Goal: Task Accomplishment & Management: Manage account settings

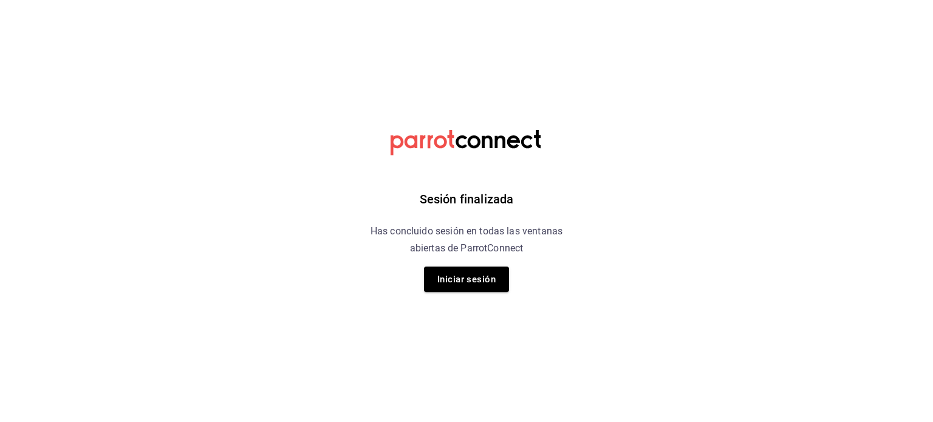
click at [489, 295] on div "Sesión finalizada Has concluido sesión en todas las ventanas abiertas de Parrot…" at bounding box center [466, 211] width 307 height 422
click at [480, 274] on button "Iniciar sesión" at bounding box center [466, 280] width 85 height 26
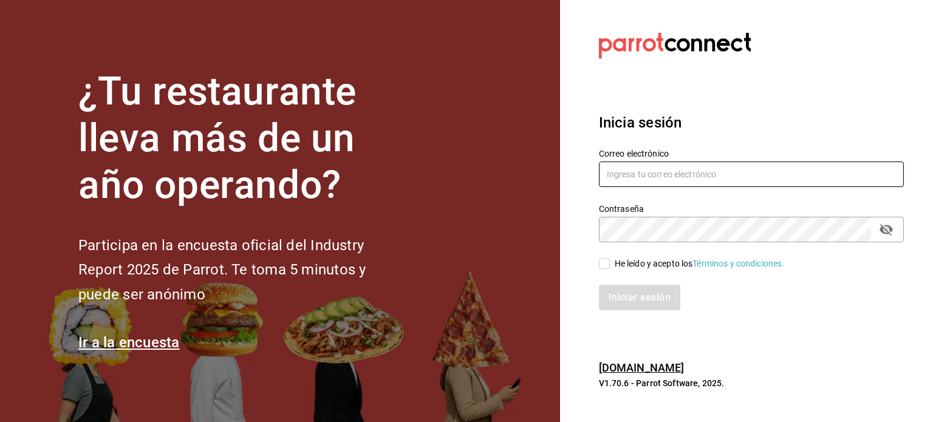
type input "kev_og95@hotmail.com"
click at [619, 265] on div "He leído y acepto los Términos y condiciones." at bounding box center [699, 263] width 170 height 13
click at [610, 265] on input "He leído y acepto los Términos y condiciones." at bounding box center [604, 263] width 11 height 11
checkbox input "true"
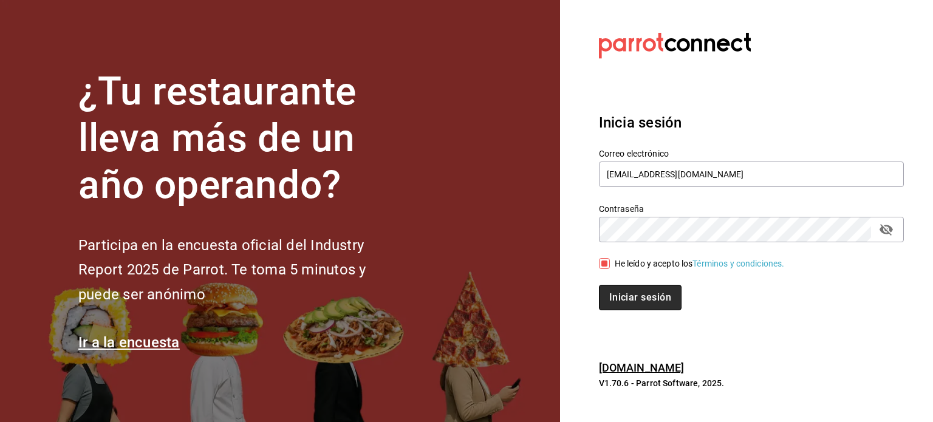
click at [625, 291] on button "Iniciar sesión" at bounding box center [640, 298] width 83 height 26
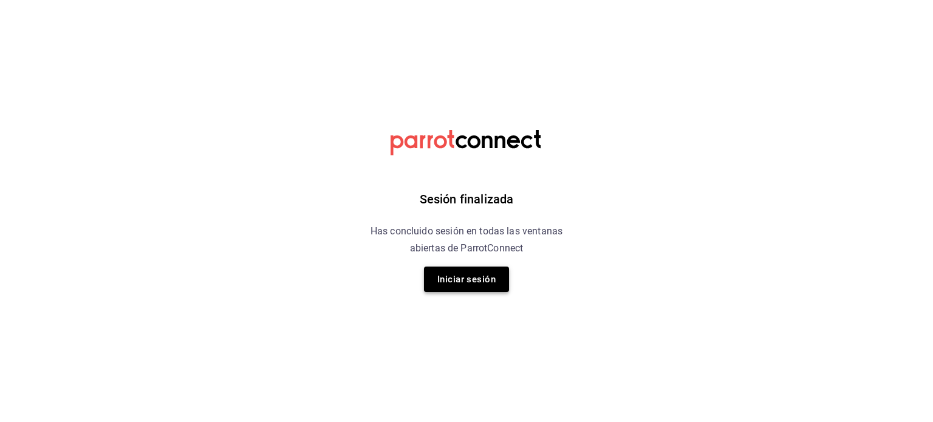
click at [463, 279] on button "Iniciar sesión" at bounding box center [466, 280] width 85 height 26
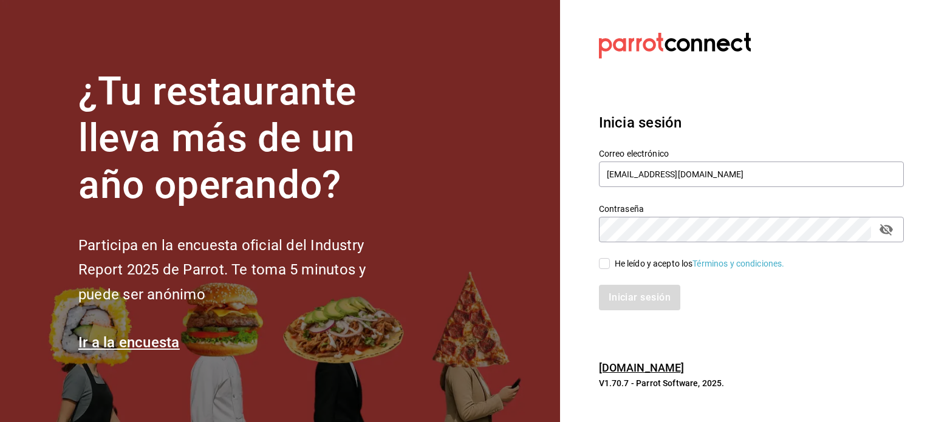
click at [628, 260] on div "He leído y acepto los Términos y condiciones." at bounding box center [699, 263] width 170 height 13
click at [610, 260] on input "He leído y acepto los Términos y condiciones." at bounding box center [604, 263] width 11 height 11
checkbox input "true"
click at [630, 293] on button "Iniciar sesión" at bounding box center [640, 298] width 83 height 26
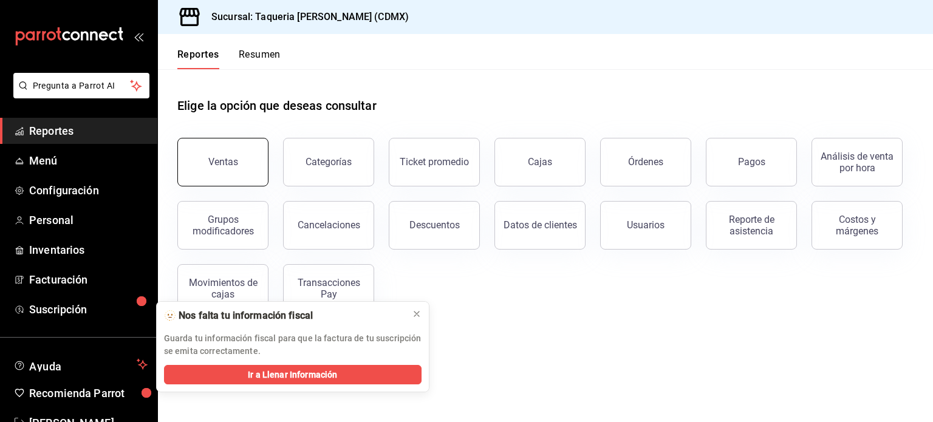
click at [218, 160] on div "Ventas" at bounding box center [223, 162] width 30 height 12
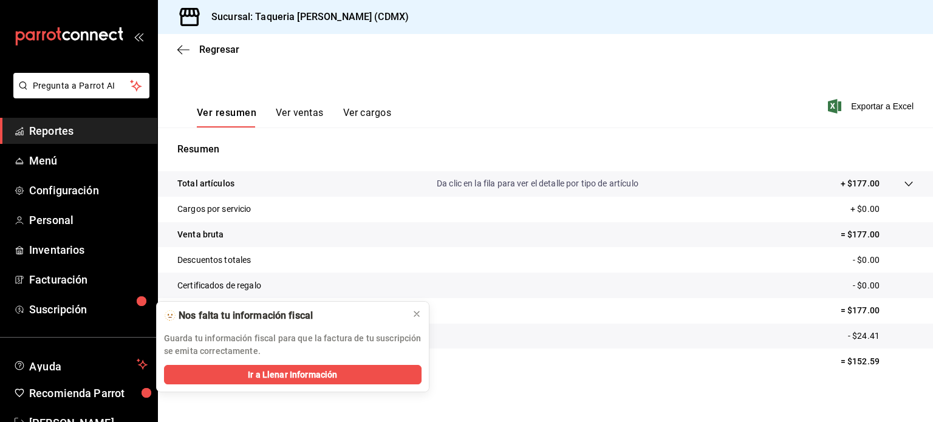
scroll to position [160, 0]
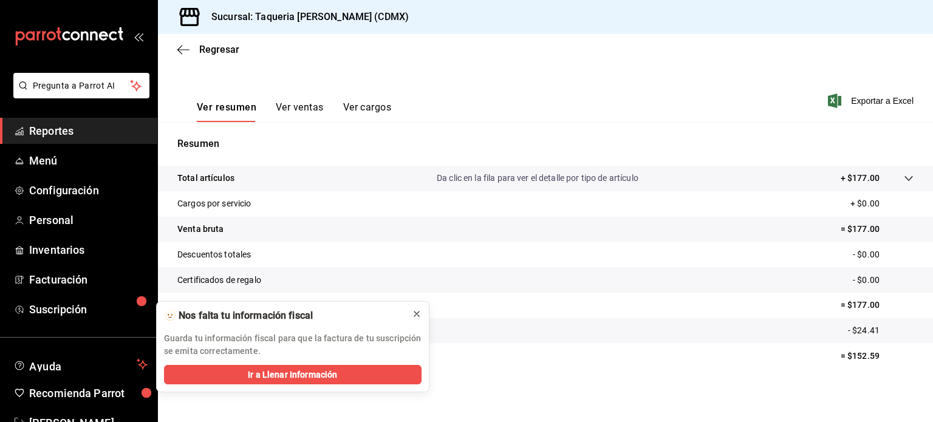
click at [413, 313] on icon at bounding box center [417, 314] width 10 height 10
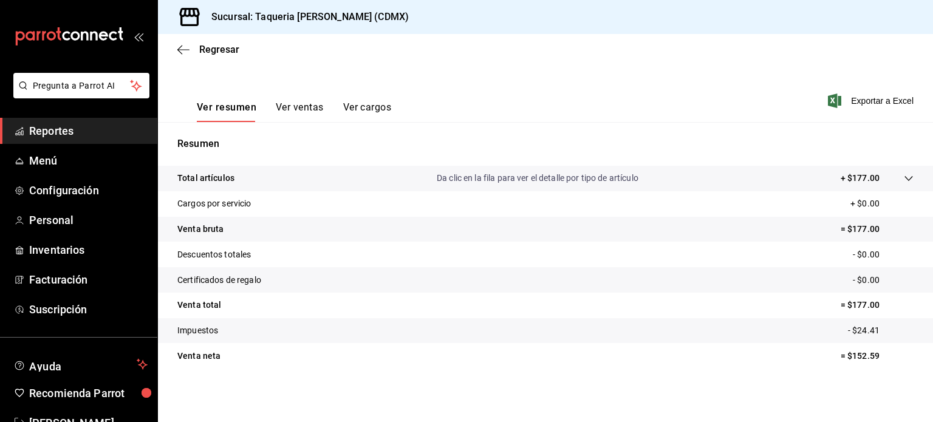
click at [292, 106] on button "Ver ventas" at bounding box center [300, 111] width 48 height 21
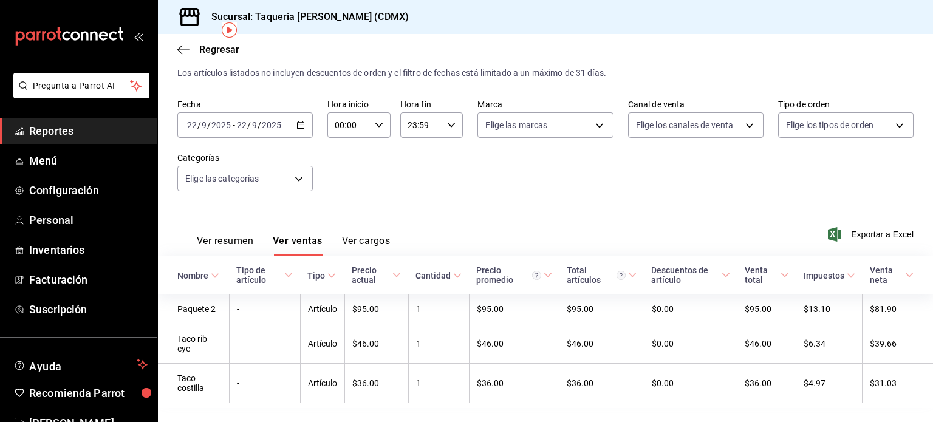
scroll to position [53, 0]
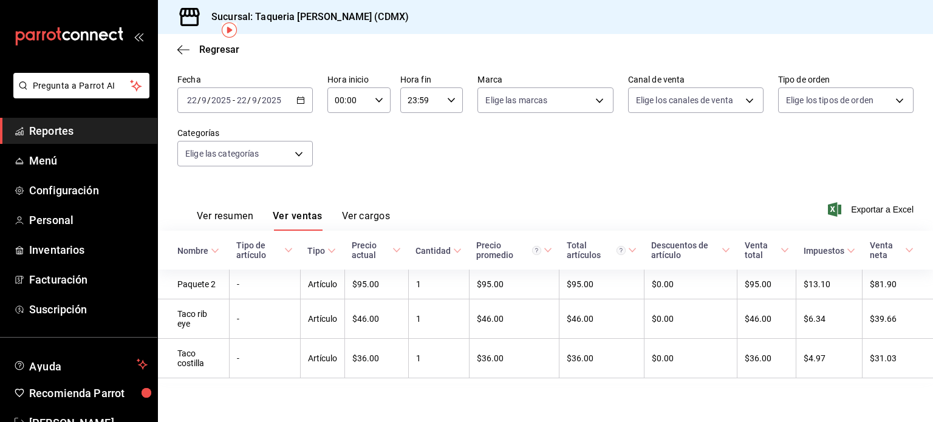
click at [483, 161] on div "Fecha [DATE] [DATE] - [DATE] [DATE] Hora inicio 00:00 Hora inicio Hora fin 23:5…" at bounding box center [545, 127] width 736 height 107
click at [80, 162] on span "Menú" at bounding box center [88, 160] width 118 height 16
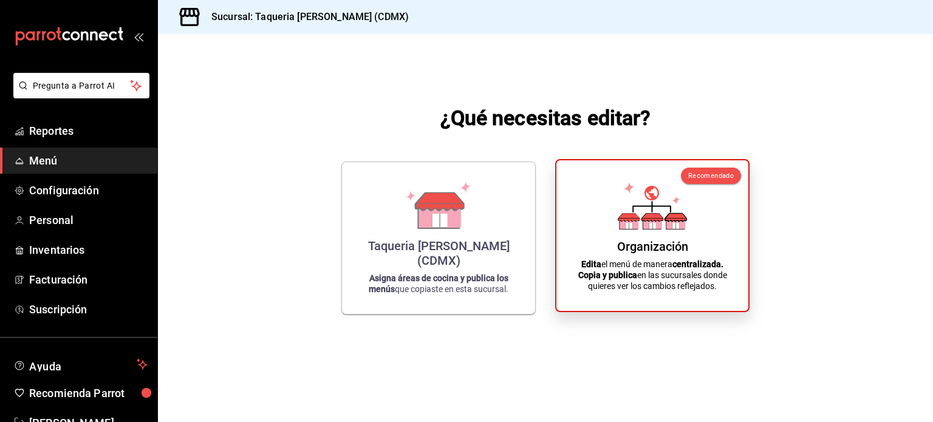
click at [698, 223] on div "Organización Edita el menú de manera centralizada. Copia y publica en las sucur…" at bounding box center [652, 235] width 163 height 131
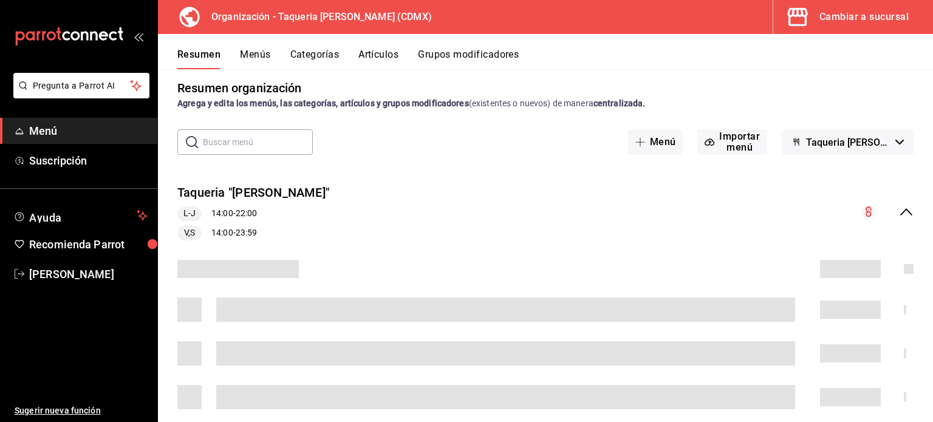
scroll to position [24, 0]
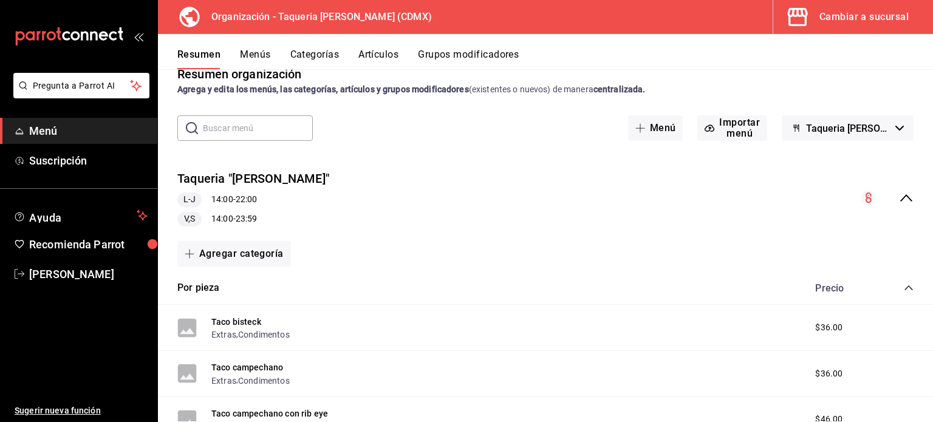
click at [250, 50] on button "Menús" at bounding box center [255, 59] width 30 height 21
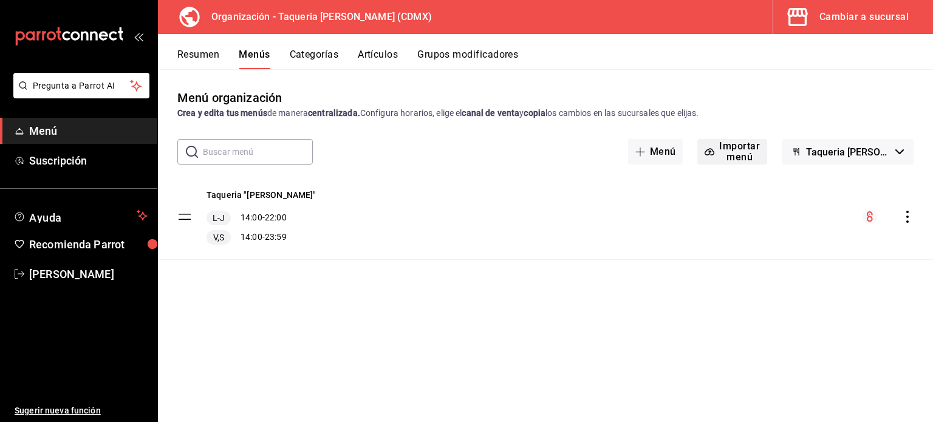
click at [748, 158] on button "Importar menú" at bounding box center [732, 152] width 70 height 26
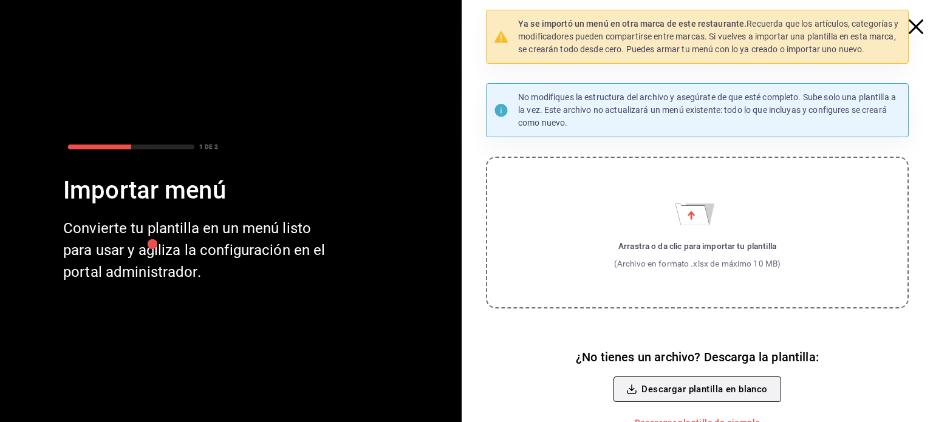
click at [726, 390] on button "Descargar plantilla en blanco" at bounding box center [696, 389] width 167 height 26
click at [915, 21] on span "button" at bounding box center [922, 26] width 22 height 15
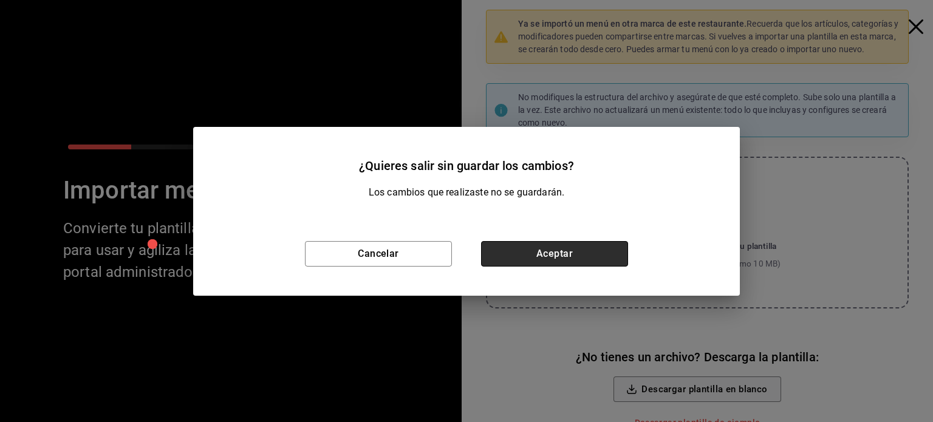
click at [577, 250] on button "Aceptar" at bounding box center [554, 254] width 147 height 26
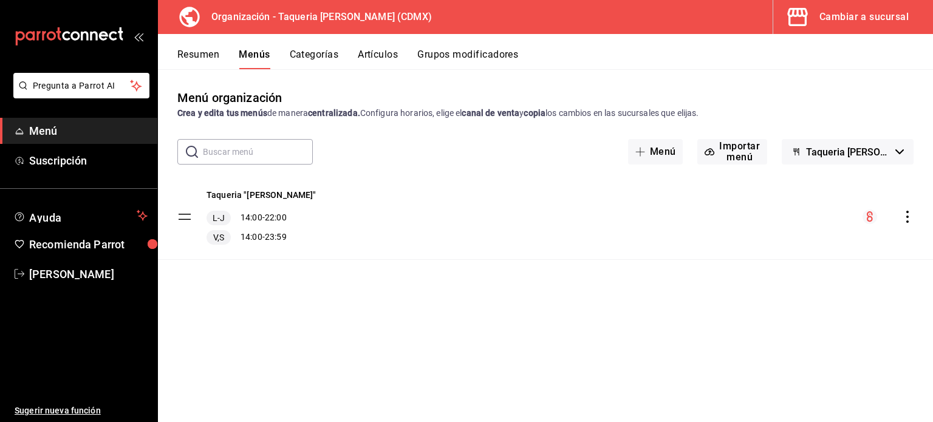
click at [903, 216] on icon "actions" at bounding box center [907, 217] width 12 height 12
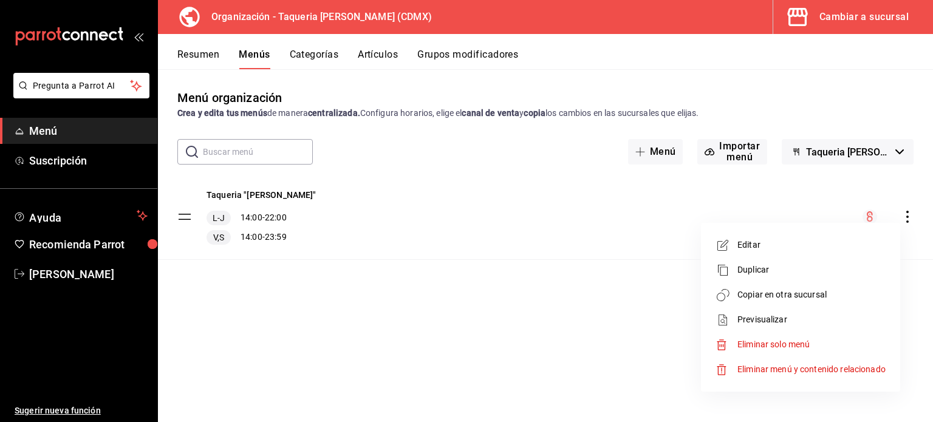
click at [781, 273] on span "Duplicar" at bounding box center [811, 270] width 148 height 13
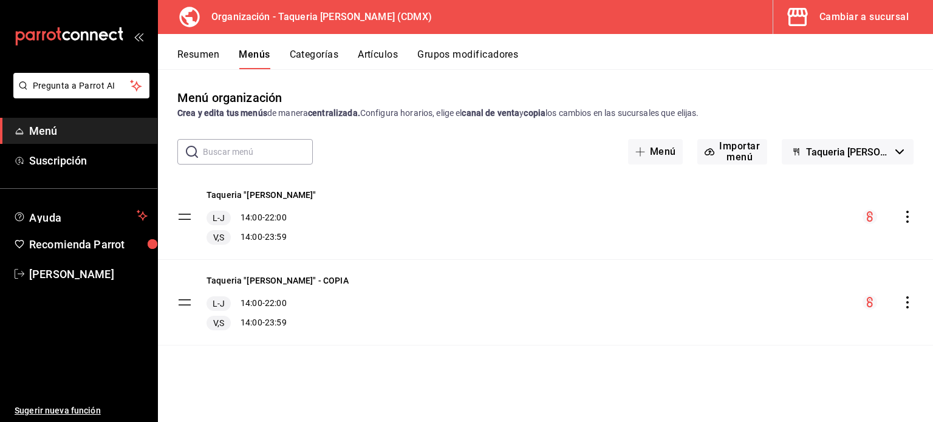
click at [910, 298] on icon "actions" at bounding box center [907, 302] width 12 height 12
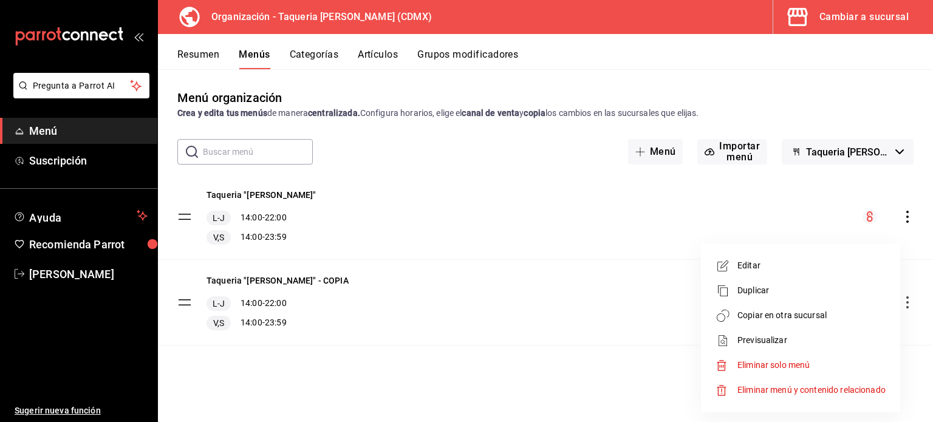
click at [787, 264] on span "Editar" at bounding box center [811, 265] width 148 height 13
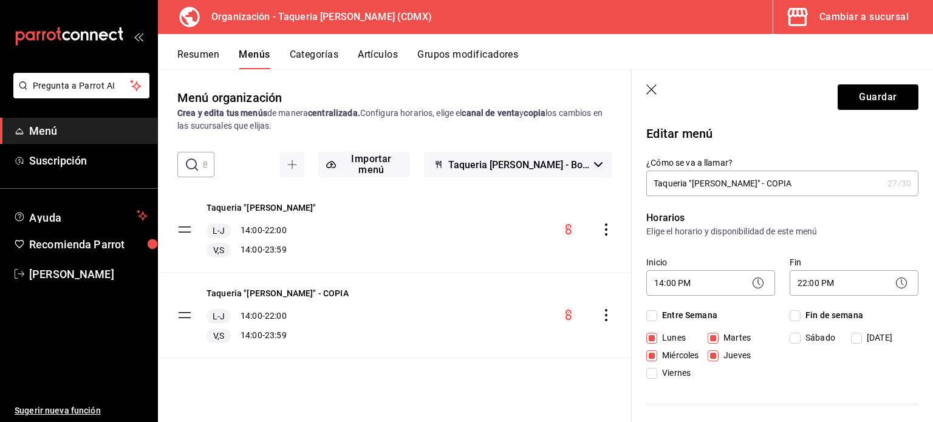
click at [785, 182] on input "Taqueria "Don Pepe" - COPIA" at bounding box center [764, 183] width 236 height 24
click at [780, 179] on input "Taqueria "Don Pepe" - Delevery" at bounding box center [764, 183] width 236 height 24
click at [751, 178] on input "Taqueria "Don Pepe" - Delevery" at bounding box center [764, 183] width 236 height 24
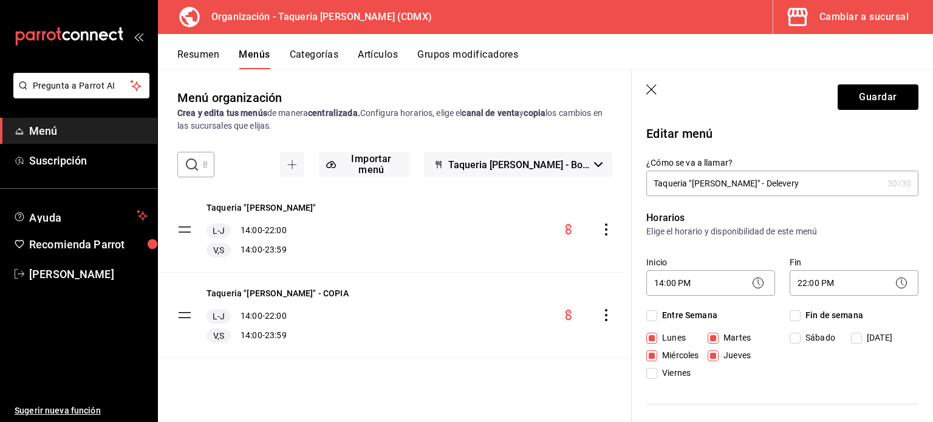
paste input "i"
click at [804, 182] on input "Taqueria "Don Pepe" - Delivery" at bounding box center [764, 183] width 236 height 24
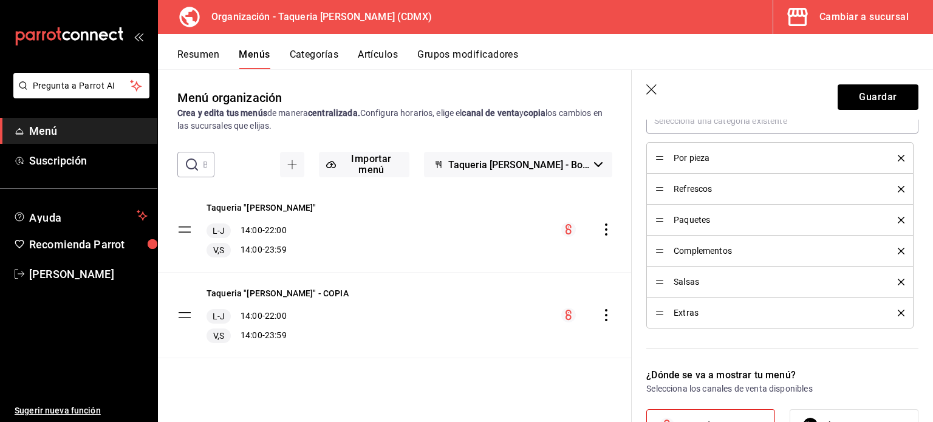
scroll to position [809, 0]
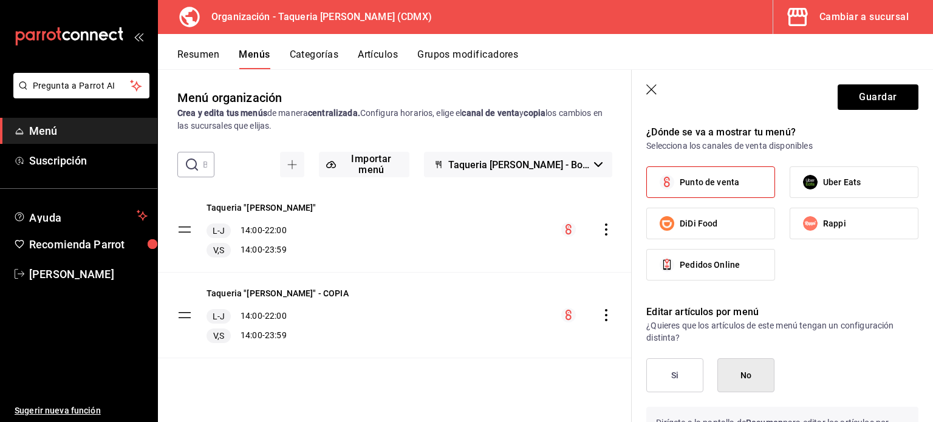
type input "Taqueria "Don Pepe" - Delivery"
click at [724, 185] on span "Punto de venta" at bounding box center [709, 182] width 60 height 13
click at [679, 185] on input "Punto de venta" at bounding box center [667, 182] width 26 height 26
checkbox input "false"
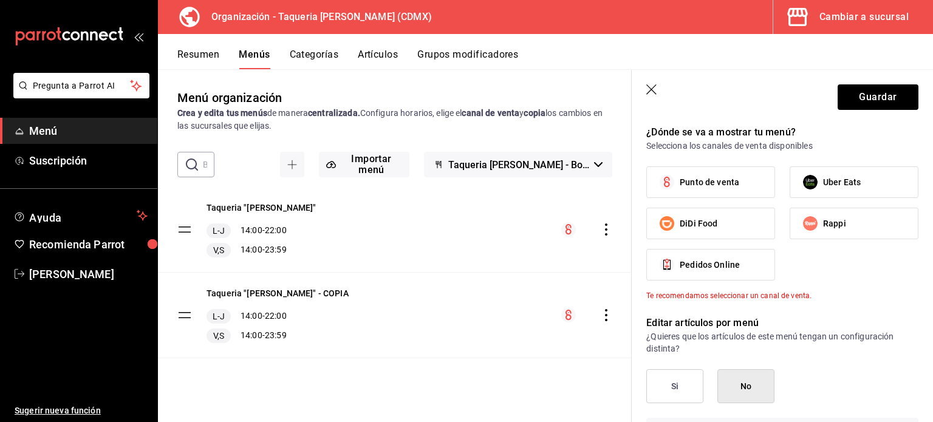
click at [726, 220] on label "DiDi Food" at bounding box center [711, 223] width 128 height 30
click at [679, 220] on input "DiDi Food" at bounding box center [667, 224] width 26 height 26
checkbox input "true"
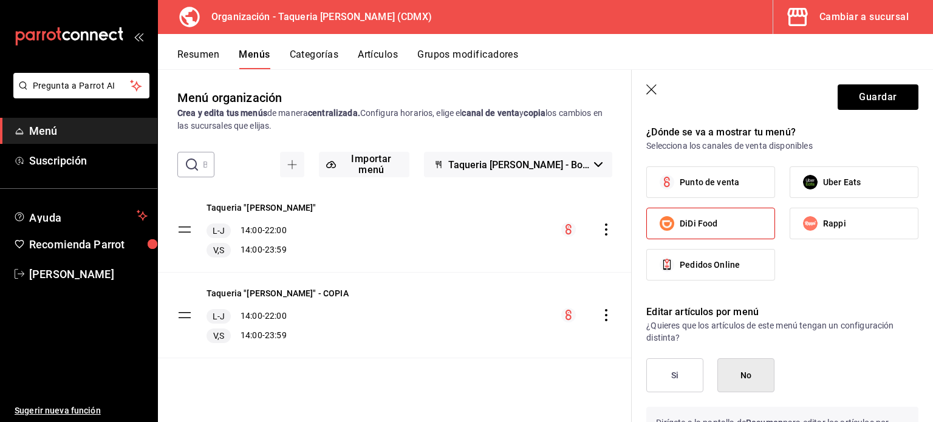
click at [838, 222] on span "Rappi" at bounding box center [834, 223] width 23 height 13
click at [823, 222] on input "Rappi" at bounding box center [810, 224] width 26 height 26
checkbox input "true"
click at [860, 182] on label "Uber Eats" at bounding box center [854, 182] width 128 height 30
click at [823, 182] on input "Uber Eats" at bounding box center [810, 182] width 26 height 26
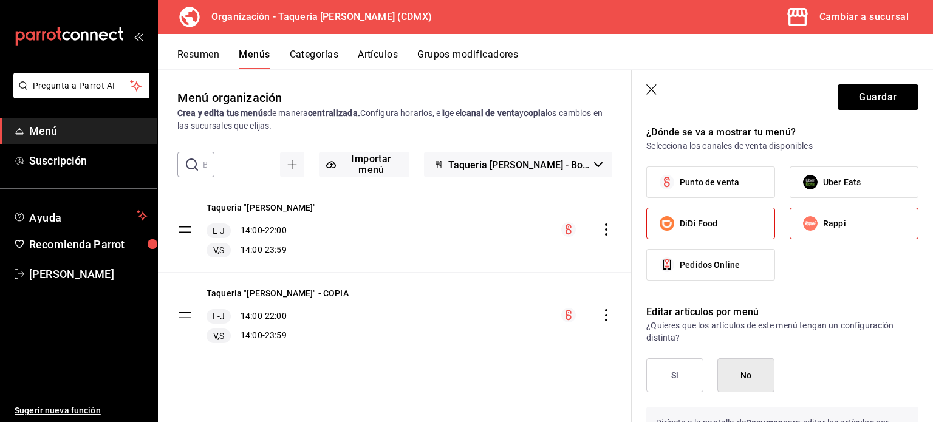
checkbox input "true"
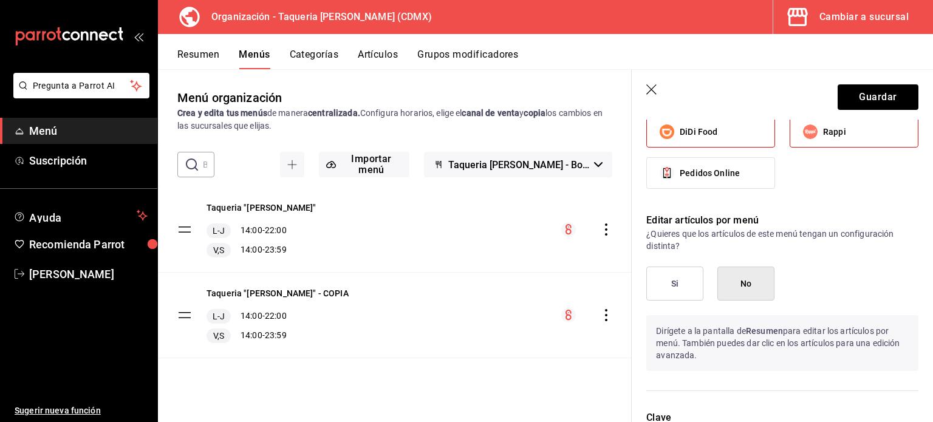
scroll to position [971, 0]
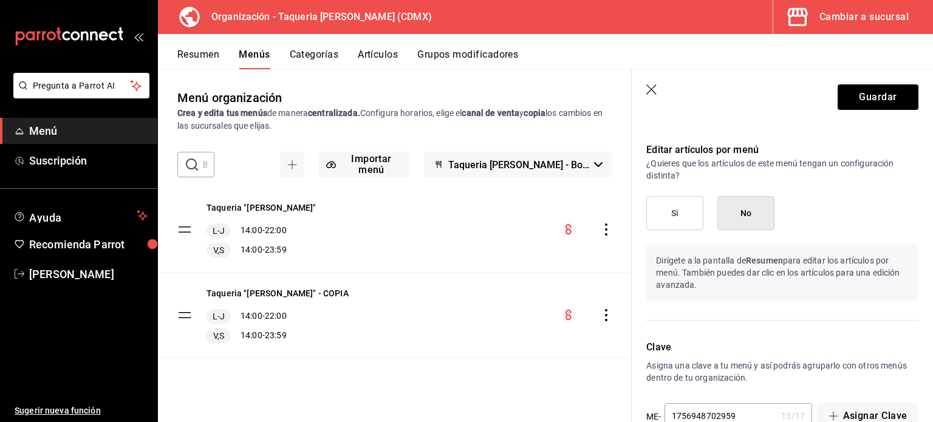
click at [678, 216] on button "Si" at bounding box center [674, 213] width 57 height 34
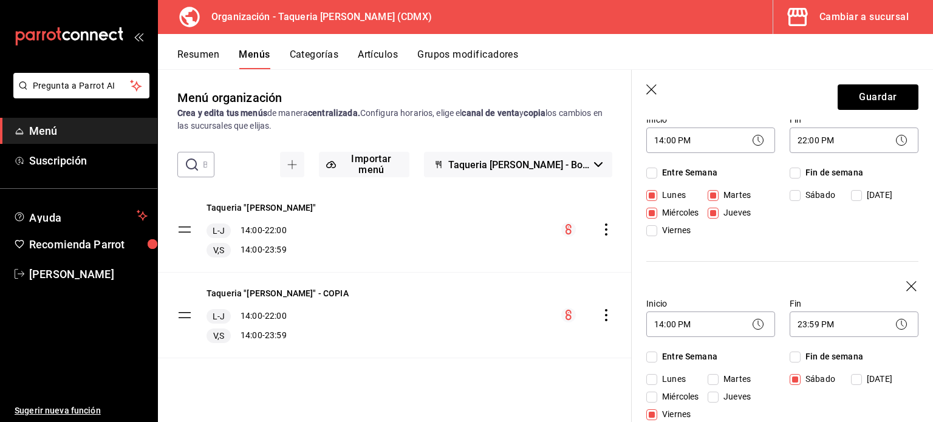
scroll to position [111, 0]
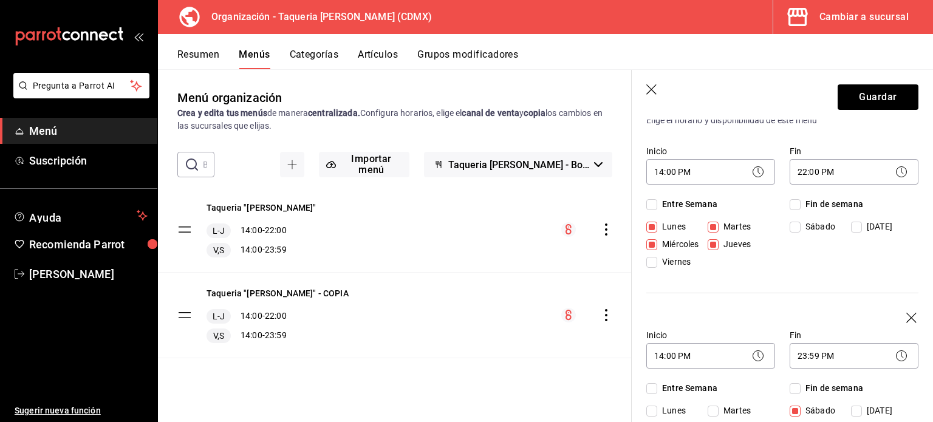
click at [895, 358] on icon at bounding box center [901, 356] width 15 height 15
click at [869, 355] on body "Pregunta a Parrot AI Menú Suscripción Ayuda Recomienda Parrot Kevin Ocaña Suger…" at bounding box center [466, 211] width 933 height 422
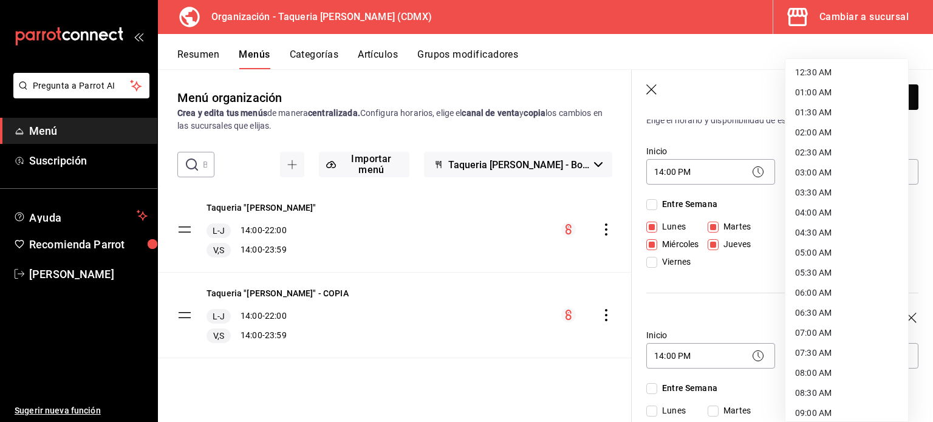
scroll to position [0, 0]
click at [828, 73] on li "12:00 AM" at bounding box center [846, 74] width 123 height 20
type input "00:00"
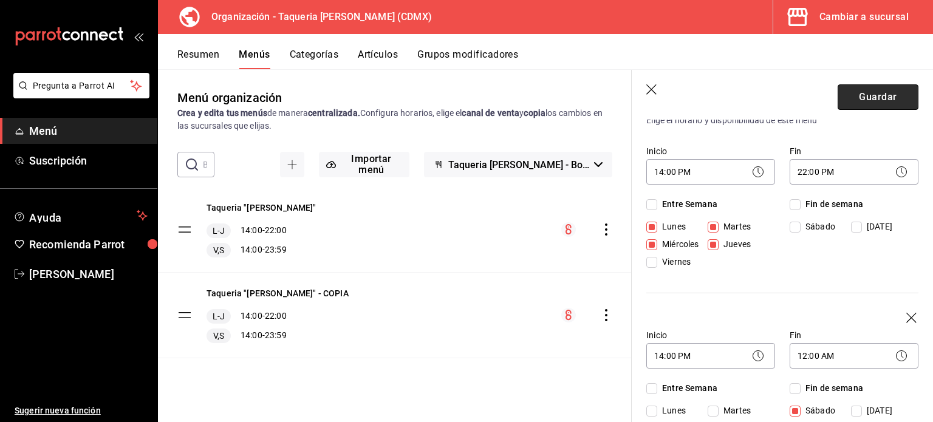
click at [872, 103] on button "Guardar" at bounding box center [877, 97] width 81 height 26
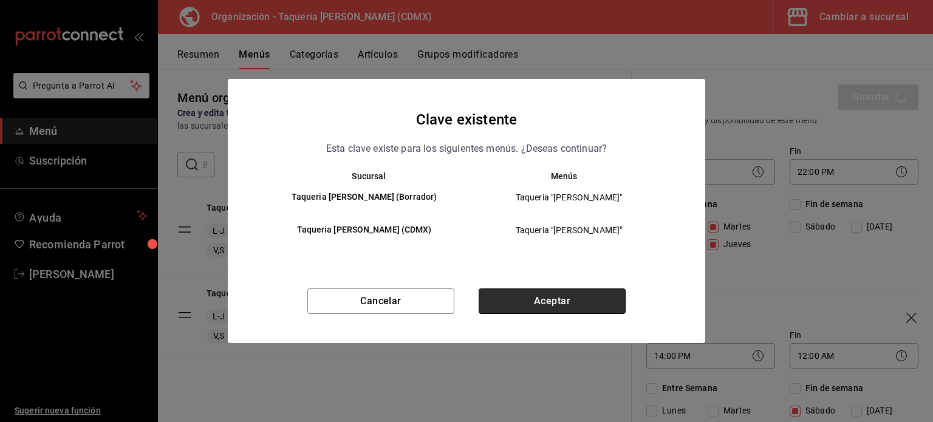
click at [541, 298] on button "Aceptar" at bounding box center [551, 301] width 147 height 26
checkbox input "false"
type input "1758579615792"
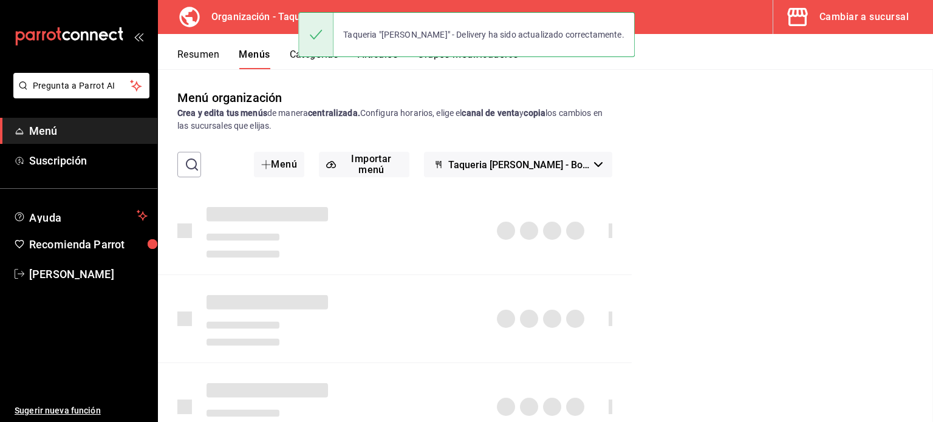
checkbox input "false"
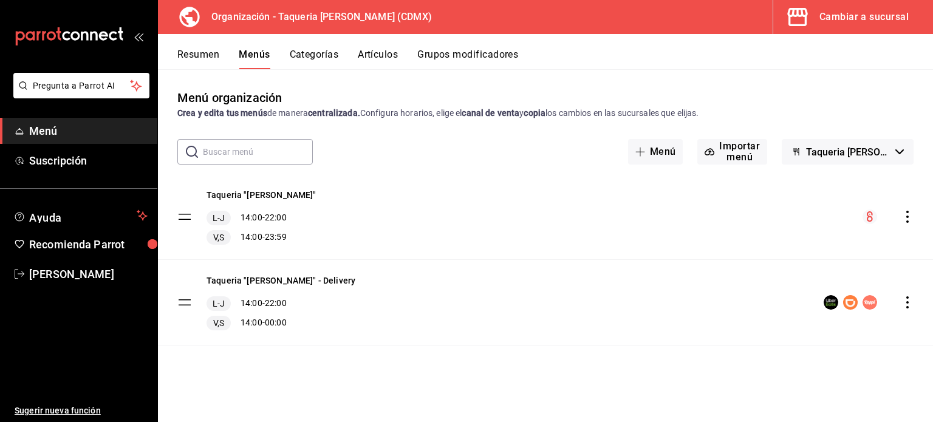
click at [357, 289] on div "Taqueria "Don Pepe" - Delivery L-J 14:00 - 22:00 V,S 14:00 - 00:00" at bounding box center [545, 302] width 775 height 85
drag, startPoint x: 192, startPoint y: 298, endPoint x: 183, endPoint y: 299, distance: 8.6
click at [186, 299] on div "Taqueria "Don Pepe" - Delivery L-J 14:00 - 22:00 V,S 14:00 - 00:00" at bounding box center [266, 302] width 178 height 56
click at [183, 299] on tbody "Taqueria "Don Pepe" L-J 14:00 - 22:00 V,S 14:00 - 23:59 Taqueria "Don Pepe" - D…" at bounding box center [545, 259] width 775 height 171
click at [319, 52] on button "Categorías" at bounding box center [314, 59] width 49 height 21
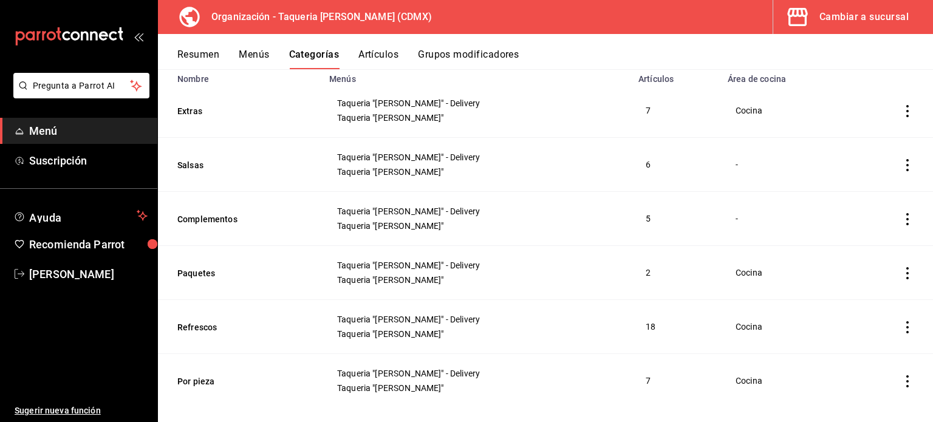
scroll to position [122, 0]
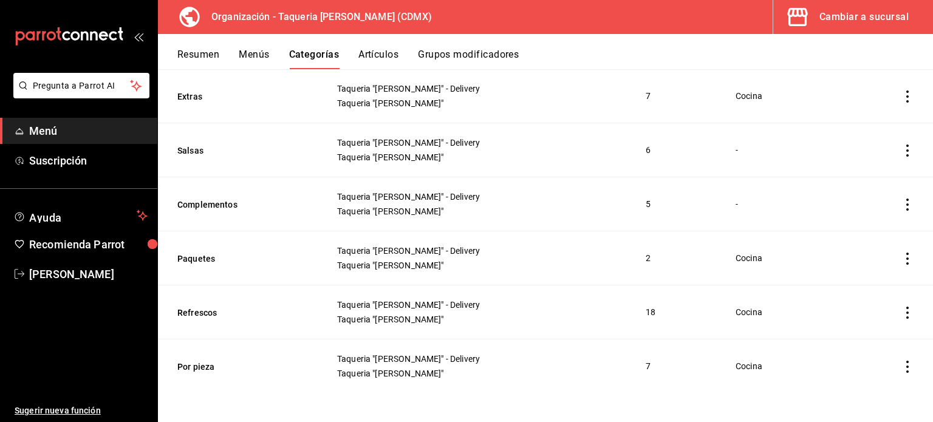
click at [392, 50] on button "Artículos" at bounding box center [378, 59] width 40 height 21
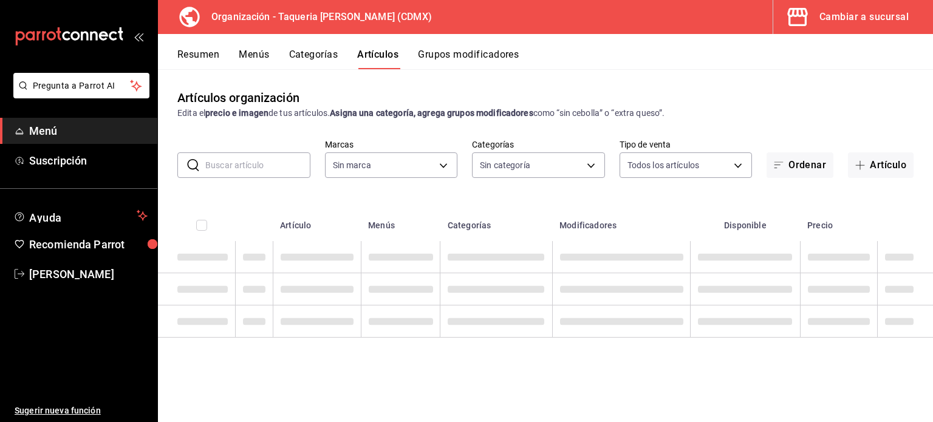
type input "ce101241-e291-4bf4-bb44-606d110127b7"
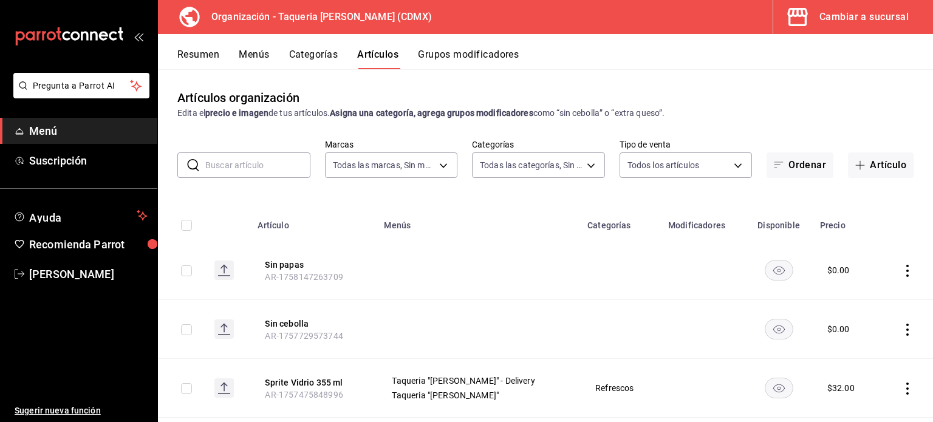
type input "525dfa34-559b-4d38-94f6-aaf585d6ada2,a85c83a3-24f4-47d7-91b1-cd088f40c17e,fc4c7…"
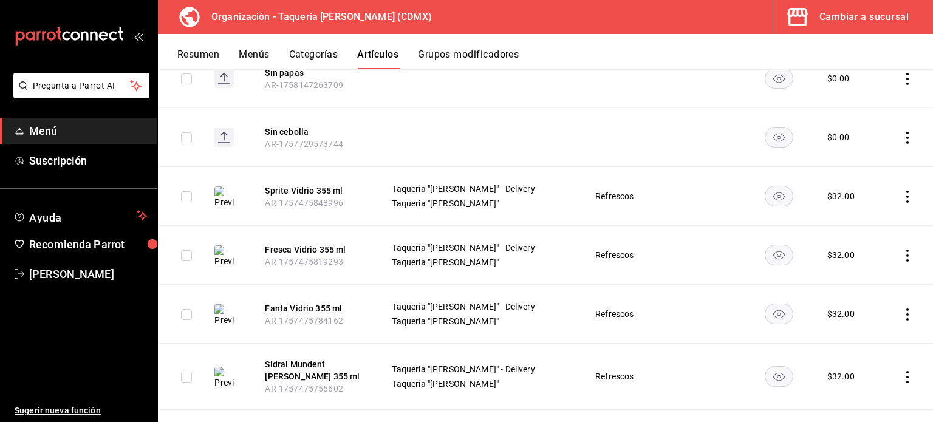
scroll to position [243, 0]
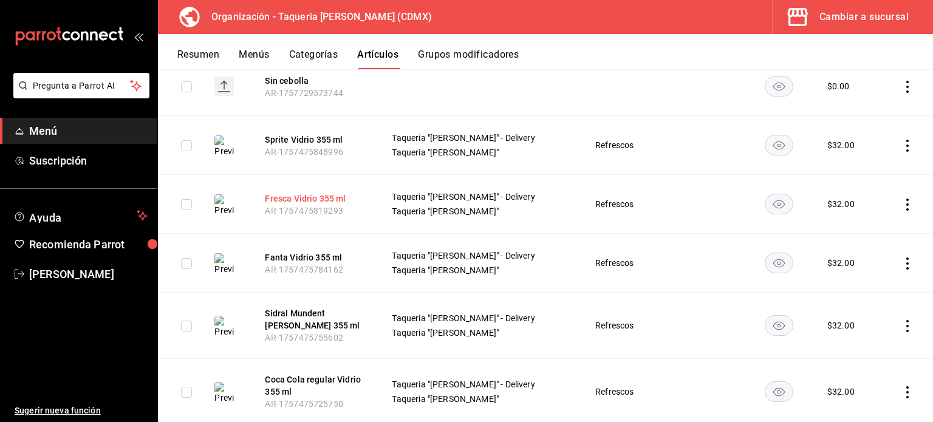
click at [288, 194] on button "Fresca Vidrio 355 ml" at bounding box center [313, 198] width 97 height 12
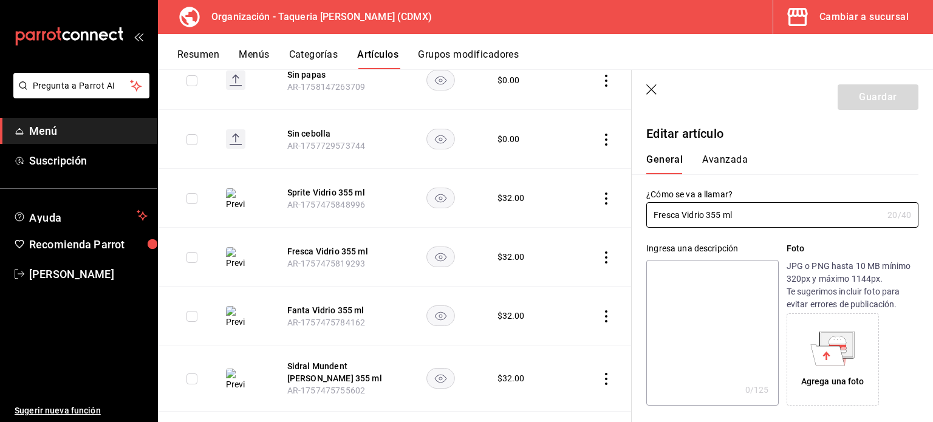
type input "$32.00"
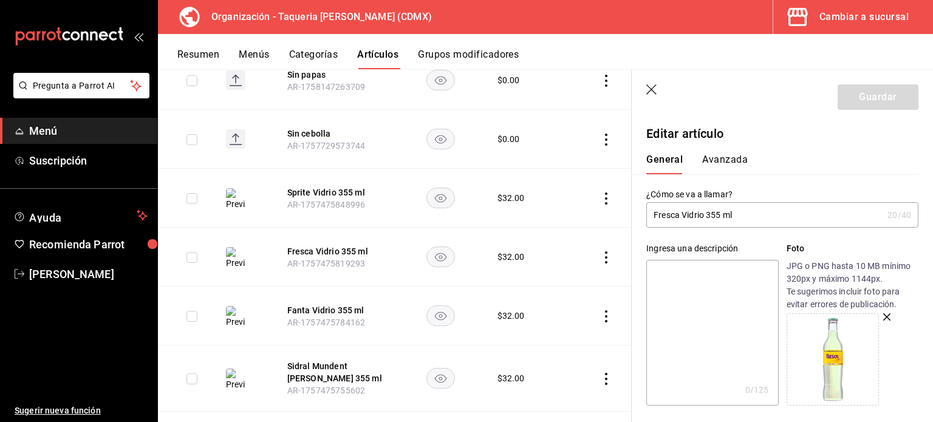
click at [652, 90] on icon "button" at bounding box center [651, 89] width 10 height 10
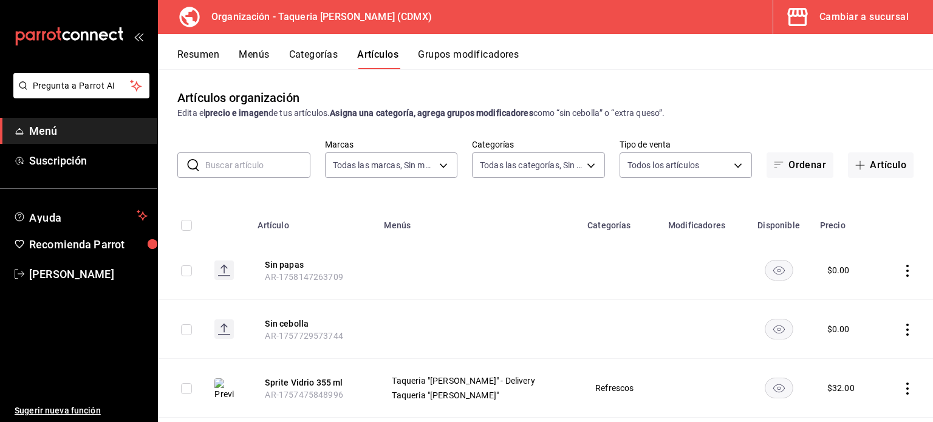
click at [66, 135] on span "Menú" at bounding box center [88, 131] width 118 height 16
click at [257, 49] on button "Menús" at bounding box center [255, 59] width 30 height 21
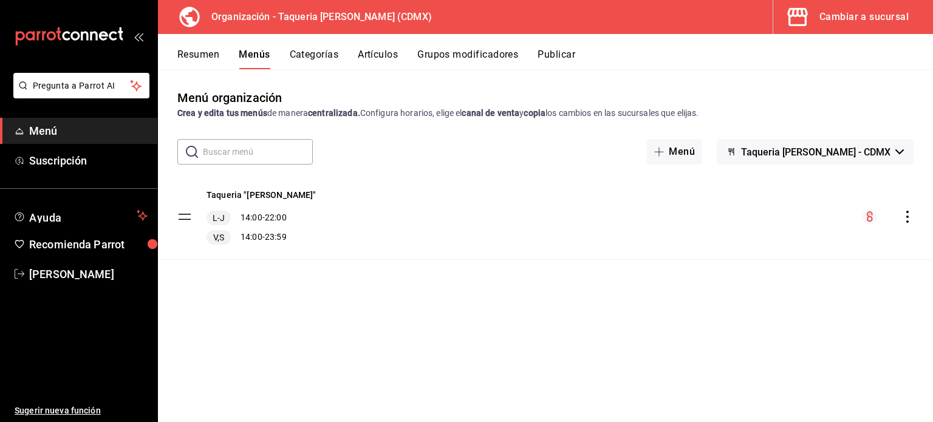
click at [202, 53] on button "Resumen" at bounding box center [198, 59] width 42 height 21
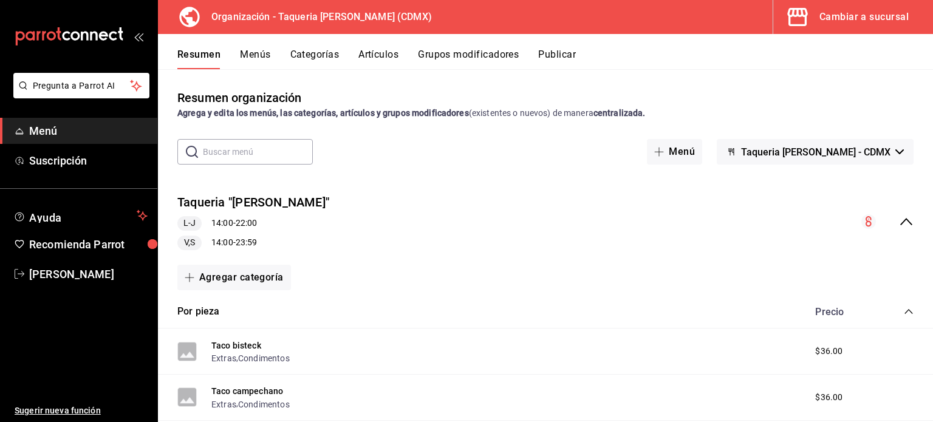
click at [263, 55] on button "Menús" at bounding box center [255, 59] width 30 height 21
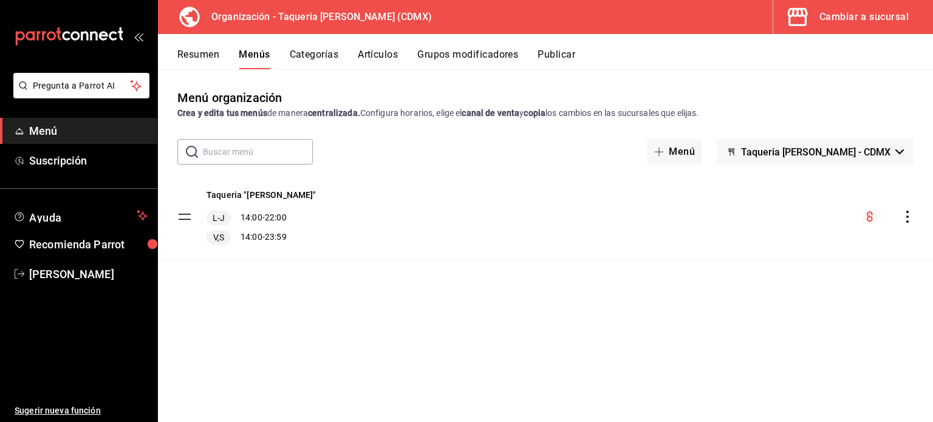
click at [373, 202] on div "Taqueria "Don Pepe" L-J 14:00 - 22:00 V,S 14:00 - 23:59" at bounding box center [545, 216] width 775 height 85
click at [179, 216] on tbody "Taqueria "Don Pepe" L-J 14:00 - 22:00 V,S 14:00 - 23:59" at bounding box center [545, 217] width 775 height 86
click at [185, 220] on tbody "Taqueria "Don Pepe" L-J 14:00 - 22:00 V,S 14:00 - 23:59" at bounding box center [545, 217] width 775 height 86
click at [250, 191] on button "Taqueria "[PERSON_NAME]"" at bounding box center [261, 195] width 110 height 12
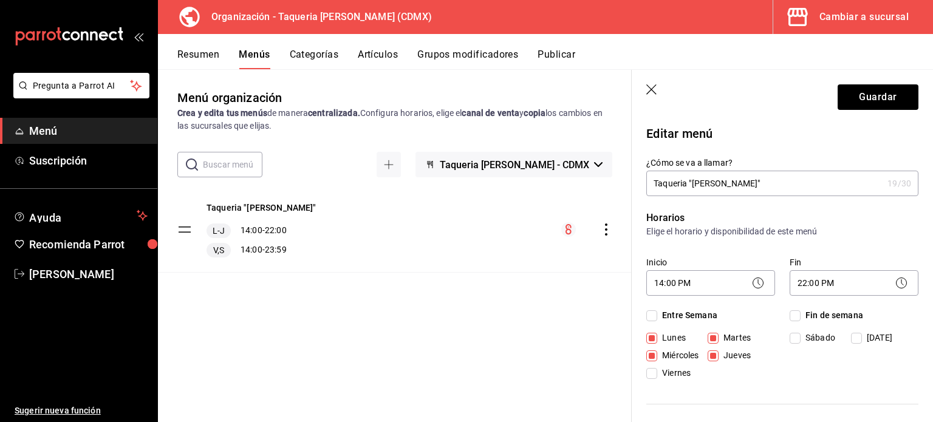
click at [544, 332] on div "Menú organización Crea y edita tus menús de manera centralizada. Configura hora…" at bounding box center [395, 255] width 474 height 333
click at [653, 85] on icon "button" at bounding box center [652, 90] width 12 height 12
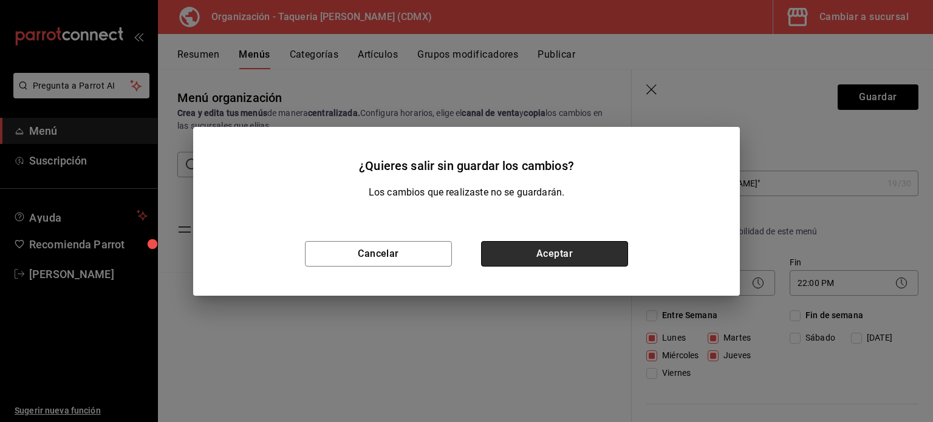
click at [557, 254] on button "Aceptar" at bounding box center [554, 254] width 147 height 26
checkbox input "false"
type input "1758579717742"
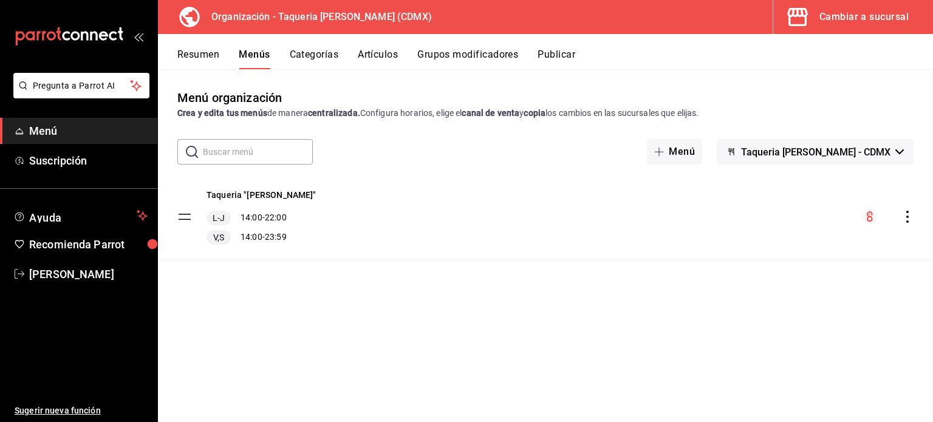
checkbox input "false"
click at [318, 53] on button "Categorías" at bounding box center [314, 59] width 49 height 21
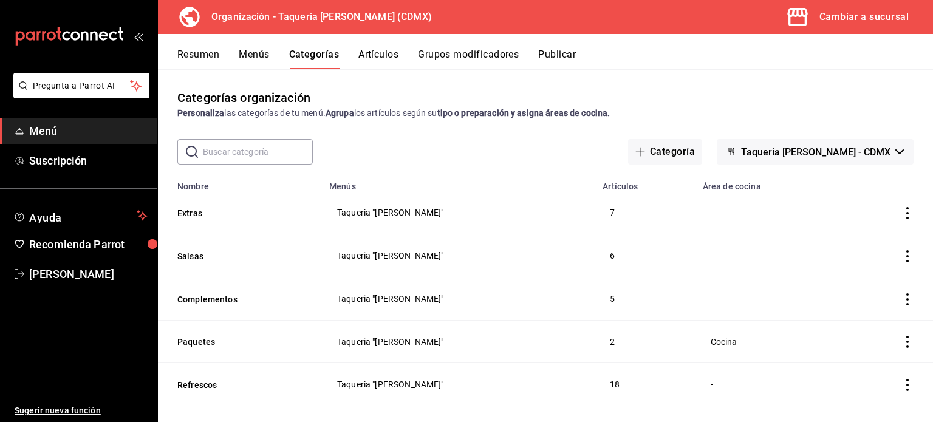
click at [367, 52] on button "Artículos" at bounding box center [378, 59] width 40 height 21
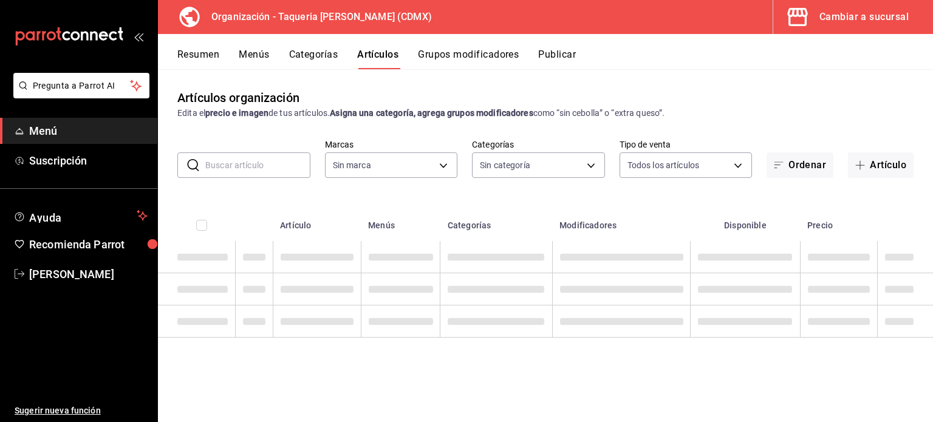
type input "6420383b-8504-466e-b8e1-7ad85ed98961"
type input "ed9b51ba-9b42-42bb-a1bf-61966d11c073,8f5feebf-6ecb-4b31-b74b-0a8d4b97d945,0bf33…"
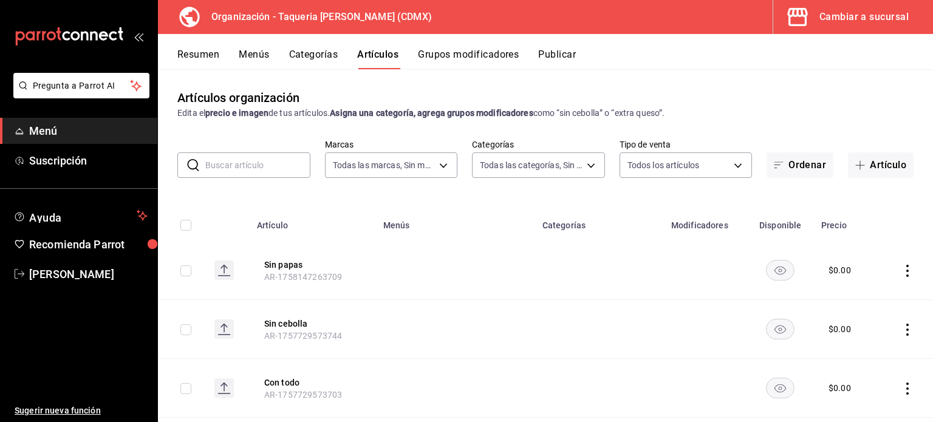
click at [257, 49] on button "Menús" at bounding box center [254, 59] width 30 height 21
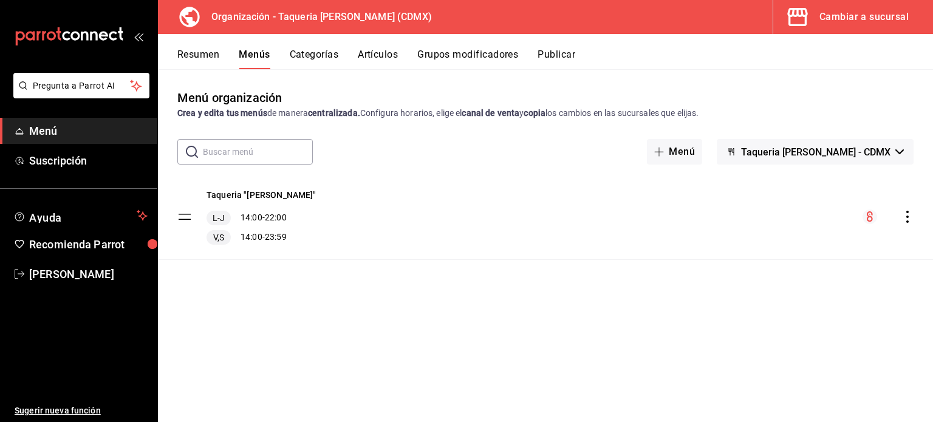
click at [905, 215] on icon "actions" at bounding box center [907, 217] width 12 height 12
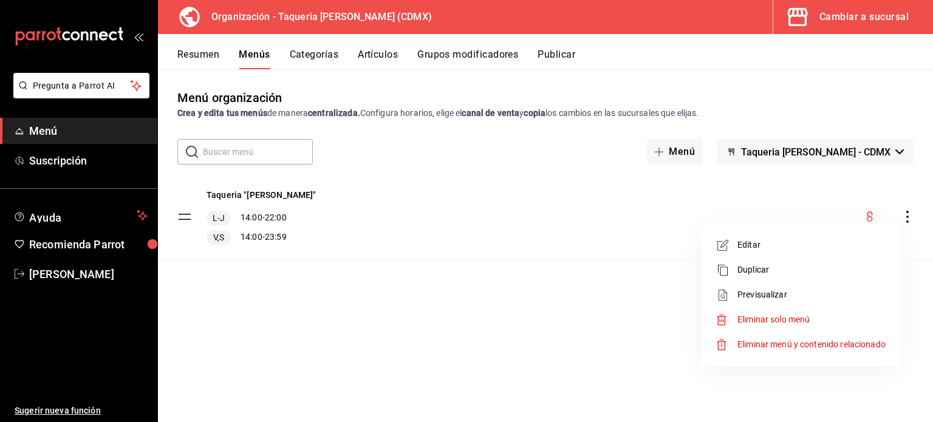
click at [800, 264] on span "Duplicar" at bounding box center [811, 270] width 148 height 13
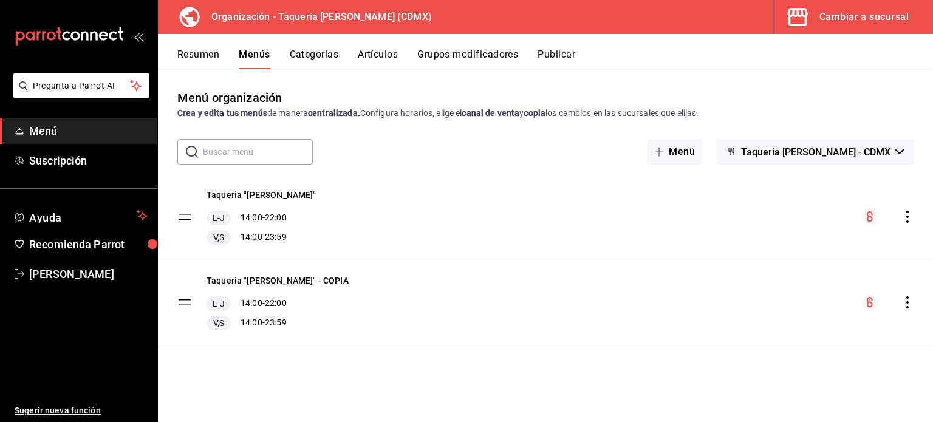
click at [907, 298] on icon "actions" at bounding box center [907, 302] width 2 height 12
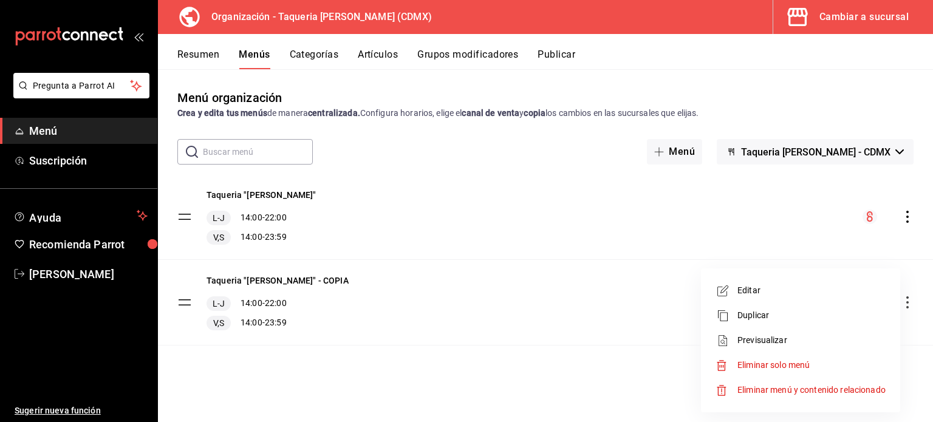
click at [755, 288] on span "Editar" at bounding box center [811, 290] width 148 height 13
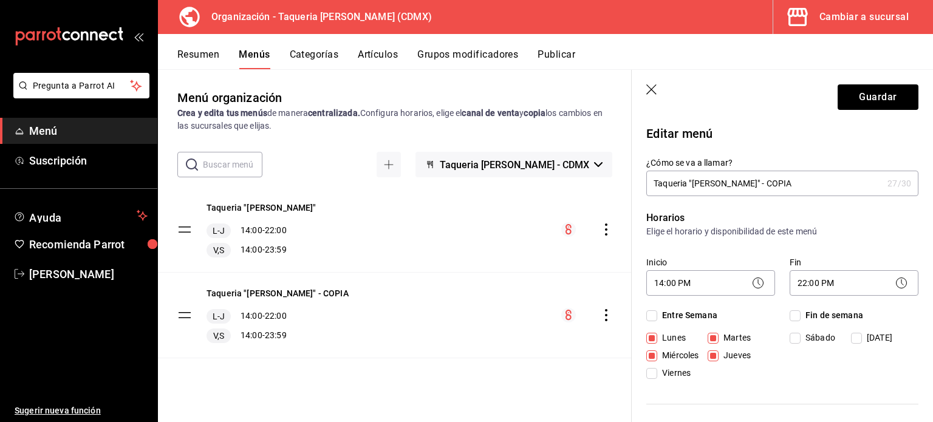
click at [784, 180] on input "Taqueria "[PERSON_NAME]" - COPIA" at bounding box center [764, 183] width 236 height 24
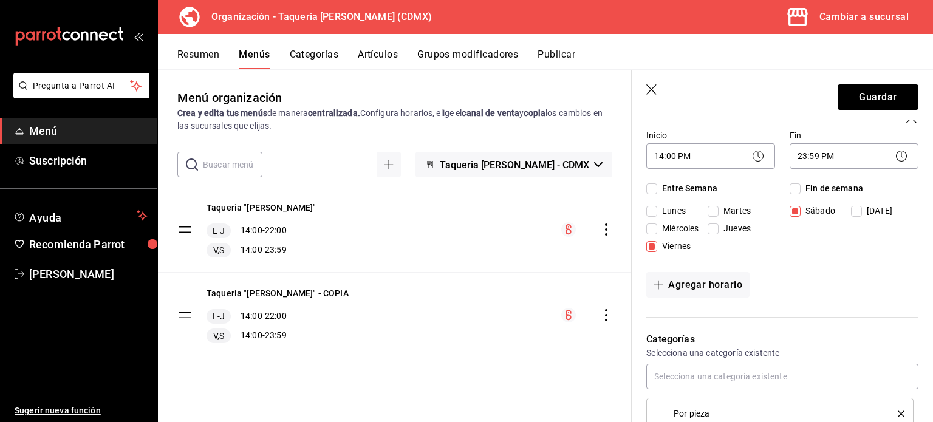
scroll to position [324, 0]
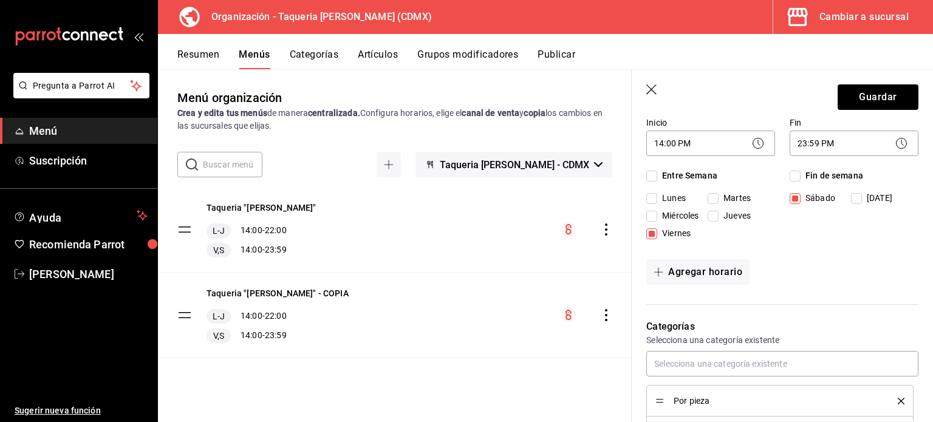
type input "Taqueria "[PERSON_NAME]" - Delivery"
click at [895, 141] on icon at bounding box center [901, 143] width 15 height 15
click at [856, 139] on body "Pregunta a Parrot AI Menú Suscripción Ayuda Recomienda Parrot Kevin Ocaña Suger…" at bounding box center [466, 211] width 933 height 422
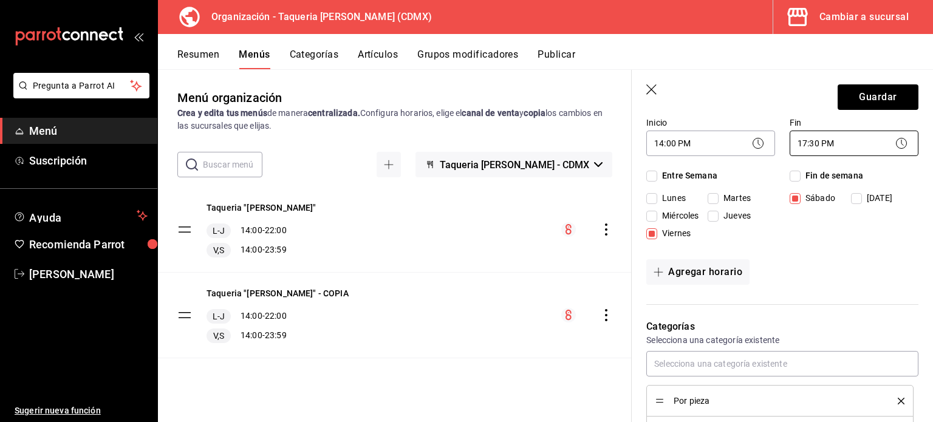
click at [859, 141] on body "Pregunta a Parrot AI Menú Suscripción Ayuda Recomienda Parrot Kevin Ocaña Suger…" at bounding box center [466, 211] width 933 height 422
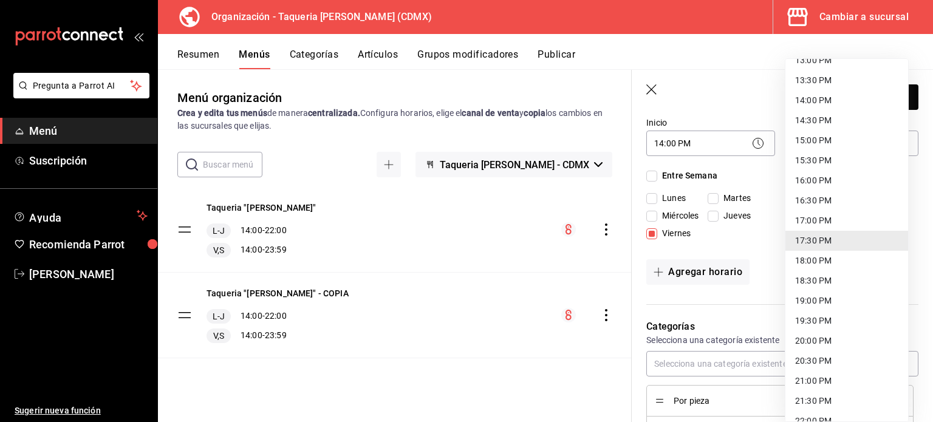
scroll to position [0, 0]
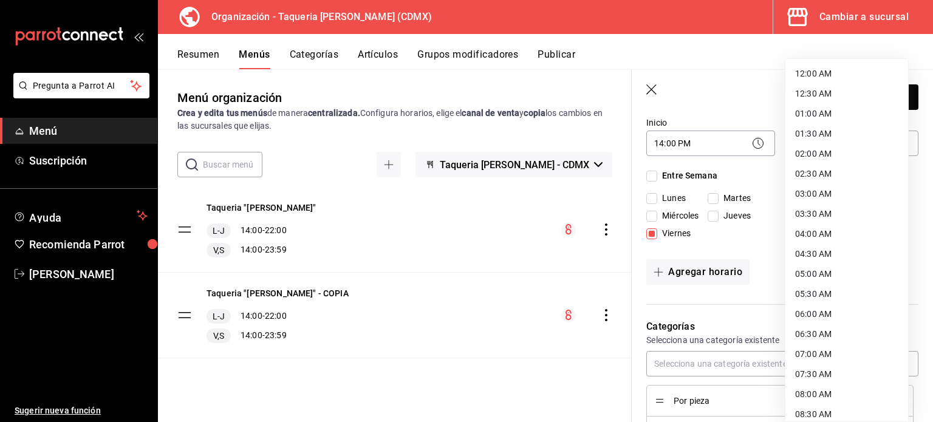
click at [843, 72] on li "12:00 AM" at bounding box center [846, 74] width 123 height 20
type input "00:00"
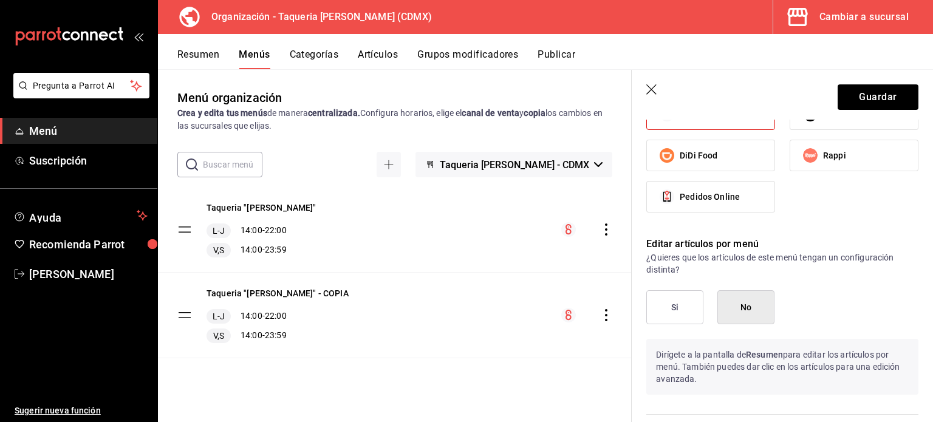
scroll to position [890, 0]
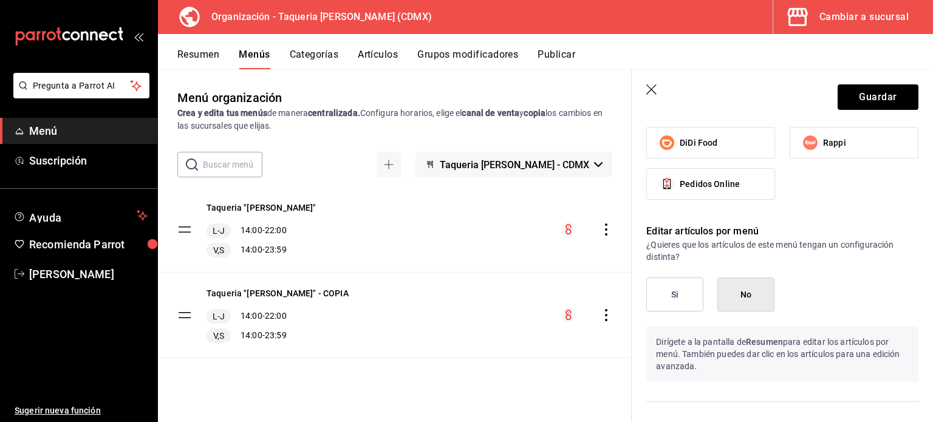
click at [687, 292] on button "Si" at bounding box center [674, 294] width 57 height 34
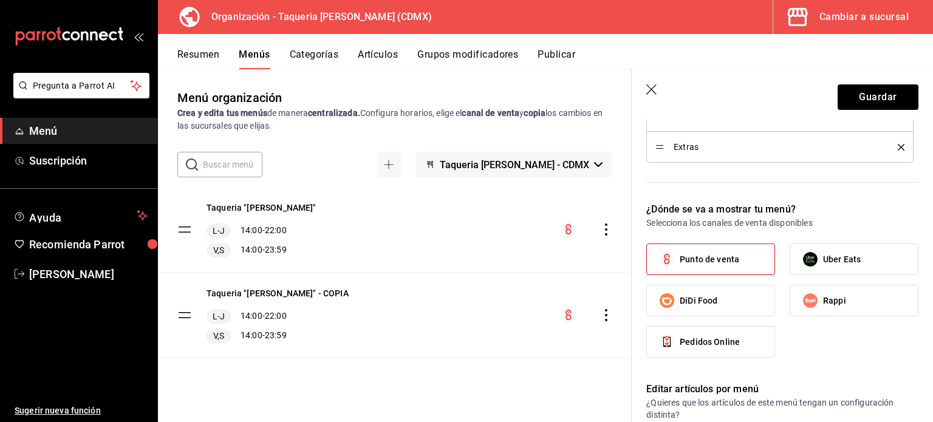
scroll to position [729, 0]
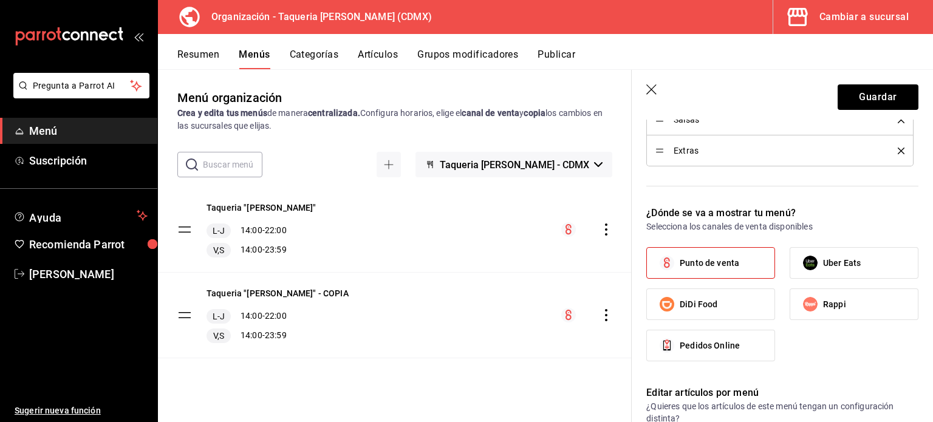
click at [691, 252] on label "Punto de venta" at bounding box center [711, 263] width 128 height 30
click at [679, 252] on input "Punto de venta" at bounding box center [667, 263] width 26 height 26
checkbox input "false"
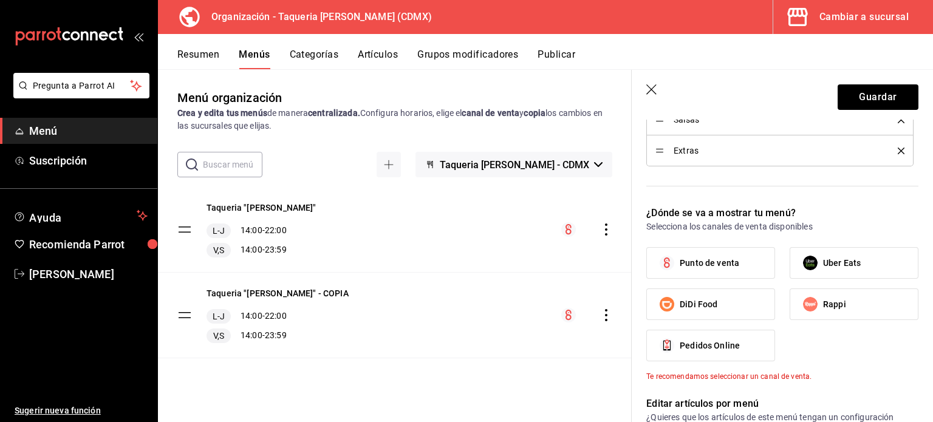
click at [724, 298] on label "DiDi Food" at bounding box center [711, 304] width 128 height 30
click at [679, 298] on input "DiDi Food" at bounding box center [667, 304] width 26 height 26
checkbox input "true"
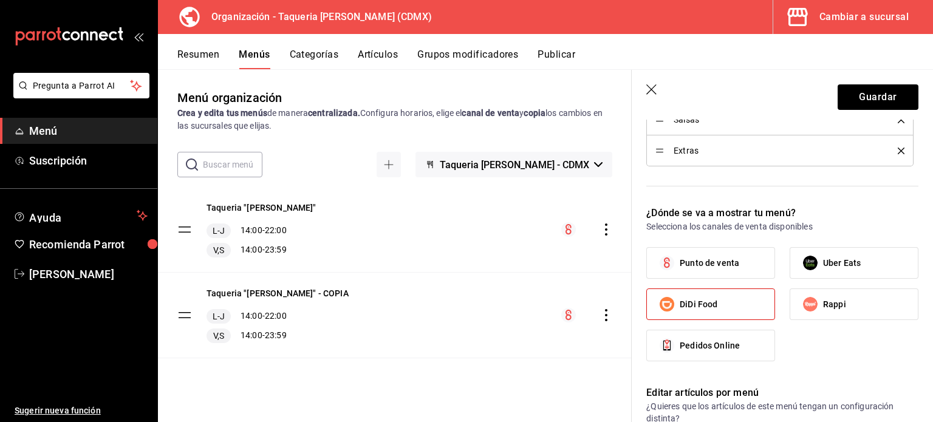
click at [834, 298] on span "Rappi" at bounding box center [834, 304] width 23 height 13
click at [823, 298] on input "Rappi" at bounding box center [810, 304] width 26 height 26
checkbox input "true"
click at [836, 257] on span "Uber Eats" at bounding box center [842, 263] width 38 height 13
click at [823, 257] on input "Uber Eats" at bounding box center [810, 263] width 26 height 26
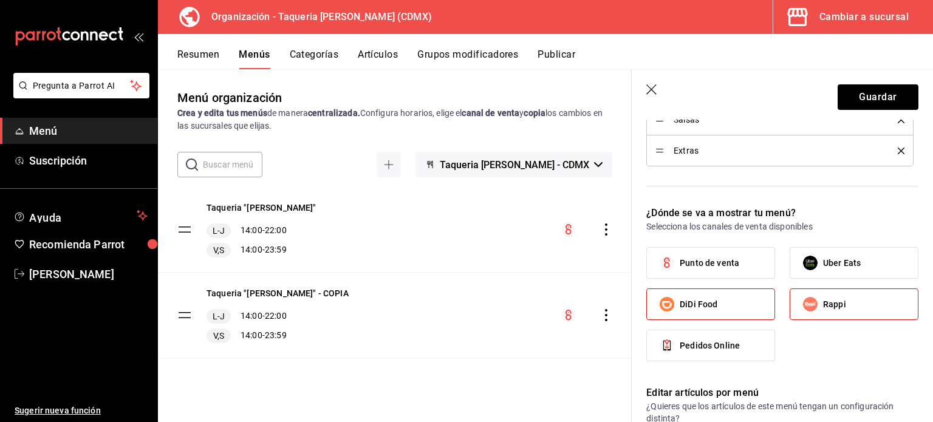
checkbox input "true"
click at [869, 101] on button "Guardar" at bounding box center [877, 97] width 81 height 26
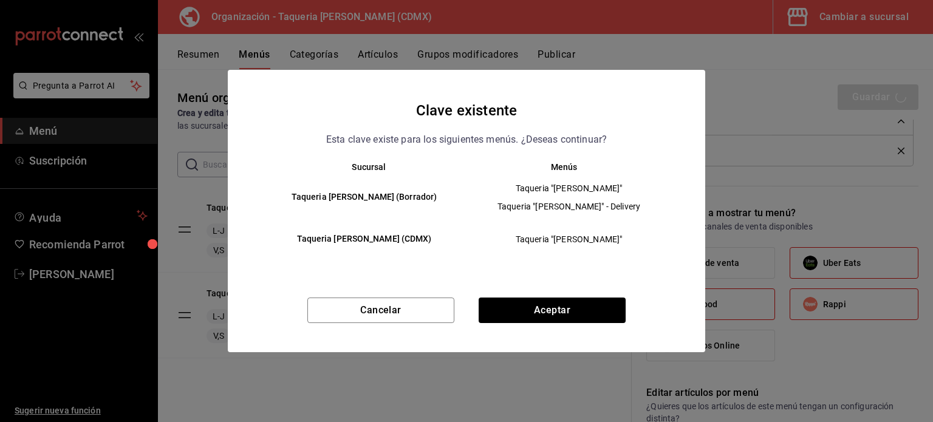
click at [405, 324] on div "Cancelar Aceptar" at bounding box center [466, 325] width 477 height 55
click at [406, 309] on button "Cancelar" at bounding box center [380, 311] width 147 height 26
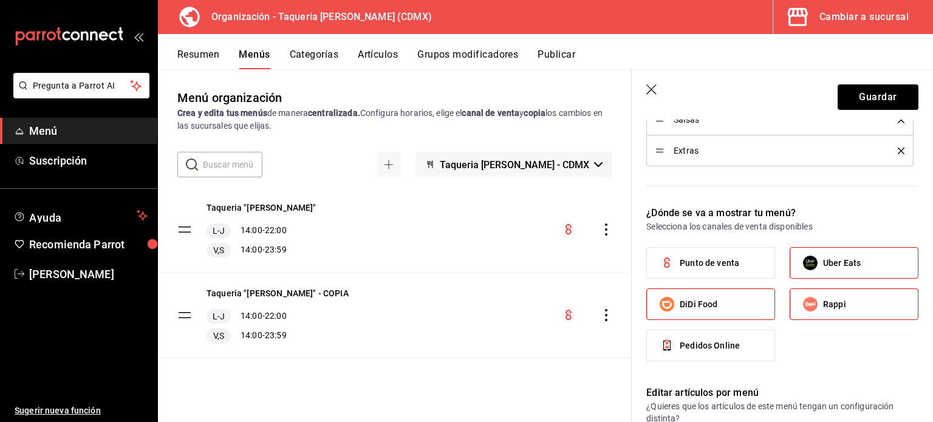
click at [656, 87] on icon "button" at bounding box center [652, 90] width 12 height 12
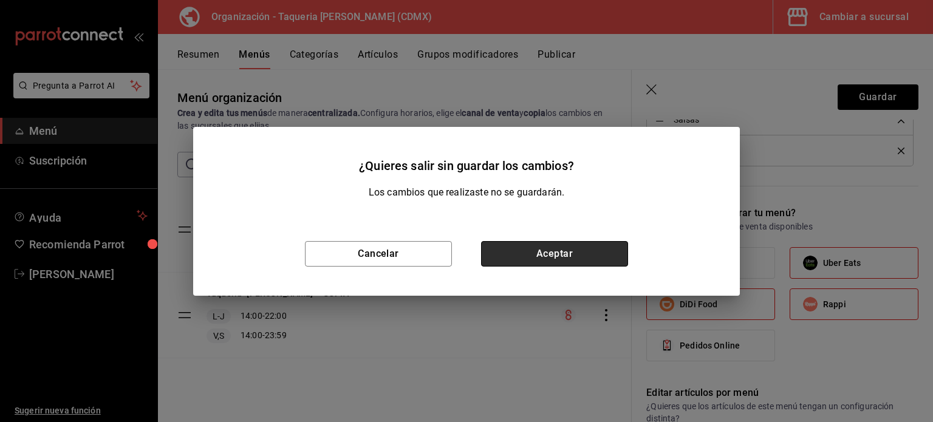
click at [546, 242] on button "Aceptar" at bounding box center [554, 254] width 147 height 26
checkbox input "false"
type input "1758579779343"
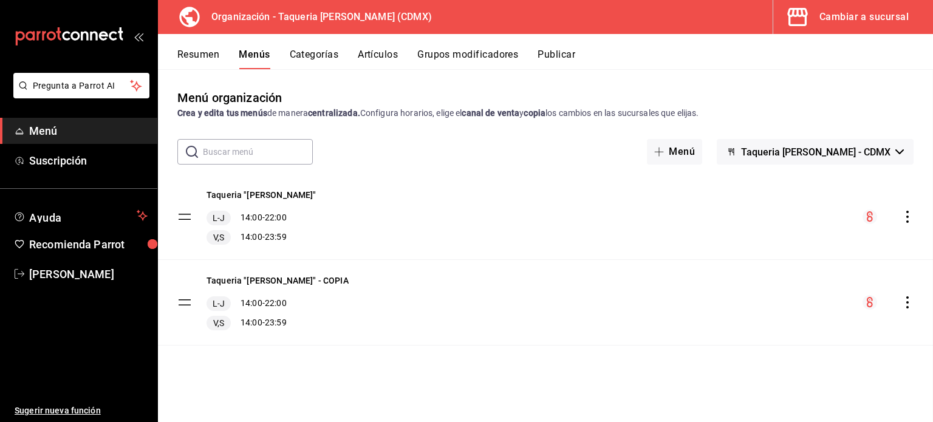
checkbox input "false"
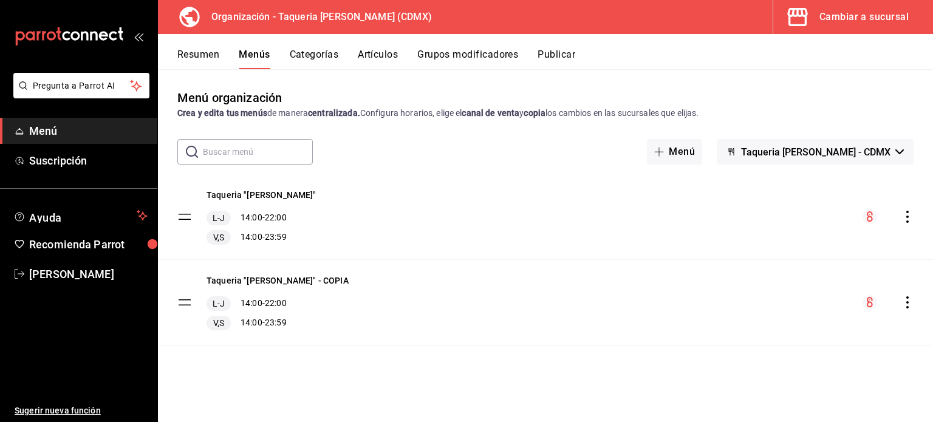
click at [911, 299] on icon "actions" at bounding box center [907, 302] width 12 height 12
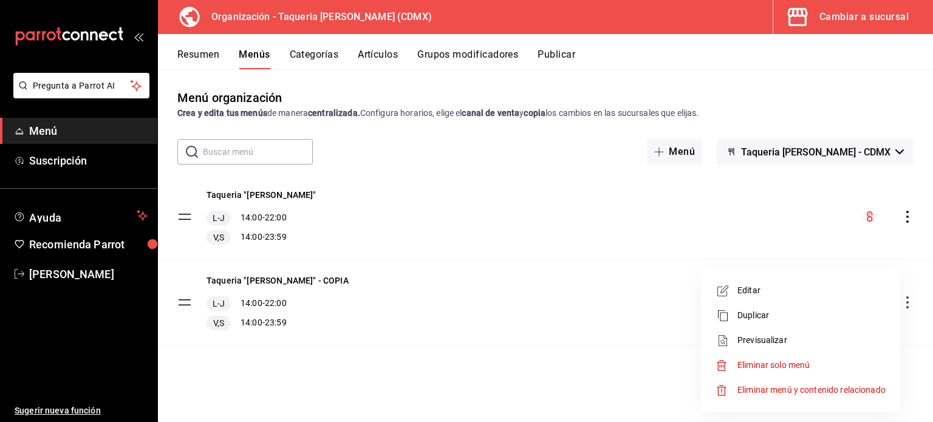
click at [803, 367] on span "Eliminar solo menú" at bounding box center [773, 365] width 72 height 10
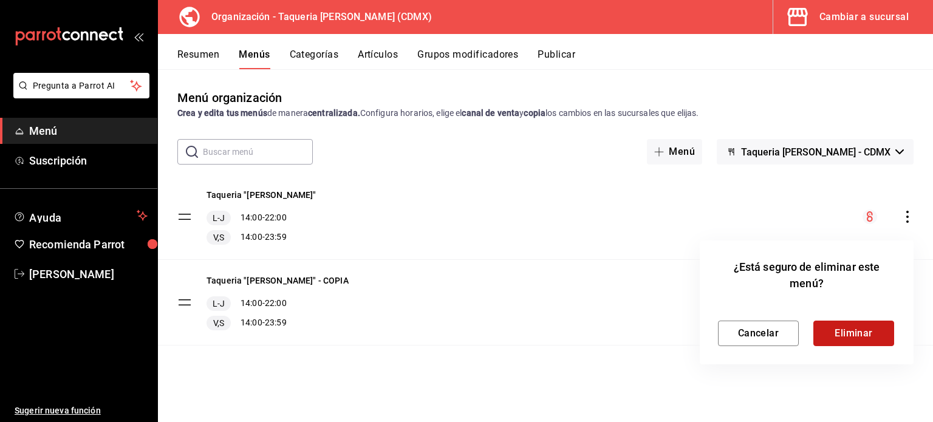
click at [852, 338] on button "Eliminar" at bounding box center [853, 334] width 81 height 26
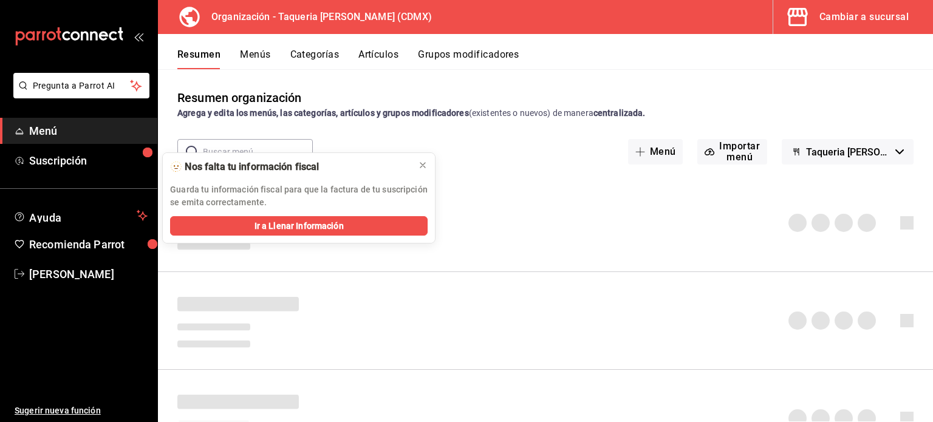
click at [877, 23] on div "Cambiar a sucursal" at bounding box center [863, 17] width 89 height 17
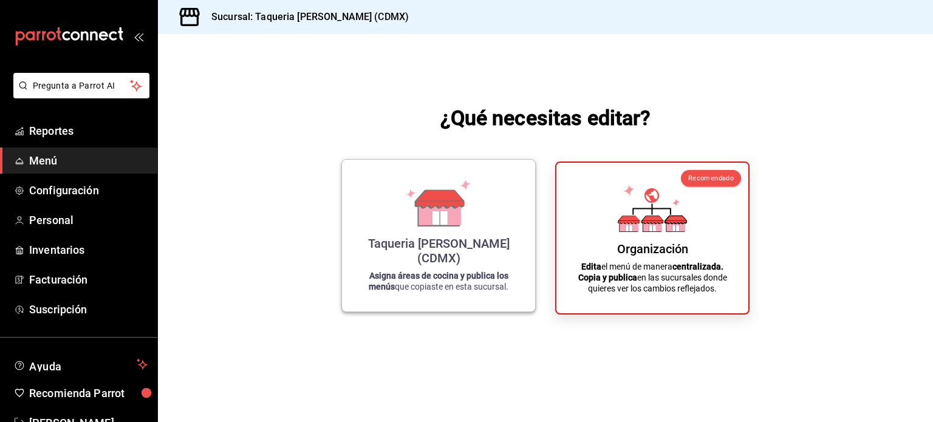
click at [422, 301] on div "Taqueria Don Pepe (CDMX) Asigna áreas de cocina y publica los menús que copiast…" at bounding box center [438, 235] width 164 height 132
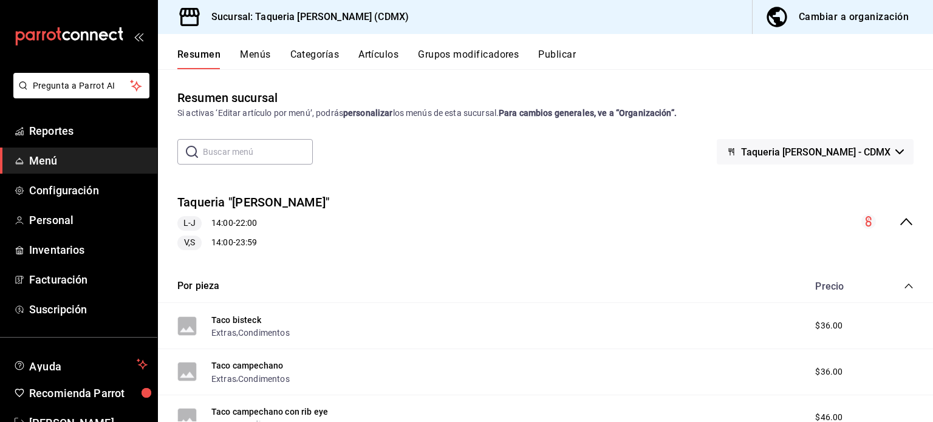
click at [874, 13] on div "Cambiar a organización" at bounding box center [853, 17] width 110 height 17
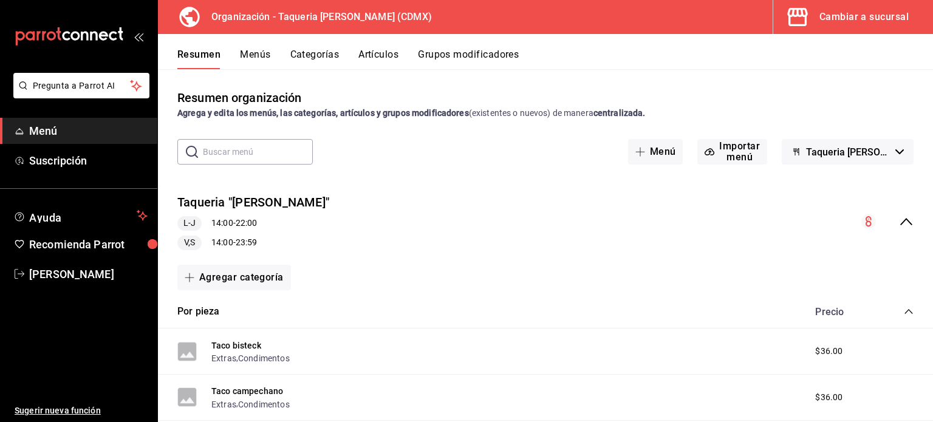
click at [257, 49] on button "Menús" at bounding box center [255, 59] width 30 height 21
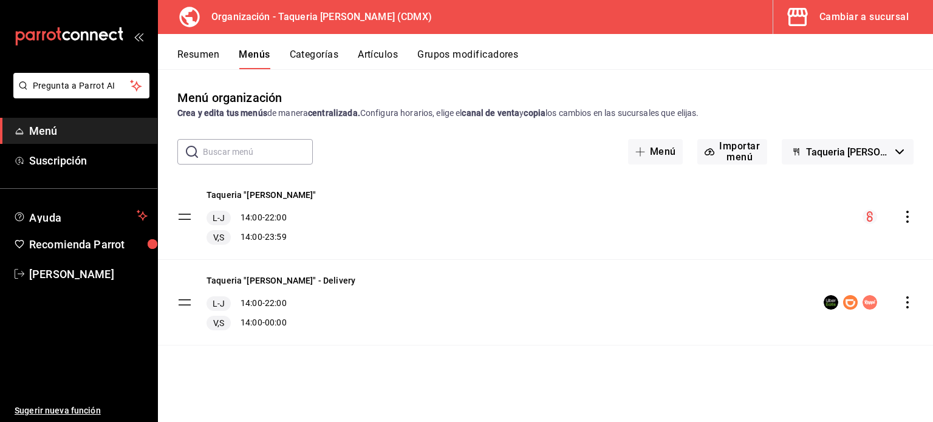
click at [910, 299] on icon "actions" at bounding box center [907, 302] width 12 height 12
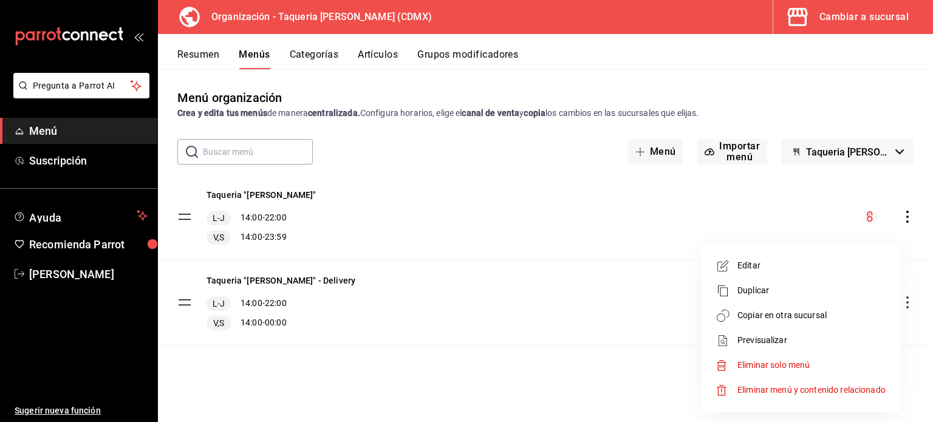
click at [822, 319] on span "Copiar en otra sucursal" at bounding box center [811, 315] width 148 height 13
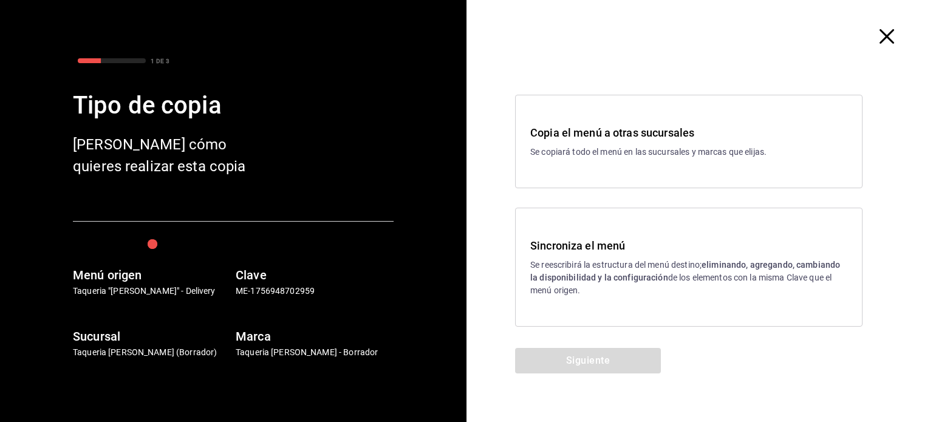
click at [612, 270] on p "Se reescribirá la estructura del menú destino; eliminando, agregando, cambiando…" at bounding box center [688, 278] width 317 height 38
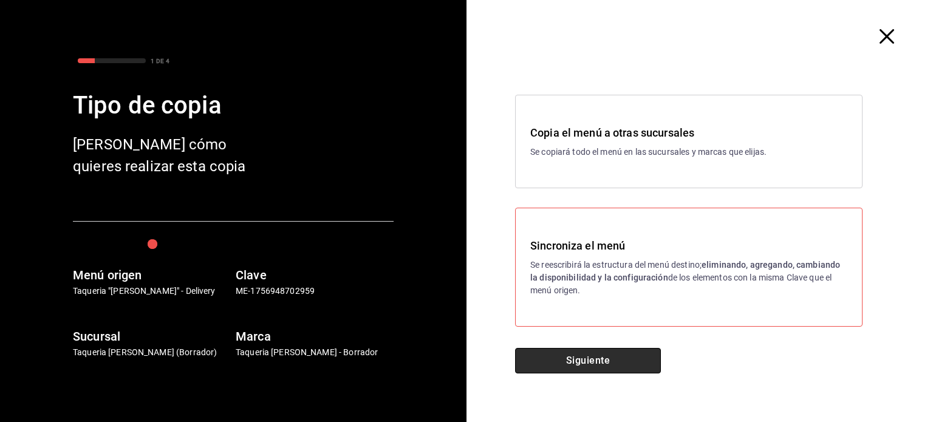
click at [595, 366] on button "Siguiente" at bounding box center [588, 361] width 146 height 26
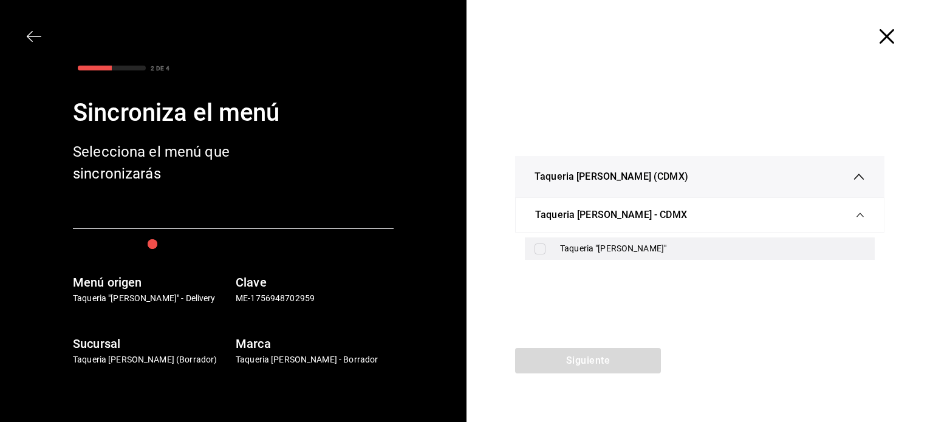
click at [573, 247] on div "Taqueria "Don Pepe"" at bounding box center [712, 248] width 305 height 13
checkbox input "true"
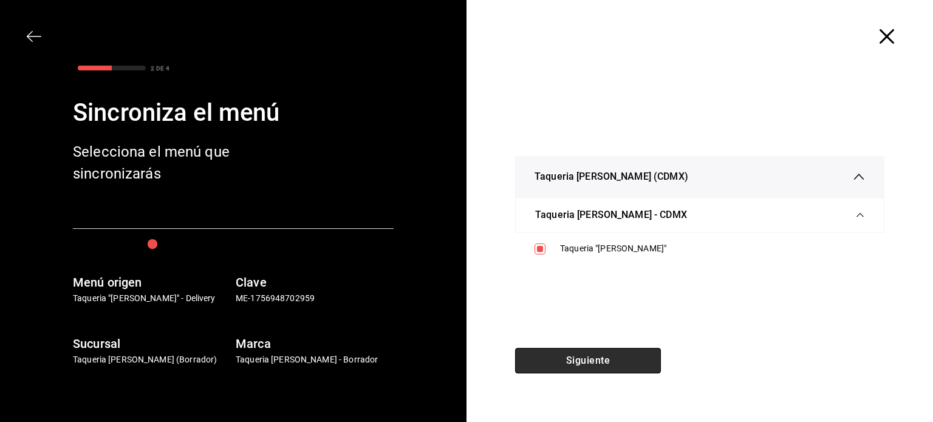
click at [584, 356] on button "Siguiente" at bounding box center [588, 361] width 146 height 26
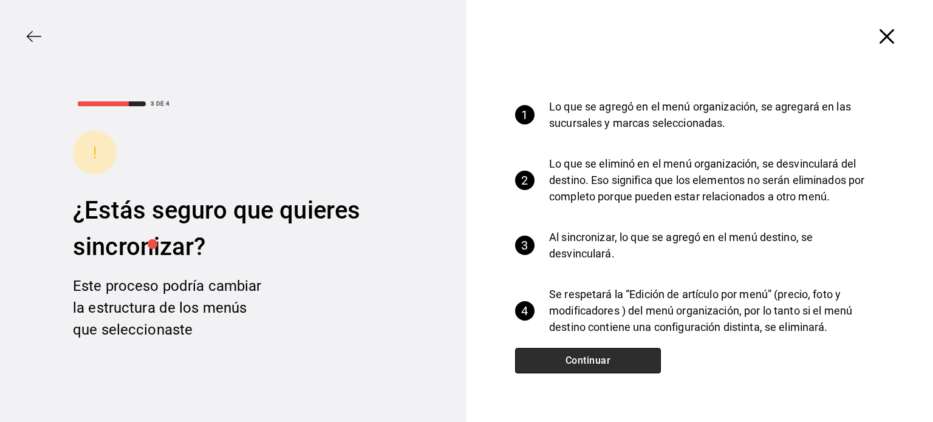
click at [585, 354] on button "Continuar" at bounding box center [588, 361] width 146 height 26
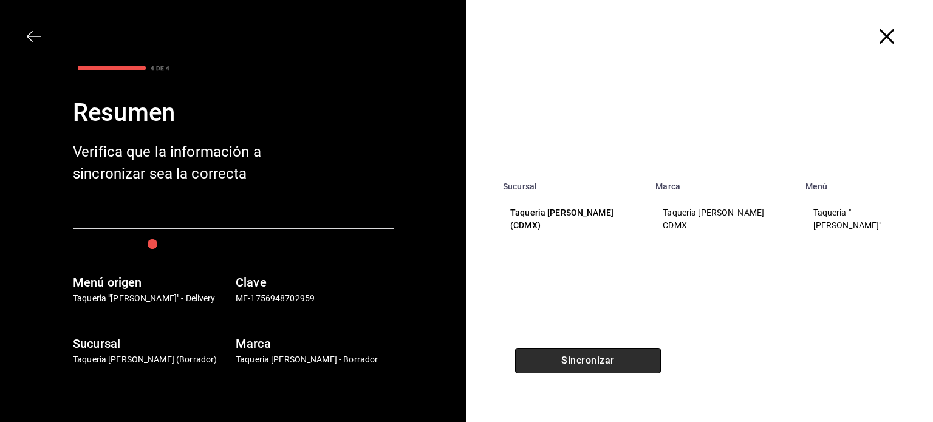
click at [594, 359] on button "Sincronizar" at bounding box center [588, 361] width 146 height 26
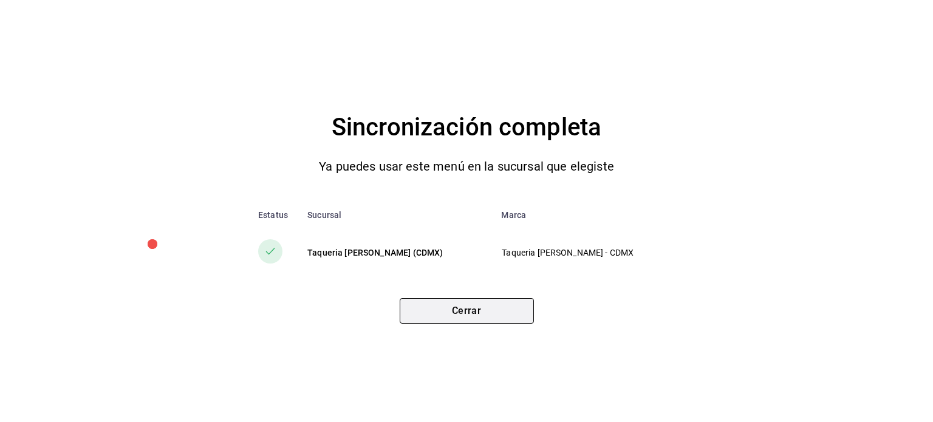
click at [478, 305] on button "Cerrar" at bounding box center [467, 311] width 134 height 26
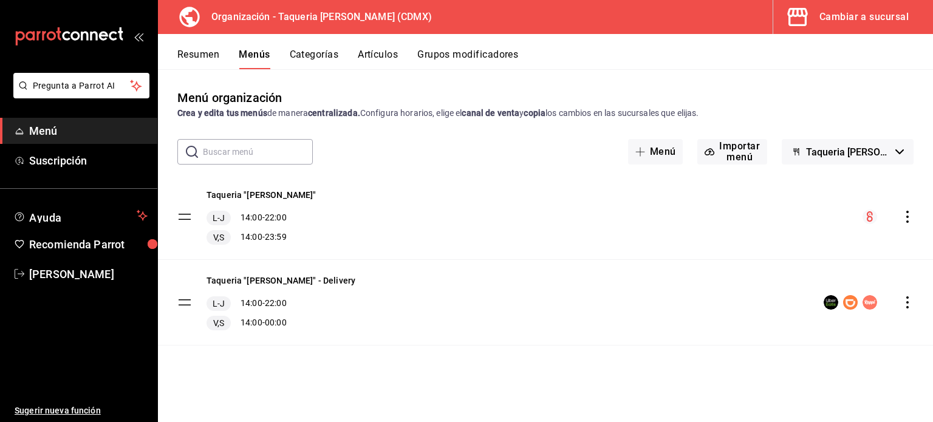
click at [372, 214] on div "Taqueria "Don Pepe" L-J 14:00 - 22:00 V,S 14:00 - 23:59" at bounding box center [545, 216] width 775 height 85
click at [289, 278] on button "Taqueria "Don Pepe" - Delivery" at bounding box center [280, 280] width 149 height 12
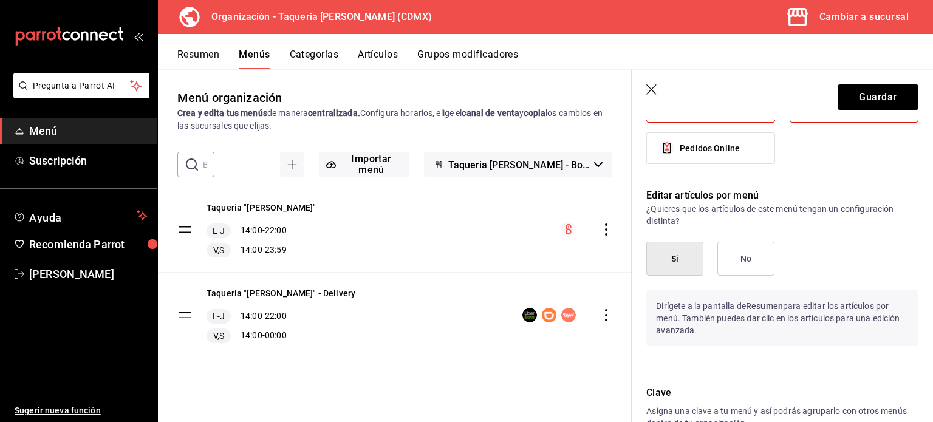
scroll to position [807, 0]
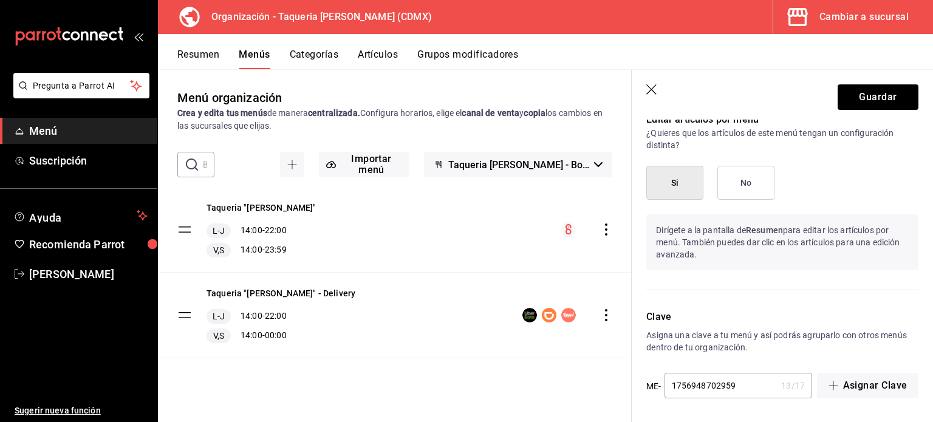
click at [304, 55] on button "Categorías" at bounding box center [314, 59] width 49 height 21
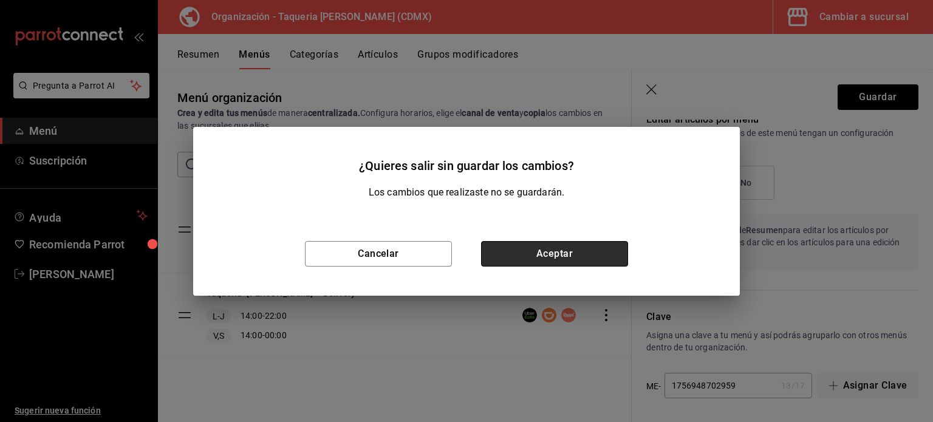
click at [550, 250] on button "Aceptar" at bounding box center [554, 254] width 147 height 26
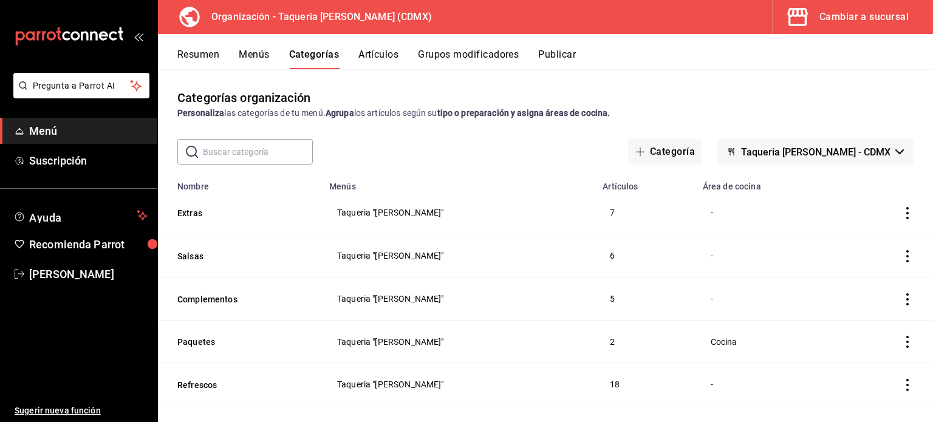
click at [381, 55] on button "Artículos" at bounding box center [378, 59] width 40 height 21
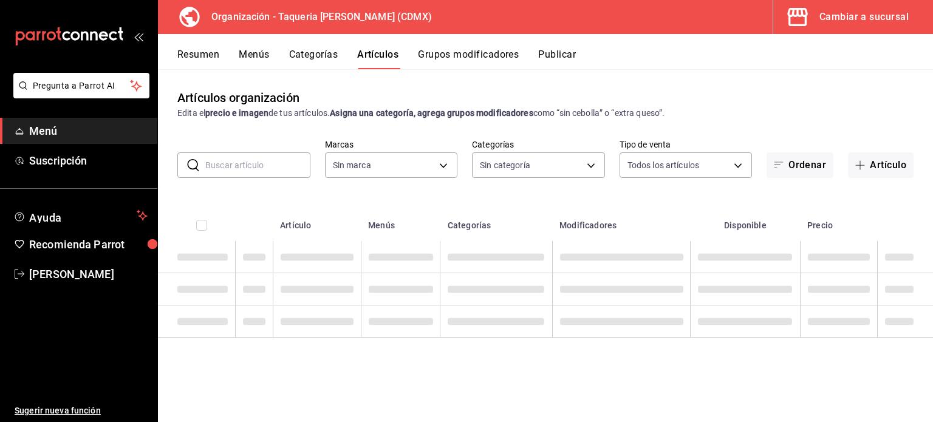
type input "6420383b-8504-466e-b8e1-7ad85ed98961"
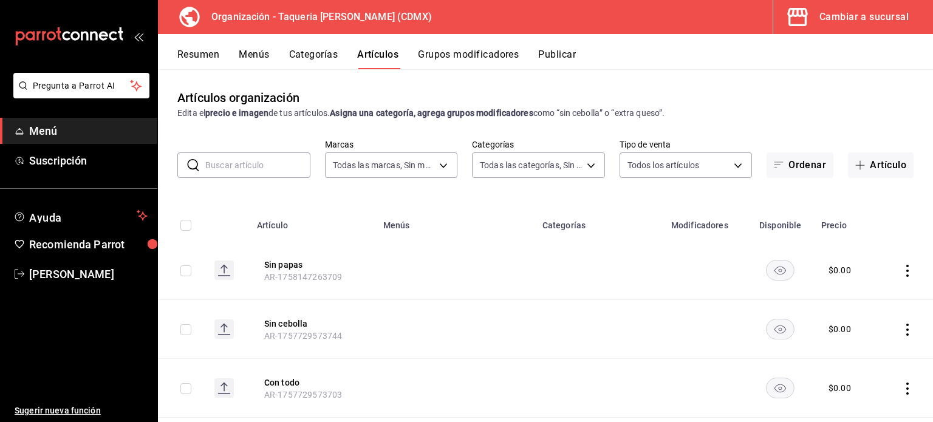
type input "ed9b51ba-9b42-42bb-a1bf-61966d11c073,8f5feebf-6ecb-4b31-b74b-0a8d4b97d945,0bf33…"
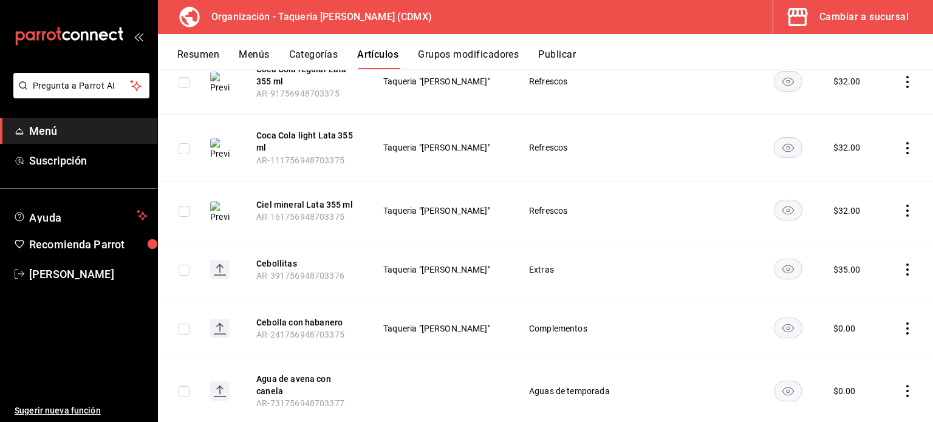
scroll to position [5759, 0]
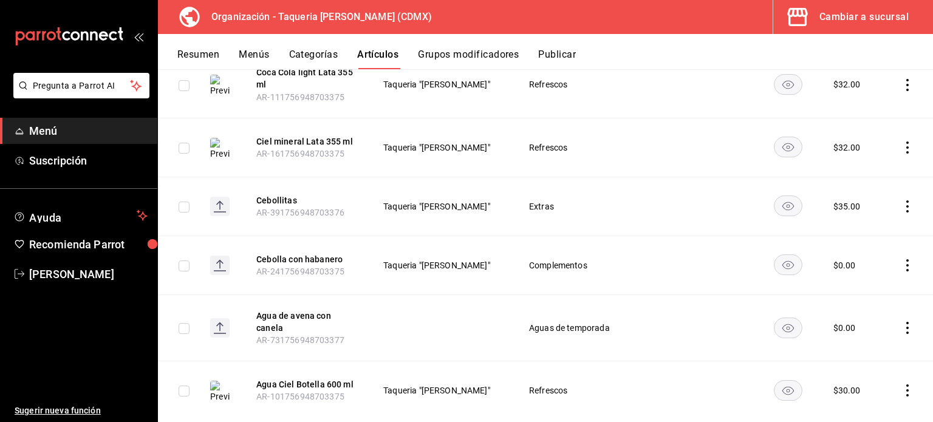
click at [187, 323] on input "checkbox" at bounding box center [184, 328] width 11 height 11
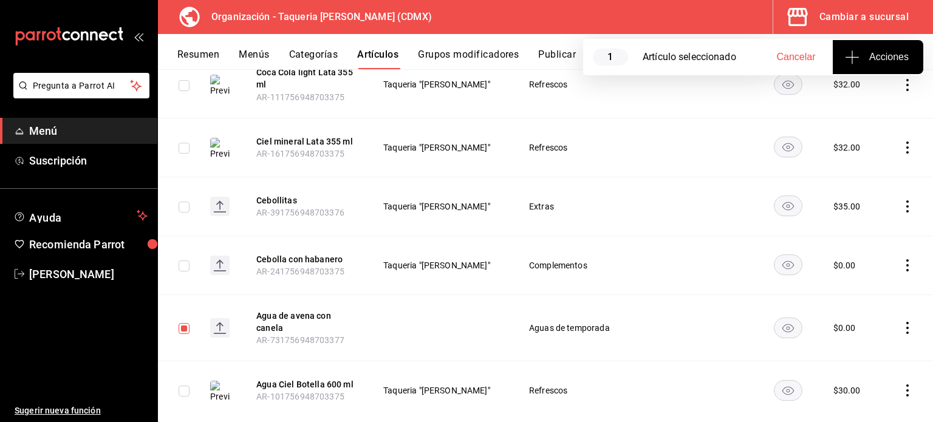
click at [187, 323] on input "checkbox" at bounding box center [184, 328] width 11 height 11
checkbox input "false"
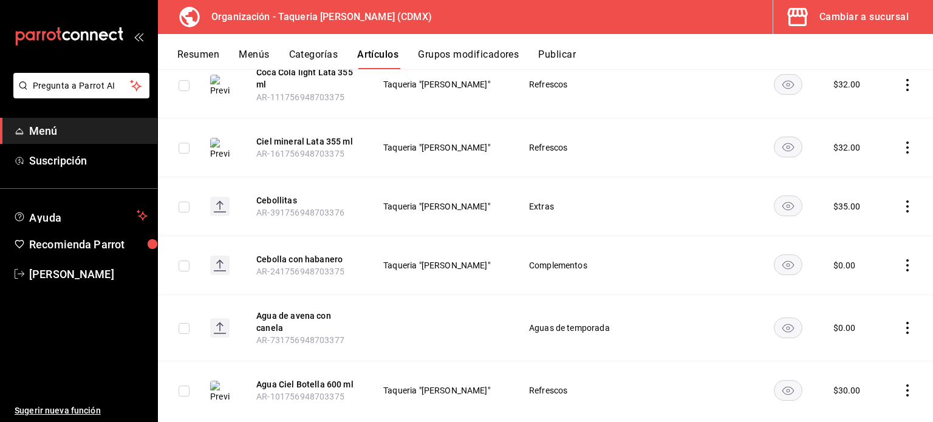
click at [901, 322] on icon "actions" at bounding box center [907, 328] width 12 height 12
click at [850, 386] on li "Eliminar" at bounding box center [850, 379] width 73 height 25
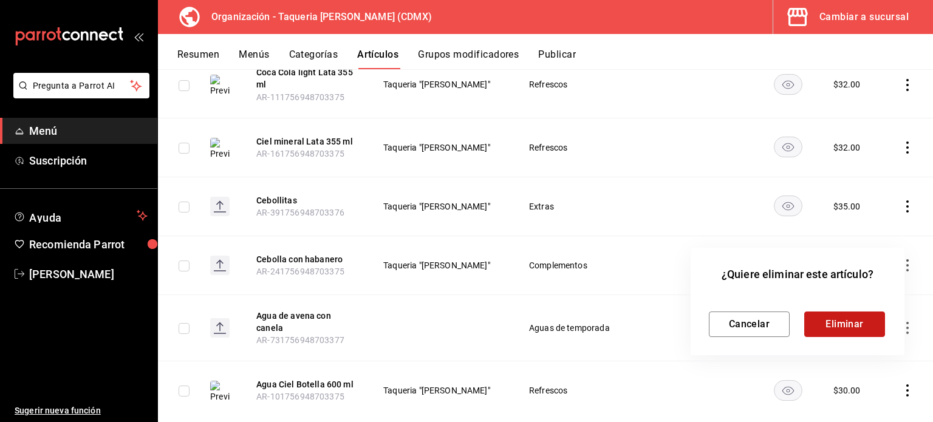
click at [840, 322] on button "Eliminar" at bounding box center [844, 324] width 81 height 26
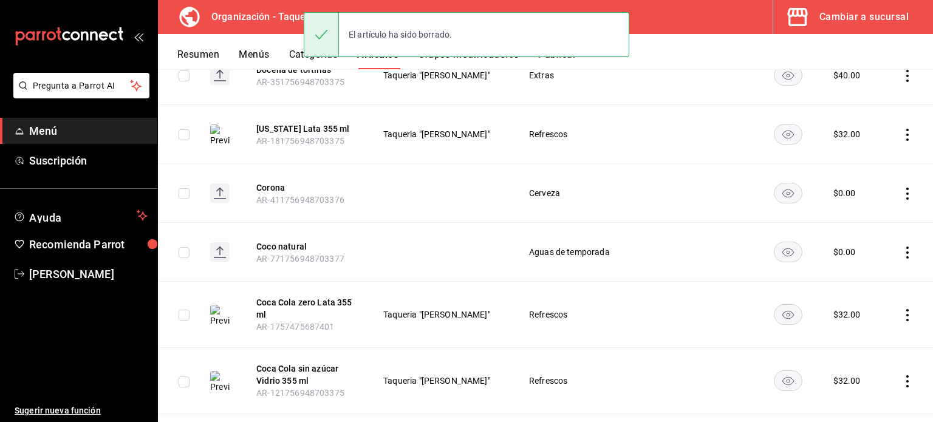
scroll to position [5207, 0]
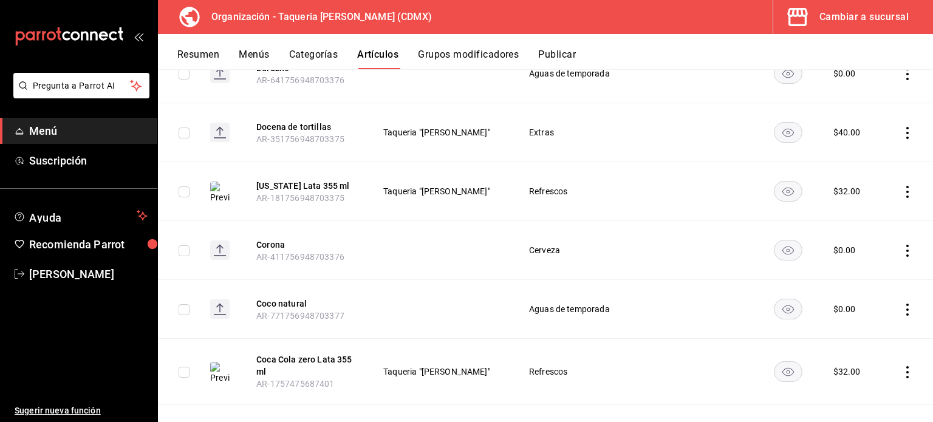
click at [901, 245] on icon "actions" at bounding box center [907, 251] width 12 height 12
click at [850, 309] on span "Eliminar" at bounding box center [862, 303] width 32 height 13
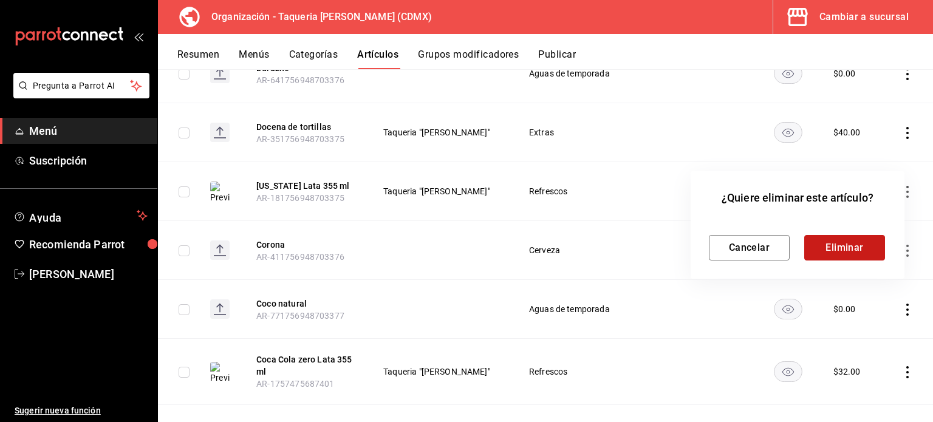
click at [852, 242] on button "Eliminar" at bounding box center [844, 248] width 81 height 26
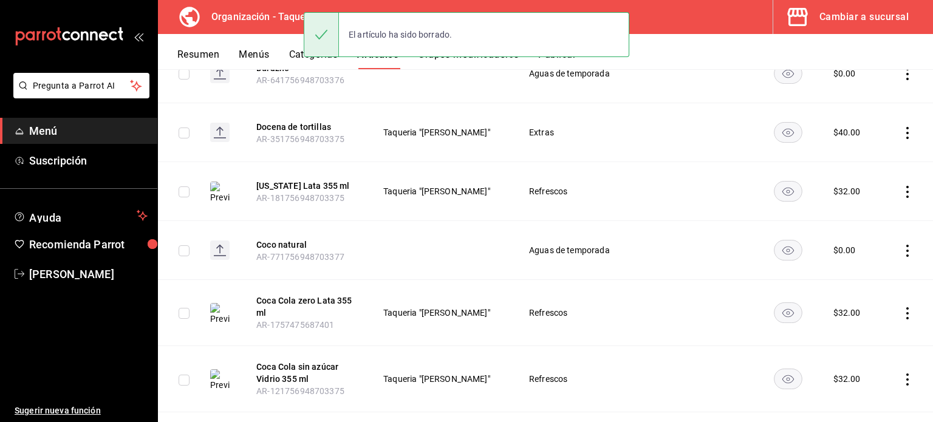
click at [901, 245] on icon "actions" at bounding box center [907, 251] width 12 height 12
click at [869, 305] on span "Eliminar" at bounding box center [861, 303] width 31 height 10
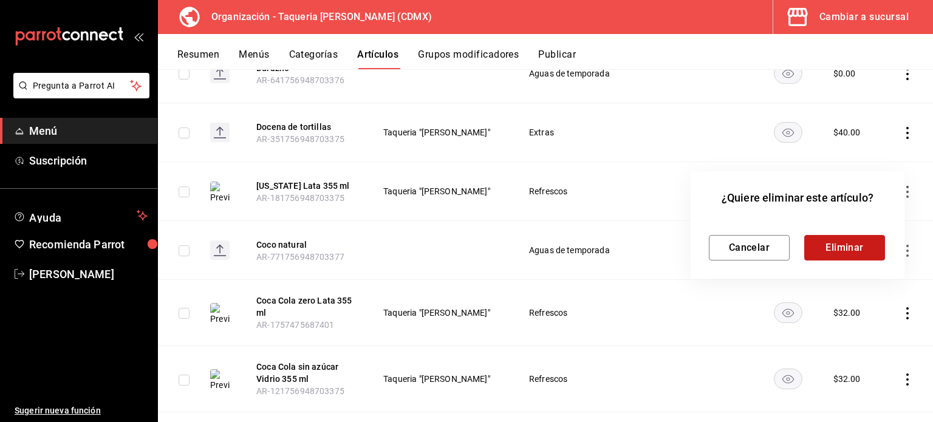
click at [854, 245] on button "Eliminar" at bounding box center [844, 248] width 81 height 26
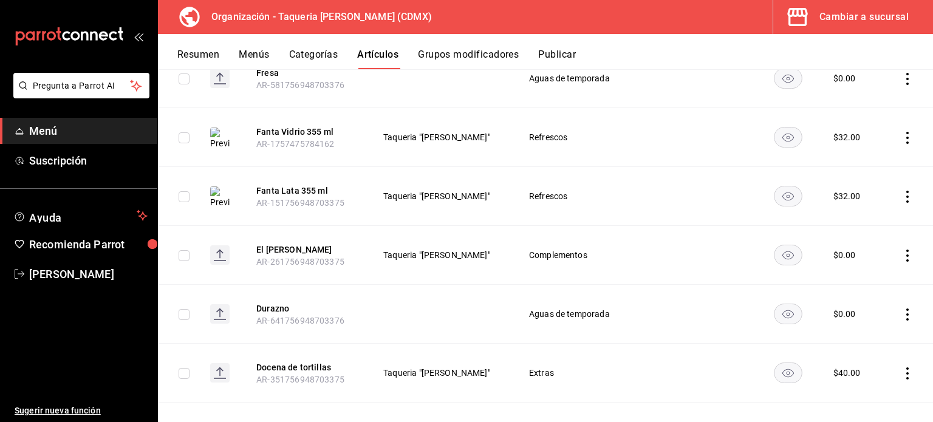
scroll to position [4964, 0]
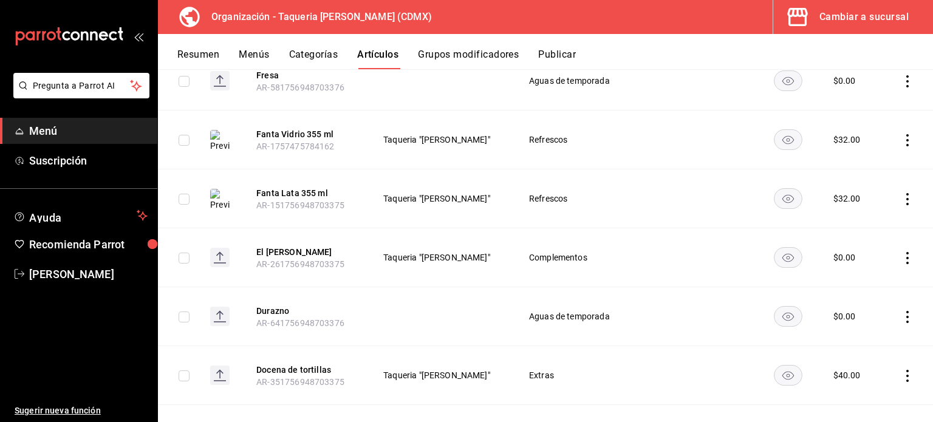
click at [901, 311] on icon "actions" at bounding box center [907, 317] width 12 height 12
click at [862, 367] on span "Eliminar" at bounding box center [861, 369] width 31 height 10
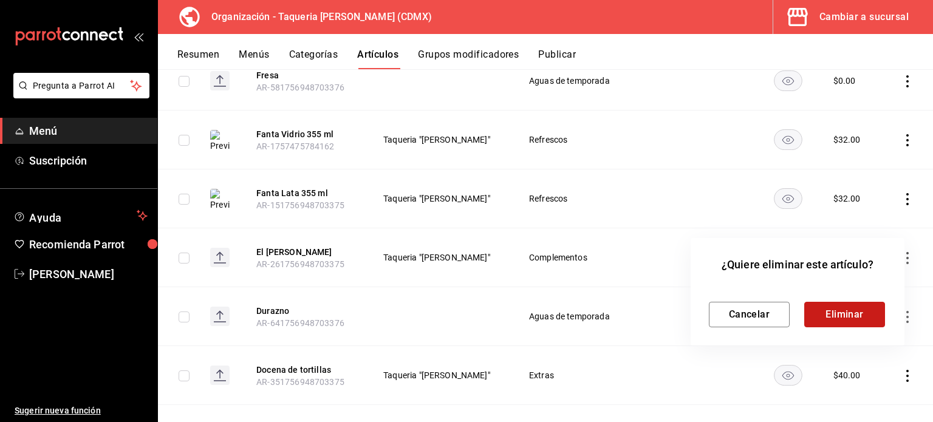
click at [841, 313] on button "Eliminar" at bounding box center [844, 315] width 81 height 26
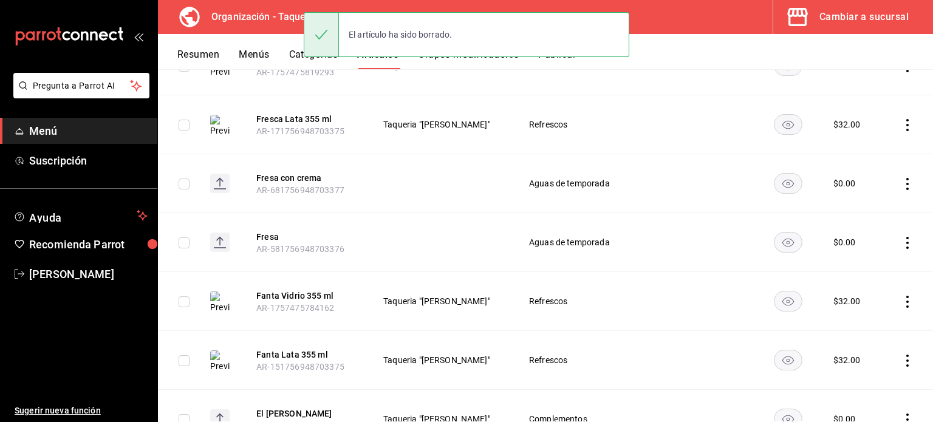
scroll to position [4721, 0]
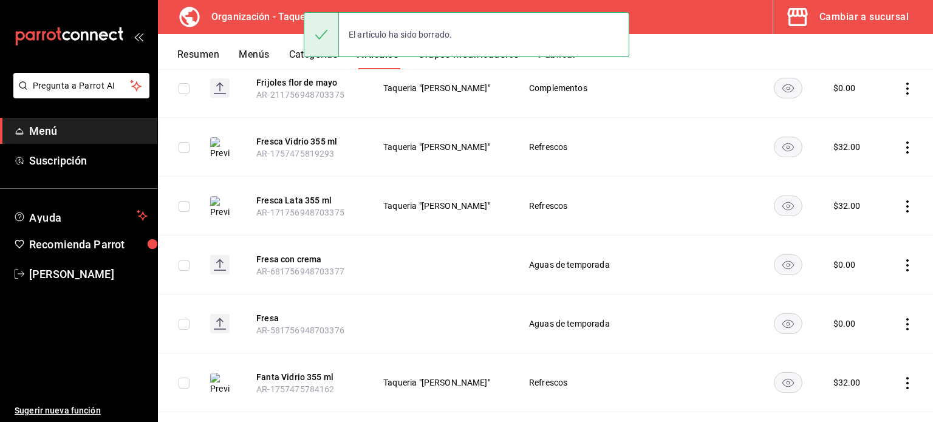
click at [901, 259] on icon "actions" at bounding box center [907, 265] width 12 height 12
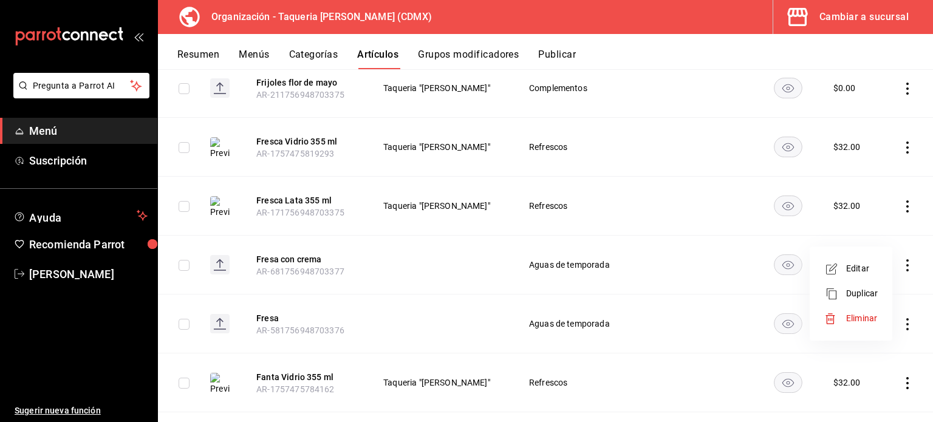
click at [872, 318] on span "Eliminar" at bounding box center [861, 318] width 31 height 10
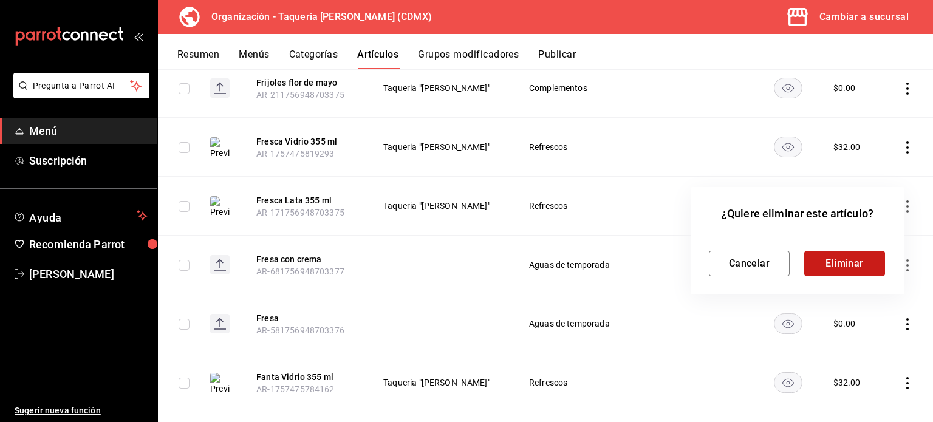
click at [840, 262] on button "Eliminar" at bounding box center [844, 264] width 81 height 26
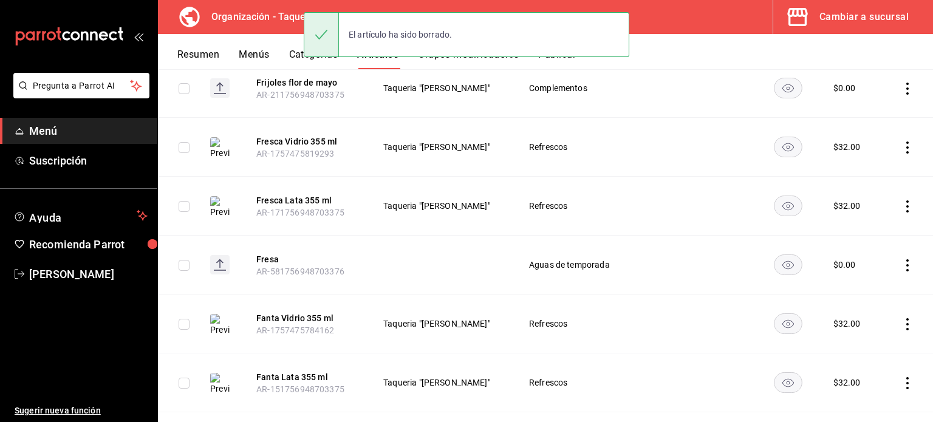
click at [901, 259] on icon "actions" at bounding box center [907, 265] width 12 height 12
click at [865, 316] on span "Eliminar" at bounding box center [861, 318] width 31 height 10
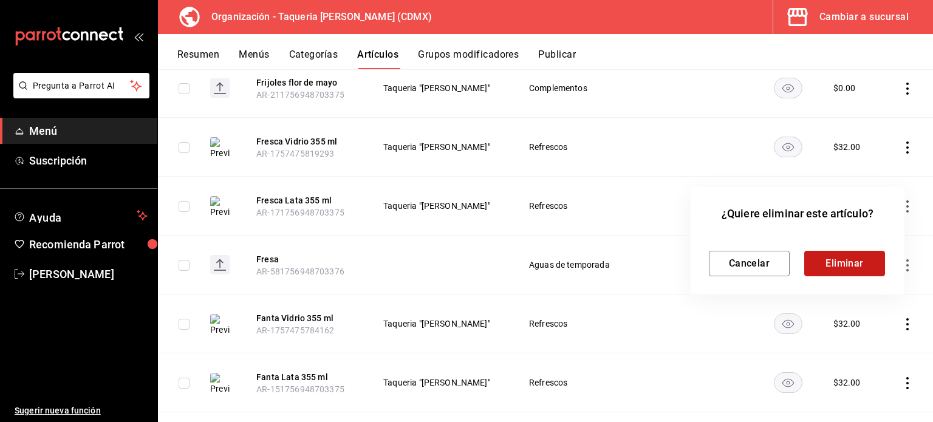
click at [840, 251] on button "Eliminar" at bounding box center [844, 264] width 81 height 26
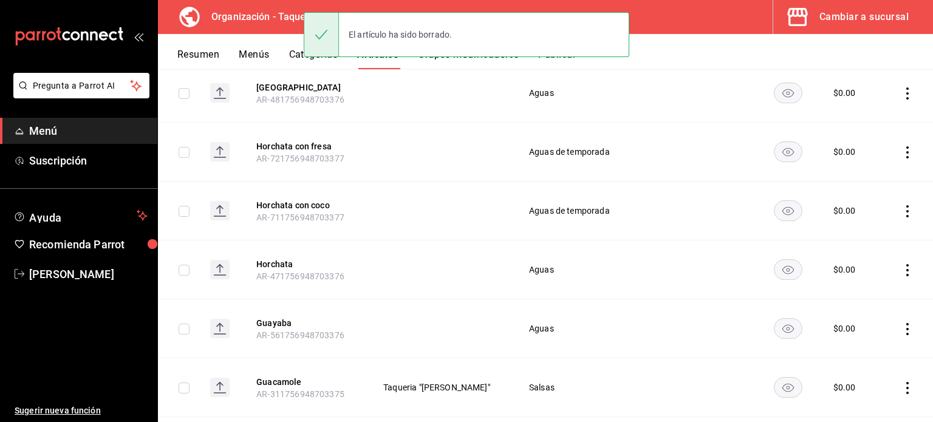
scroll to position [4317, 0]
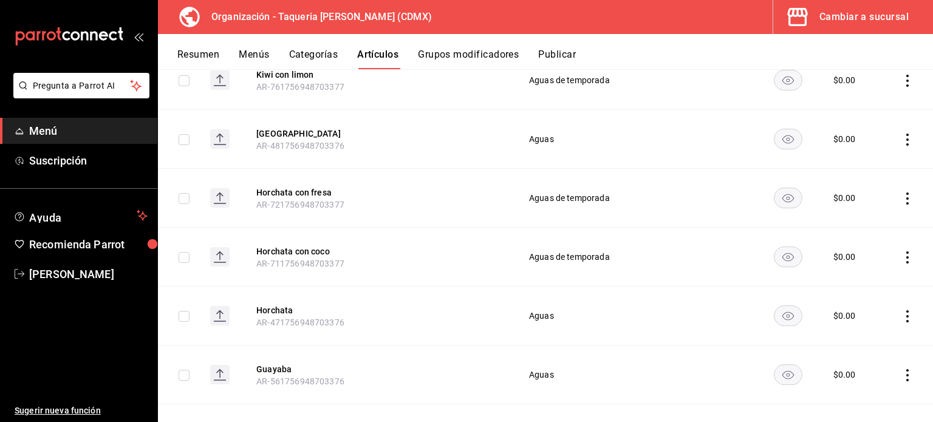
click at [901, 310] on icon "actions" at bounding box center [907, 316] width 12 height 12
click at [859, 369] on span "Eliminar" at bounding box center [861, 371] width 31 height 10
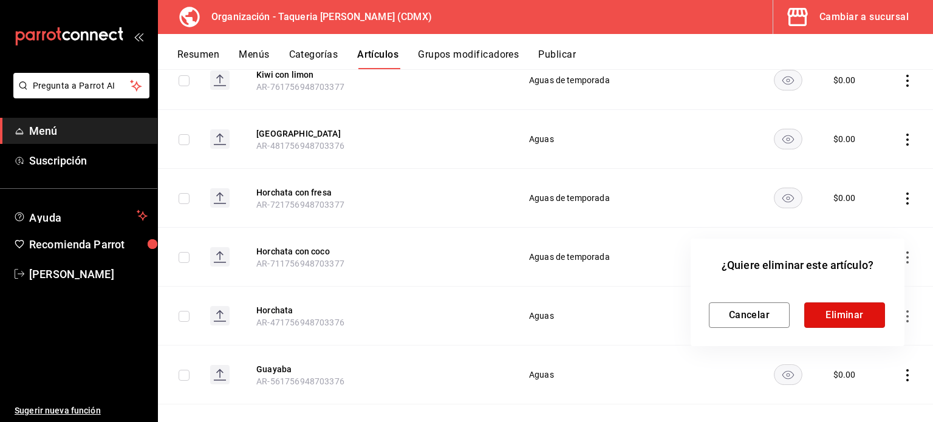
click at [850, 302] on button "Eliminar" at bounding box center [844, 315] width 81 height 26
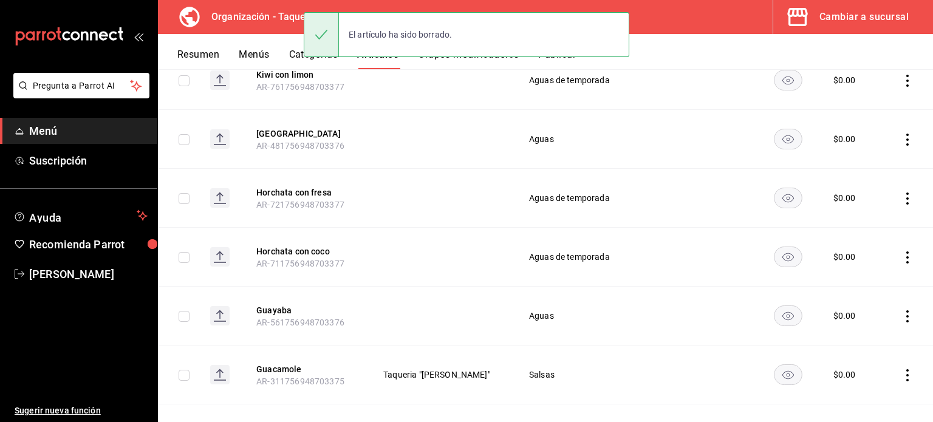
click at [906, 310] on icon "actions" at bounding box center [907, 316] width 2 height 12
click at [842, 376] on div at bounding box center [835, 371] width 22 height 12
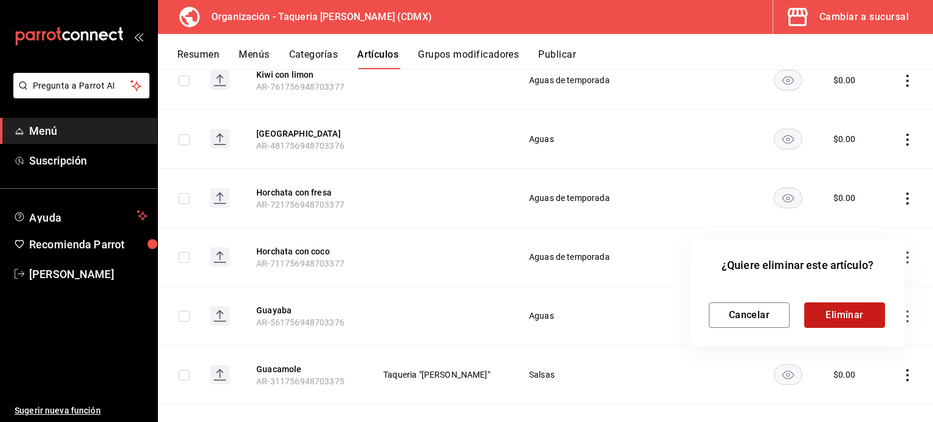
click at [839, 315] on button "Eliminar" at bounding box center [844, 315] width 81 height 26
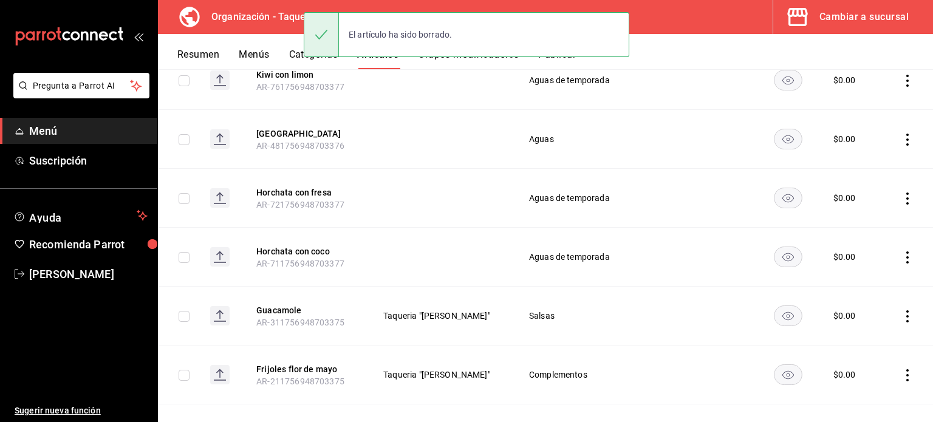
click at [901, 251] on icon "actions" at bounding box center [907, 257] width 12 height 12
click at [873, 311] on span "Eliminar" at bounding box center [861, 312] width 31 height 10
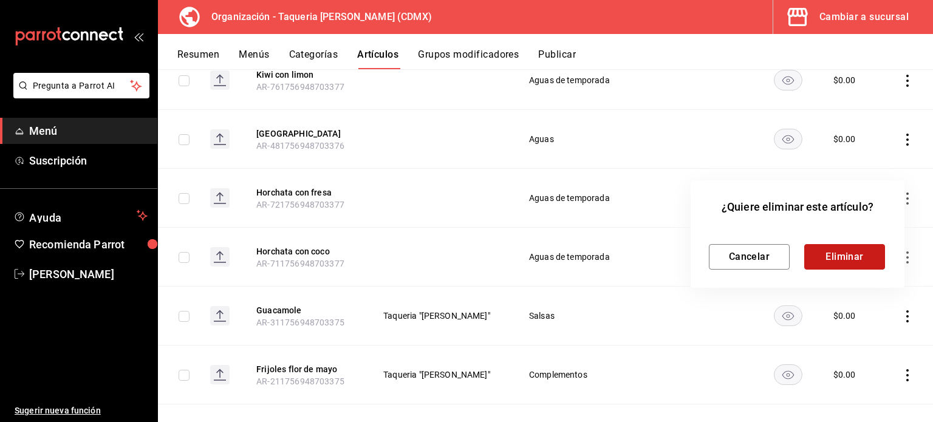
click at [848, 256] on button "Eliminar" at bounding box center [844, 257] width 81 height 26
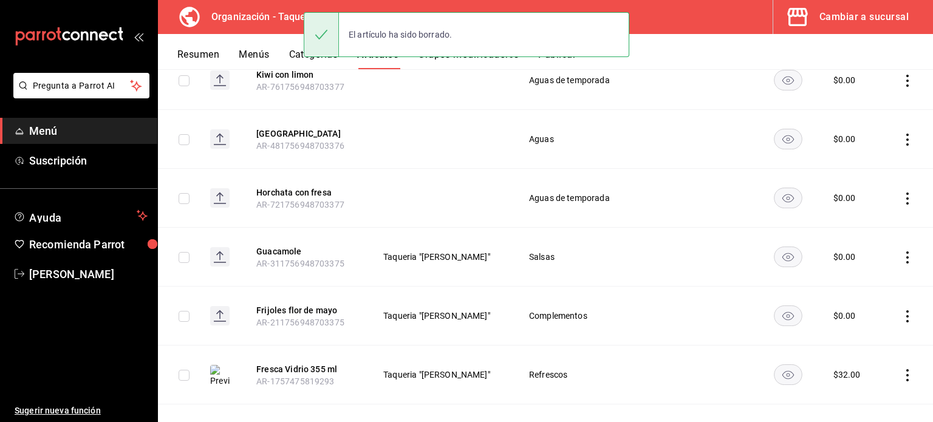
click at [901, 192] on icon "actions" at bounding box center [907, 198] width 12 height 12
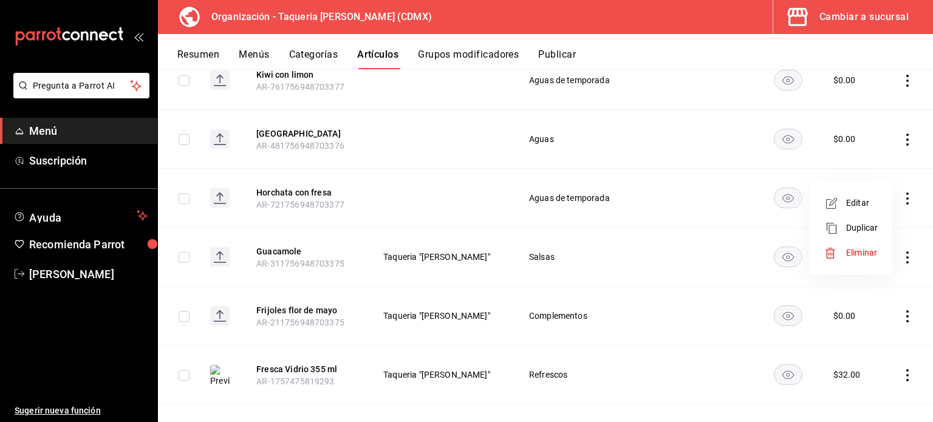
click at [847, 248] on span "Eliminar" at bounding box center [861, 253] width 31 height 10
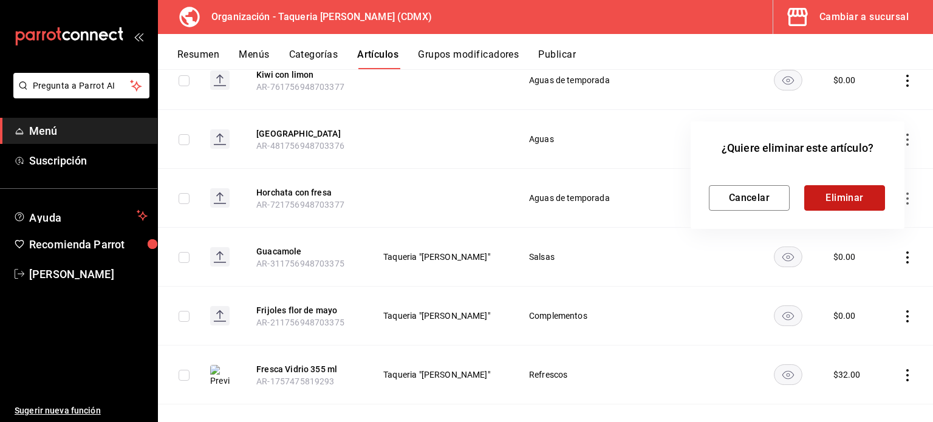
click at [837, 202] on button "Eliminar" at bounding box center [844, 198] width 81 height 26
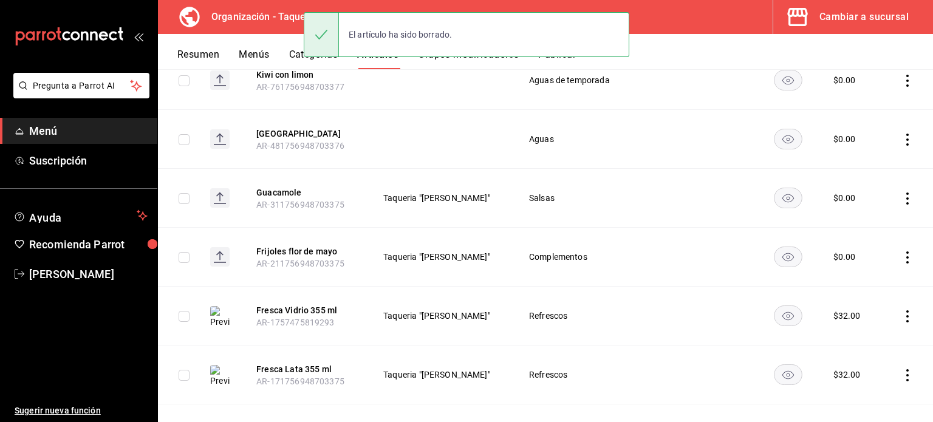
click at [901, 134] on icon "actions" at bounding box center [907, 140] width 12 height 12
click at [857, 194] on span "Eliminar" at bounding box center [861, 194] width 31 height 10
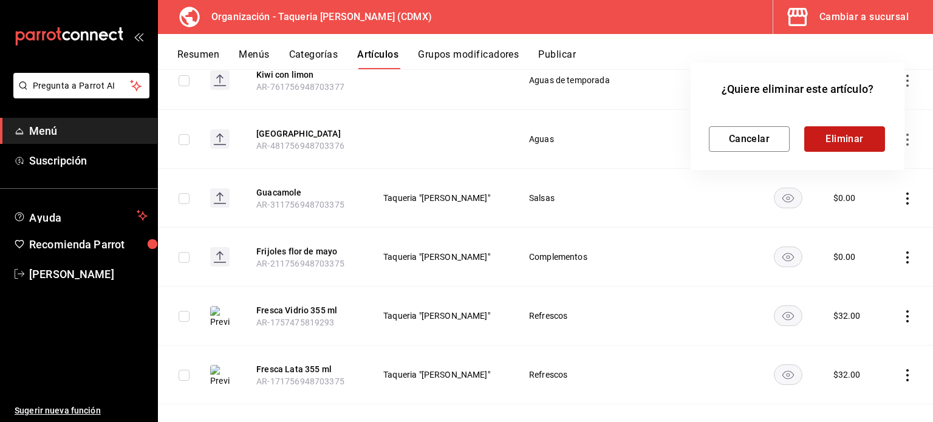
click at [845, 133] on button "Eliminar" at bounding box center [844, 139] width 81 height 26
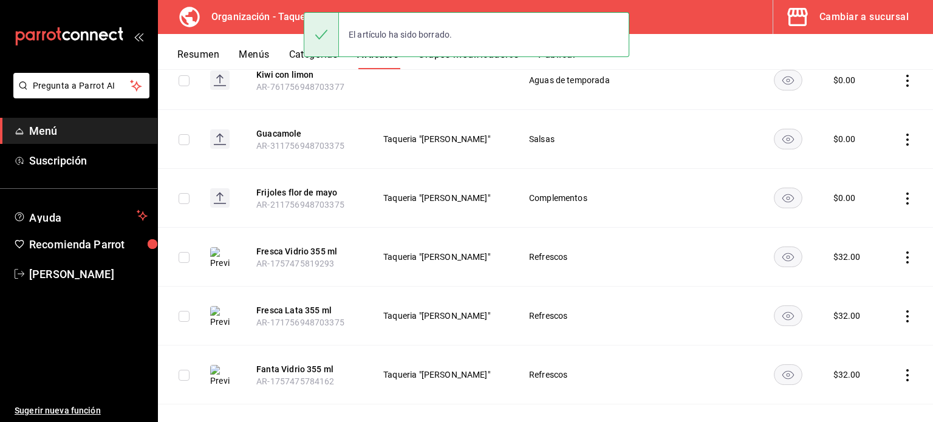
scroll to position [4155, 0]
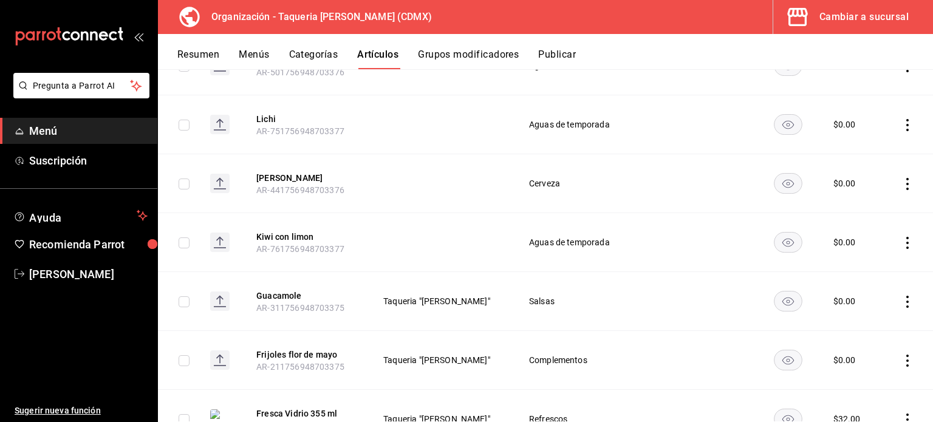
click at [901, 119] on icon "actions" at bounding box center [907, 125] width 12 height 12
click at [855, 181] on span "Eliminar" at bounding box center [861, 180] width 31 height 10
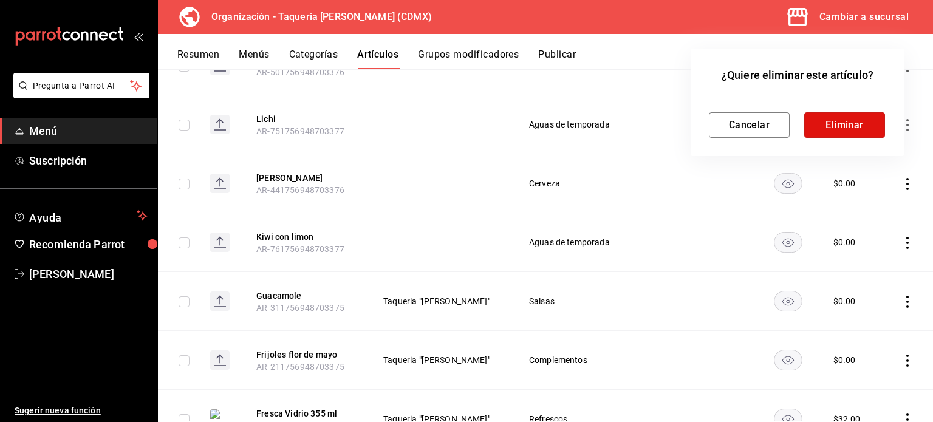
click at [840, 114] on button "Eliminar" at bounding box center [844, 125] width 81 height 26
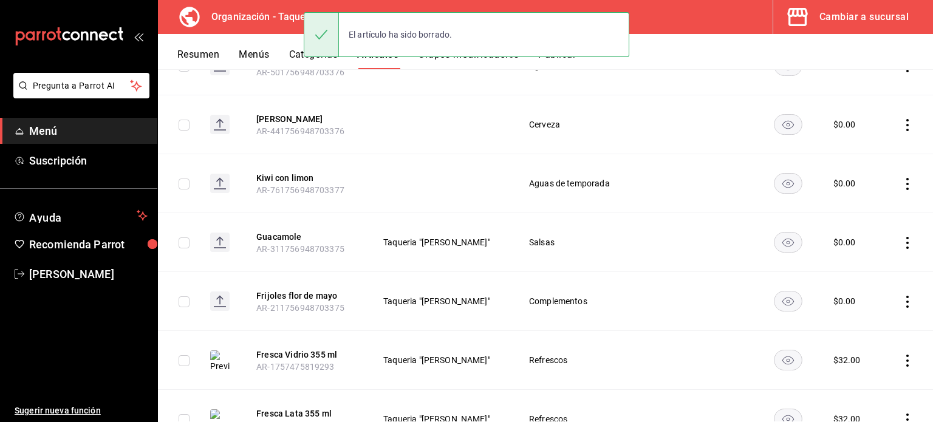
click at [906, 119] on icon "actions" at bounding box center [907, 125] width 2 height 12
click at [868, 179] on span "Eliminar" at bounding box center [861, 180] width 31 height 10
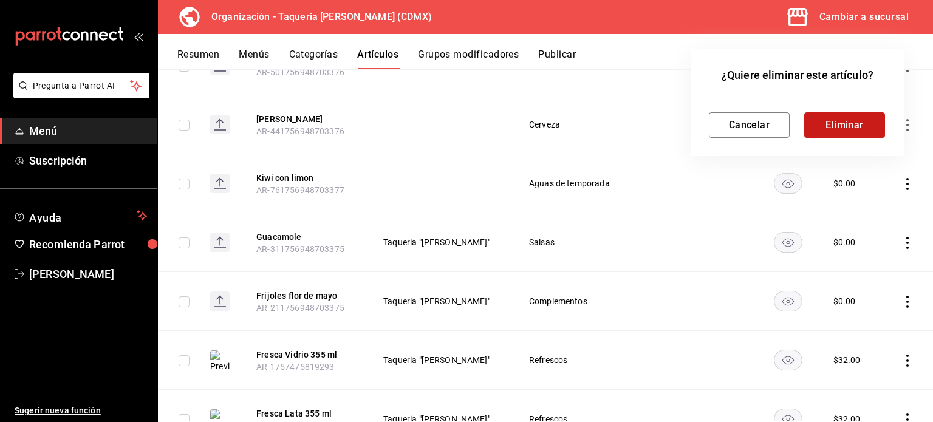
click at [845, 118] on button "Eliminar" at bounding box center [844, 125] width 81 height 26
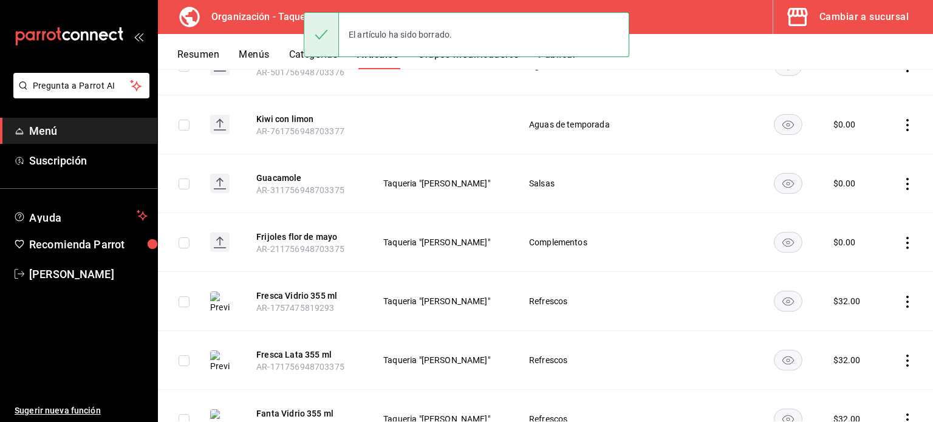
click at [901, 119] on icon "actions" at bounding box center [907, 125] width 12 height 12
click at [868, 180] on span "Eliminar" at bounding box center [861, 180] width 31 height 10
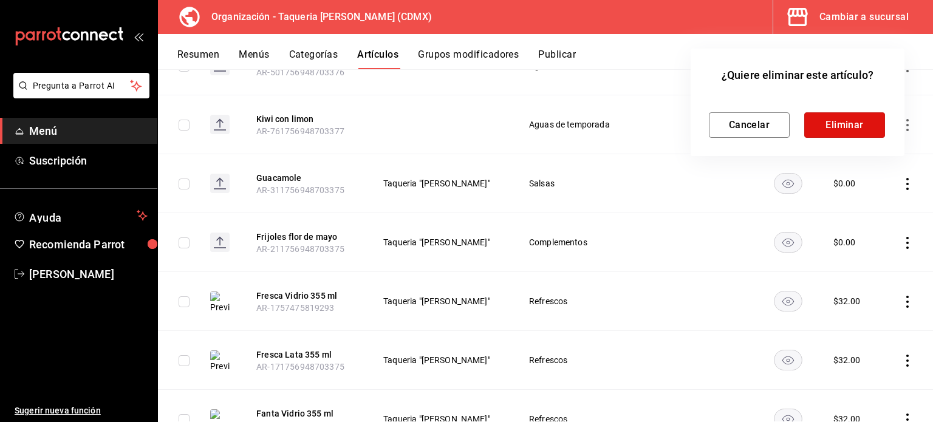
click at [861, 120] on button "Eliminar" at bounding box center [844, 125] width 81 height 26
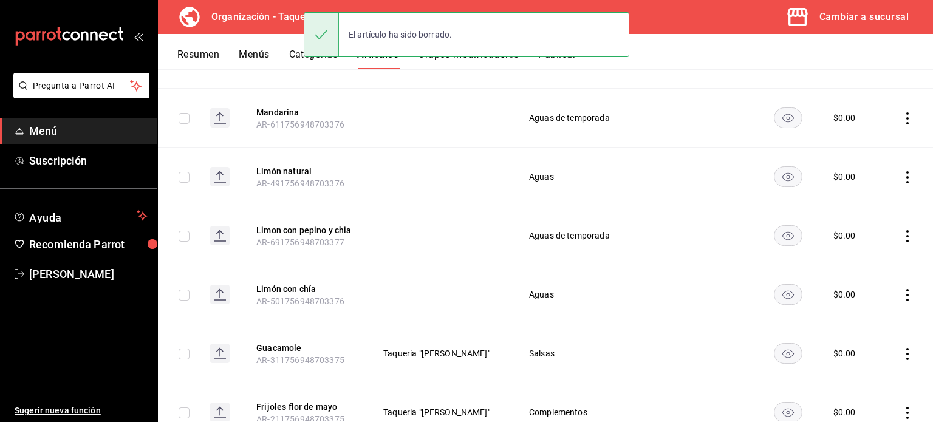
scroll to position [3912, 0]
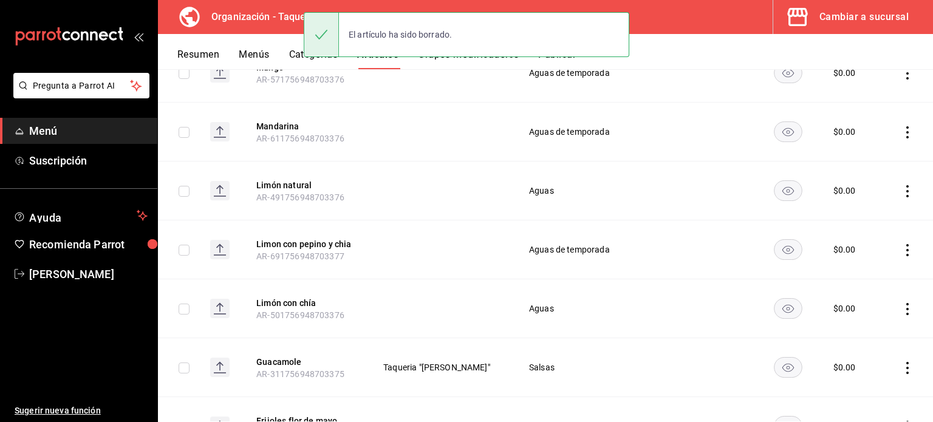
click at [901, 126] on icon "actions" at bounding box center [907, 132] width 12 height 12
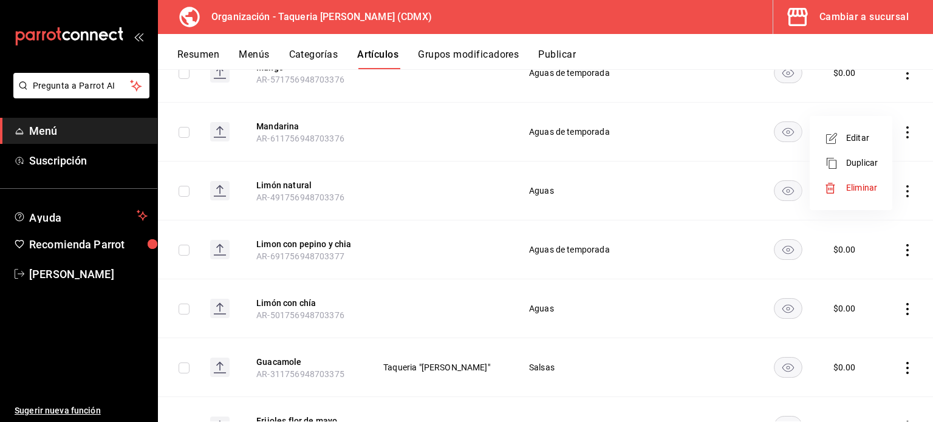
click at [848, 187] on span "Eliminar" at bounding box center [861, 188] width 31 height 10
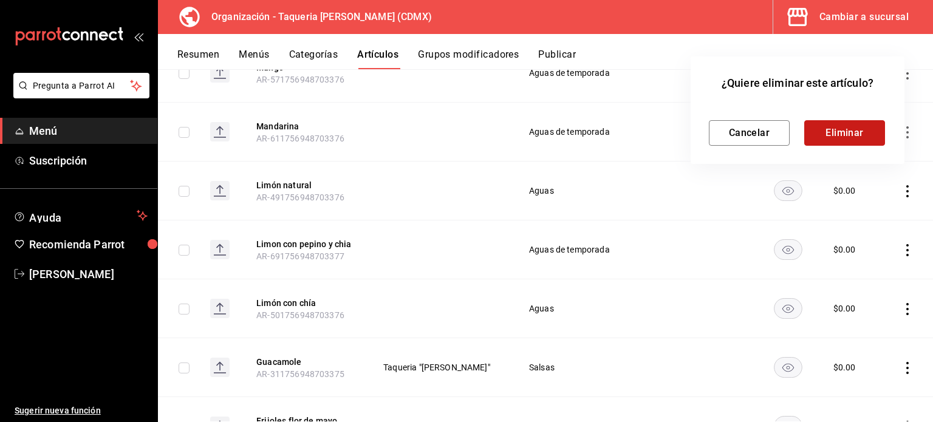
click at [848, 128] on button "Eliminar" at bounding box center [844, 133] width 81 height 26
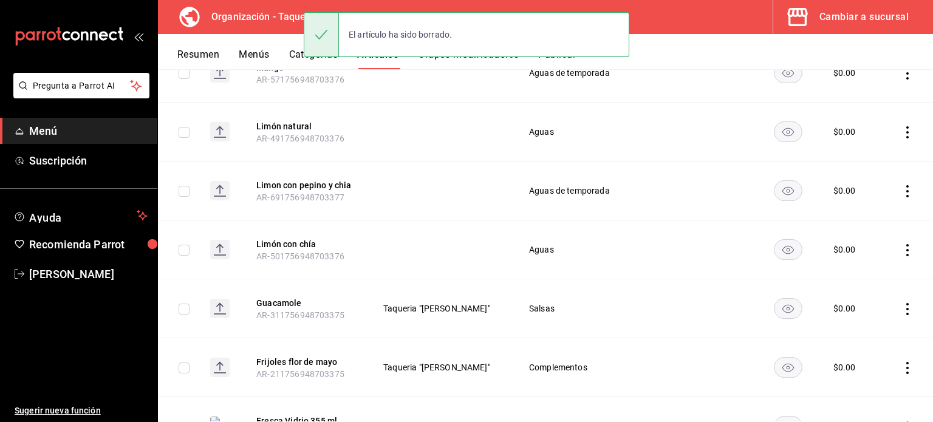
click at [901, 126] on icon "actions" at bounding box center [907, 132] width 12 height 12
click at [867, 186] on span "Eliminar" at bounding box center [861, 188] width 31 height 10
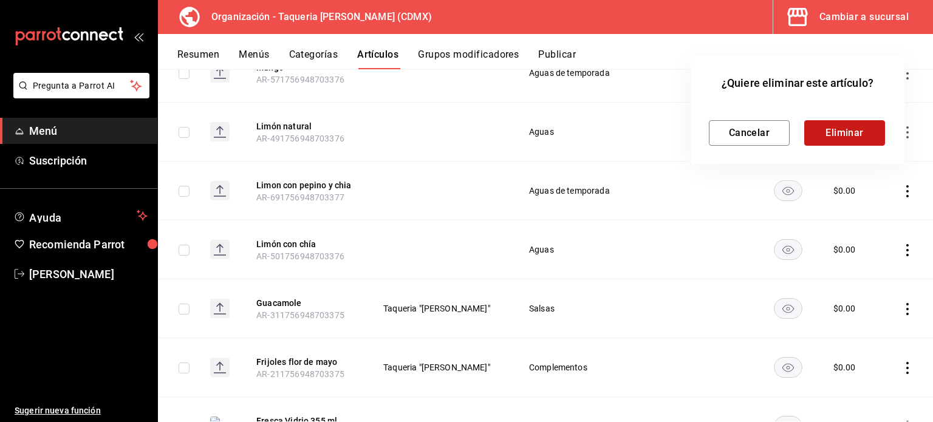
click at [863, 131] on button "Eliminar" at bounding box center [844, 133] width 81 height 26
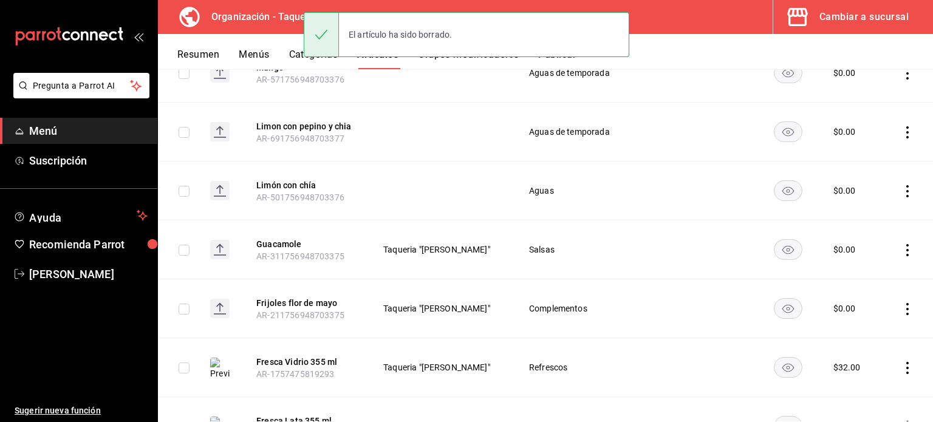
click at [901, 126] on icon "actions" at bounding box center [907, 132] width 12 height 12
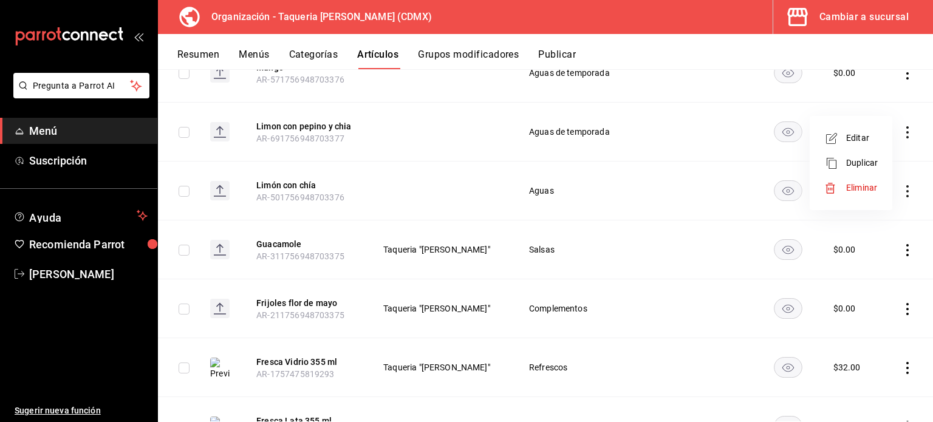
click at [857, 188] on span "Eliminar" at bounding box center [861, 188] width 31 height 10
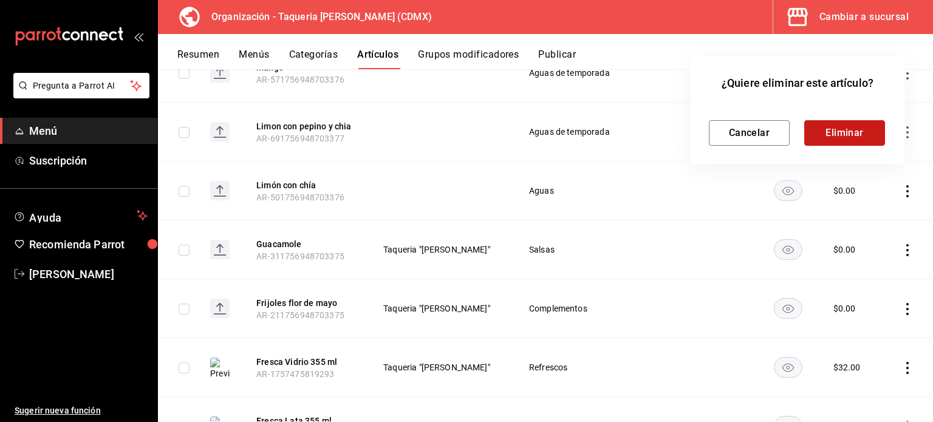
click at [852, 129] on button "Eliminar" at bounding box center [844, 133] width 81 height 26
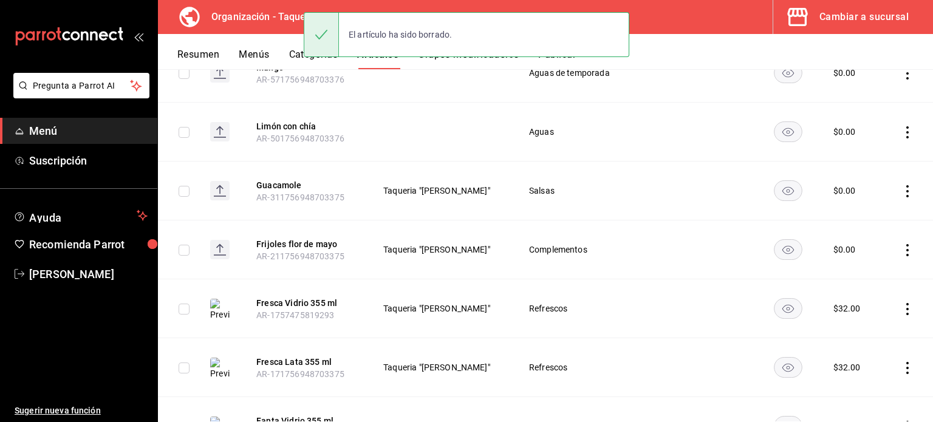
click at [901, 126] on icon "actions" at bounding box center [907, 132] width 12 height 12
click at [869, 191] on span "Eliminar" at bounding box center [861, 188] width 31 height 10
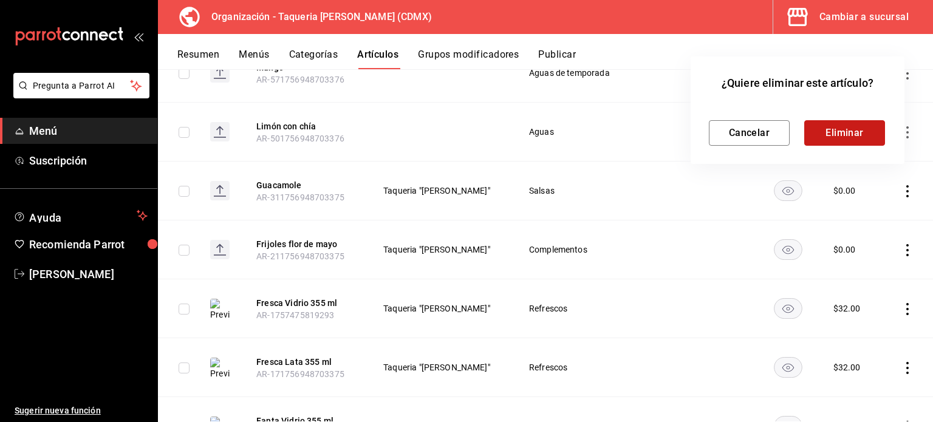
click at [828, 140] on button "Eliminar" at bounding box center [844, 133] width 81 height 26
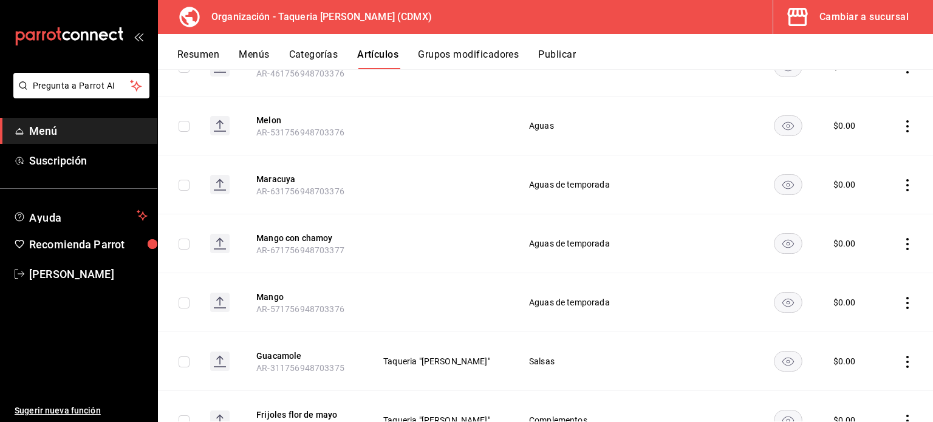
scroll to position [3669, 0]
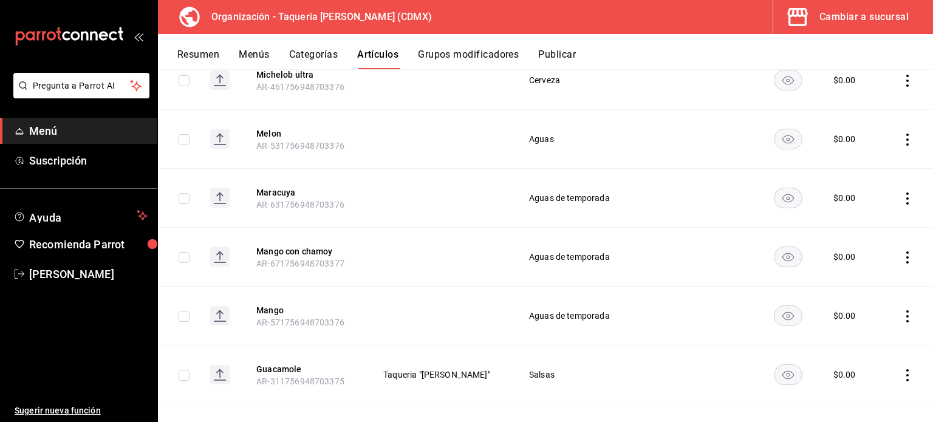
click at [901, 134] on icon "actions" at bounding box center [907, 140] width 12 height 12
click at [839, 200] on div at bounding box center [835, 196] width 22 height 12
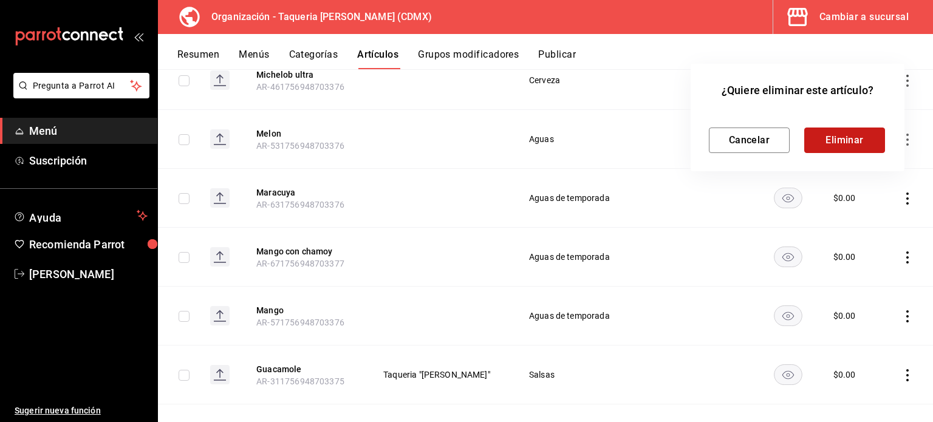
click at [843, 144] on button "Eliminar" at bounding box center [844, 141] width 81 height 26
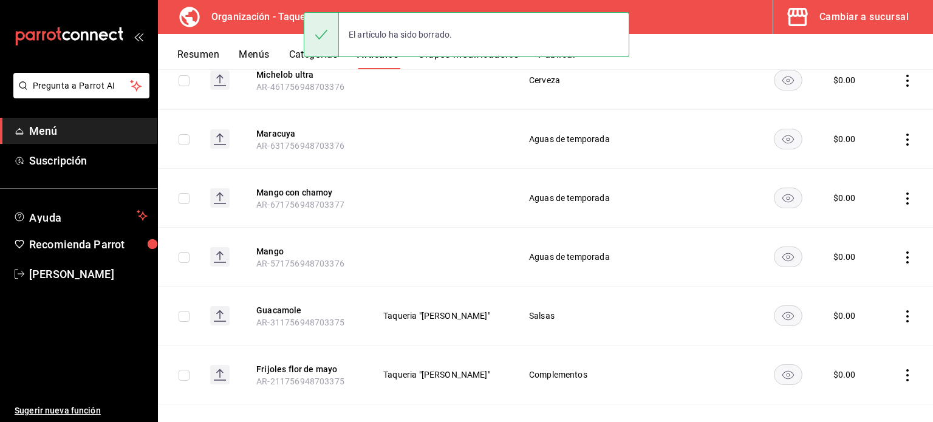
click at [901, 134] on icon "actions" at bounding box center [907, 140] width 12 height 12
click at [855, 202] on li "Eliminar" at bounding box center [850, 195] width 73 height 25
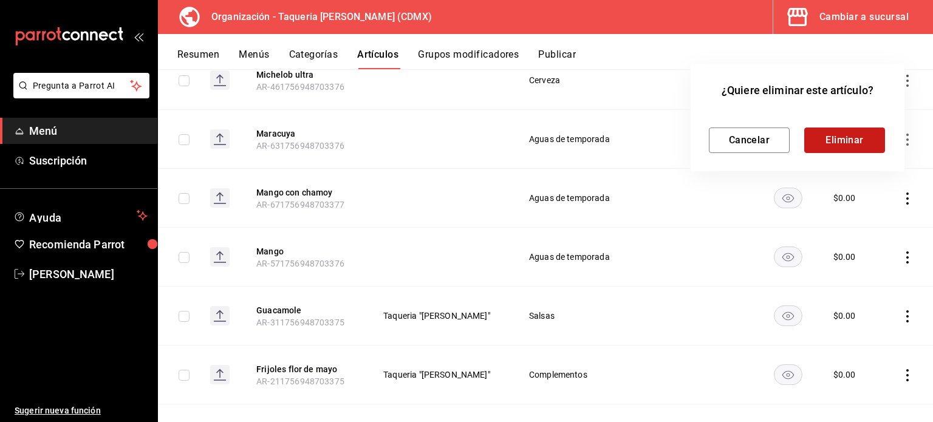
click at [845, 151] on button "Eliminar" at bounding box center [844, 141] width 81 height 26
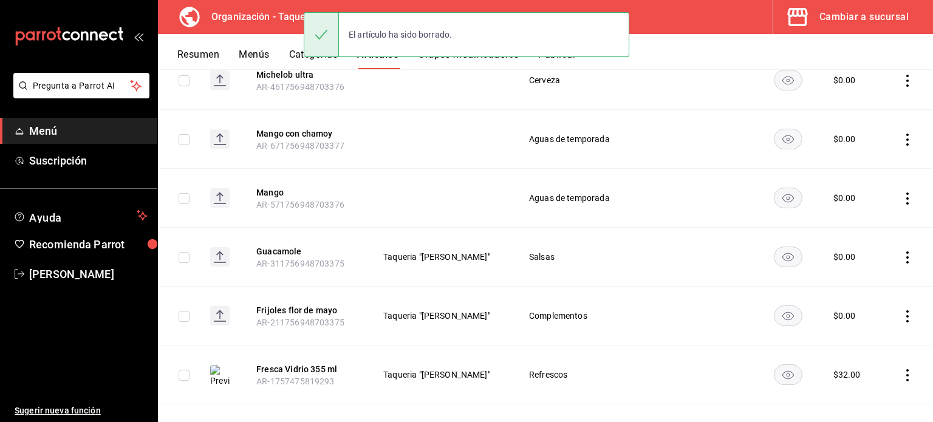
click at [901, 134] on icon "actions" at bounding box center [907, 140] width 12 height 12
click at [848, 192] on span "Eliminar" at bounding box center [861, 196] width 31 height 10
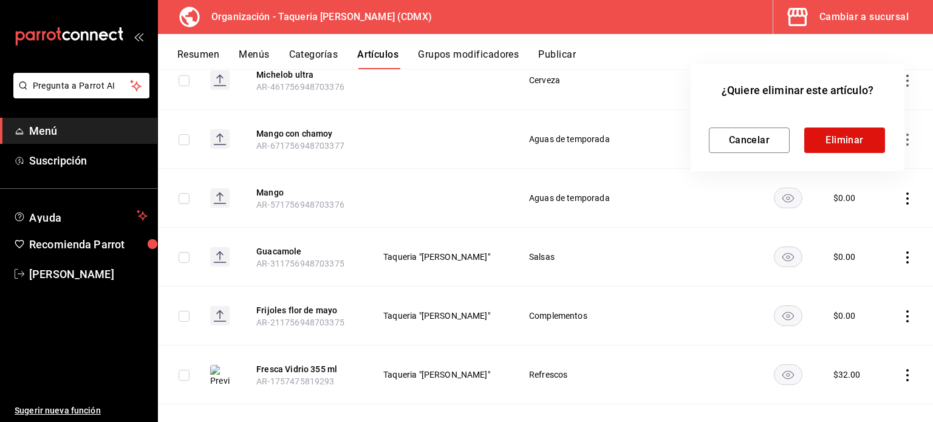
click at [846, 122] on div "Cancelar Eliminar" at bounding box center [797, 130] width 177 height 45
click at [846, 140] on button "Eliminar" at bounding box center [844, 141] width 81 height 26
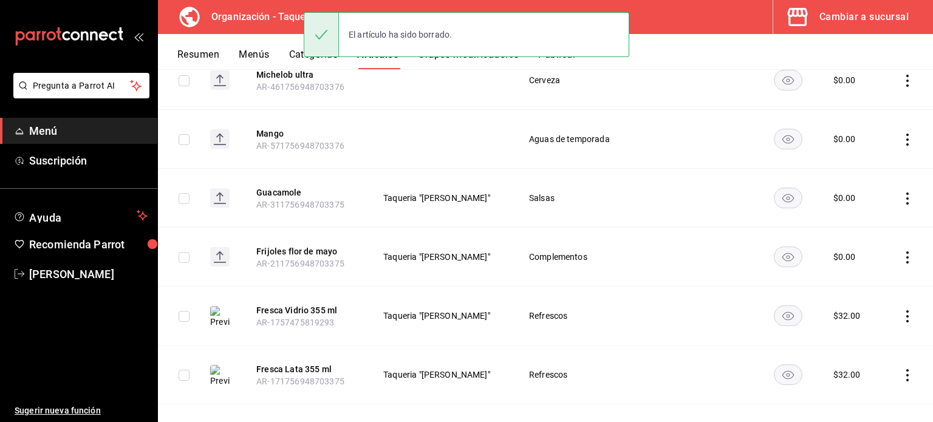
click at [901, 134] on icon "actions" at bounding box center [907, 140] width 12 height 12
click at [856, 197] on span "Eliminar" at bounding box center [861, 196] width 31 height 10
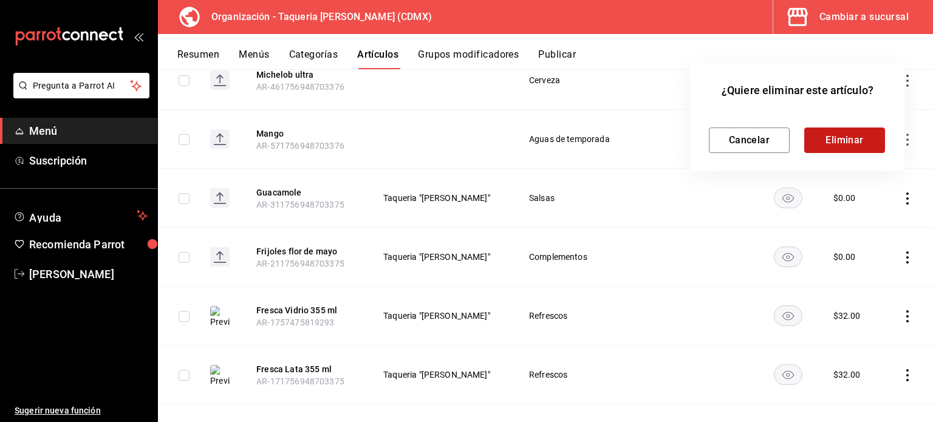
click at [843, 135] on button "Eliminar" at bounding box center [844, 141] width 81 height 26
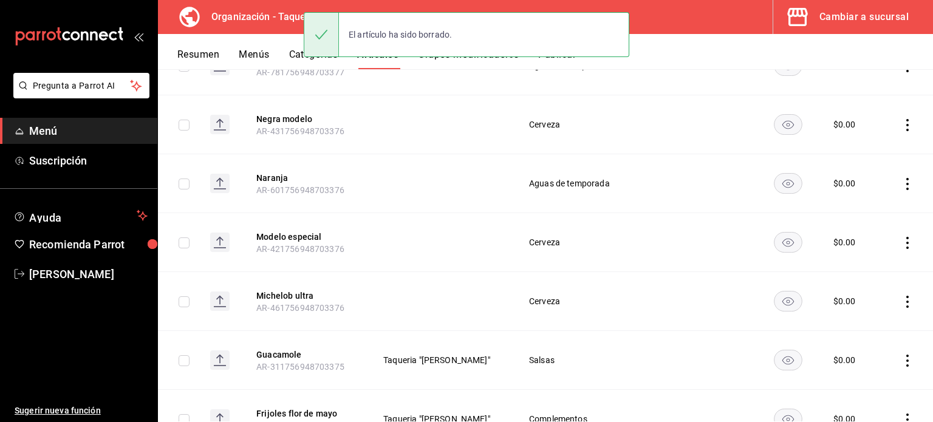
scroll to position [3426, 0]
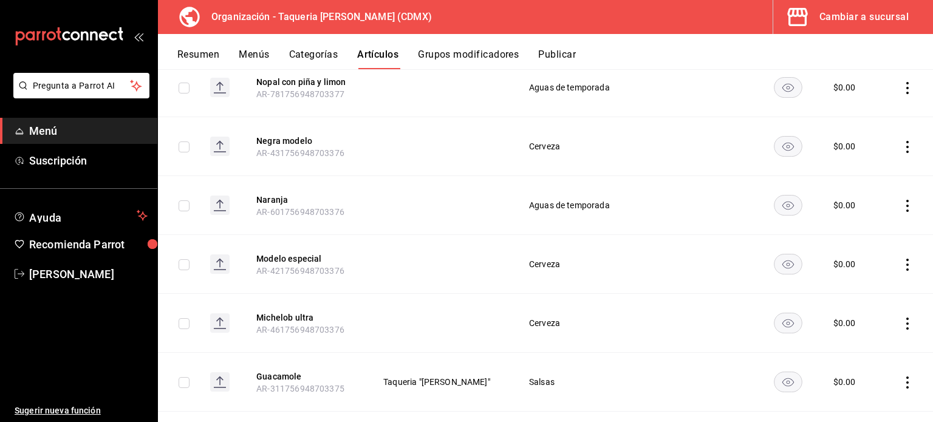
click at [901, 141] on icon "actions" at bounding box center [907, 147] width 12 height 12
click at [860, 206] on span "Eliminar" at bounding box center [861, 204] width 31 height 10
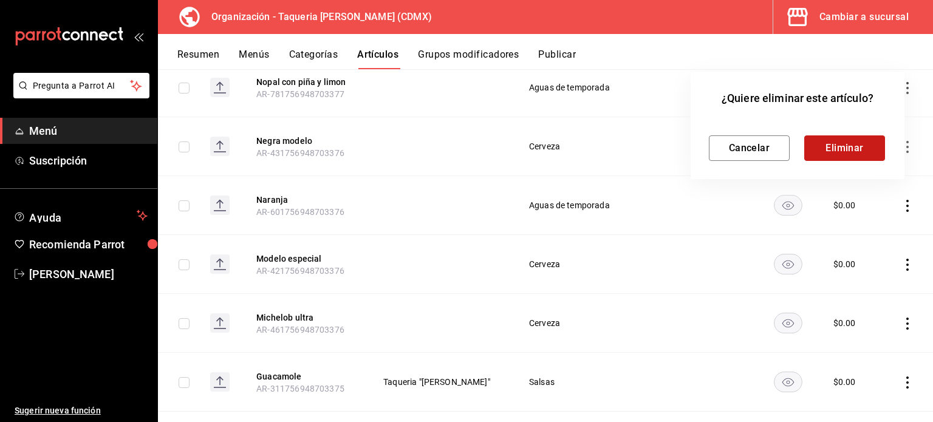
click at [866, 145] on button "Eliminar" at bounding box center [844, 148] width 81 height 26
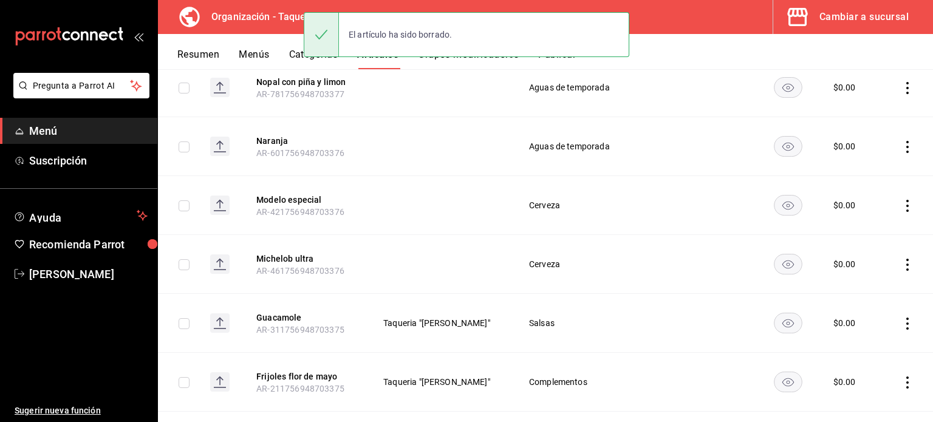
click at [901, 141] on icon "actions" at bounding box center [907, 147] width 12 height 12
click at [867, 195] on li "Eliminar" at bounding box center [850, 203] width 73 height 25
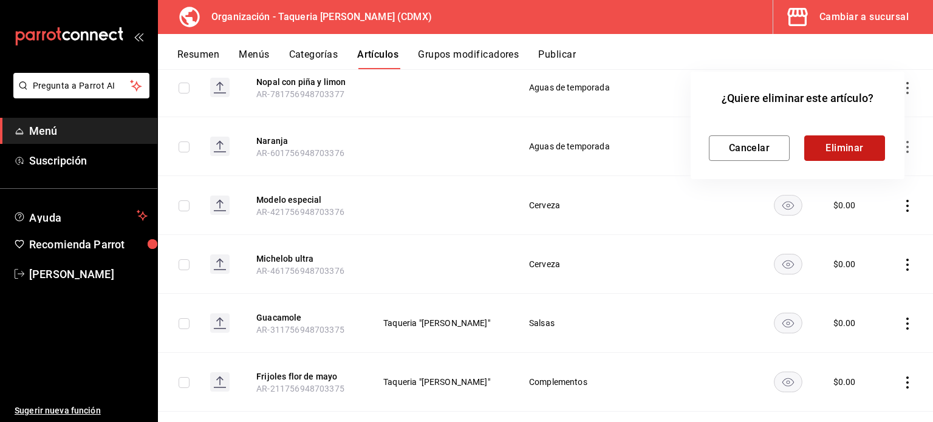
click at [840, 145] on button "Eliminar" at bounding box center [844, 148] width 81 height 26
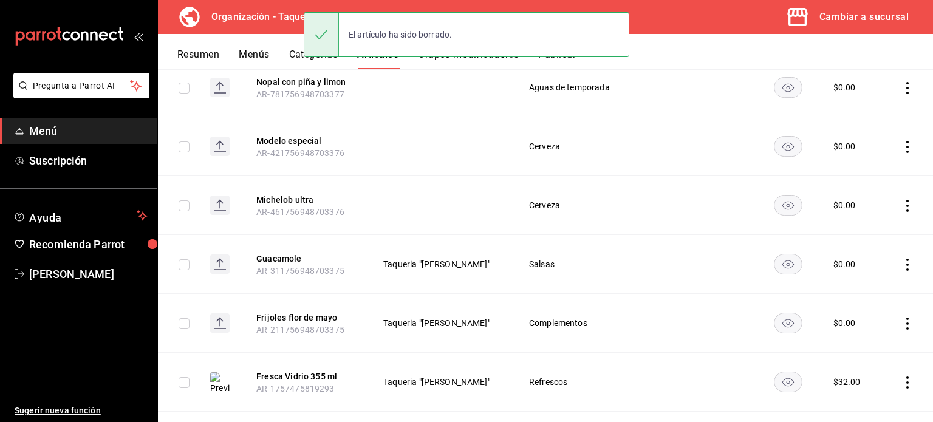
click at [906, 141] on icon "actions" at bounding box center [907, 147] width 2 height 12
click at [868, 205] on span "Eliminar" at bounding box center [861, 204] width 31 height 10
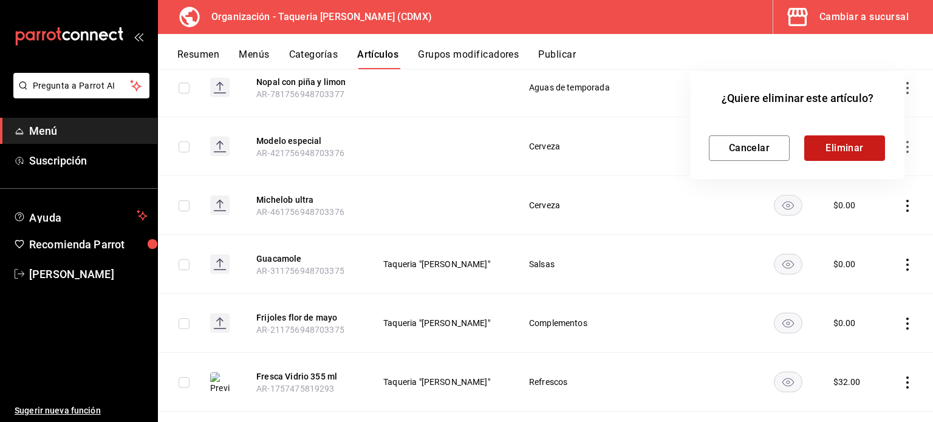
click at [865, 152] on button "Eliminar" at bounding box center [844, 148] width 81 height 26
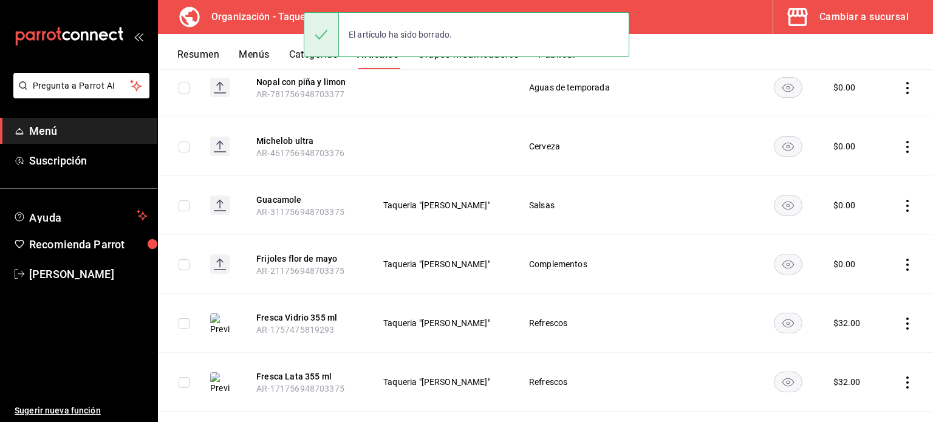
click at [901, 141] on icon "actions" at bounding box center [907, 147] width 12 height 12
click at [872, 205] on span "Eliminar" at bounding box center [861, 204] width 31 height 10
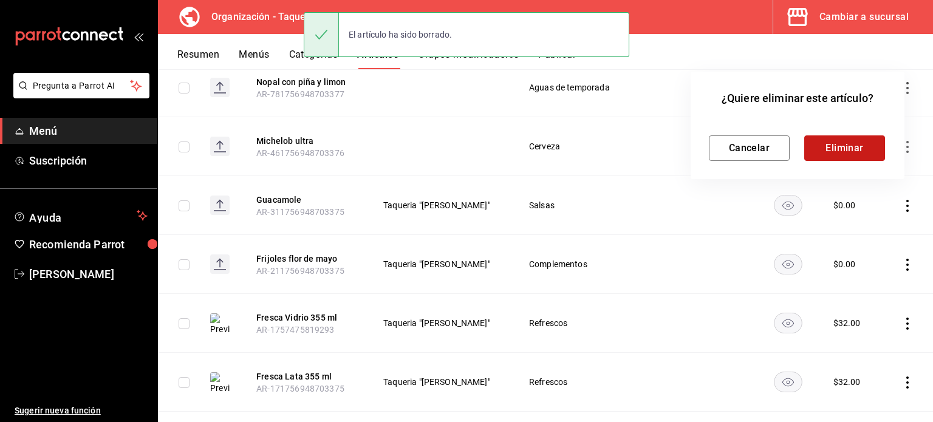
click at [855, 145] on button "Eliminar" at bounding box center [844, 148] width 81 height 26
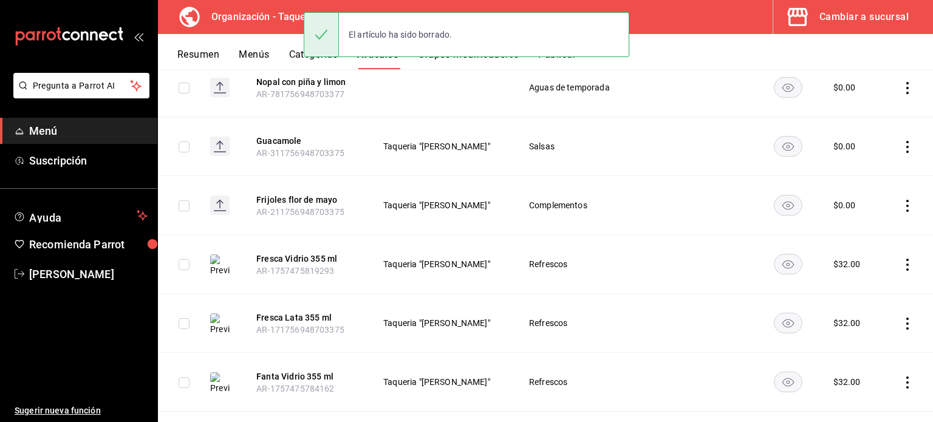
click at [901, 141] on icon "actions" at bounding box center [907, 147] width 12 height 12
click at [920, 135] on div at bounding box center [466, 211] width 933 height 422
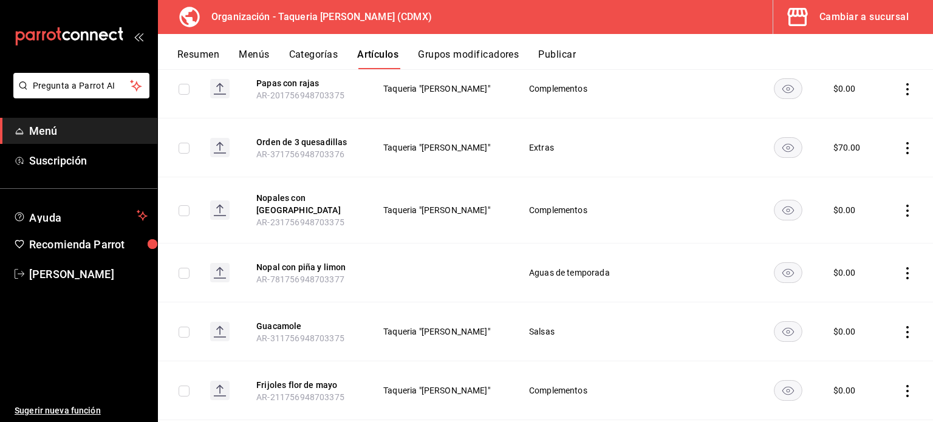
scroll to position [3264, 0]
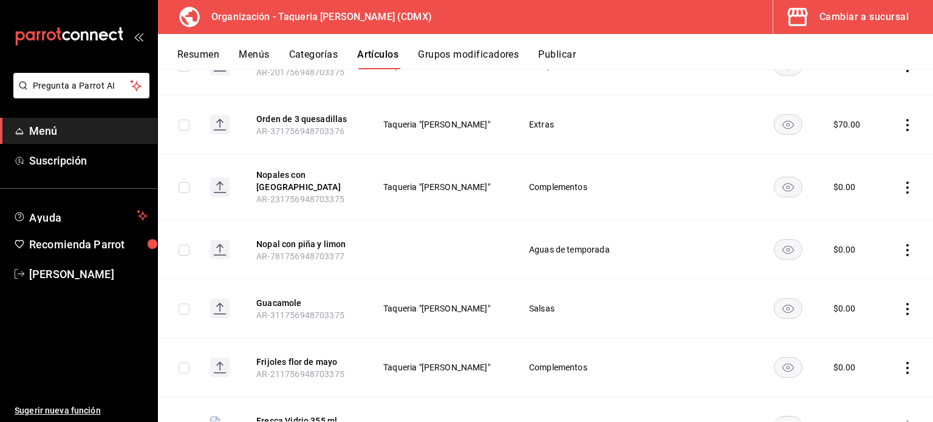
click at [901, 244] on icon "actions" at bounding box center [907, 250] width 12 height 12
click at [848, 304] on span "Eliminar" at bounding box center [861, 306] width 31 height 10
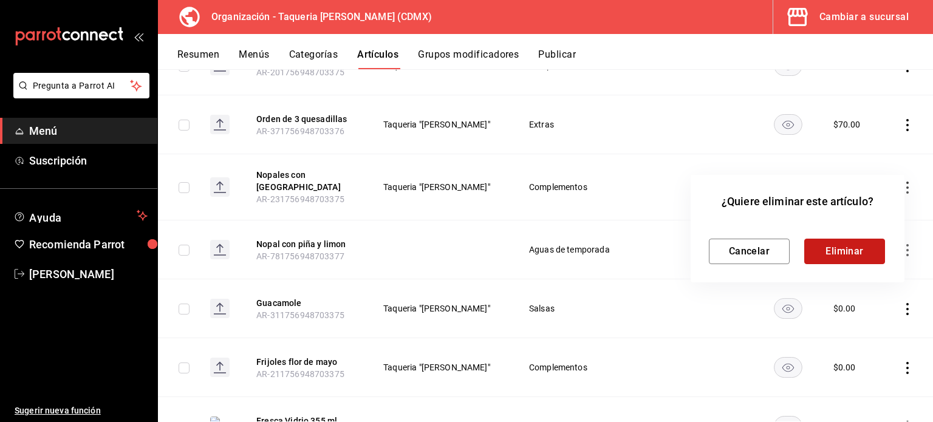
click at [850, 242] on button "Eliminar" at bounding box center [844, 252] width 81 height 26
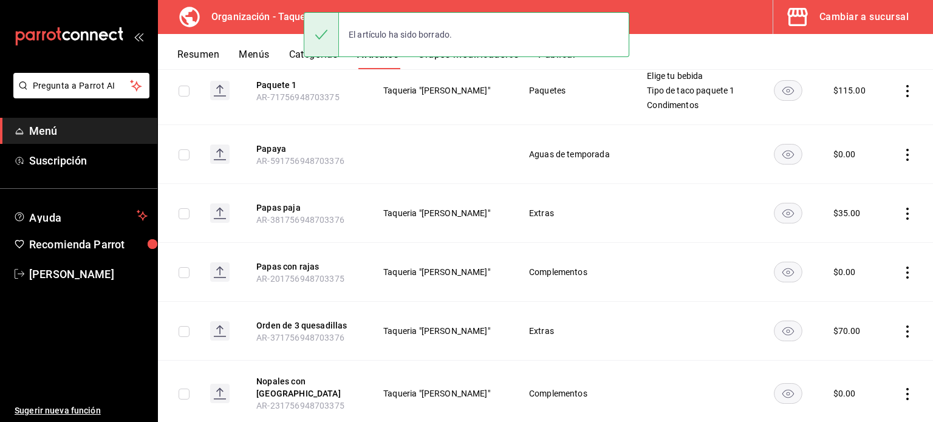
scroll to position [3021, 0]
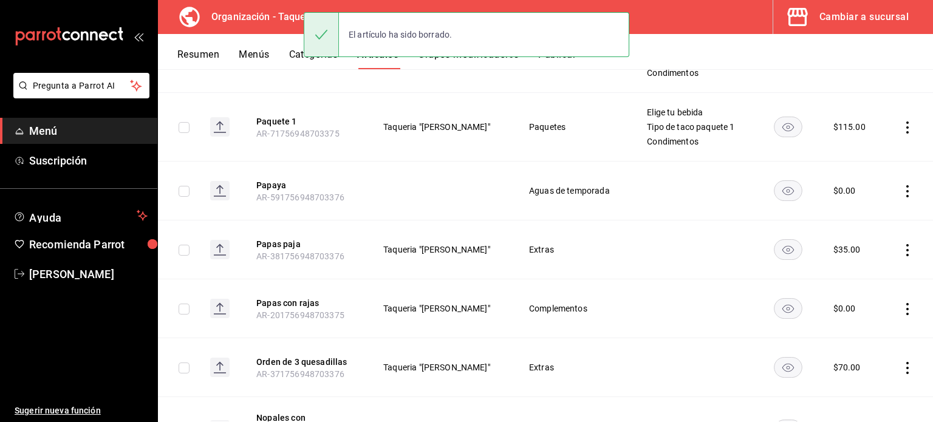
click at [901, 185] on icon "actions" at bounding box center [907, 191] width 12 height 12
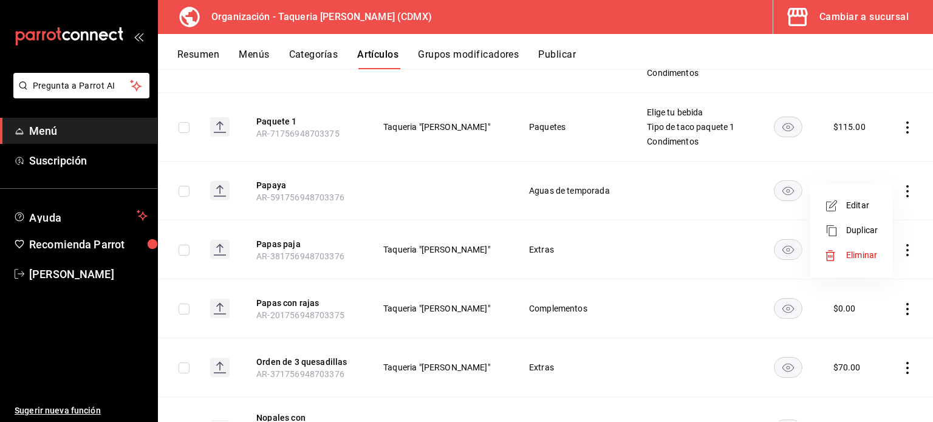
click at [853, 257] on span "Eliminar" at bounding box center [861, 255] width 31 height 10
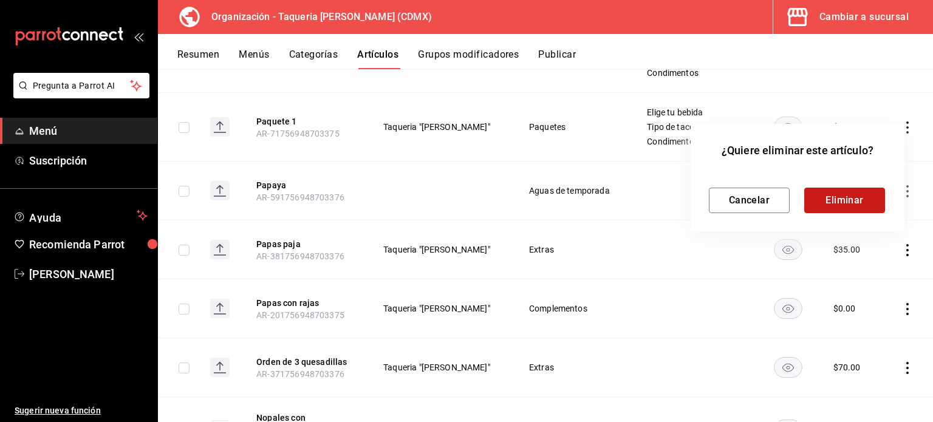
click at [852, 201] on button "Eliminar" at bounding box center [844, 201] width 81 height 26
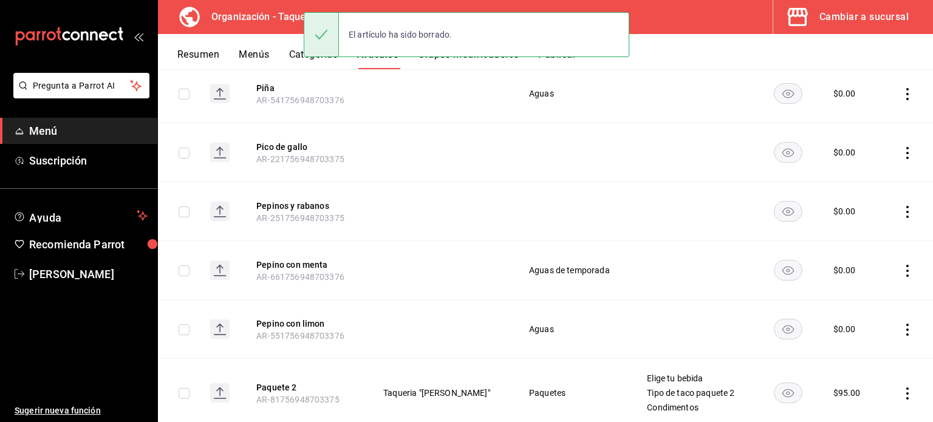
scroll to position [2617, 0]
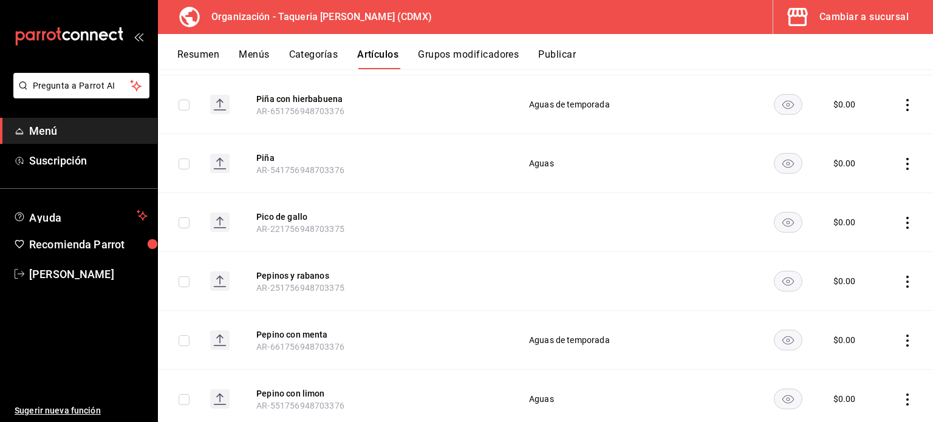
click at [906, 158] on icon "actions" at bounding box center [907, 164] width 2 height 12
click at [868, 233] on span "Eliminar" at bounding box center [861, 229] width 31 height 10
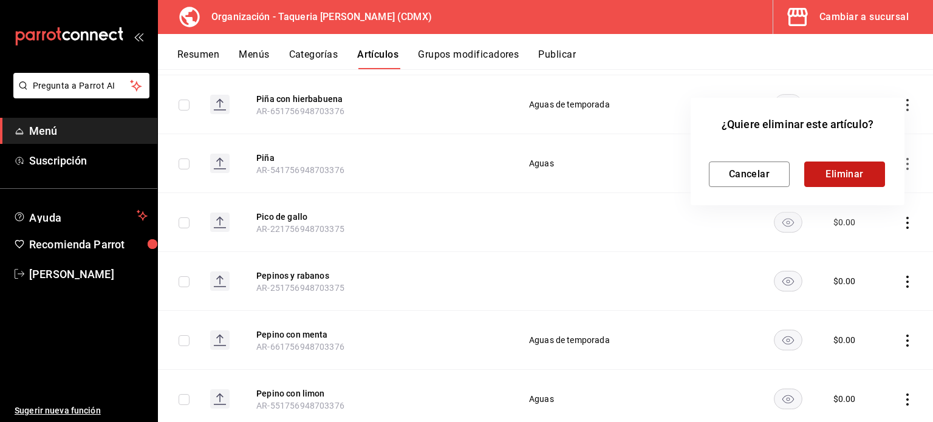
click at [845, 165] on button "Eliminar" at bounding box center [844, 175] width 81 height 26
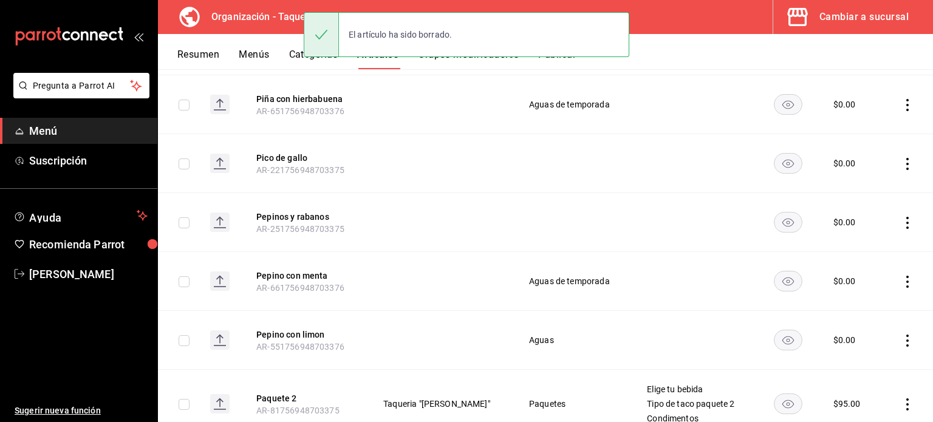
click at [901, 158] on icon "actions" at bounding box center [907, 164] width 12 height 12
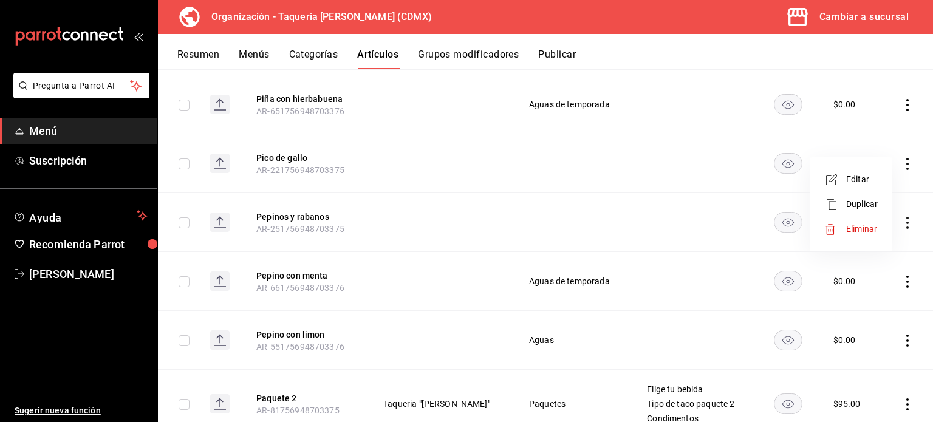
click at [854, 225] on span "Eliminar" at bounding box center [861, 229] width 31 height 10
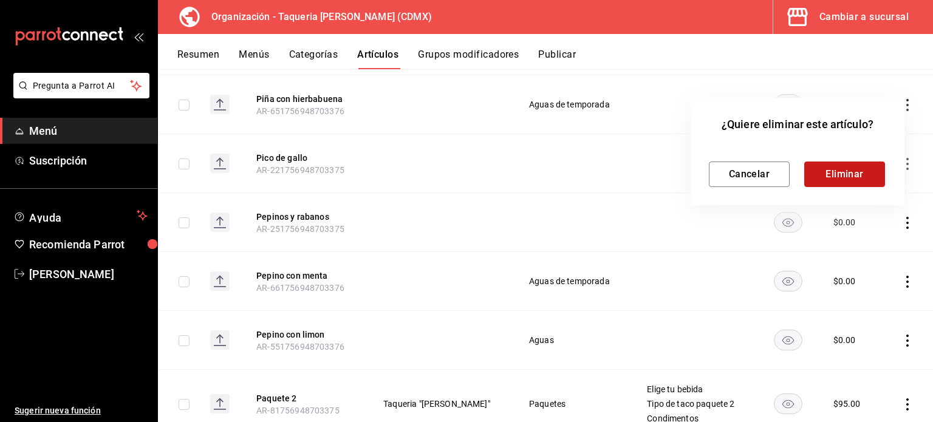
click at [855, 168] on button "Eliminar" at bounding box center [844, 175] width 81 height 26
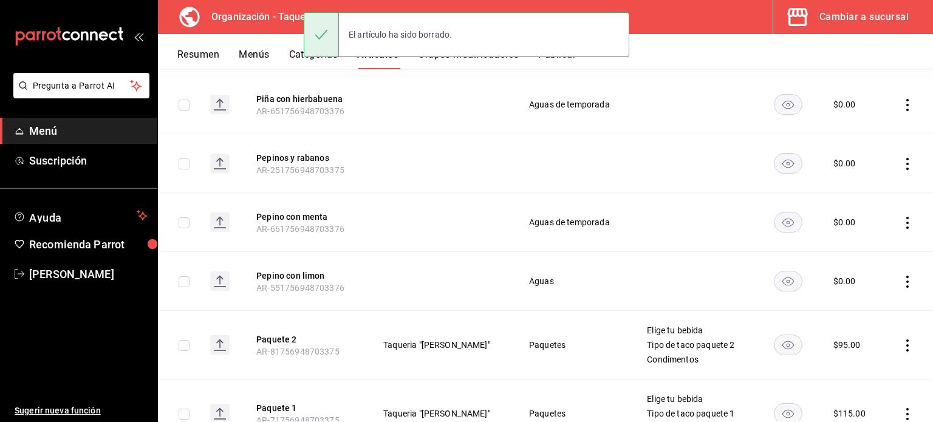
click at [901, 158] on icon "actions" at bounding box center [907, 164] width 12 height 12
click at [857, 225] on span "Eliminar" at bounding box center [861, 229] width 31 height 10
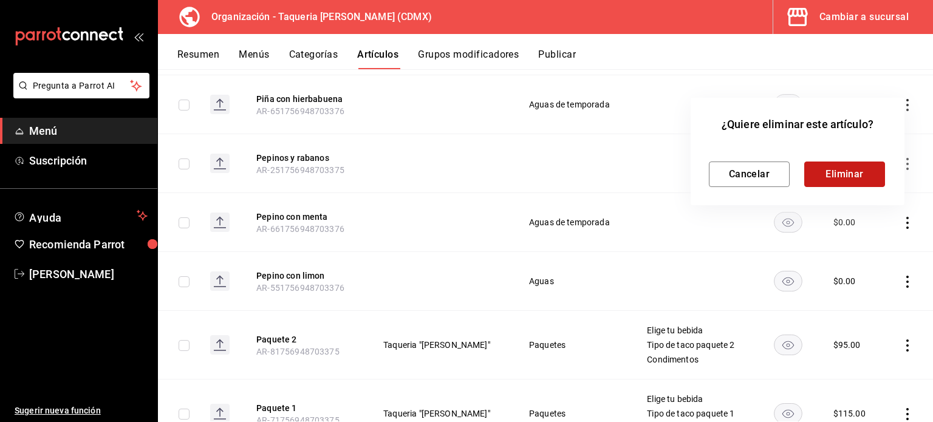
click at [851, 180] on button "Eliminar" at bounding box center [844, 175] width 81 height 26
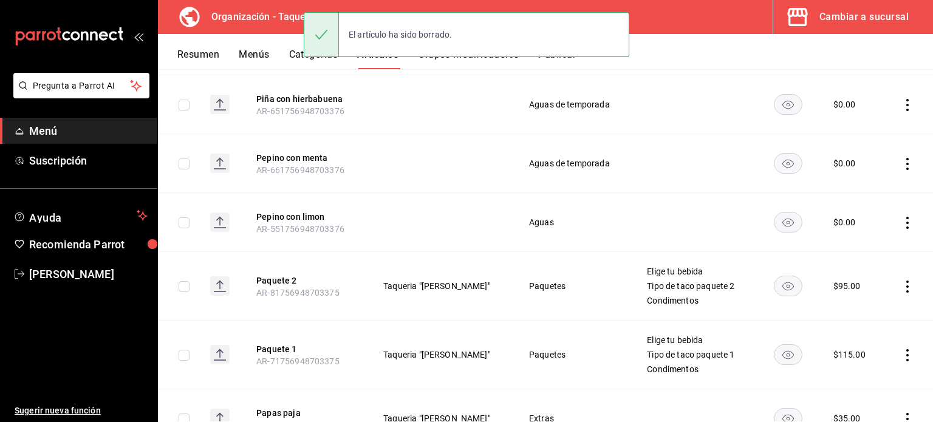
click at [901, 158] on icon "actions" at bounding box center [907, 164] width 12 height 12
click at [873, 230] on span "Eliminar" at bounding box center [861, 229] width 31 height 10
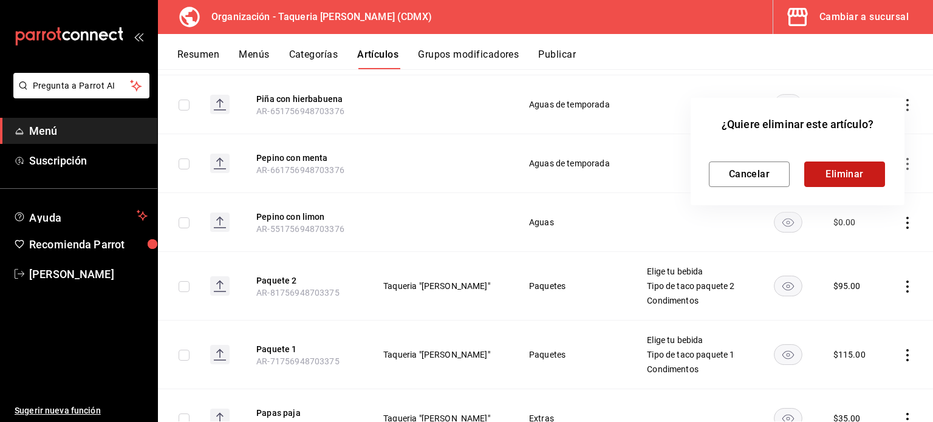
click at [850, 169] on button "Eliminar" at bounding box center [844, 175] width 81 height 26
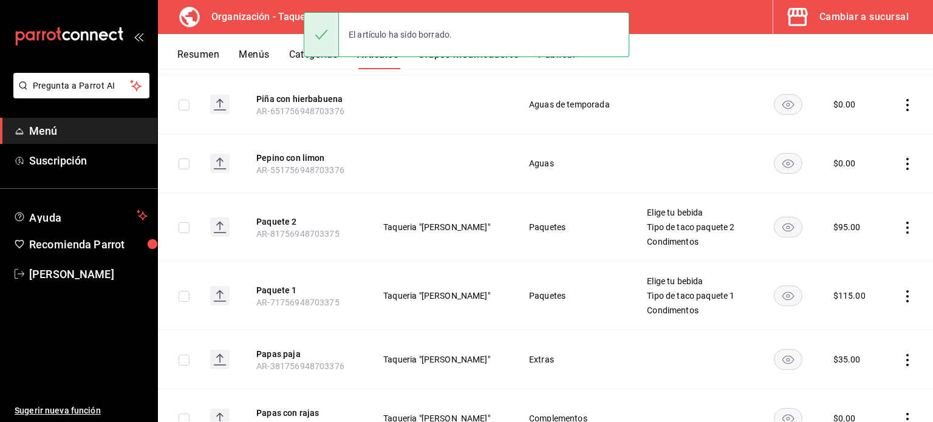
click at [901, 158] on icon "actions" at bounding box center [907, 164] width 12 height 12
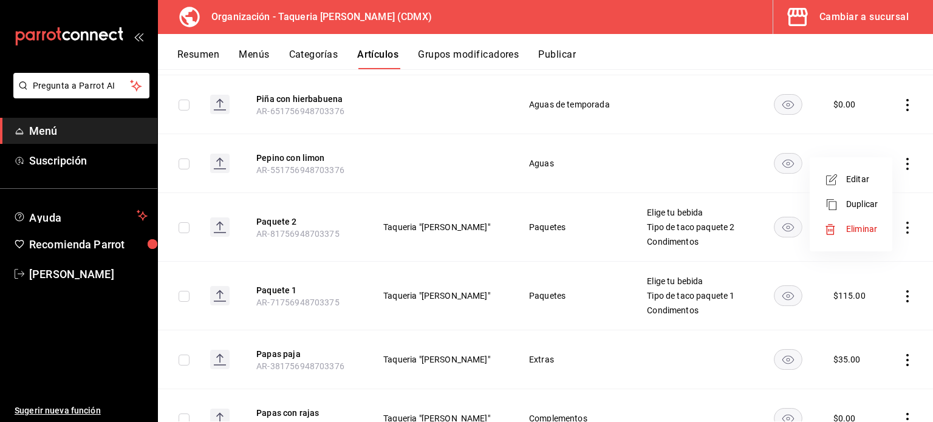
click at [860, 237] on li "Eliminar" at bounding box center [850, 229] width 73 height 25
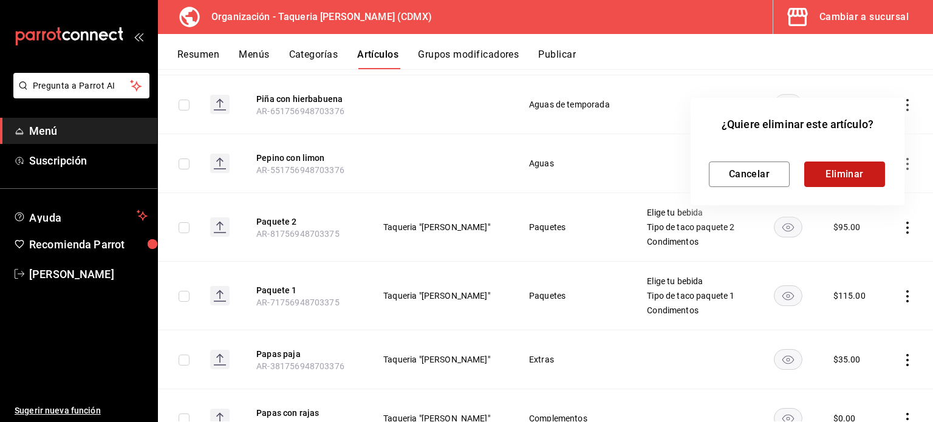
click at [854, 171] on button "Eliminar" at bounding box center [844, 175] width 81 height 26
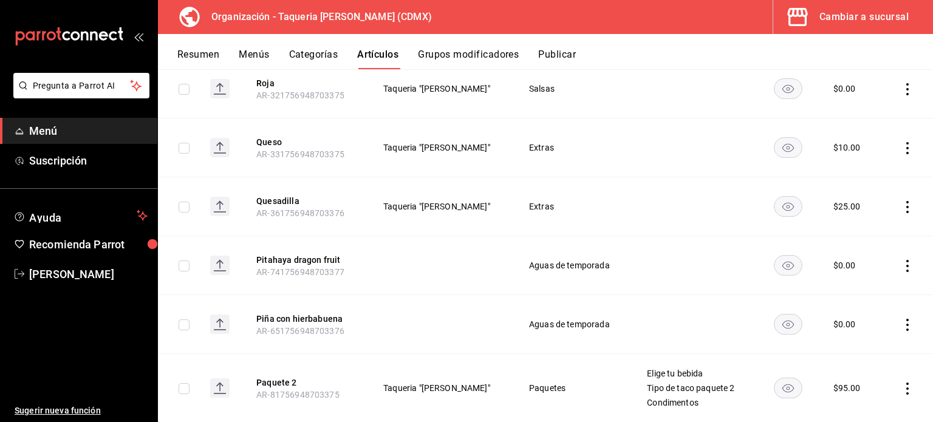
scroll to position [2374, 0]
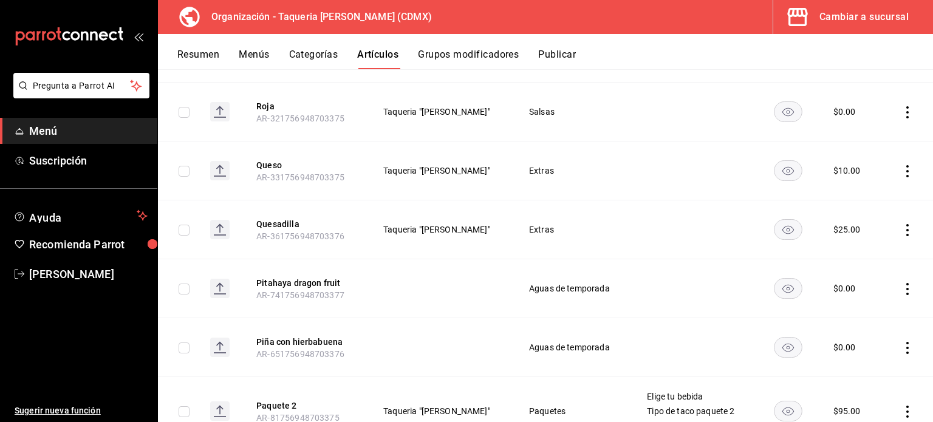
click at [901, 283] on icon "actions" at bounding box center [907, 289] width 12 height 12
click at [839, 353] on div at bounding box center [835, 355] width 22 height 12
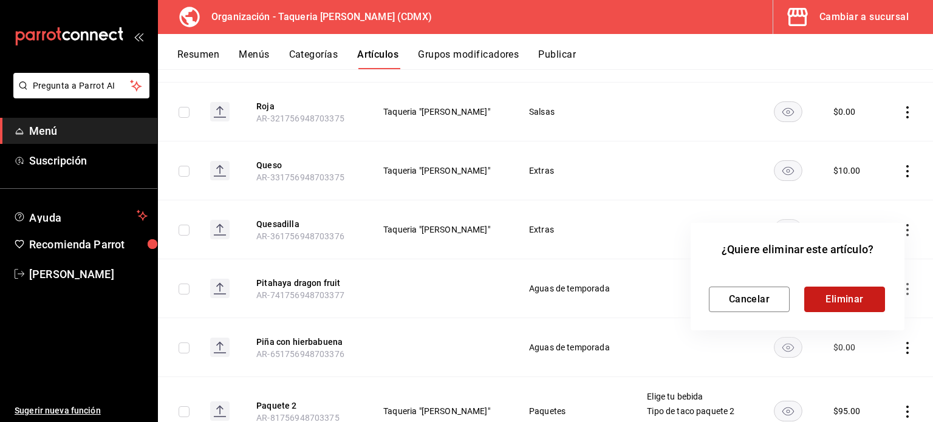
click at [831, 299] on button "Eliminar" at bounding box center [844, 300] width 81 height 26
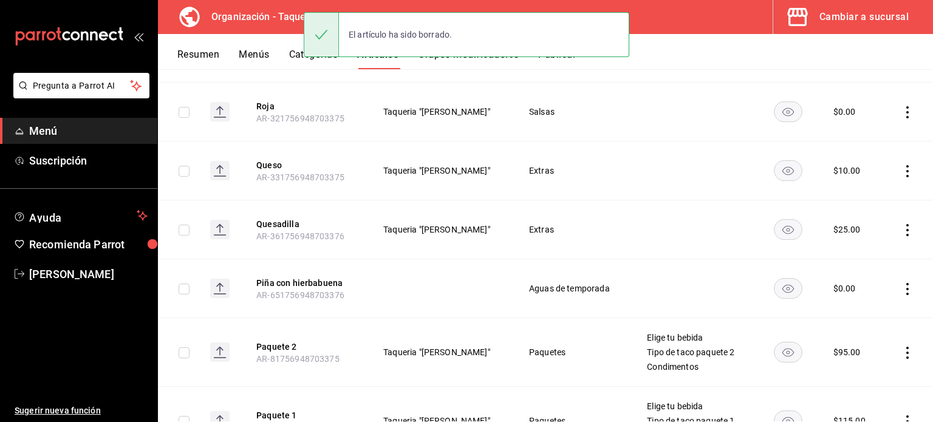
click at [901, 283] on icon "actions" at bounding box center [907, 289] width 12 height 12
click at [842, 357] on div at bounding box center [835, 355] width 22 height 12
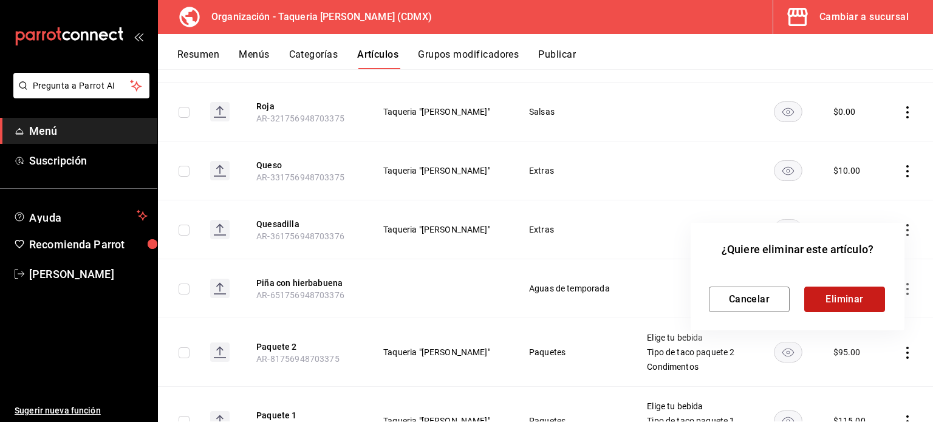
click at [826, 302] on button "Eliminar" at bounding box center [844, 300] width 81 height 26
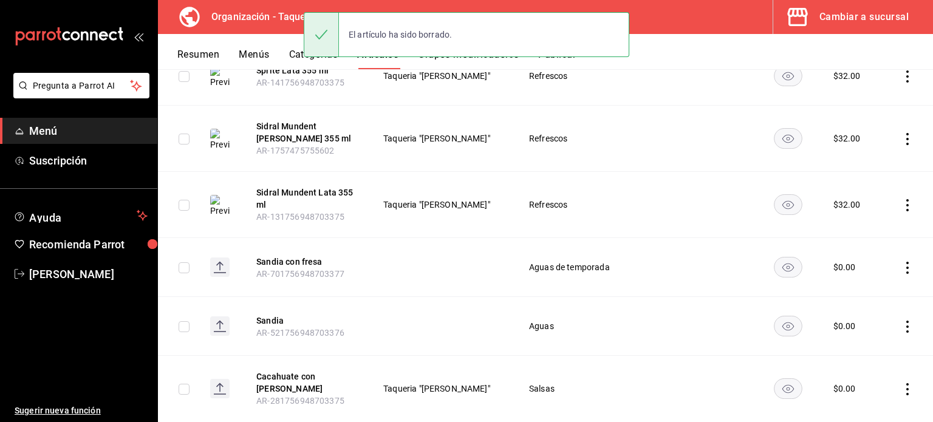
scroll to position [1969, 0]
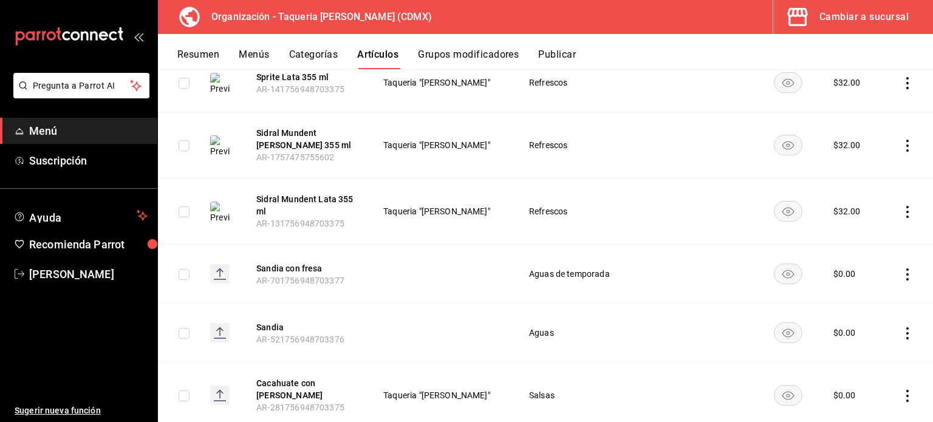
click at [901, 268] on icon "actions" at bounding box center [907, 274] width 12 height 12
click at [869, 338] on span "Eliminar" at bounding box center [861, 341] width 31 height 10
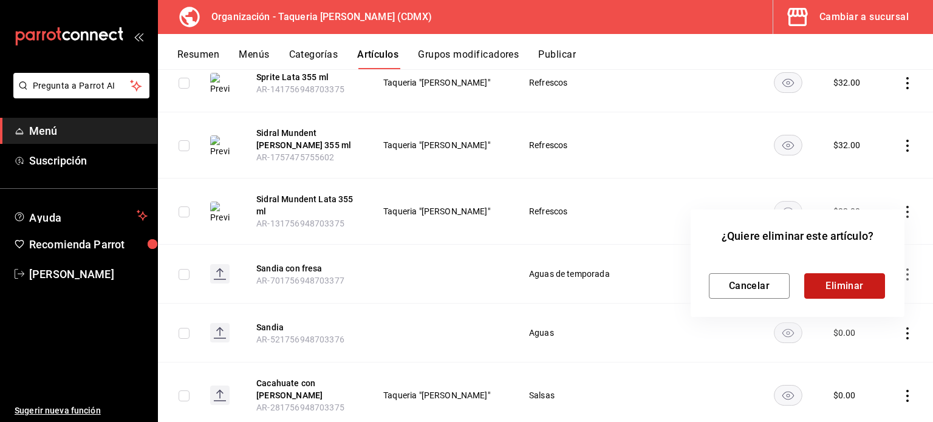
click at [849, 281] on button "Eliminar" at bounding box center [844, 286] width 81 height 26
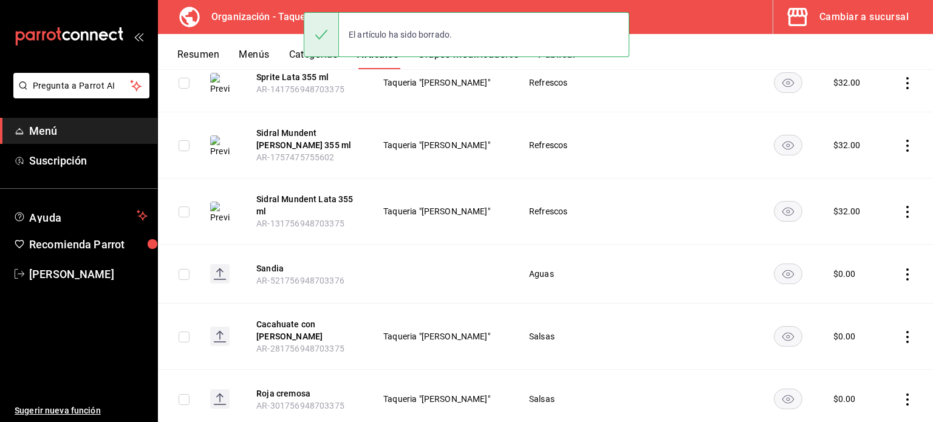
click at [901, 268] on icon "actions" at bounding box center [907, 274] width 12 height 12
click at [838, 344] on div at bounding box center [835, 341] width 22 height 12
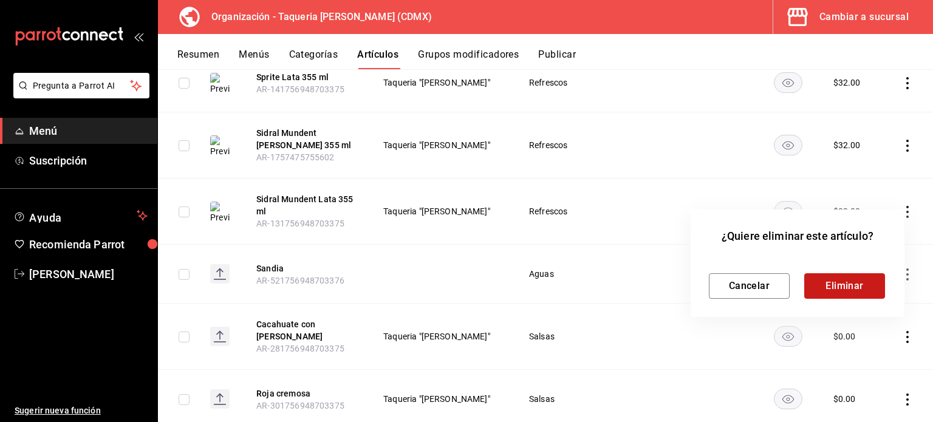
click at [837, 277] on button "Eliminar" at bounding box center [844, 286] width 81 height 26
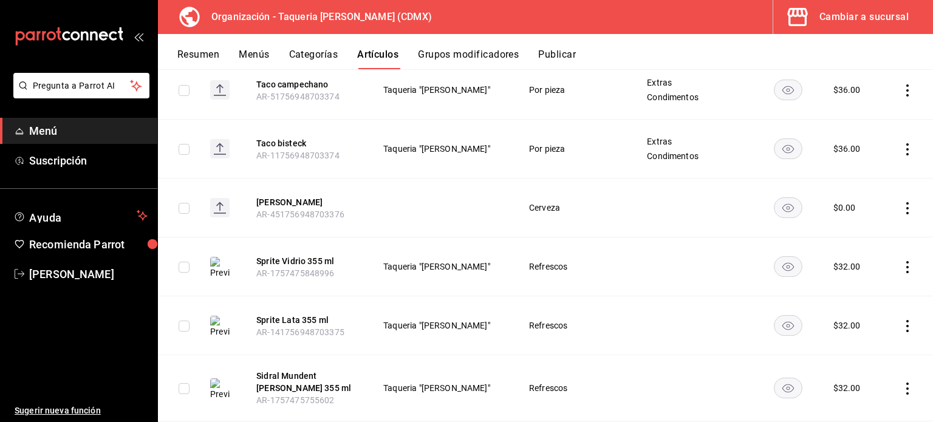
scroll to position [1645, 0]
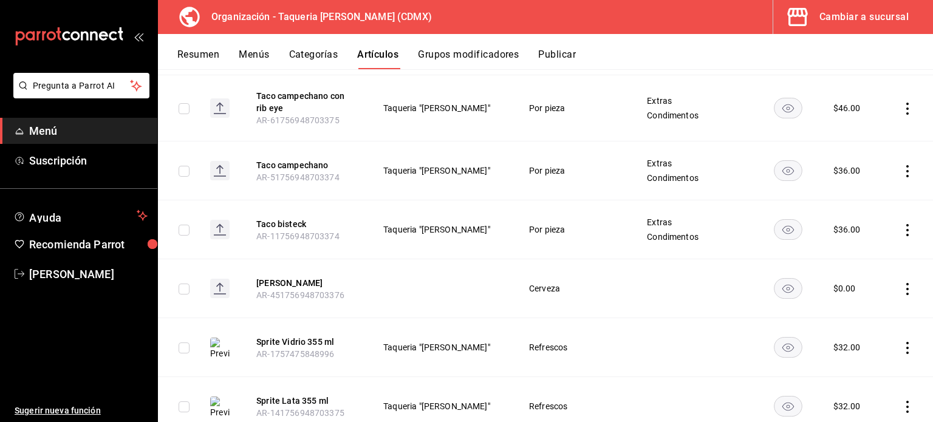
click at [901, 283] on icon "actions" at bounding box center [907, 289] width 12 height 12
click at [848, 361] on span "Eliminar" at bounding box center [861, 356] width 31 height 10
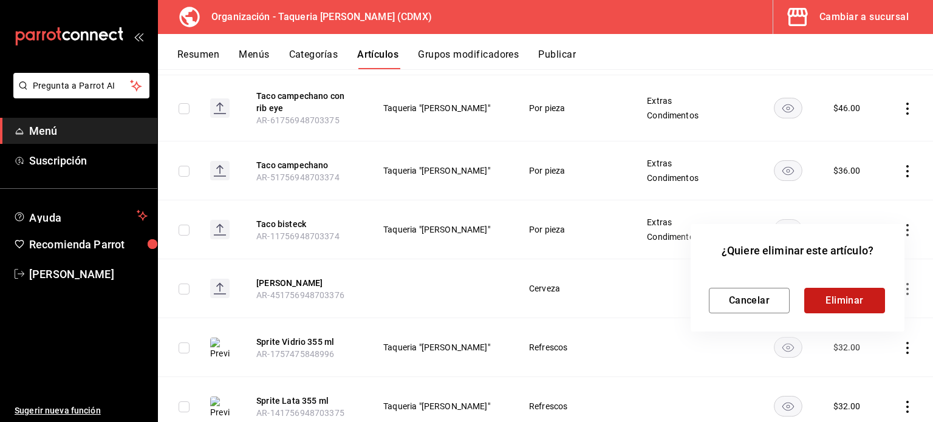
click at [847, 299] on button "Eliminar" at bounding box center [844, 301] width 81 height 26
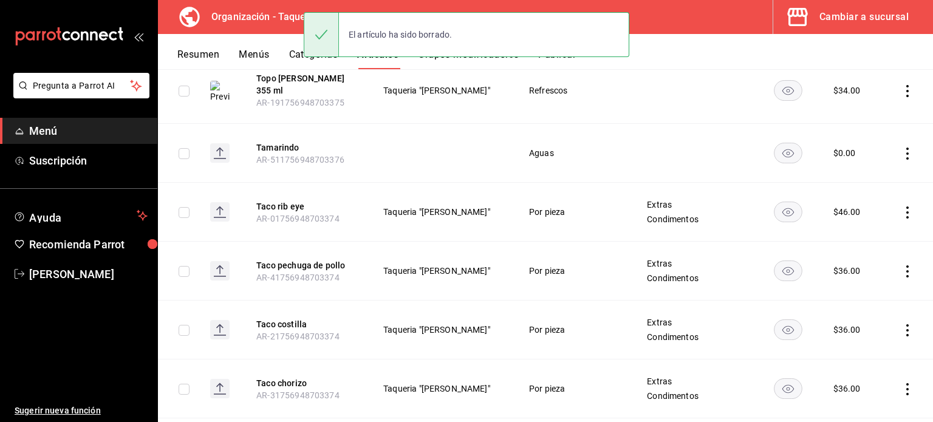
scroll to position [1160, 0]
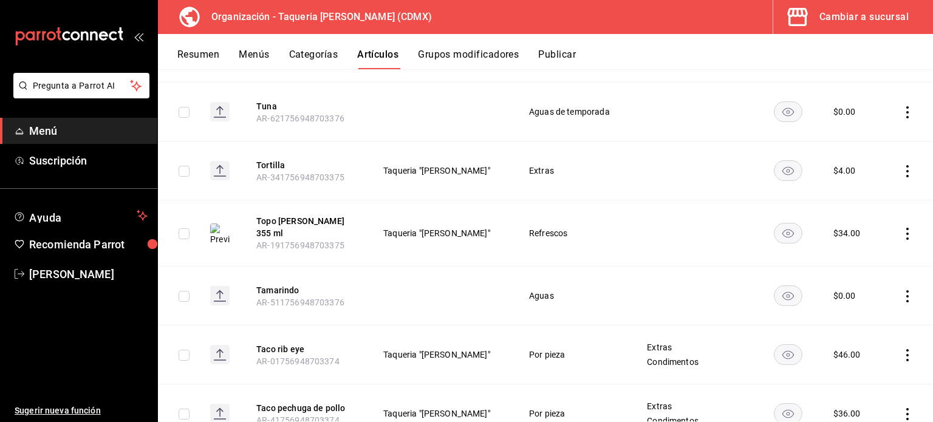
click at [901, 290] on icon "actions" at bounding box center [907, 296] width 12 height 12
click at [863, 358] on span "Eliminar" at bounding box center [862, 364] width 32 height 13
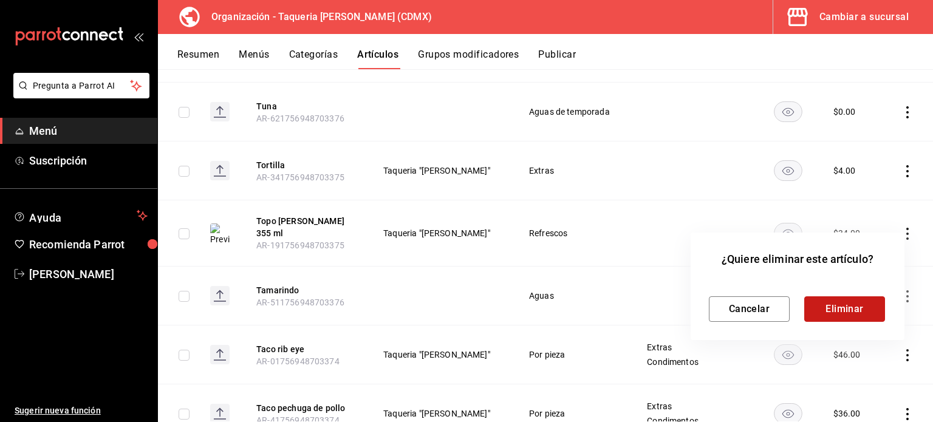
click at [852, 306] on button "Eliminar" at bounding box center [844, 309] width 81 height 26
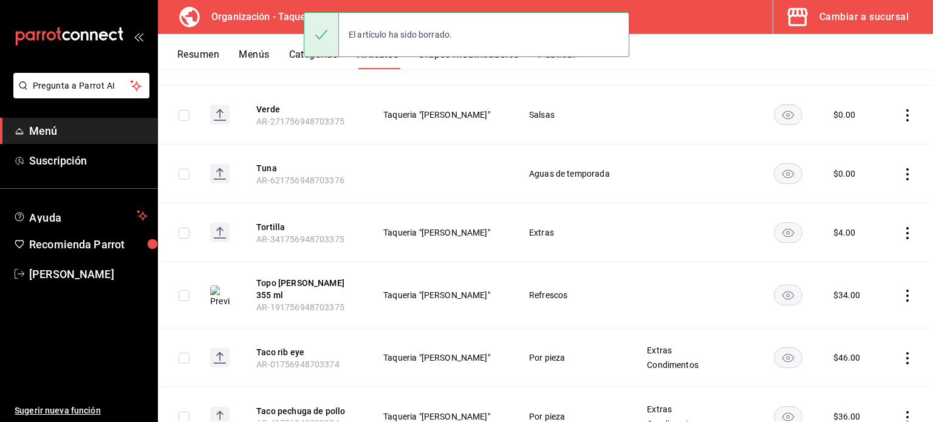
scroll to position [1078, 0]
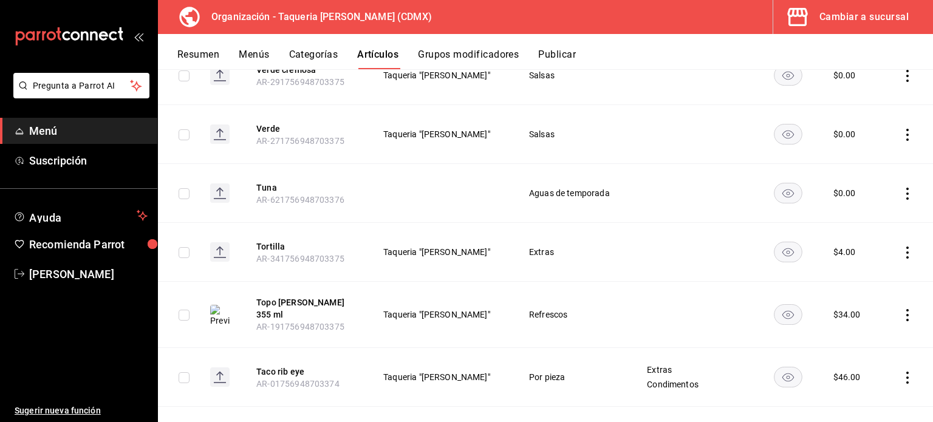
click at [901, 188] on icon "actions" at bounding box center [907, 194] width 12 height 12
click at [854, 267] on span "Eliminar" at bounding box center [861, 269] width 31 height 10
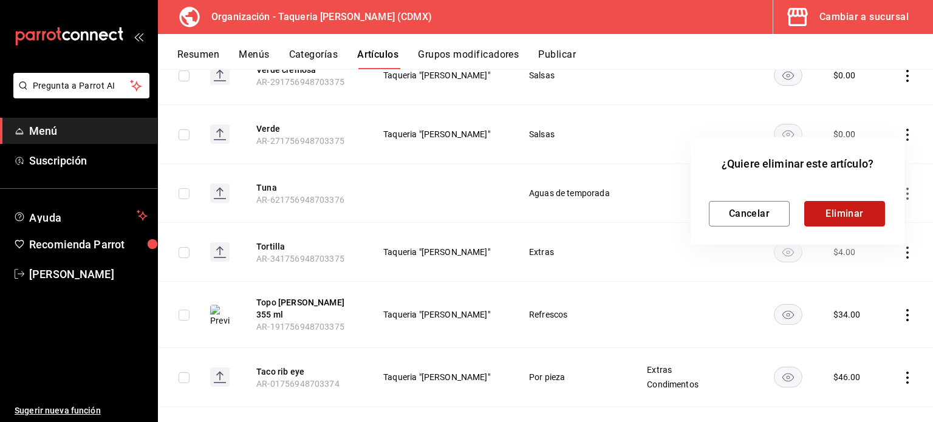
click at [858, 218] on button "Eliminar" at bounding box center [844, 214] width 81 height 26
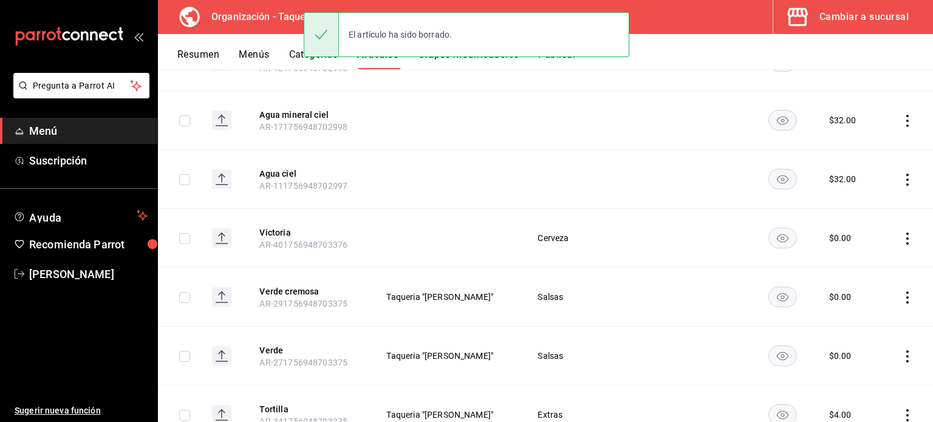
scroll to position [835, 0]
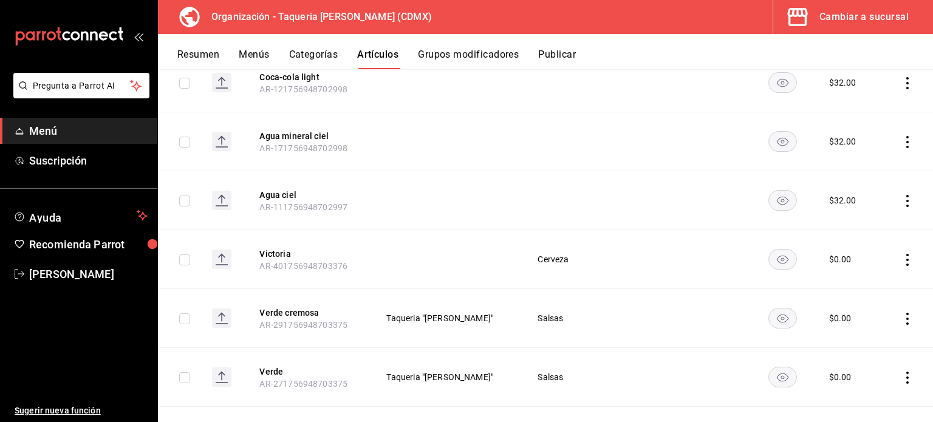
click at [901, 259] on icon "actions" at bounding box center [907, 260] width 12 height 12
click at [859, 338] on span "Eliminar" at bounding box center [861, 335] width 31 height 10
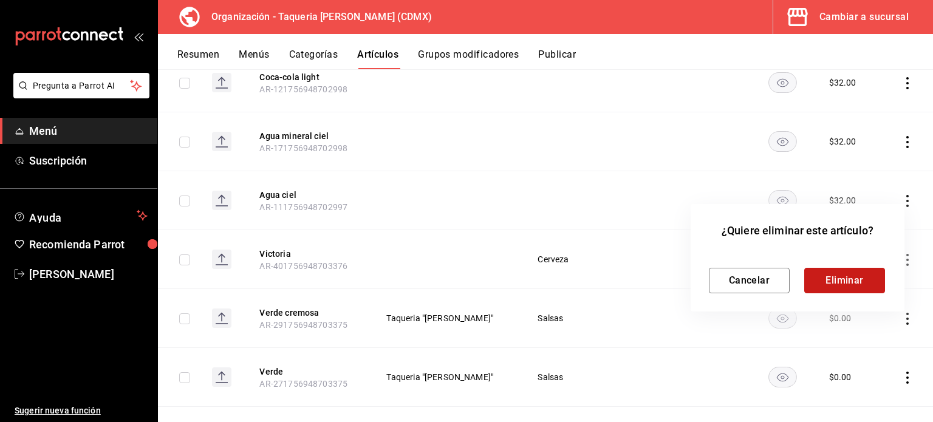
click at [865, 279] on button "Eliminar" at bounding box center [844, 281] width 81 height 26
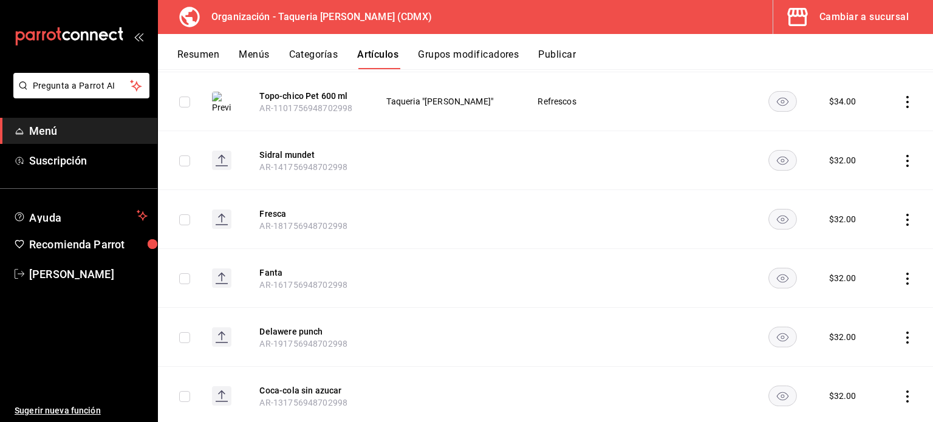
scroll to position [0, 0]
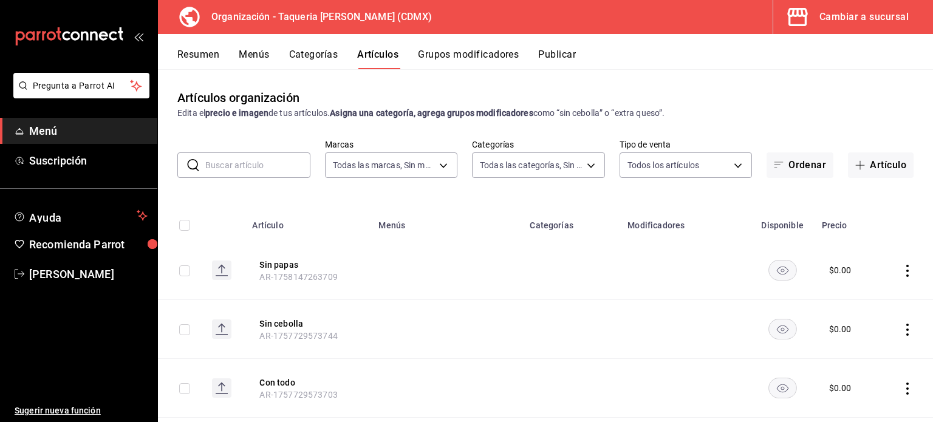
click at [464, 63] on button "Grupos modificadores" at bounding box center [468, 59] width 101 height 21
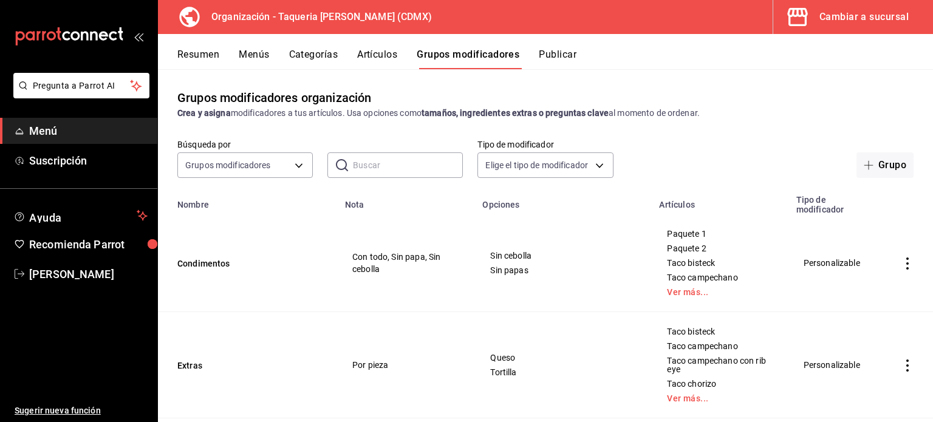
click at [324, 14] on h3 "Organización - Taqueria [PERSON_NAME] (CDMX)" at bounding box center [317, 17] width 230 height 15
click at [83, 128] on span "Menú" at bounding box center [88, 131] width 118 height 16
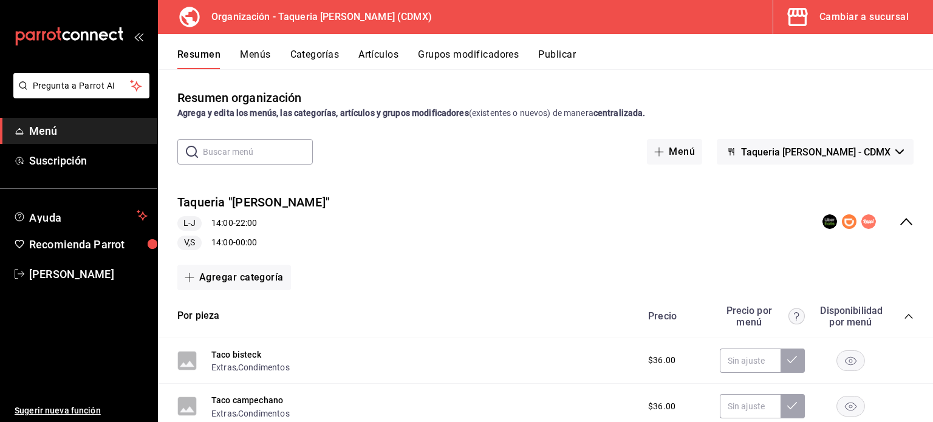
click at [444, 213] on div "Taqueria "Don Pepe" L-J 14:00 - 22:00 V,S 14:00 - 00:00" at bounding box center [545, 222] width 775 height 76
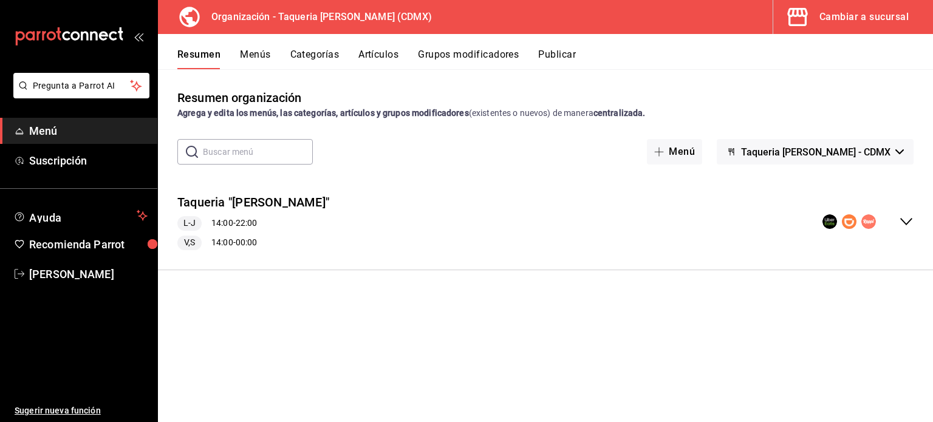
click at [260, 56] on button "Menús" at bounding box center [255, 59] width 30 height 21
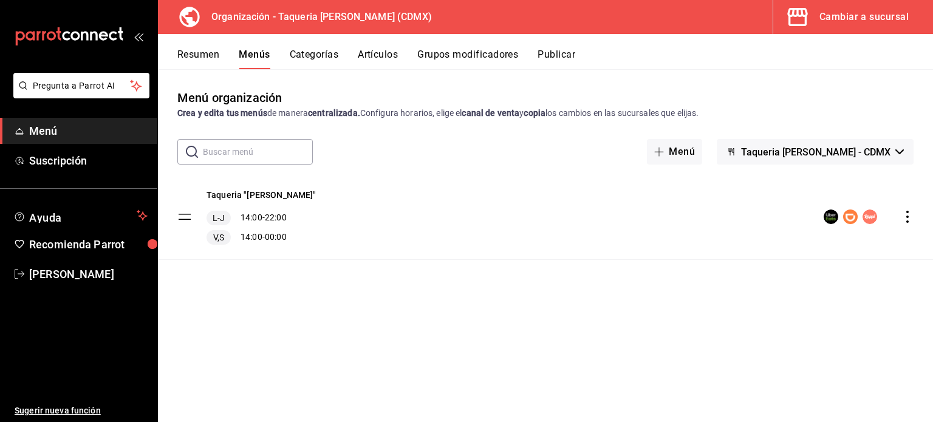
click at [464, 55] on button "Grupos modificadores" at bounding box center [467, 59] width 101 height 21
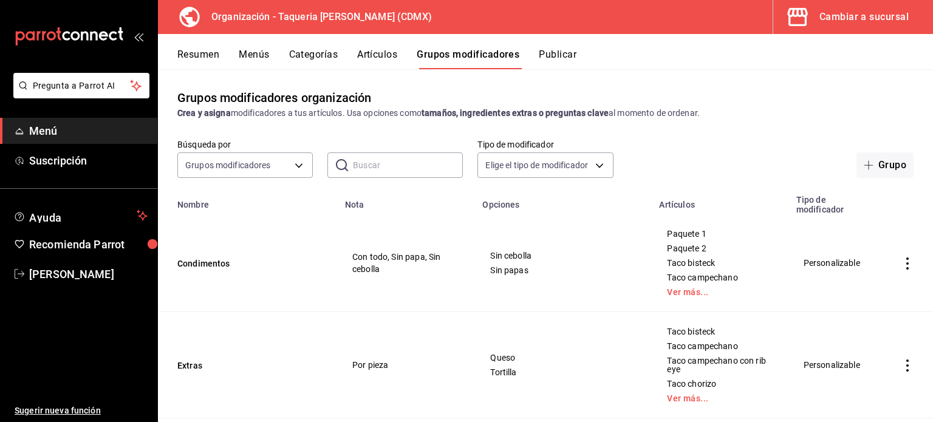
click at [558, 54] on button "Publicar" at bounding box center [558, 59] width 38 height 21
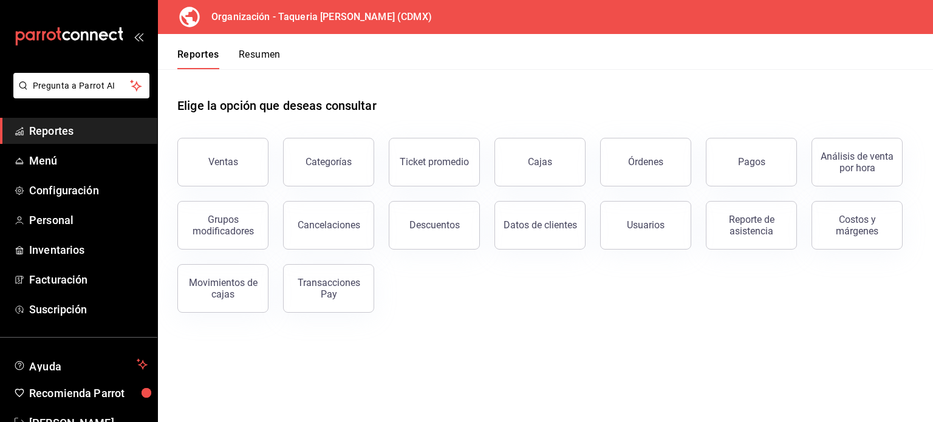
click at [444, 84] on div "Elige la opción que deseas consultar" at bounding box center [545, 96] width 736 height 54
click at [73, 158] on span "Menú" at bounding box center [88, 160] width 118 height 16
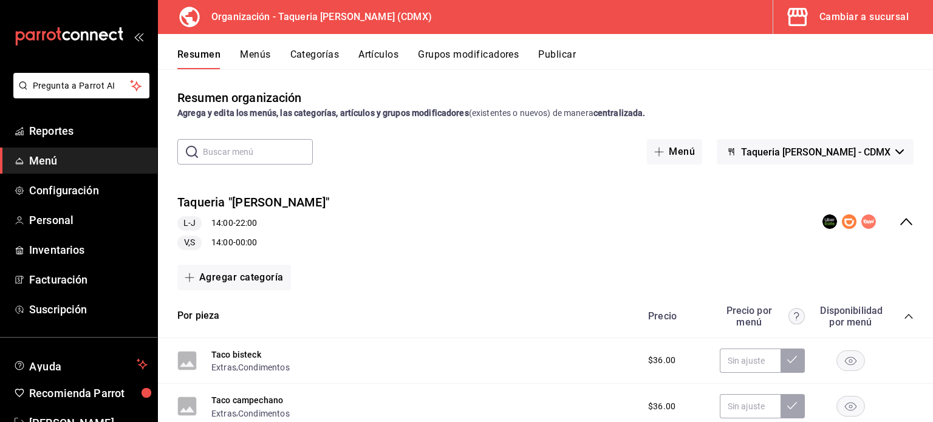
scroll to position [33, 0]
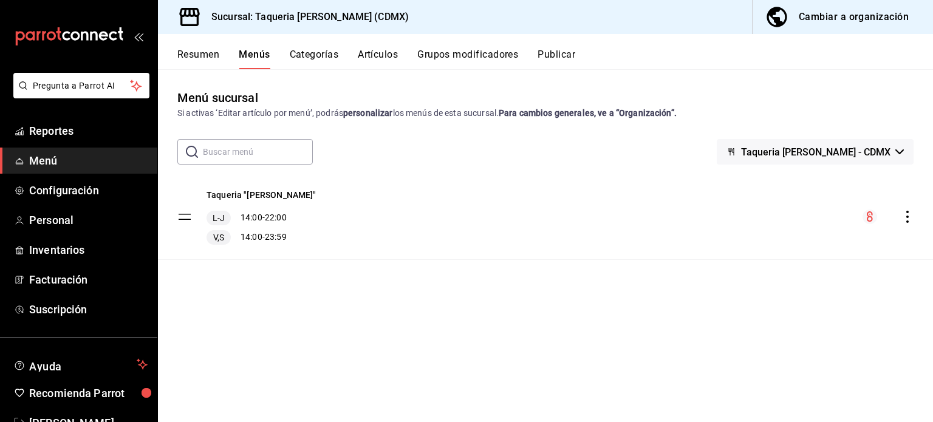
click at [194, 41] on div "Resumen Menús Categorías Artículos Grupos modificadores Publicar" at bounding box center [545, 51] width 775 height 35
click at [194, 56] on button "Resumen" at bounding box center [198, 59] width 42 height 21
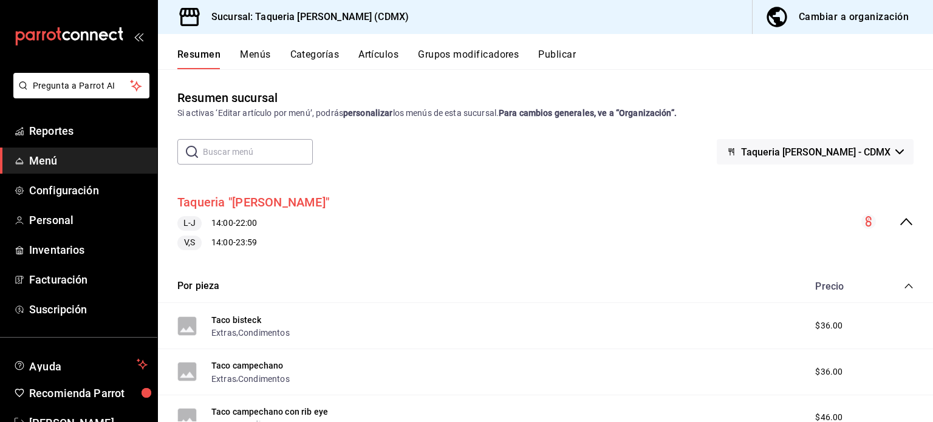
click at [264, 199] on button "Taqueria "Don Pepe"" at bounding box center [253, 203] width 152 height 18
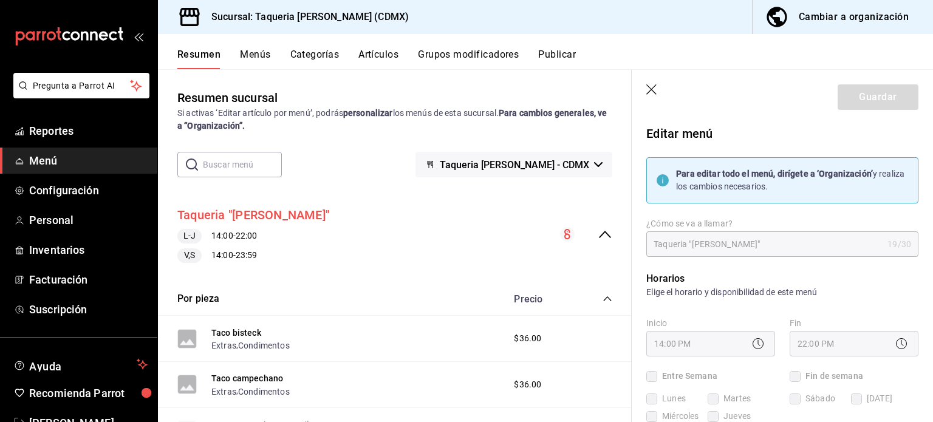
checkbox input "true"
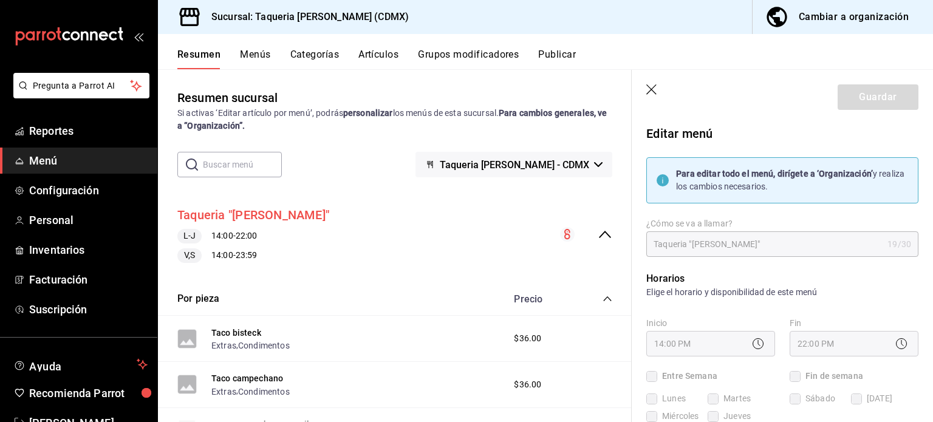
checkbox input "true"
click at [273, 213] on button "Taqueria "Don Pepe"" at bounding box center [253, 215] width 152 height 18
click at [648, 90] on icon "button" at bounding box center [652, 90] width 12 height 12
checkbox input "false"
type input "1758579803523"
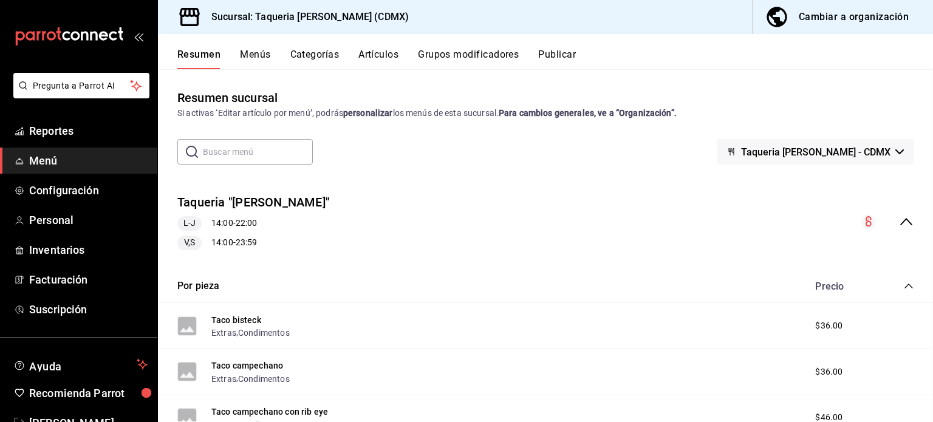
checkbox input "false"
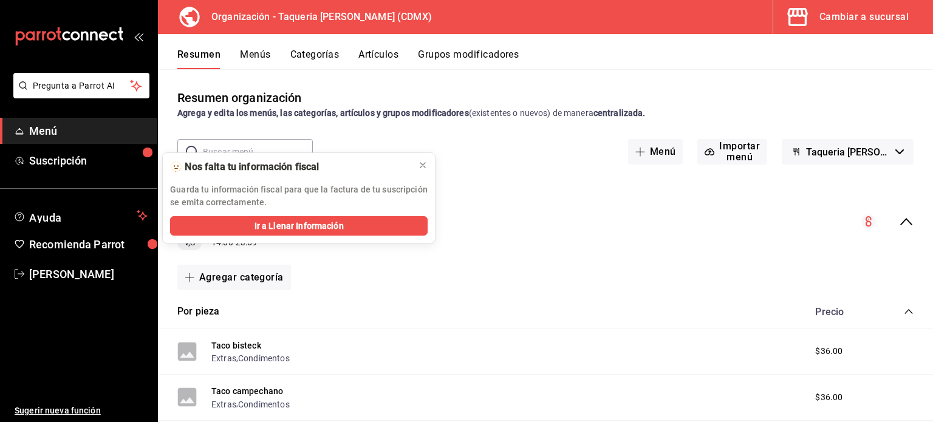
click at [833, 33] on button "Cambiar a sucursal" at bounding box center [848, 17] width 150 height 34
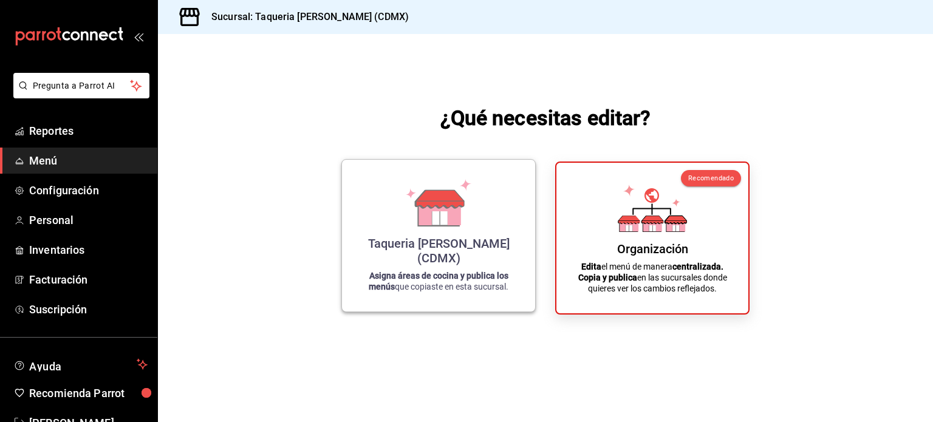
click at [413, 209] on icon at bounding box center [438, 202] width 69 height 47
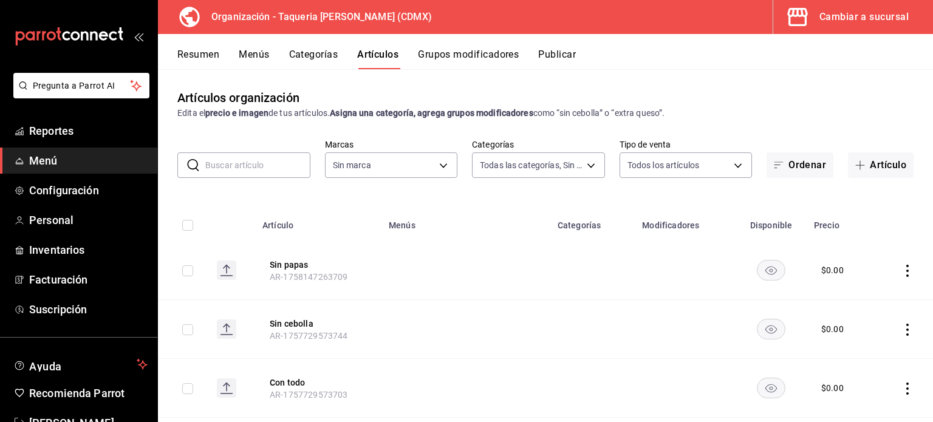
type input "6420383b-8504-466e-b8e1-7ad85ed98961"
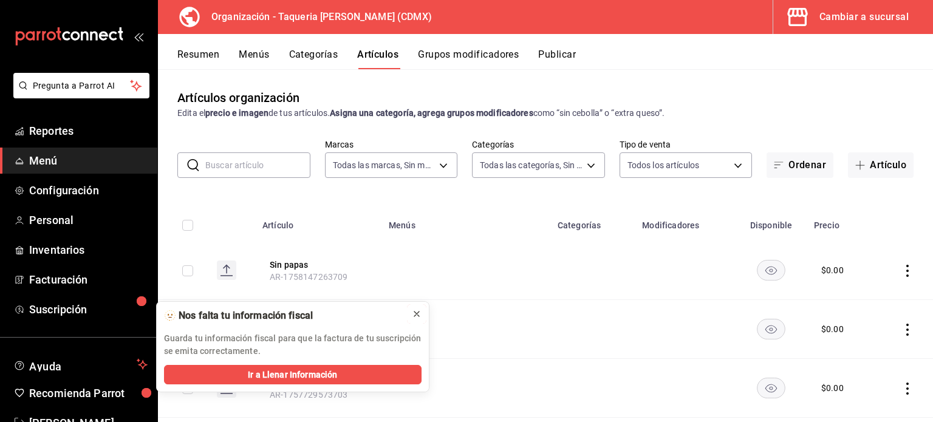
click at [418, 309] on icon at bounding box center [417, 314] width 10 height 10
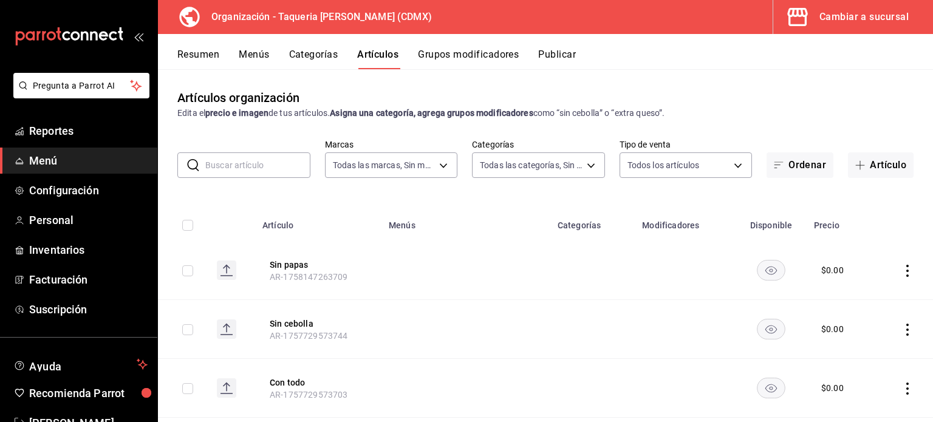
click at [201, 53] on button "Resumen" at bounding box center [198, 59] width 42 height 21
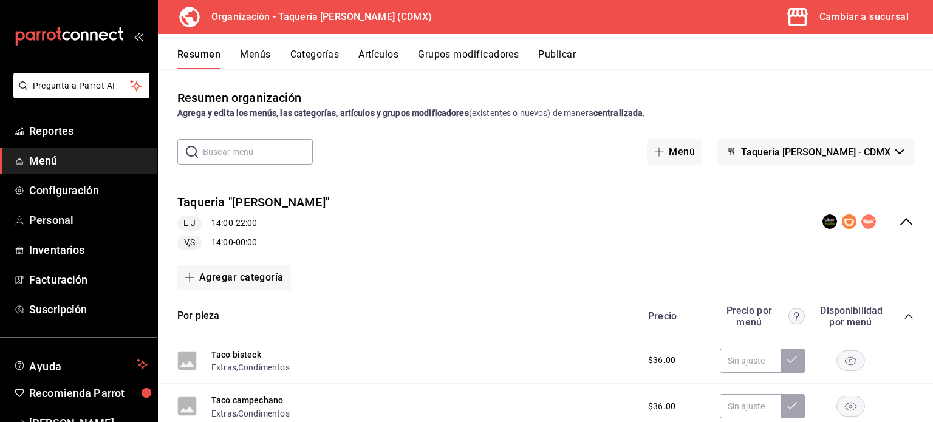
click at [249, 48] on div "Resumen Menús Categorías Artículos Grupos modificadores Publicar" at bounding box center [545, 51] width 775 height 35
click at [248, 52] on button "Menús" at bounding box center [255, 59] width 30 height 21
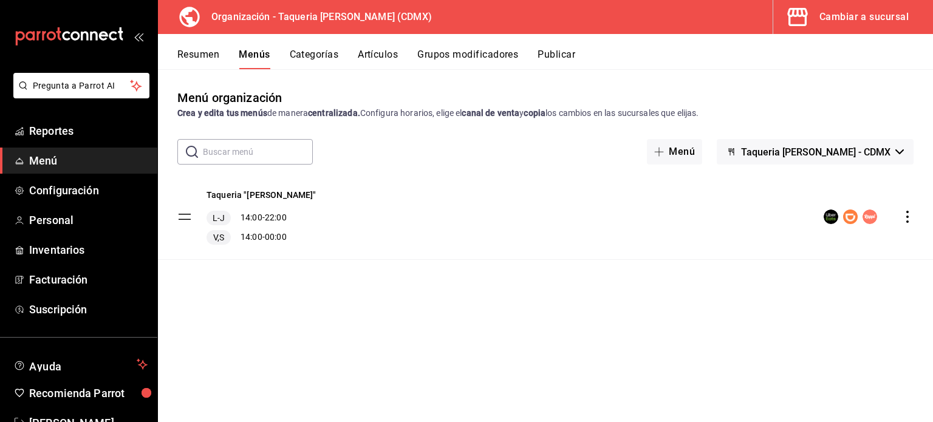
click at [908, 214] on icon "actions" at bounding box center [907, 217] width 12 height 12
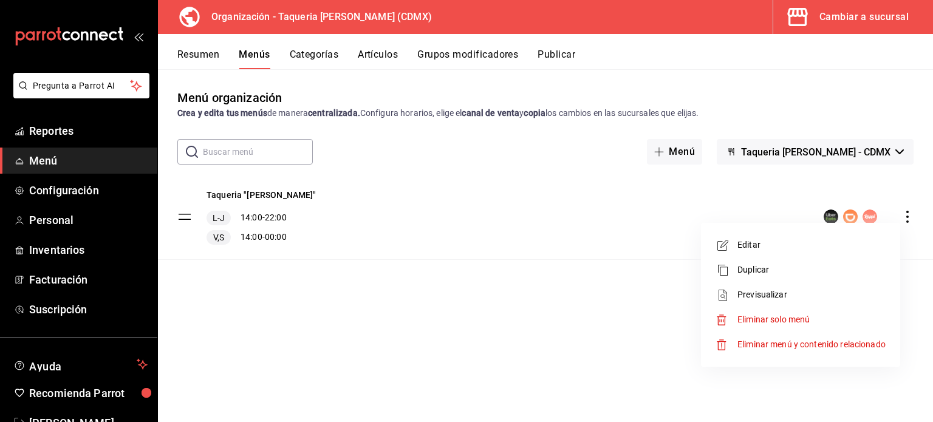
click at [786, 267] on span "Duplicar" at bounding box center [811, 270] width 148 height 13
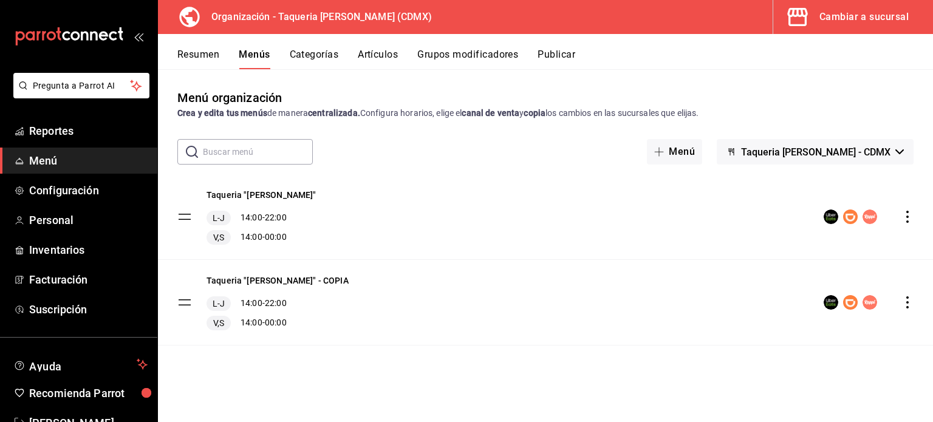
click at [910, 216] on icon "actions" at bounding box center [907, 217] width 12 height 12
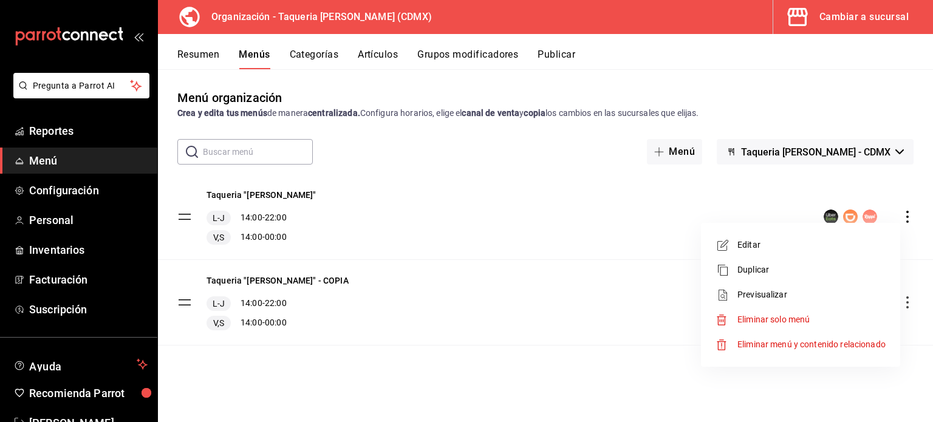
click at [774, 235] on li "Editar" at bounding box center [800, 245] width 189 height 25
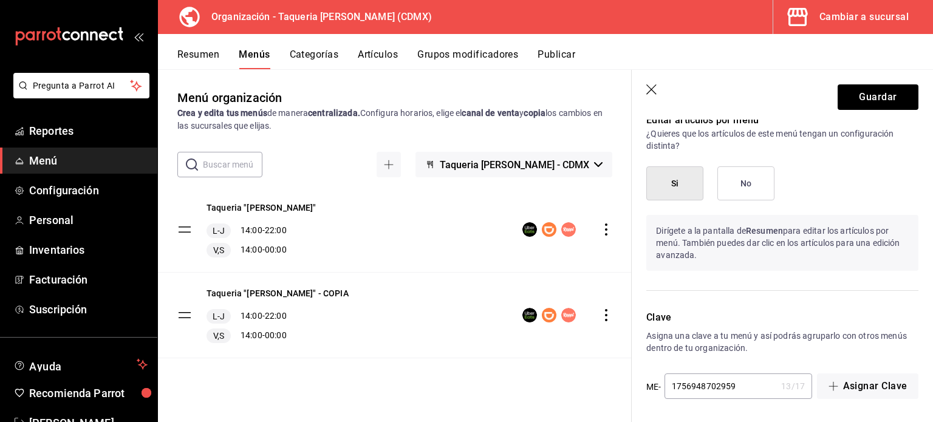
scroll to position [758, 0]
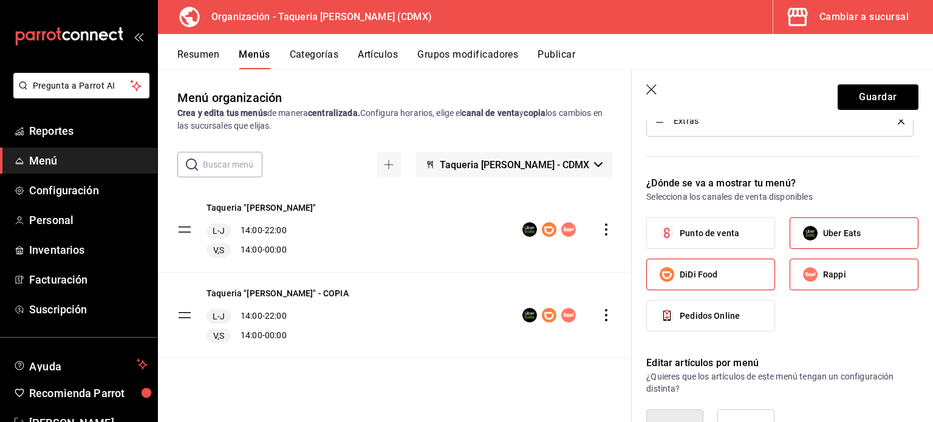
drag, startPoint x: 718, startPoint y: 267, endPoint x: 808, endPoint y: 267, distance: 89.3
click at [723, 267] on label "DiDi Food" at bounding box center [711, 274] width 128 height 30
click at [679, 267] on input "DiDi Food" at bounding box center [667, 275] width 26 height 26
checkbox input "false"
click at [834, 268] on span "Rappi" at bounding box center [834, 274] width 23 height 13
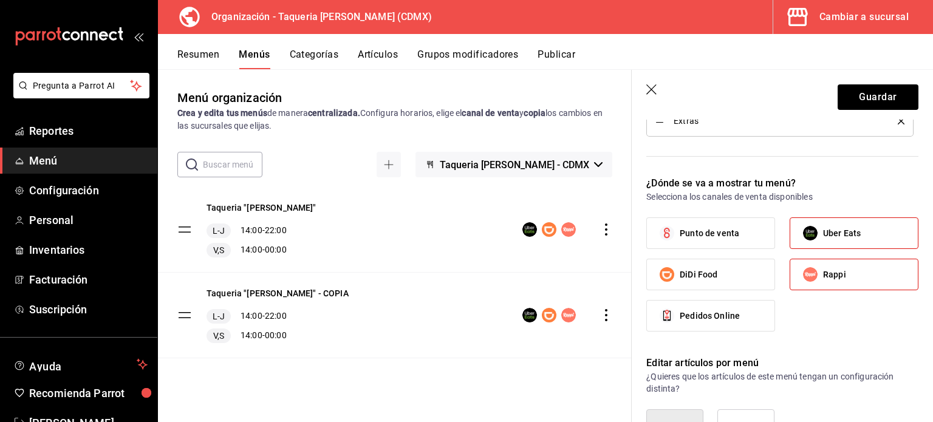
click at [823, 267] on input "Rappi" at bounding box center [810, 275] width 26 height 26
checkbox input "false"
click at [828, 231] on span "Uber Eats" at bounding box center [842, 233] width 38 height 13
click at [823, 231] on input "Uber Eats" at bounding box center [810, 233] width 26 height 26
checkbox input "false"
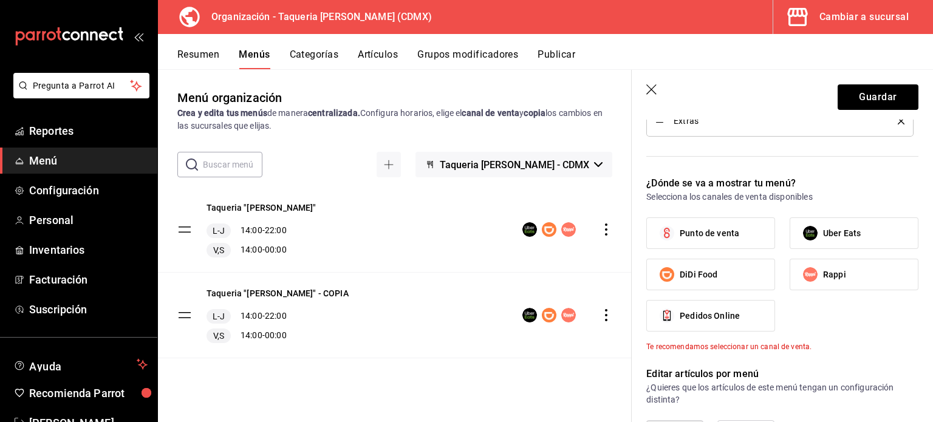
click at [738, 239] on label "Punto de venta" at bounding box center [711, 233] width 128 height 30
click at [679, 239] on input "Punto de venta" at bounding box center [667, 233] width 26 height 26
checkbox input "true"
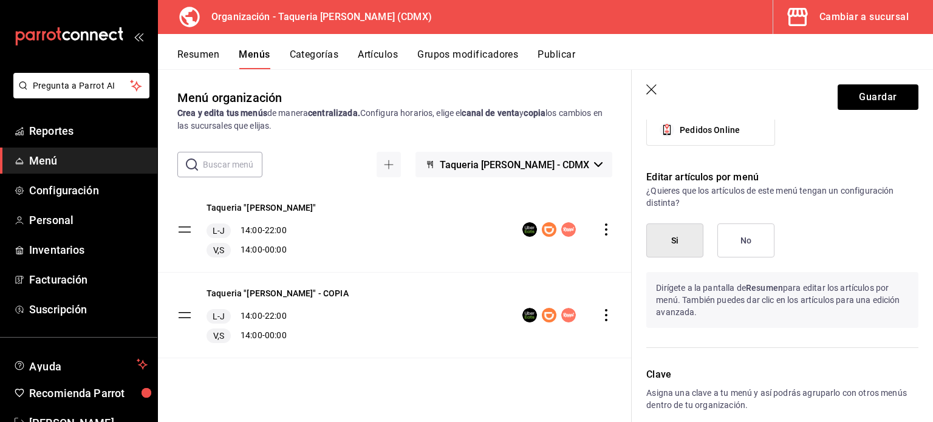
scroll to position [920, 0]
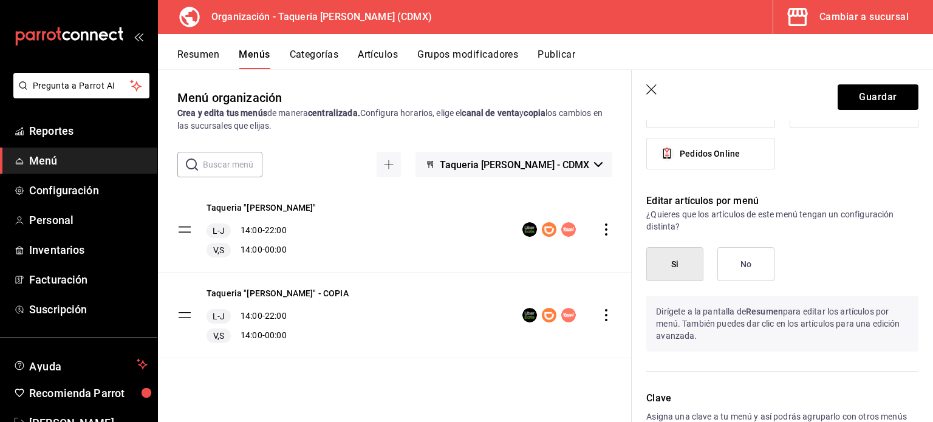
click at [744, 264] on button "No" at bounding box center [745, 264] width 57 height 34
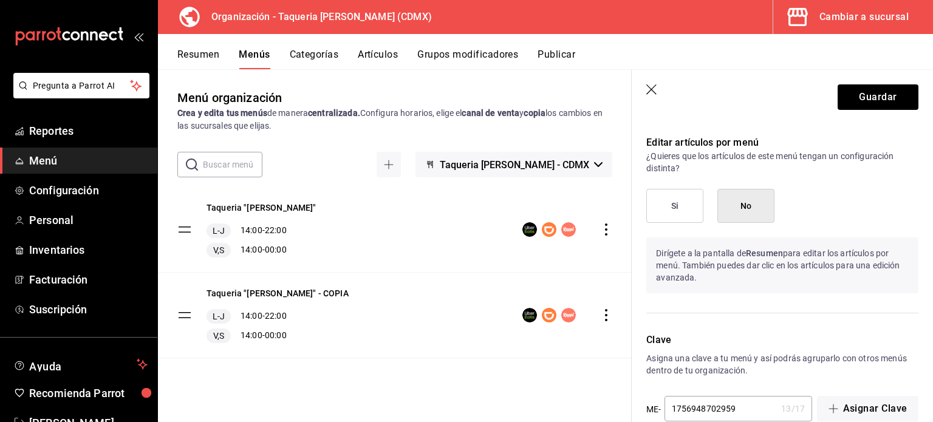
scroll to position [1001, 0]
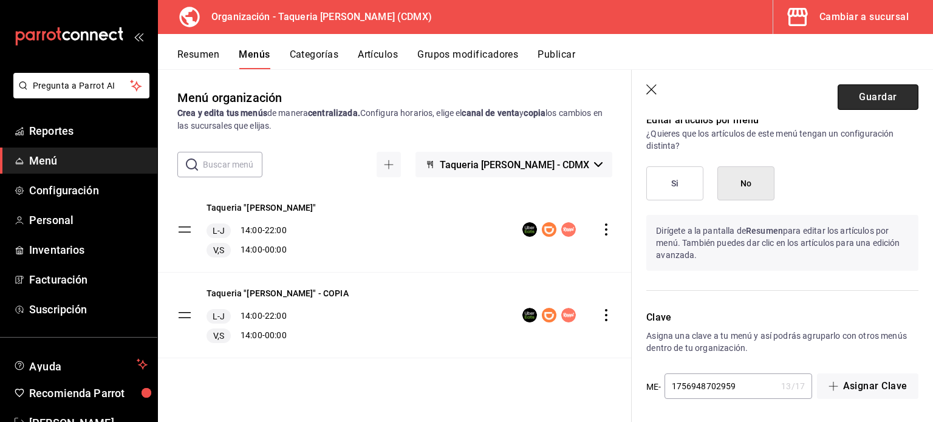
click at [847, 103] on button "Guardar" at bounding box center [877, 97] width 81 height 26
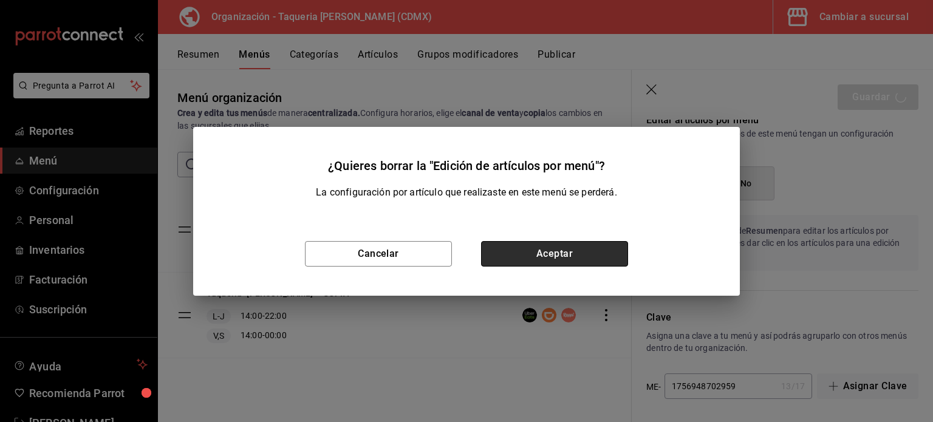
click at [553, 250] on button "Aceptar" at bounding box center [554, 254] width 147 height 26
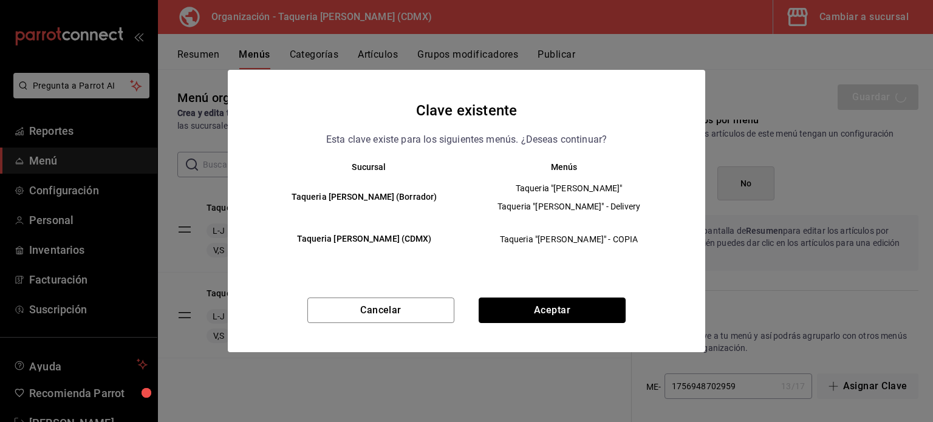
drag, startPoint x: 575, startPoint y: 313, endPoint x: 428, endPoint y: 284, distance: 149.8
click at [447, 308] on div "Cancelar Aceptar" at bounding box center [466, 325] width 477 height 55
click at [399, 322] on button "Cancelar" at bounding box center [380, 311] width 147 height 26
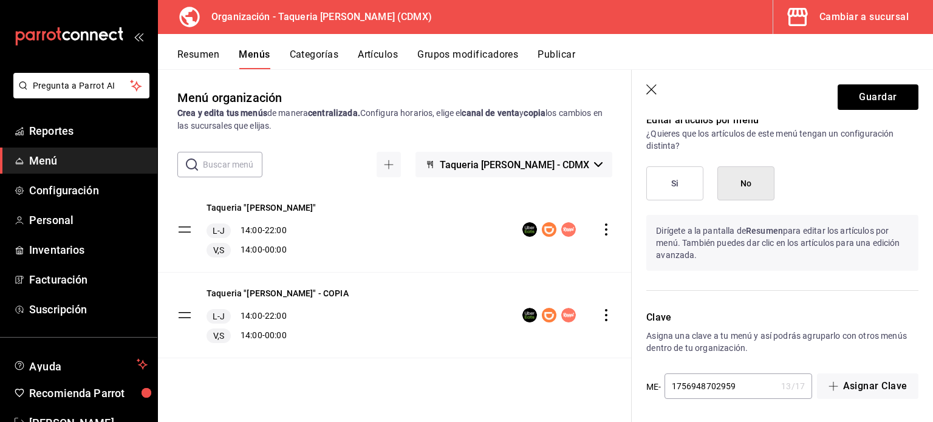
click at [656, 86] on icon "button" at bounding box center [652, 90] width 12 height 12
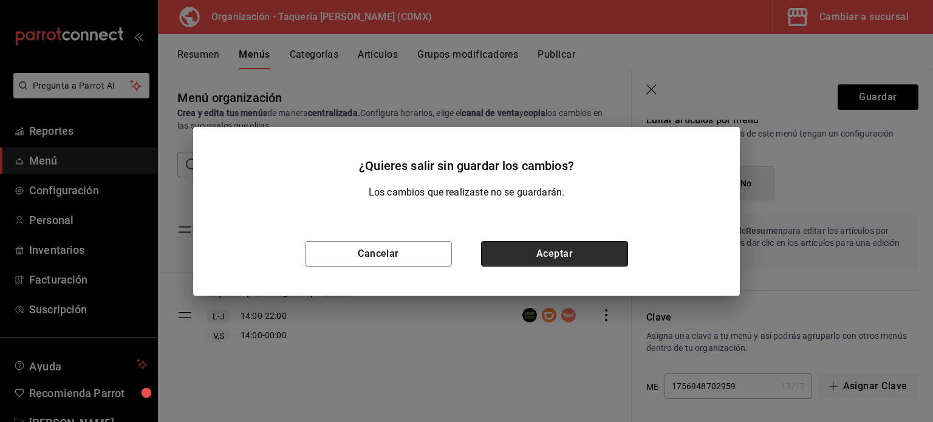
click at [534, 252] on button "Aceptar" at bounding box center [554, 254] width 147 height 26
checkbox input "false"
type input "1758580670437"
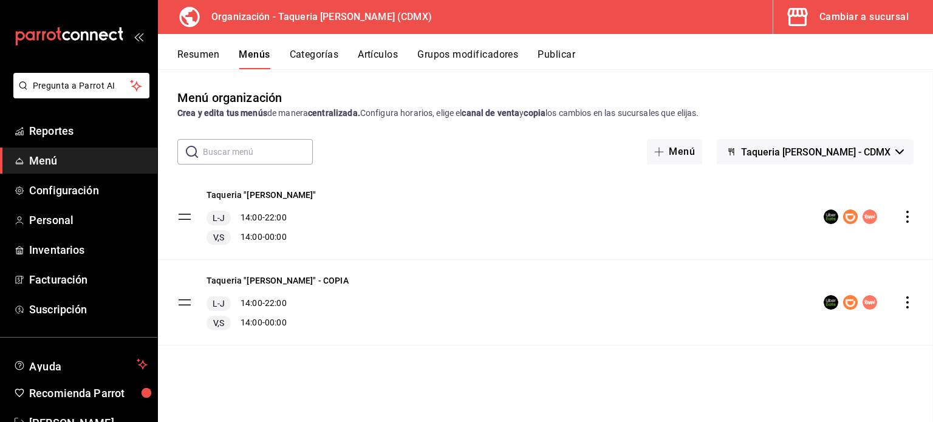
checkbox input "false"
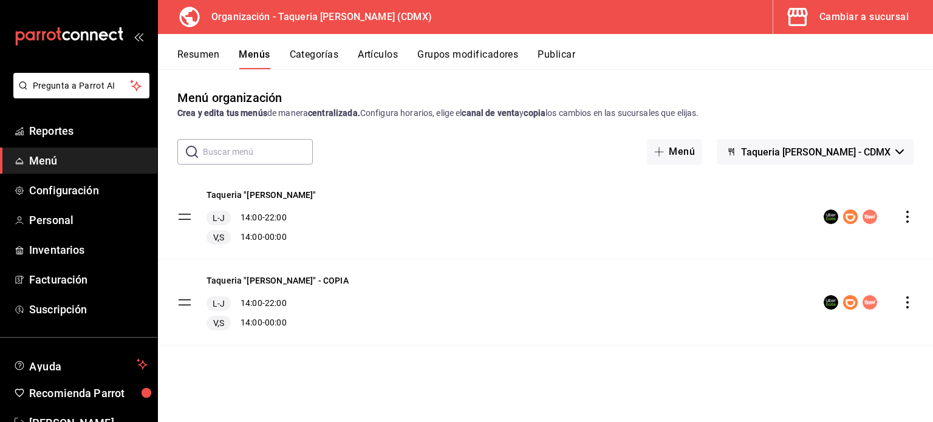
click at [904, 303] on icon "actions" at bounding box center [907, 302] width 12 height 12
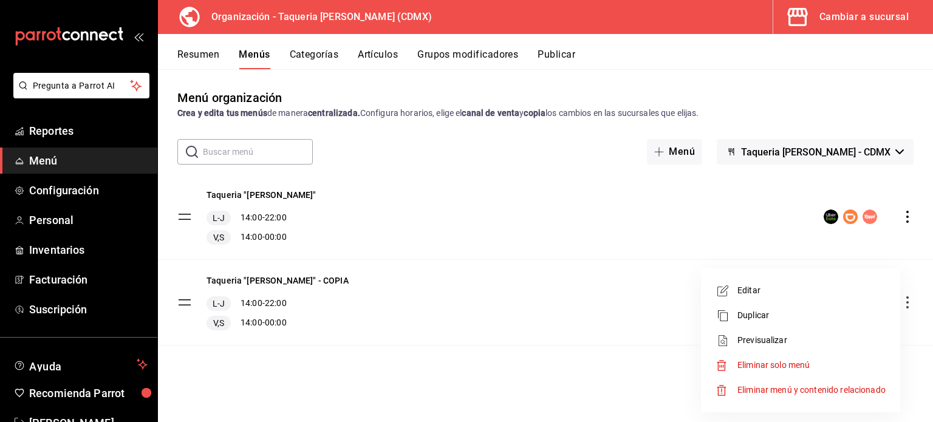
click at [787, 364] on span "Eliminar solo menú" at bounding box center [773, 365] width 72 height 10
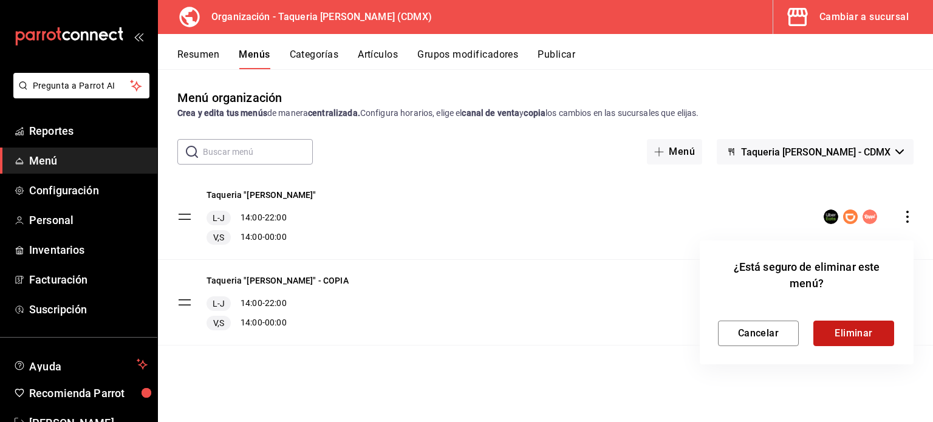
click at [860, 333] on button "Eliminar" at bounding box center [853, 334] width 81 height 26
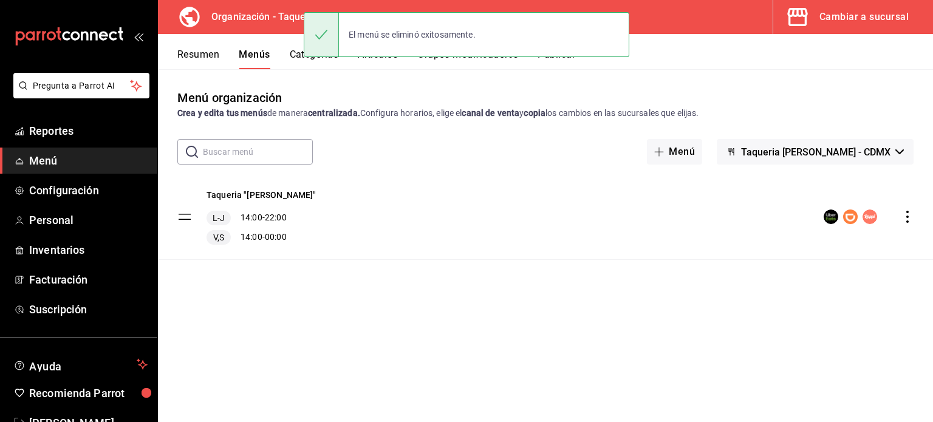
click at [219, 291] on div "Taqueria "[PERSON_NAME]" L-J 14:00 - 22:00 V,S 14:00 - 00:00" at bounding box center [545, 234] width 775 height 120
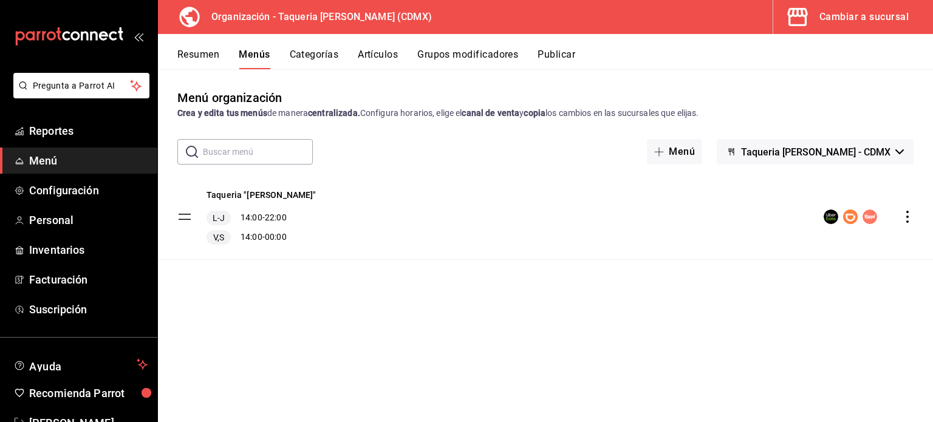
click at [264, 242] on div "V,S 14:00 - 00:00" at bounding box center [261, 237] width 110 height 15
drag, startPoint x: 230, startPoint y: 230, endPoint x: 305, endPoint y: 230, distance: 75.3
click at [231, 230] on div "L-J 14:00 - 22:00 V,S 14:00 - 00:00" at bounding box center [261, 228] width 110 height 34
click at [876, 143] on button "Taqueria [PERSON_NAME] - CDMX" at bounding box center [814, 152] width 197 height 26
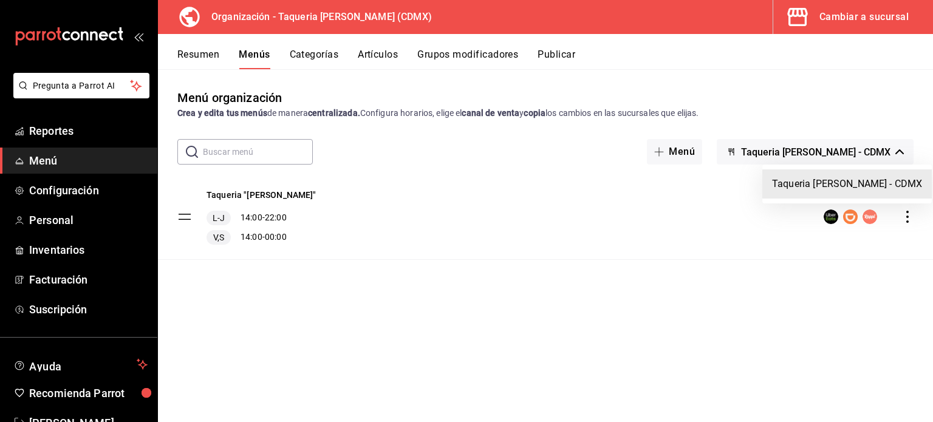
click at [843, 155] on div at bounding box center [466, 211] width 933 height 422
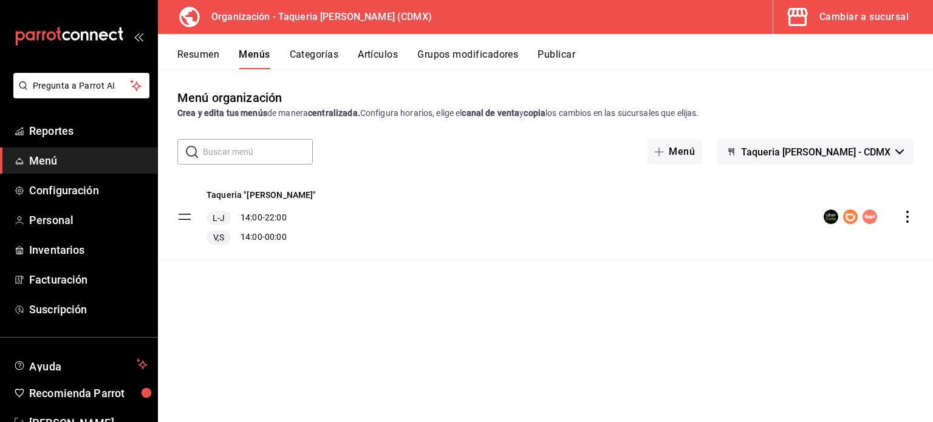
click at [828, 148] on span "Taqueria [PERSON_NAME] - CDMX" at bounding box center [815, 152] width 149 height 12
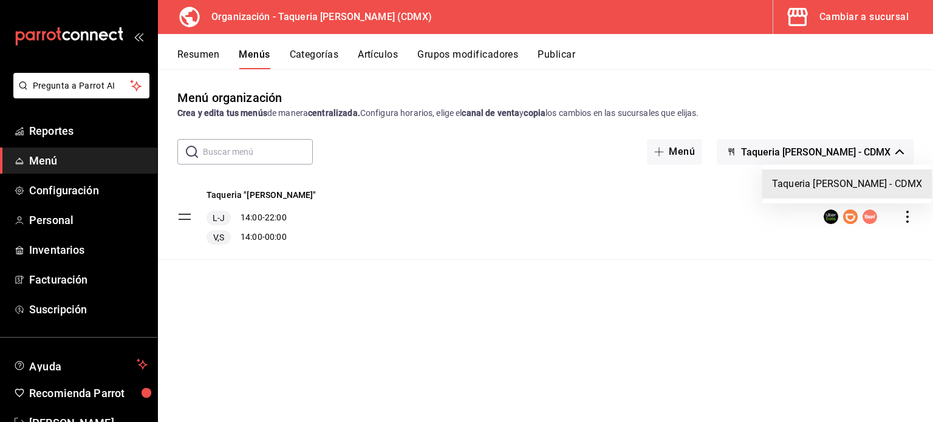
click at [565, 60] on div at bounding box center [466, 211] width 933 height 422
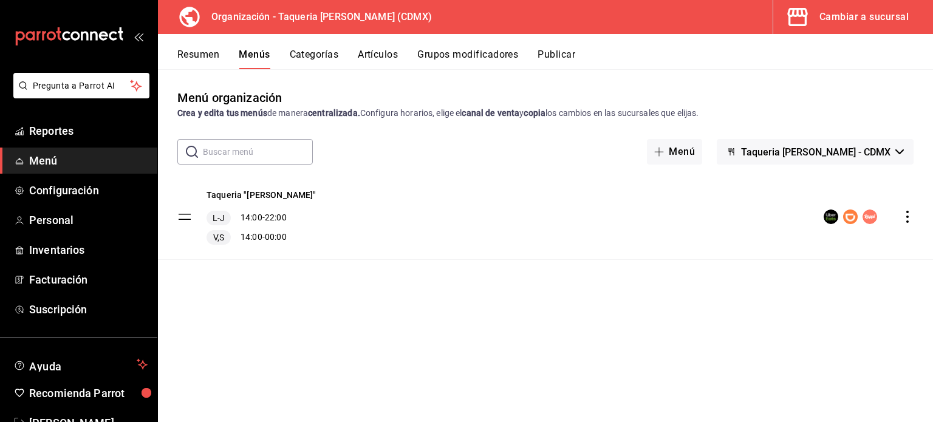
click at [564, 55] on button "Publicar" at bounding box center [556, 59] width 38 height 21
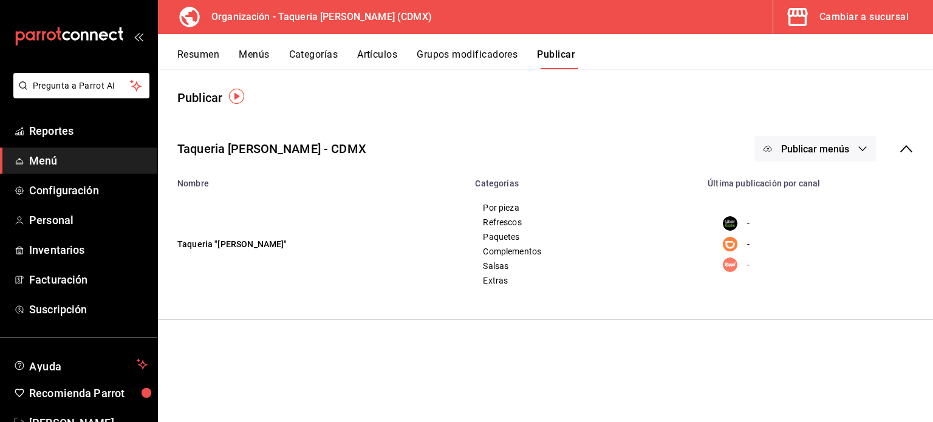
click at [760, 199] on td "- - -" at bounding box center [816, 244] width 233 height 112
click at [226, 225] on td "Taqueria "[PERSON_NAME]"" at bounding box center [313, 244] width 310 height 112
click at [232, 245] on td "Taqueria "[PERSON_NAME]"" at bounding box center [313, 244] width 310 height 112
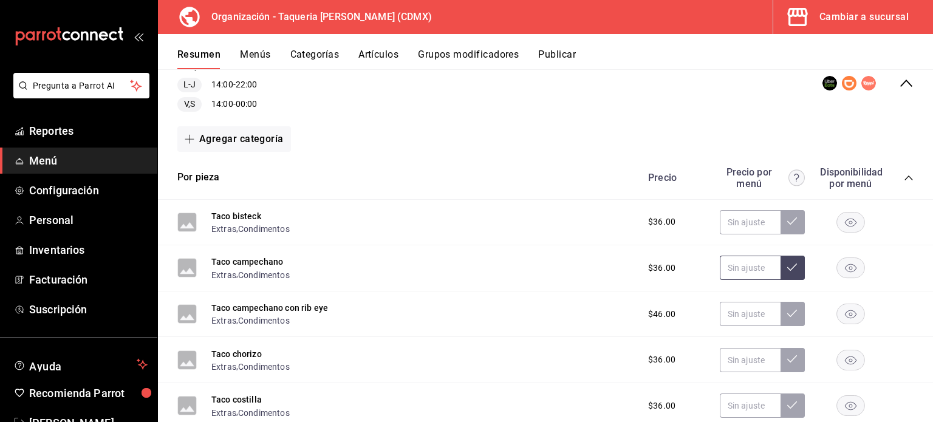
scroll to position [162, 0]
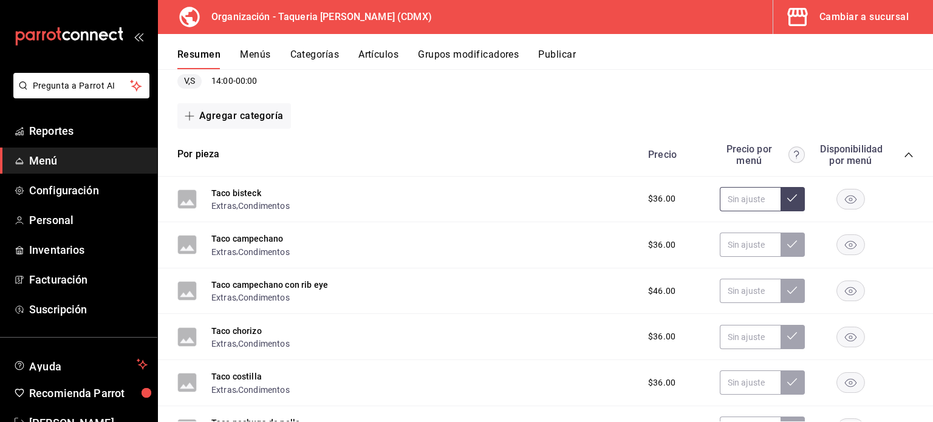
click at [756, 202] on input "text" at bounding box center [750, 199] width 61 height 24
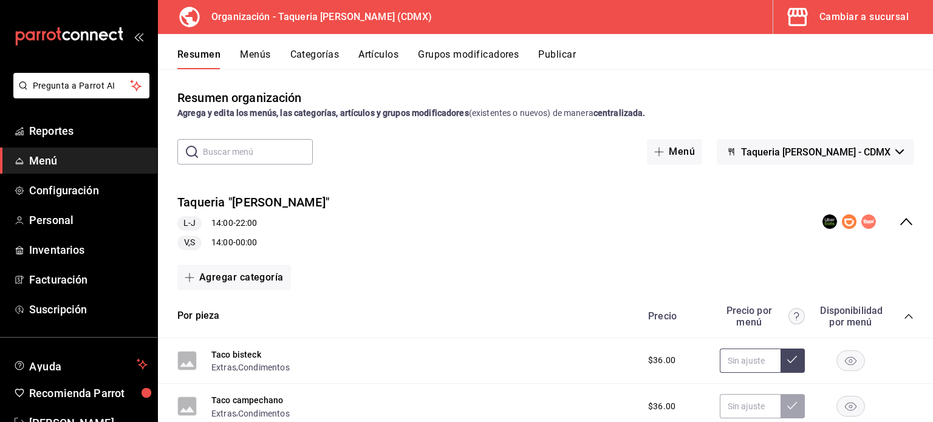
scroll to position [81, 0]
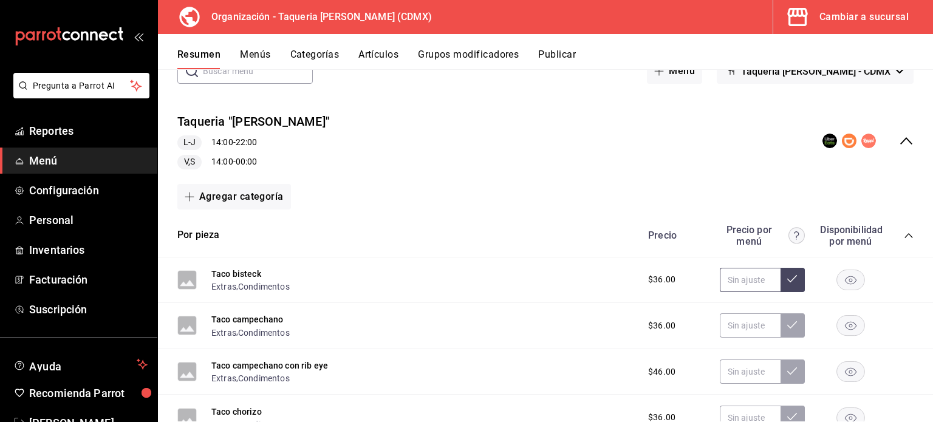
click at [786, 285] on button at bounding box center [792, 280] width 24 height 24
click at [755, 282] on input "text" at bounding box center [750, 280] width 61 height 24
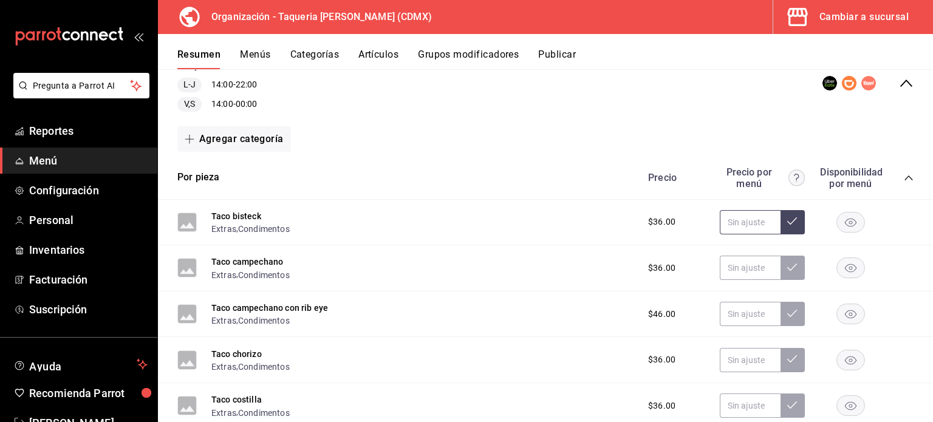
scroll to position [0, 0]
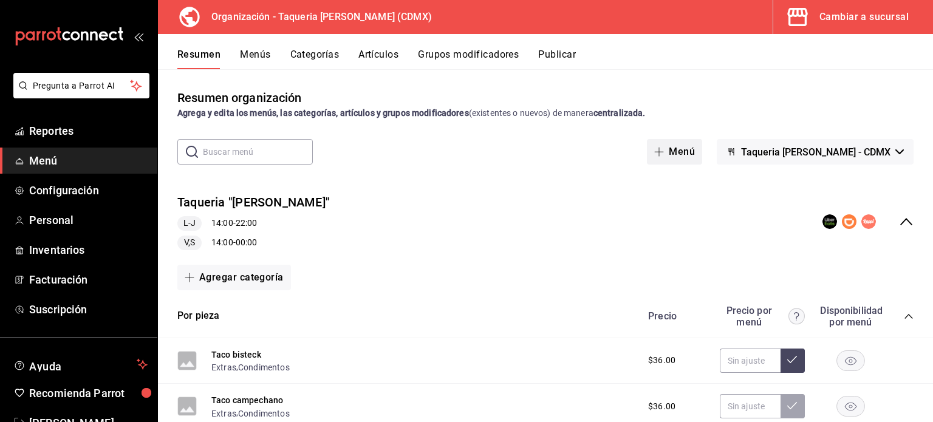
click at [702, 152] on button "Menú" at bounding box center [674, 152] width 55 height 26
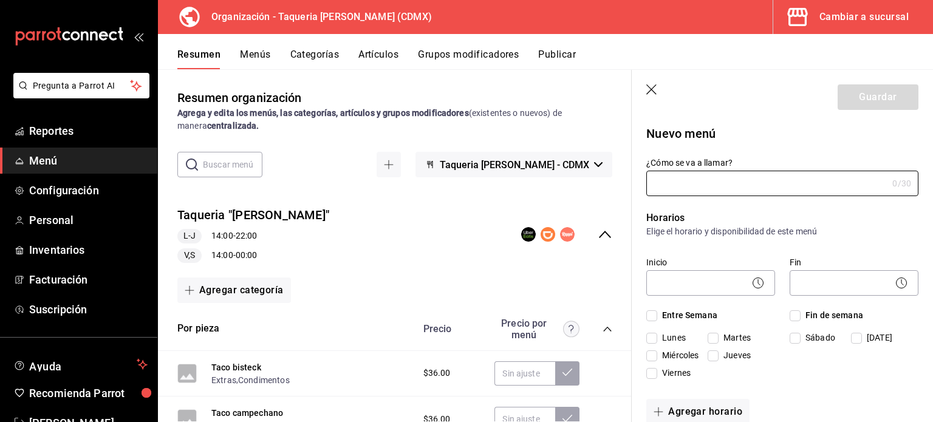
click at [652, 82] on header "Guardar" at bounding box center [781, 95] width 301 height 50
click at [651, 92] on icon "button" at bounding box center [652, 90] width 12 height 12
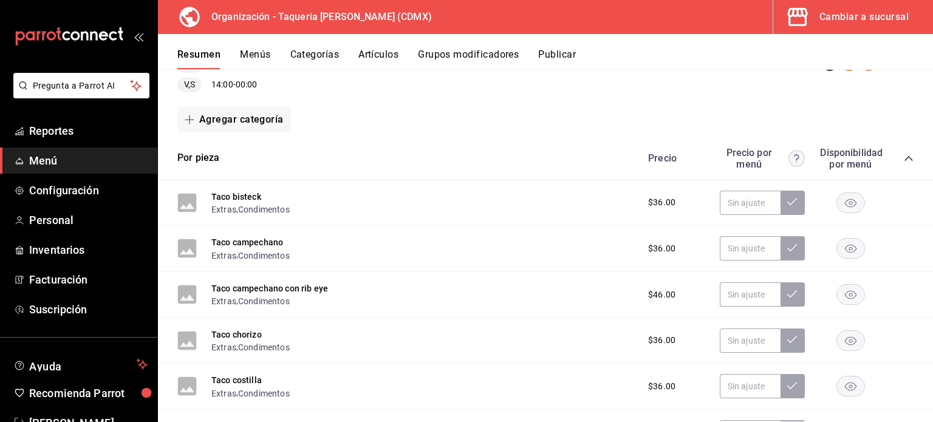
scroll to position [162, 0]
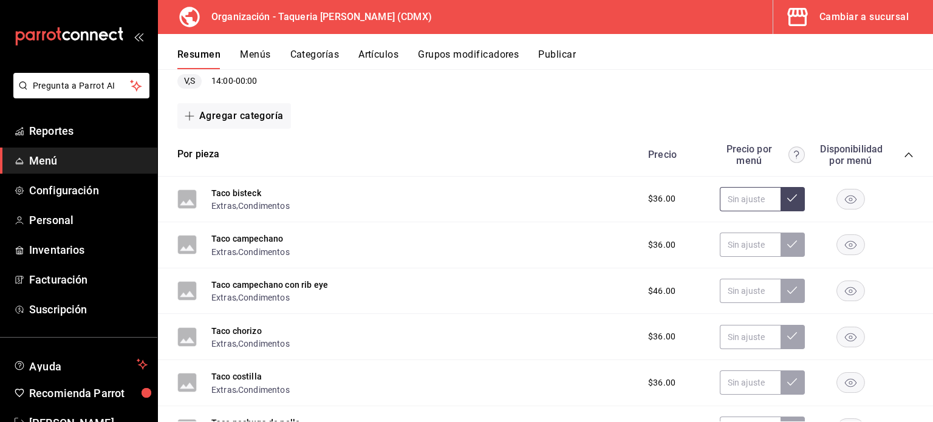
click at [743, 197] on input "text" at bounding box center [750, 199] width 61 height 24
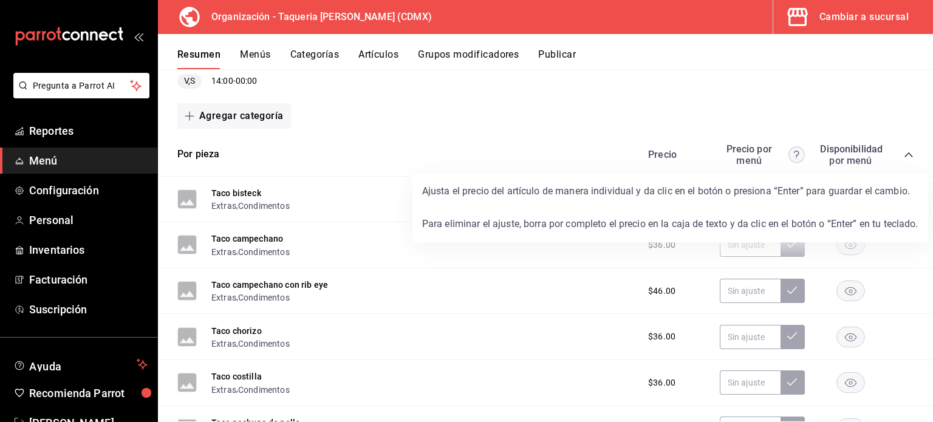
click at [788, 148] on circle at bounding box center [796, 155] width 16 height 16
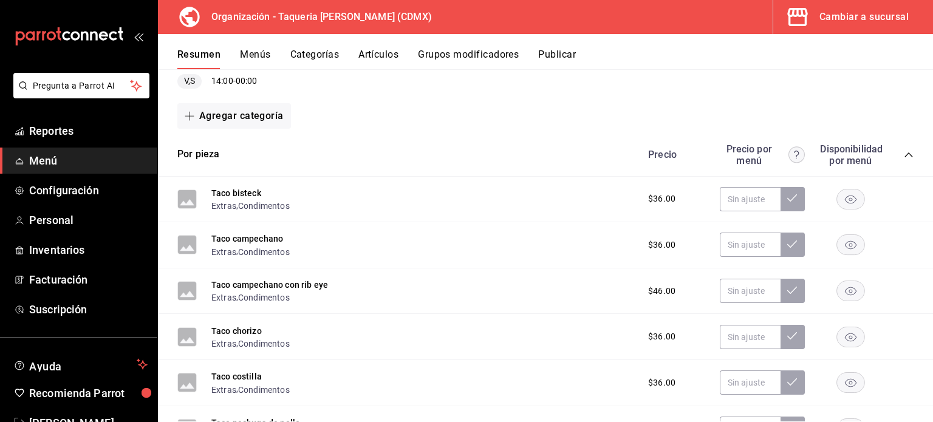
click at [568, 155] on div "Por pieza Precio Precio por menú Disponibilidad por menú" at bounding box center [545, 155] width 775 height 43
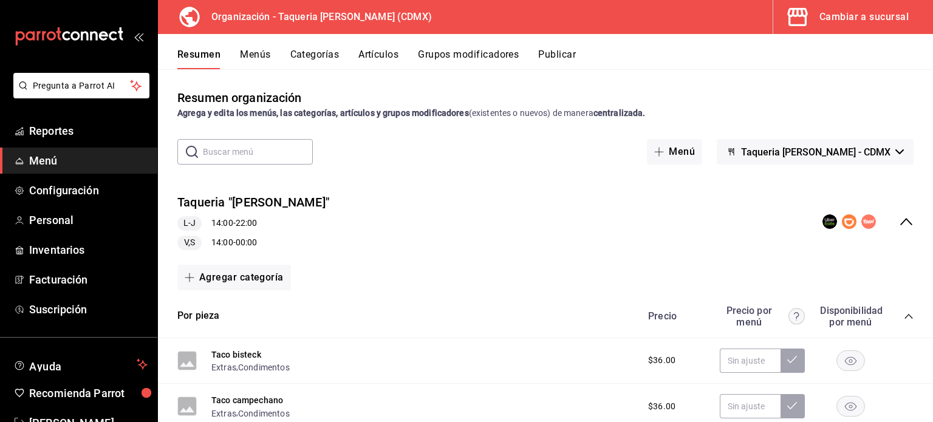
click at [245, 55] on button "Menús" at bounding box center [255, 59] width 30 height 21
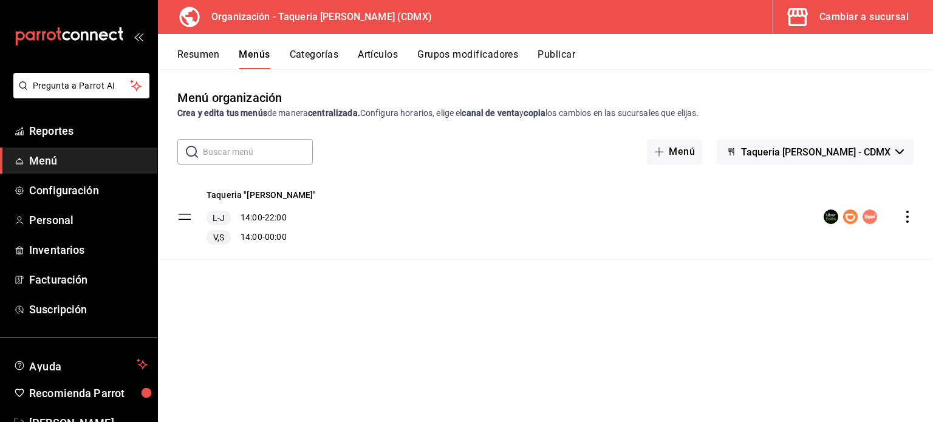
click at [327, 53] on button "Categorías" at bounding box center [314, 59] width 49 height 21
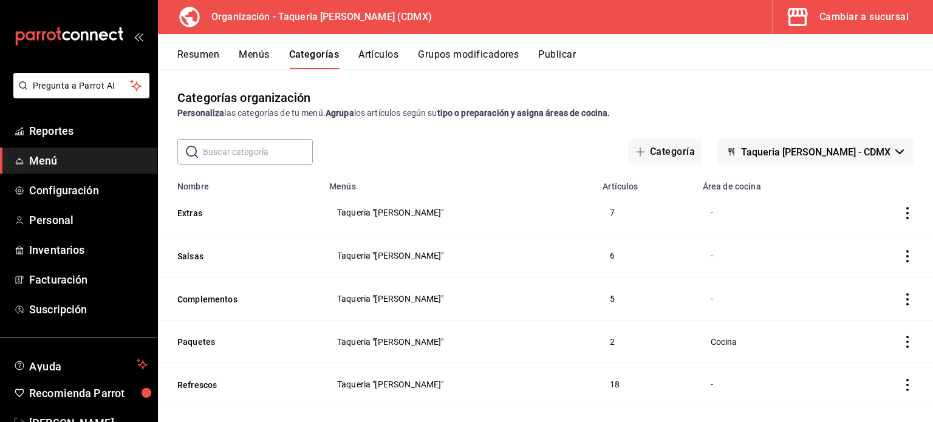
click at [386, 53] on button "Artículos" at bounding box center [378, 59] width 40 height 21
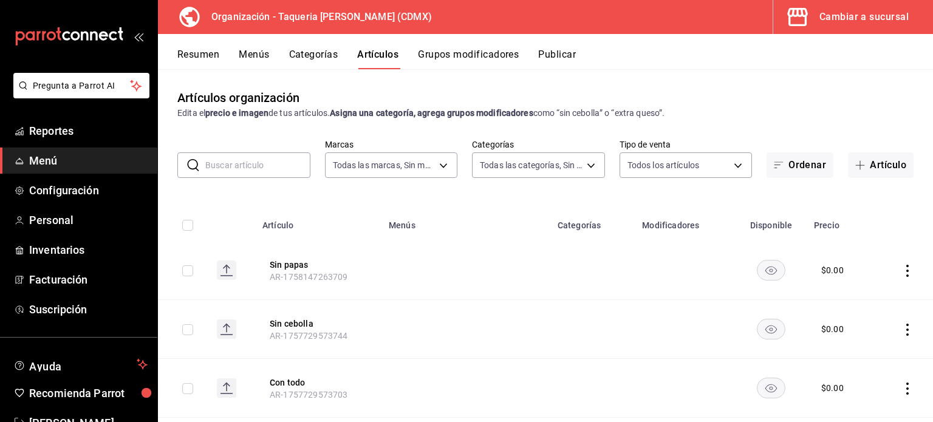
type input "6420383b-8504-466e-b8e1-7ad85ed98961"
type input "ed9b51ba-9b42-42bb-a1bf-61966d11c073,8f5feebf-6ecb-4b31-b74b-0a8d4b97d945,0bf33…"
click at [373, 61] on button "Artículos" at bounding box center [377, 59] width 41 height 21
click at [303, 61] on button "Categorías" at bounding box center [313, 59] width 49 height 21
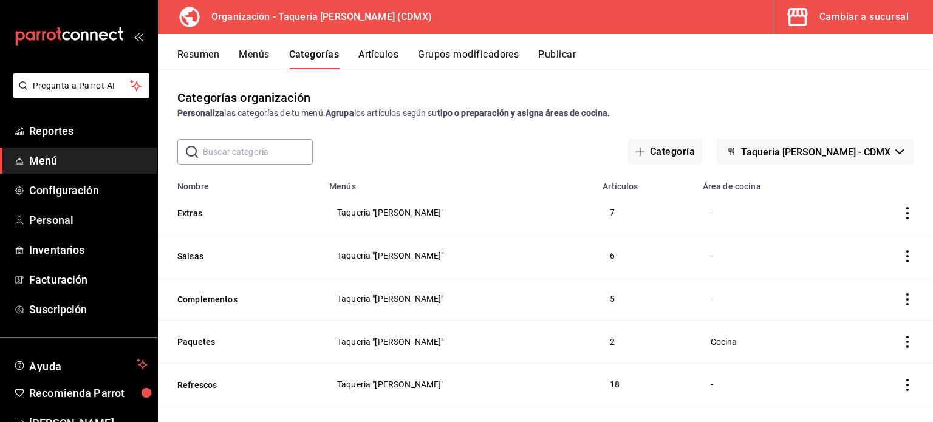
click at [554, 46] on div "Resumen Menús Categorías Artículos Grupos modificadores Publicar" at bounding box center [545, 51] width 775 height 35
click at [554, 55] on button "Publicar" at bounding box center [557, 59] width 38 height 21
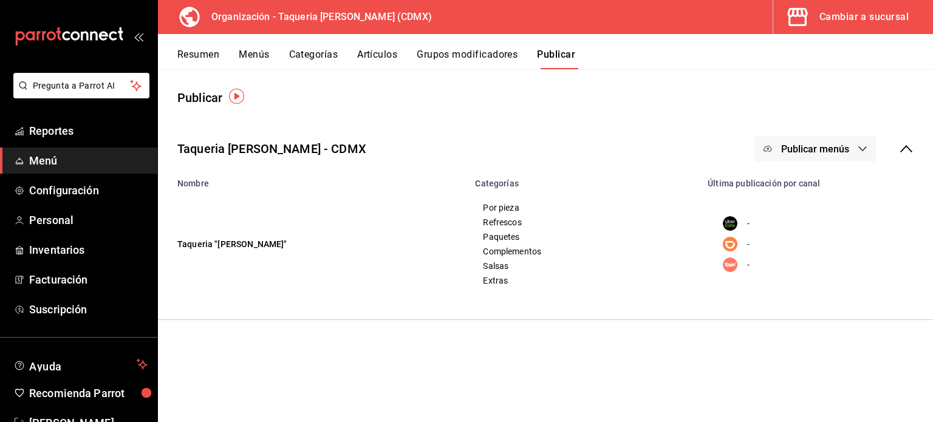
click at [857, 18] on div "Cambiar a sucursal" at bounding box center [863, 17] width 89 height 17
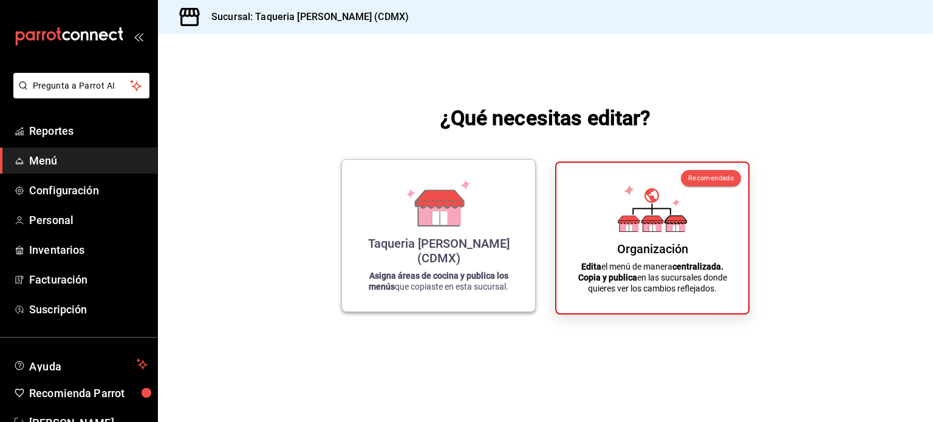
click at [418, 226] on icon at bounding box center [438, 213] width 42 height 26
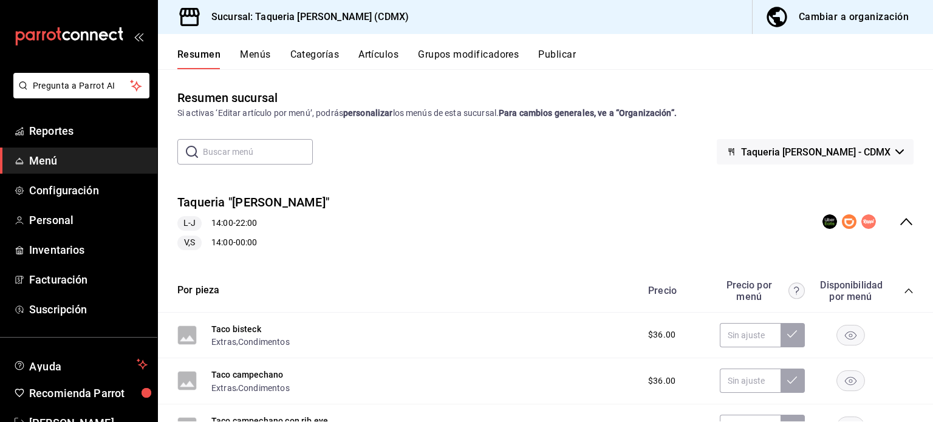
click at [251, 58] on button "Menús" at bounding box center [255, 59] width 30 height 21
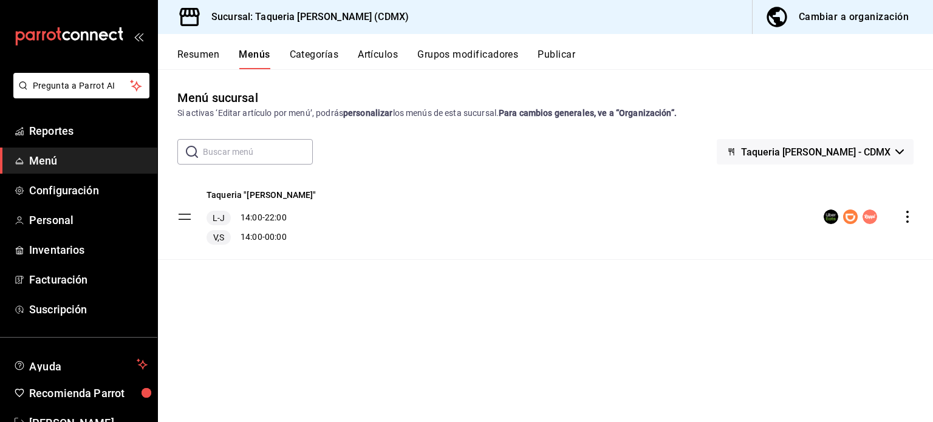
click at [258, 288] on div "Taqueria "[PERSON_NAME]" L-J 14:00 - 22:00 V,S 14:00 - 00:00" at bounding box center [545, 234] width 775 height 120
click at [240, 148] on input "text" at bounding box center [258, 152] width 110 height 24
paste input "Delivery"
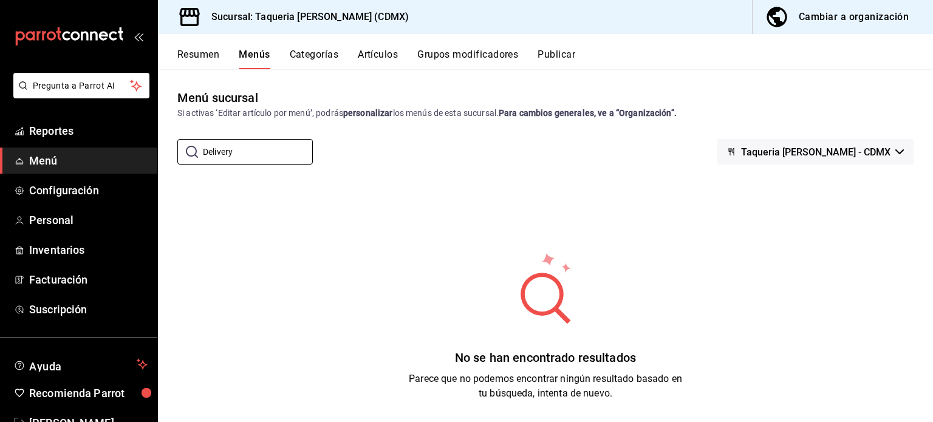
type input "Delivery"
drag, startPoint x: 605, startPoint y: 189, endPoint x: 377, endPoint y: 147, distance: 231.6
click at [595, 189] on div "No se han encontrado resultados Parece que no podemos encontrar ningún resultad…" at bounding box center [545, 326] width 775 height 304
click at [234, 146] on input "Delivery" at bounding box center [258, 152] width 110 height 24
click at [236, 146] on input "Delivery" at bounding box center [258, 152] width 110 height 24
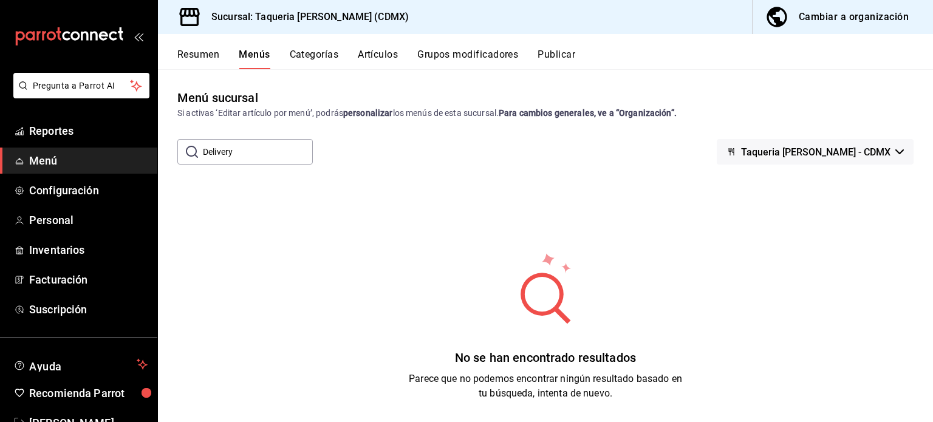
click at [236, 146] on input "Delivery" at bounding box center [258, 152] width 110 height 24
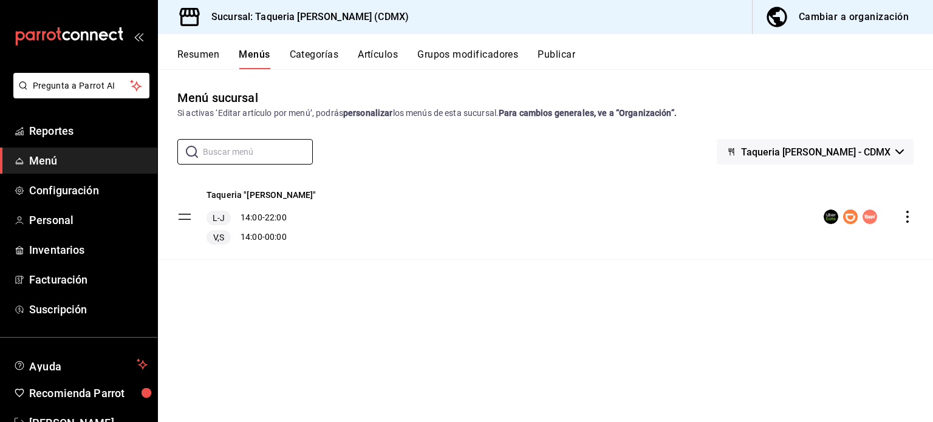
click at [267, 207] on div "Taqueria "[PERSON_NAME]" L-J 14:00 - 22:00 V,S 14:00 - 00:00" at bounding box center [261, 217] width 110 height 56
click at [406, 53] on div "Resumen Menús Categorías Artículos Grupos modificadores Publicar" at bounding box center [554, 59] width 755 height 21
click at [446, 55] on button "Grupos modificadores" at bounding box center [467, 59] width 101 height 21
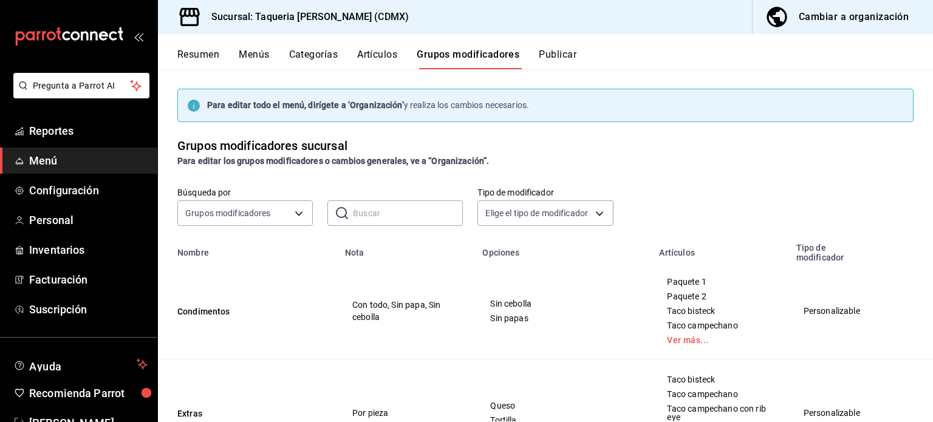
click at [376, 60] on button "Artículos" at bounding box center [377, 59] width 40 height 21
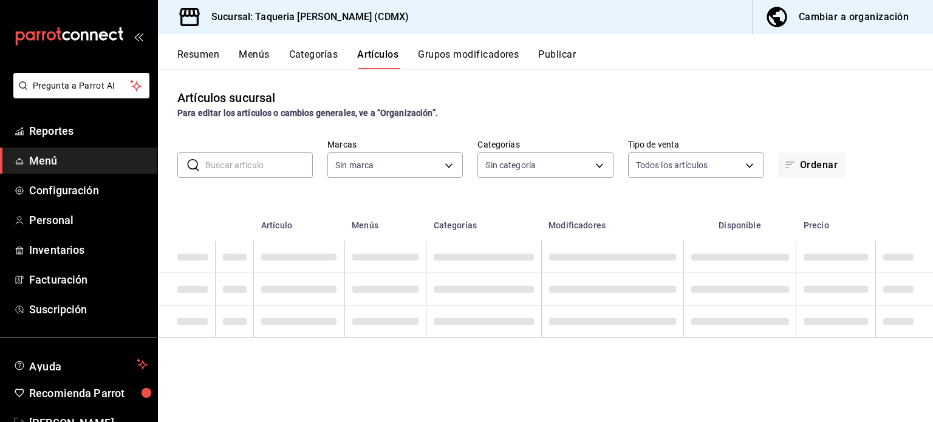
type input "6420383b-8504-466e-b8e1-7ad85ed98961"
type input "ed9b51ba-9b42-42bb-a1bf-61966d11c073,8f5feebf-6ecb-4b31-b74b-0a8d4b97d945,0bf33…"
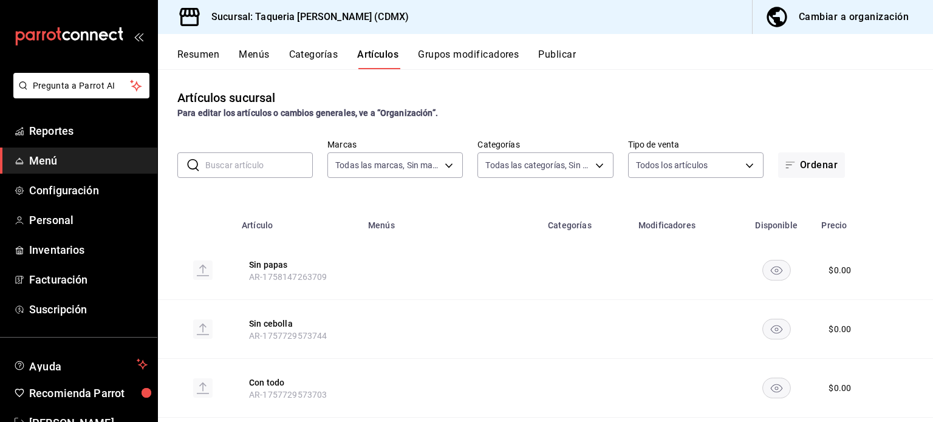
click at [316, 56] on button "Categorías" at bounding box center [313, 59] width 49 height 21
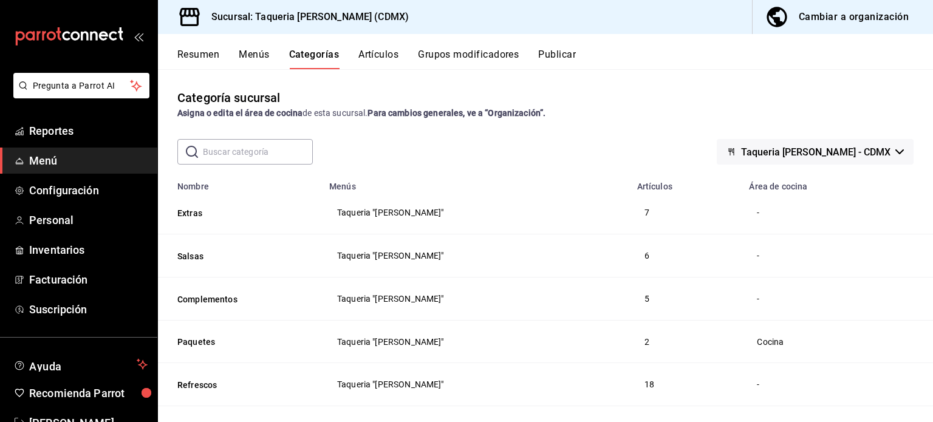
click at [198, 53] on button "Resumen" at bounding box center [198, 59] width 42 height 21
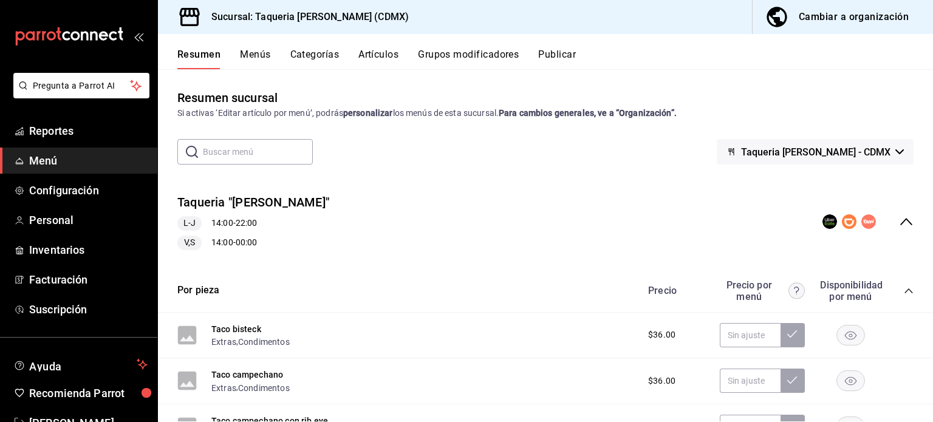
click at [899, 221] on icon "collapse-menu-row" at bounding box center [906, 221] width 15 height 15
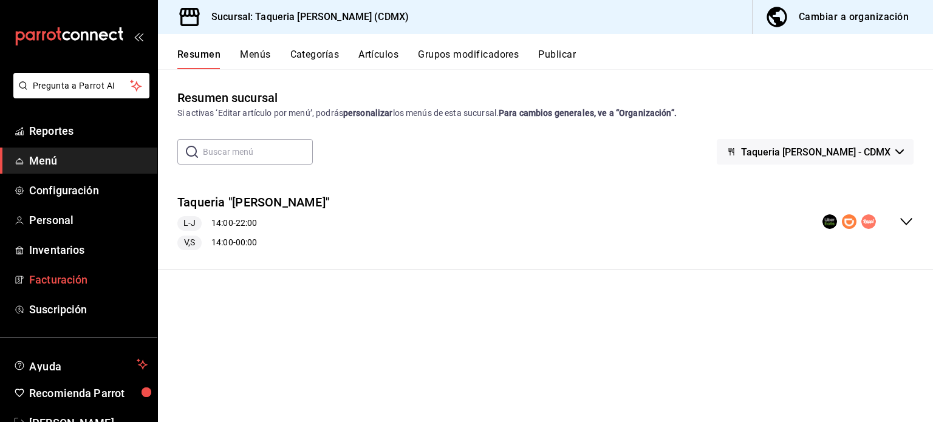
scroll to position [36, 0]
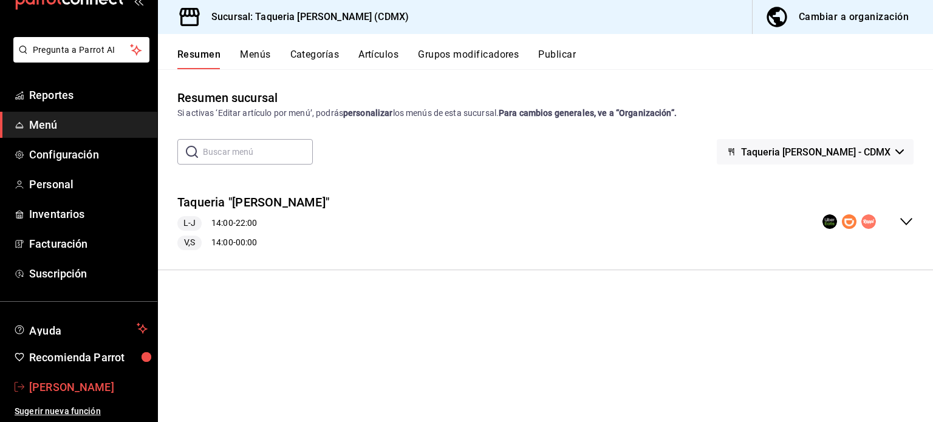
click at [79, 389] on span "[PERSON_NAME]" at bounding box center [88, 387] width 118 height 16
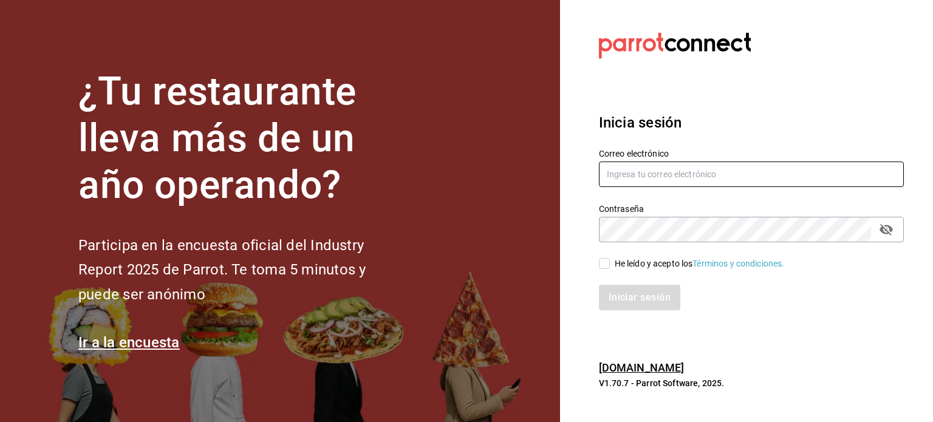
type input "kev_og95@hotmail.com"
click at [621, 266] on div "He leído y acepto los Términos y condiciones." at bounding box center [699, 263] width 170 height 13
click at [610, 266] on input "He leído y acepto los Términos y condiciones." at bounding box center [604, 263] width 11 height 11
checkbox input "true"
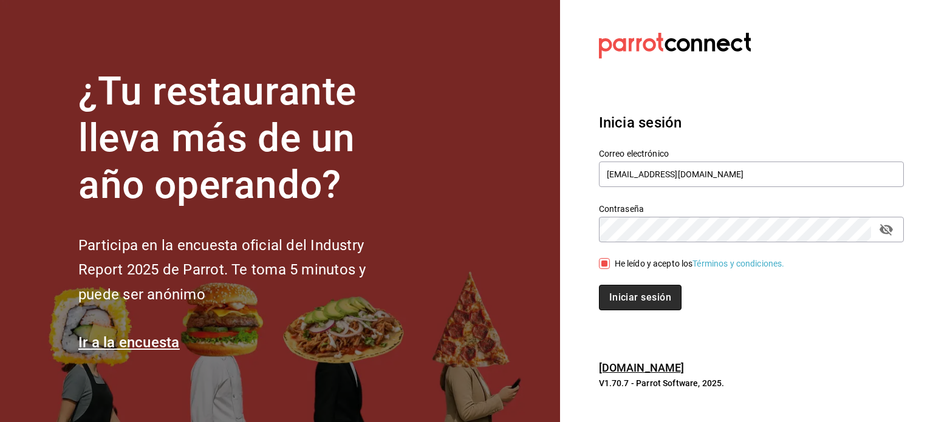
click at [622, 304] on button "Iniciar sesión" at bounding box center [640, 298] width 83 height 26
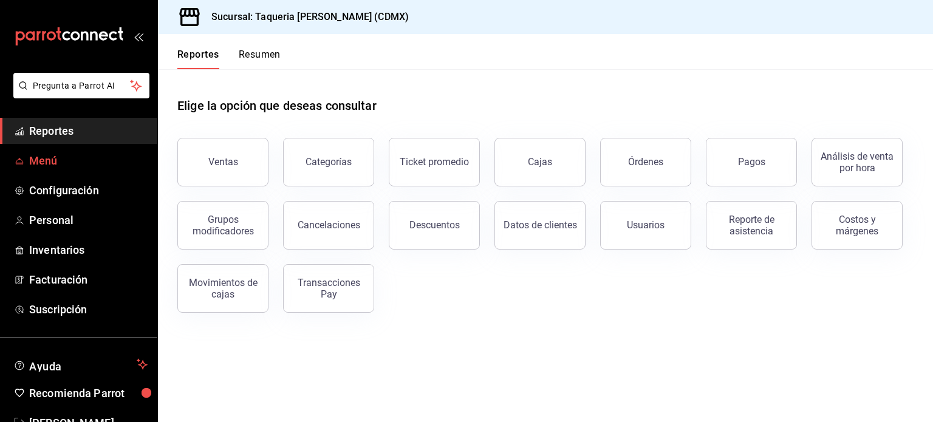
click at [30, 154] on span "Menú" at bounding box center [88, 160] width 118 height 16
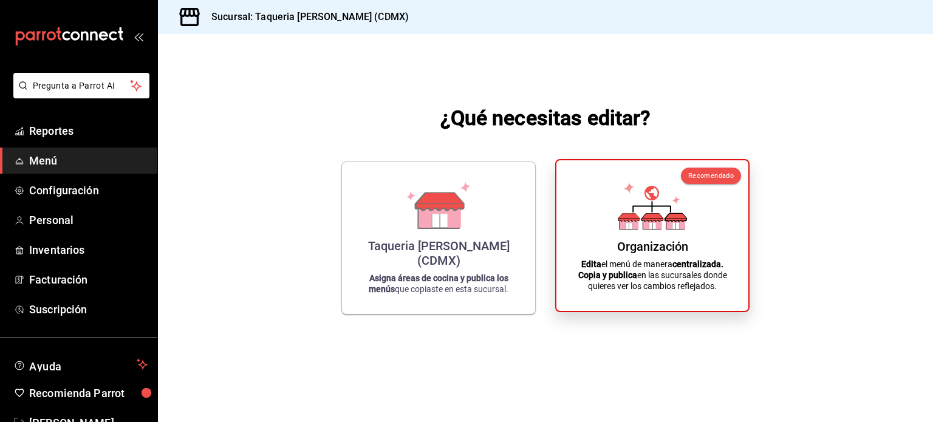
click at [669, 243] on div "Organización" at bounding box center [652, 246] width 71 height 15
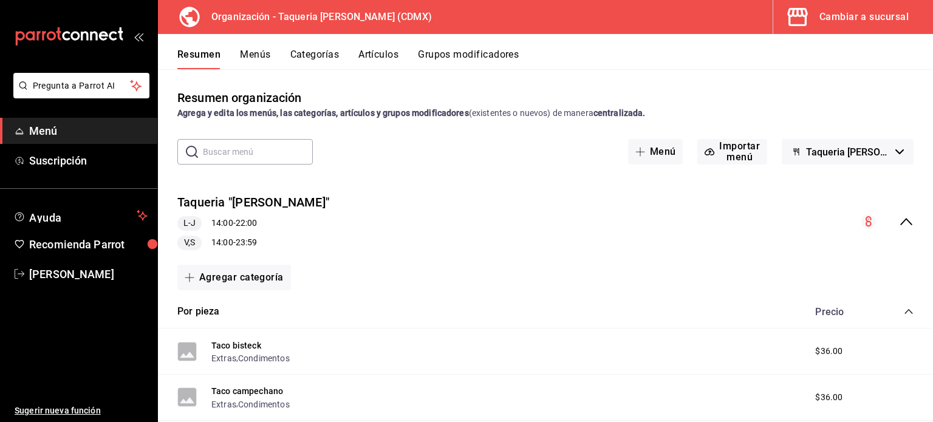
click at [508, 202] on div "Taqueria "[PERSON_NAME]" L-J 14:00 - 22:00 V,S 14:00 - 23:59" at bounding box center [545, 222] width 775 height 76
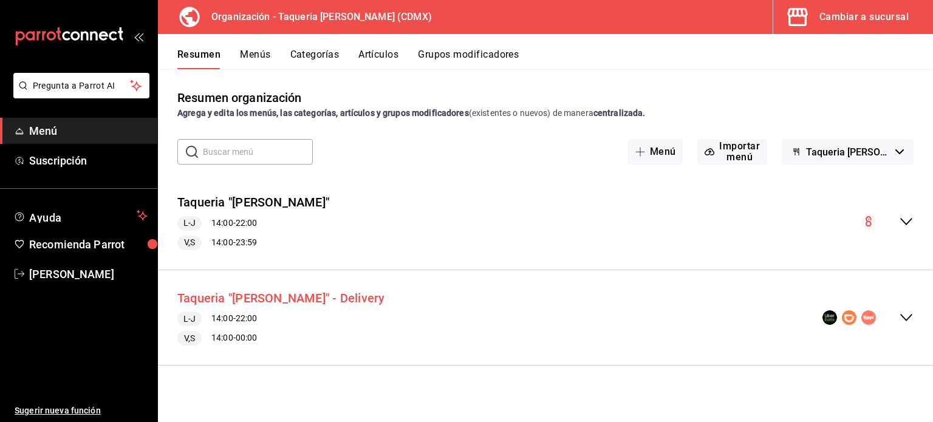
click at [270, 306] on button "Taqueria "[PERSON_NAME]" - Delivery" at bounding box center [281, 299] width 208 height 18
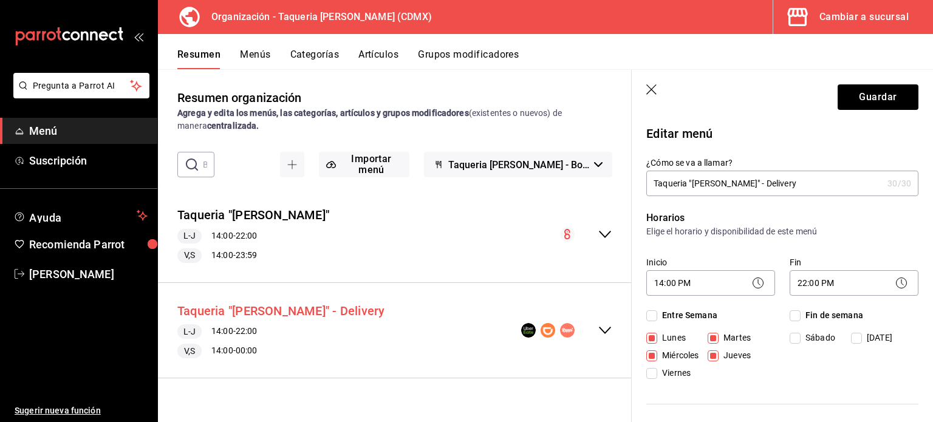
click at [253, 313] on button "Taqueria "[PERSON_NAME]" - Delivery" at bounding box center [281, 311] width 208 height 18
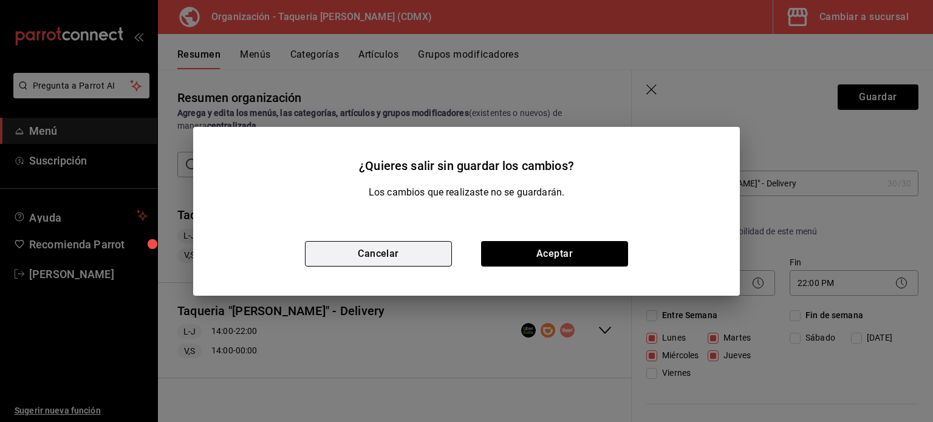
click at [418, 251] on button "Cancelar" at bounding box center [378, 254] width 147 height 26
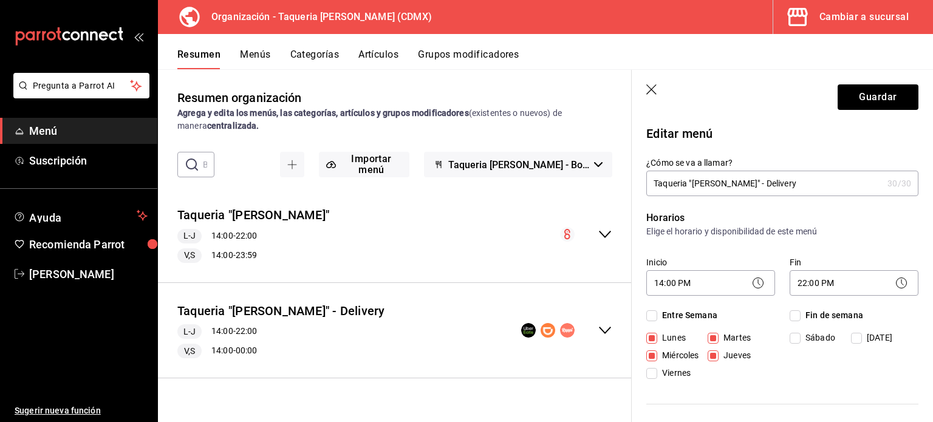
click at [651, 87] on icon "button" at bounding box center [652, 90] width 12 height 12
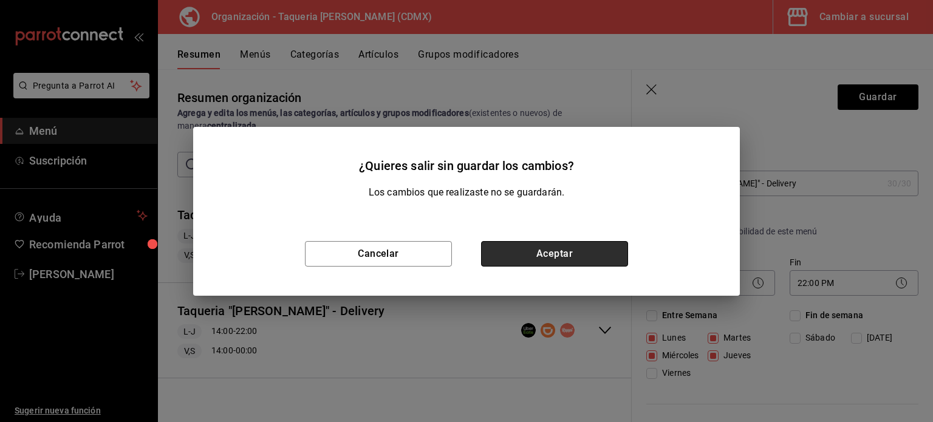
click at [568, 255] on button "Aceptar" at bounding box center [554, 254] width 147 height 26
checkbox input "false"
type input "1758580772565"
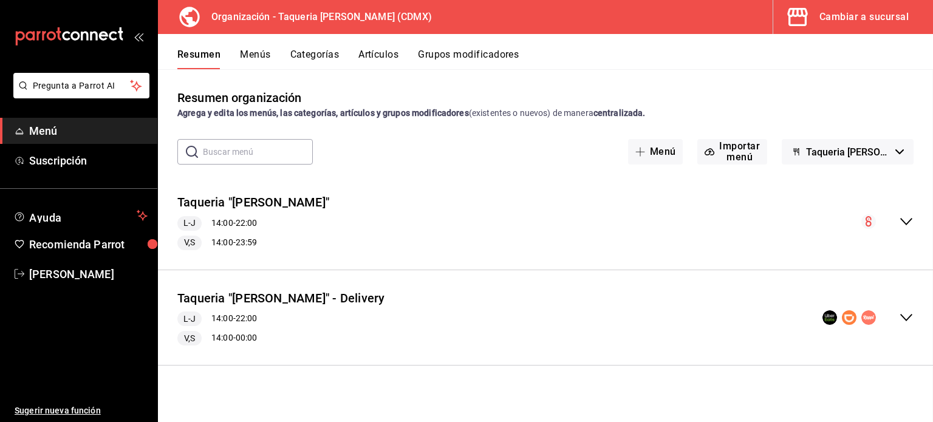
checkbox input "false"
click at [262, 52] on button "Menús" at bounding box center [255, 59] width 30 height 21
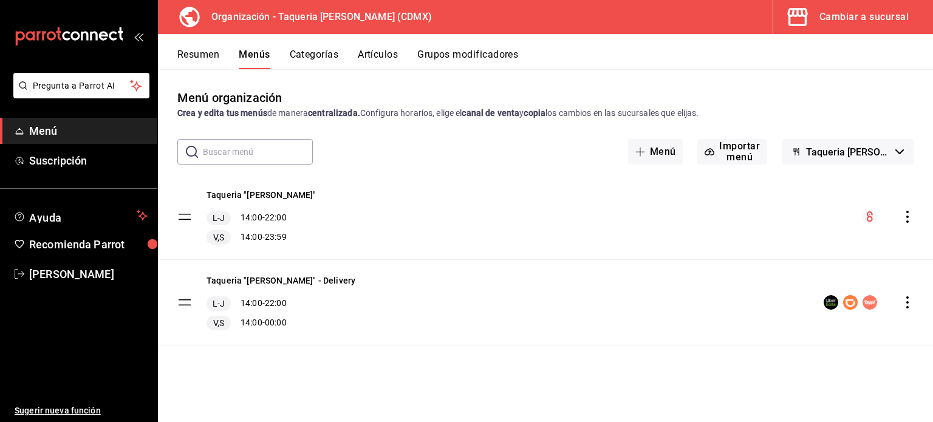
click at [180, 298] on tbody "Taqueria "[PERSON_NAME]" L-J 14:00 - 22:00 V,S 14:00 - 23:59 Taqueria "[PERSON_…" at bounding box center [545, 259] width 775 height 171
click at [187, 308] on tbody "Taqueria "[PERSON_NAME]" L-J 14:00 - 22:00 V,S 14:00 - 23:59 Taqueria "[PERSON_…" at bounding box center [545, 259] width 775 height 171
click at [185, 304] on tbody "Taqueria "[PERSON_NAME]" L-J 14:00 - 22:00 V,S 14:00 - 23:59 Taqueria "[PERSON_…" at bounding box center [545, 259] width 775 height 171
click at [360, 279] on div "Taqueria "[PERSON_NAME]" - Delivery L-J 14:00 - 22:00 V,S 14:00 - 00:00" at bounding box center [545, 302] width 775 height 85
click at [303, 272] on div "Taqueria "[PERSON_NAME]" - Delivery L-J 14:00 - 22:00 V,S 14:00 - 00:00" at bounding box center [545, 302] width 775 height 85
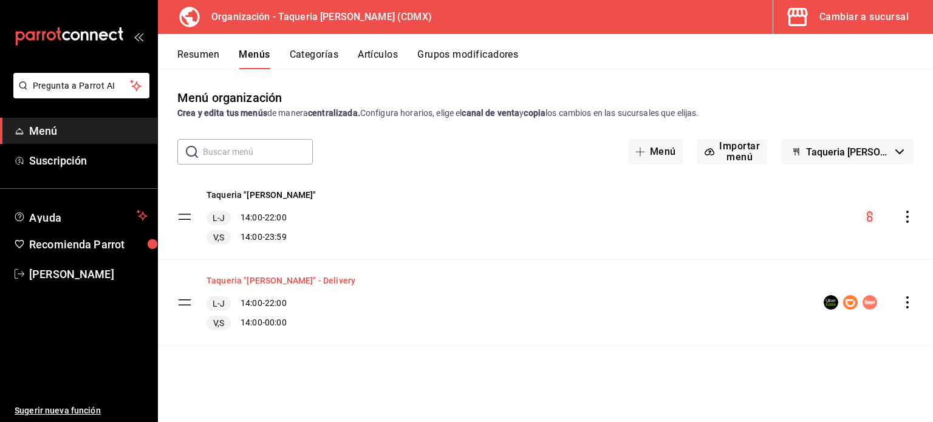
click at [307, 281] on button "Taqueria "[PERSON_NAME]" - Delivery" at bounding box center [280, 280] width 149 height 12
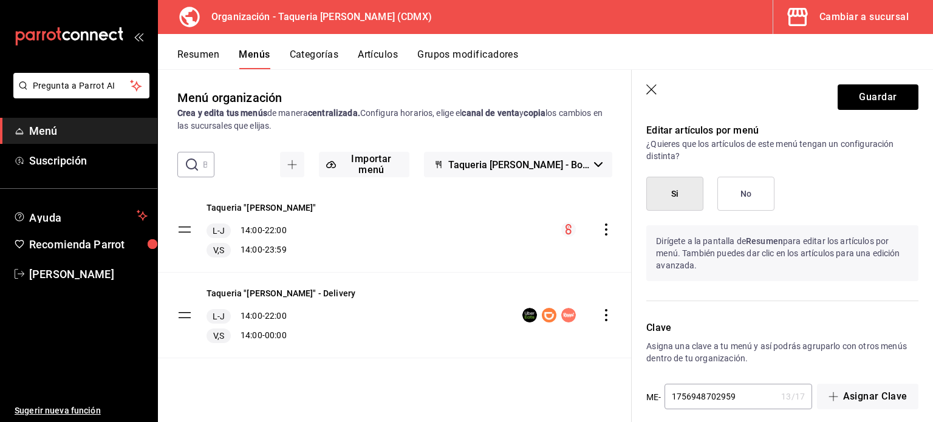
scroll to position [1001, 0]
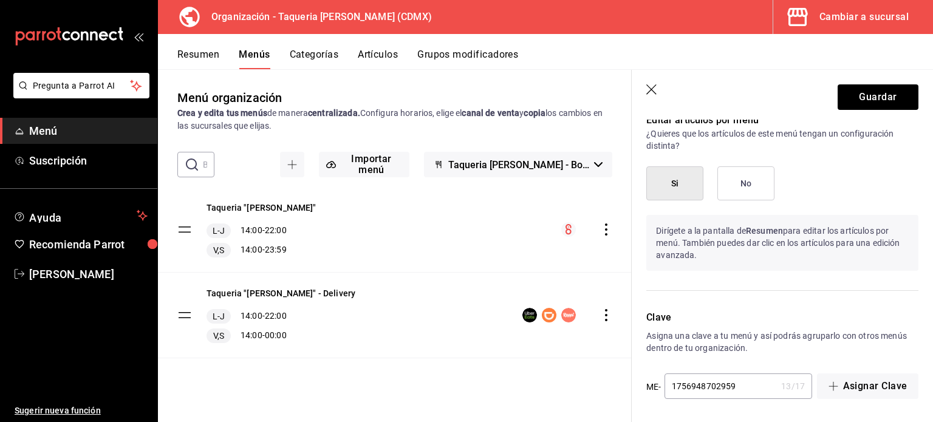
click at [650, 81] on header "Guardar" at bounding box center [781, 95] width 301 height 50
click at [651, 92] on icon "button" at bounding box center [652, 90] width 12 height 12
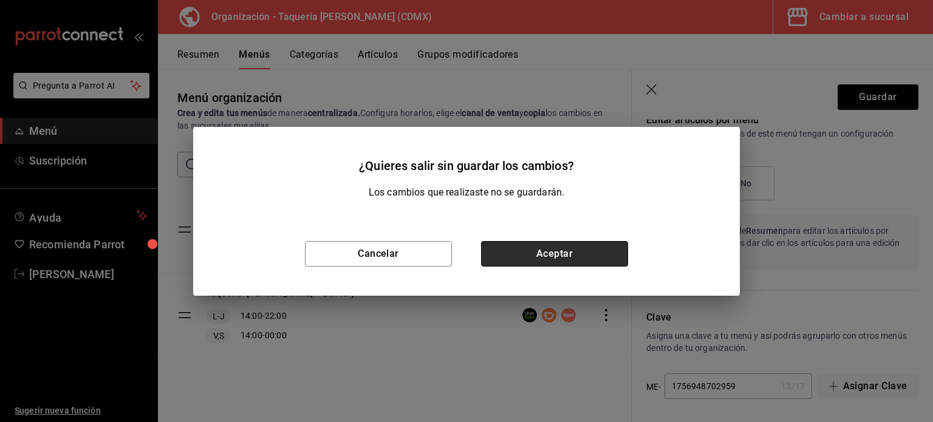
click at [543, 248] on button "Aceptar" at bounding box center [554, 254] width 147 height 26
checkbox input "false"
type input "1758580795459"
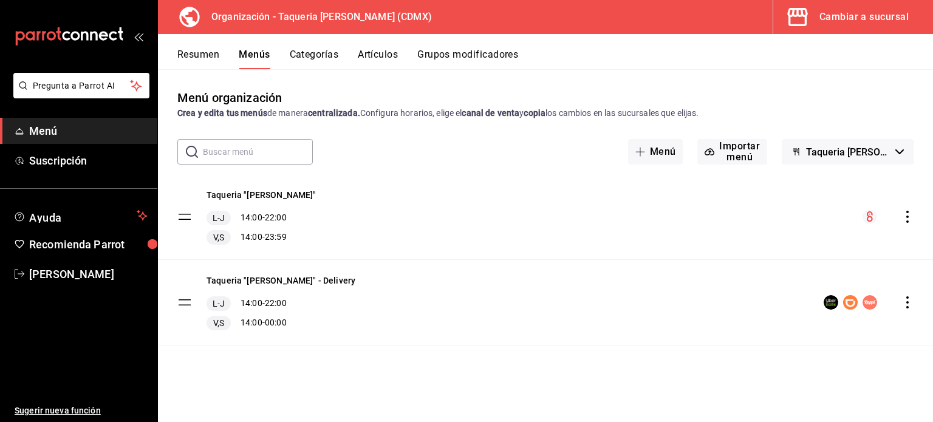
checkbox input "false"
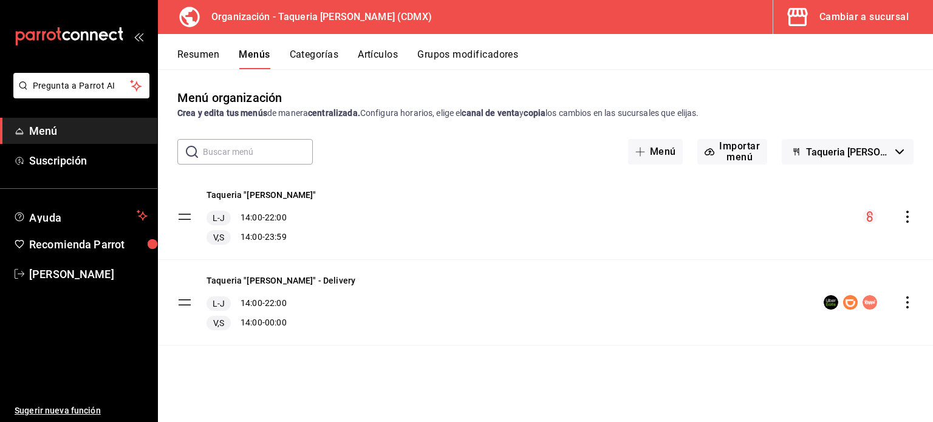
click at [357, 51] on div "Resumen Menús Categorías Artículos Grupos modificadores" at bounding box center [554, 59] width 755 height 21
click at [388, 57] on button "Artículos" at bounding box center [378, 59] width 40 height 21
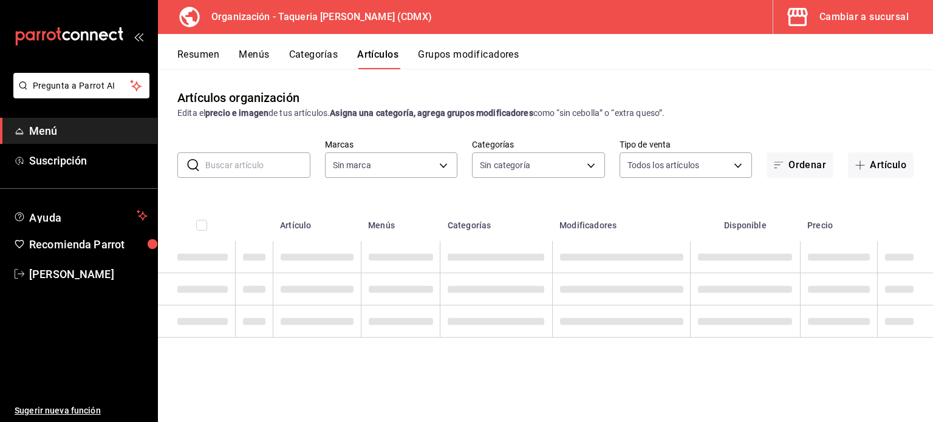
type input "ce101241-e291-4bf4-bb44-606d110127b7"
type input "525dfa34-559b-4d38-94f6-aaf585d6ada2,a85c83a3-24f4-47d7-91b1-cd088f40c17e,fc4c7…"
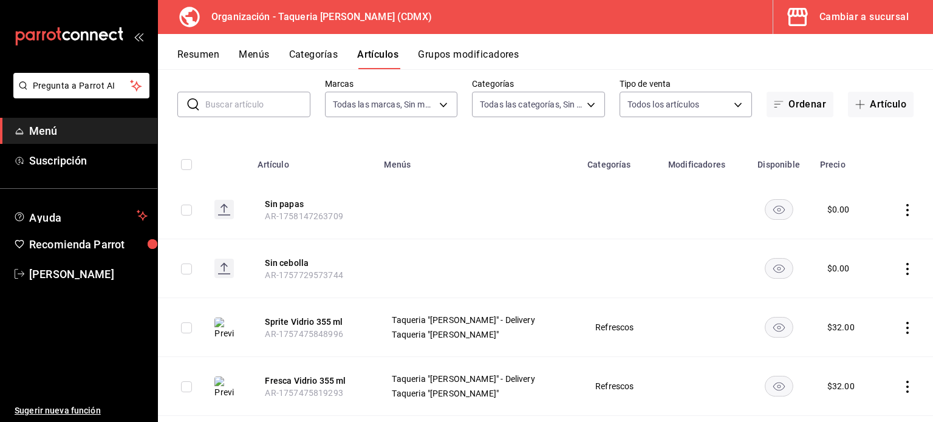
scroll to position [81, 0]
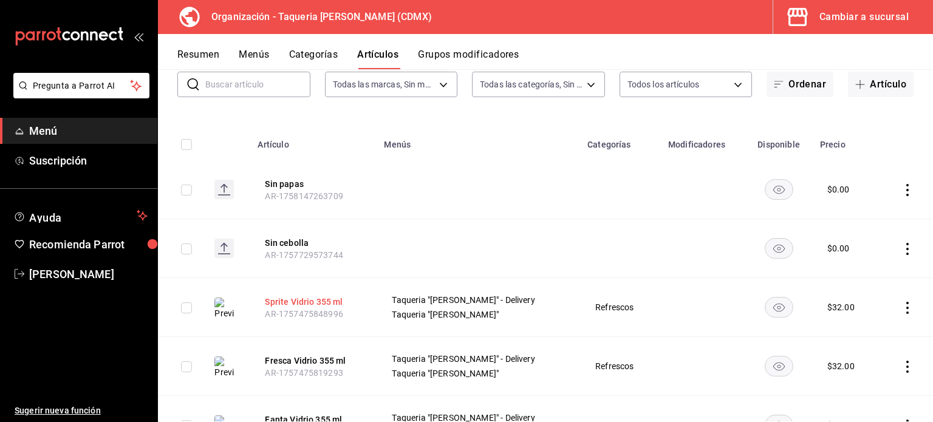
click at [322, 303] on button "Sprite Vidrio 355 ml" at bounding box center [313, 302] width 97 height 12
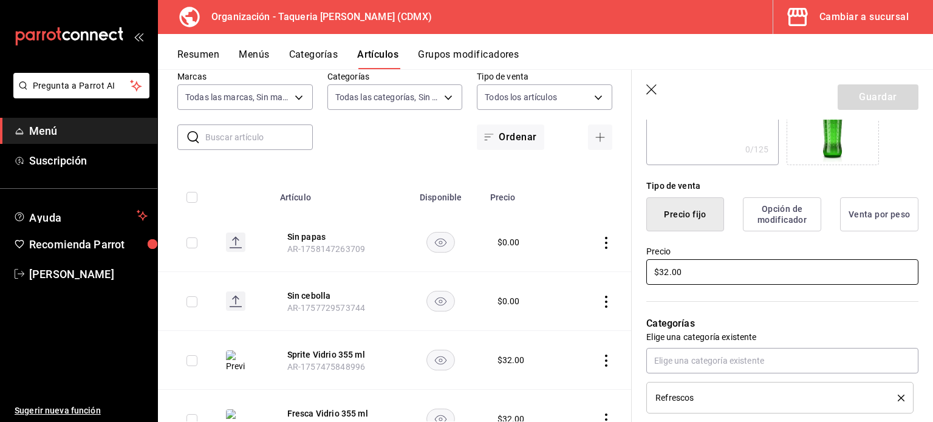
scroll to position [264, 0]
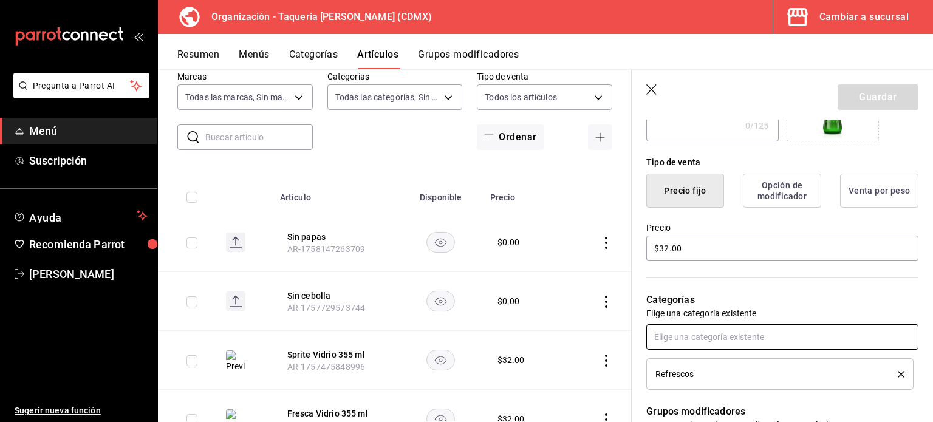
click at [733, 336] on input "text" at bounding box center [782, 337] width 272 height 26
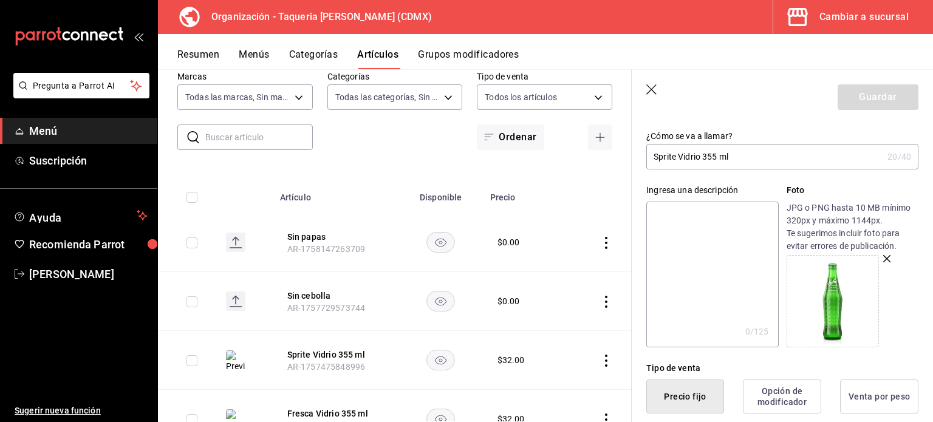
scroll to position [21, 0]
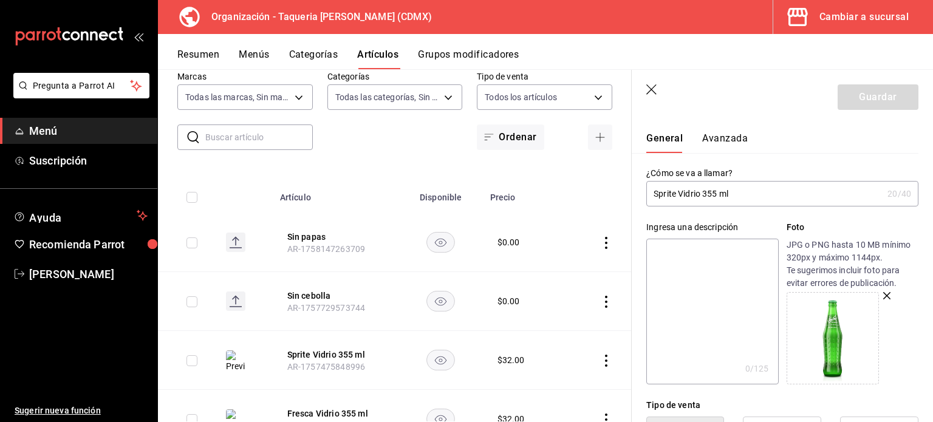
click at [732, 137] on button "Avanzada" at bounding box center [725, 142] width 46 height 21
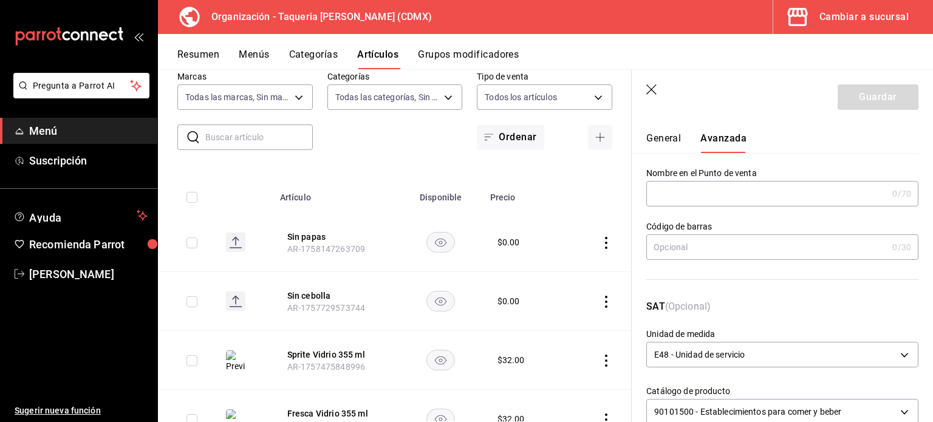
click at [662, 143] on button "General" at bounding box center [663, 142] width 35 height 21
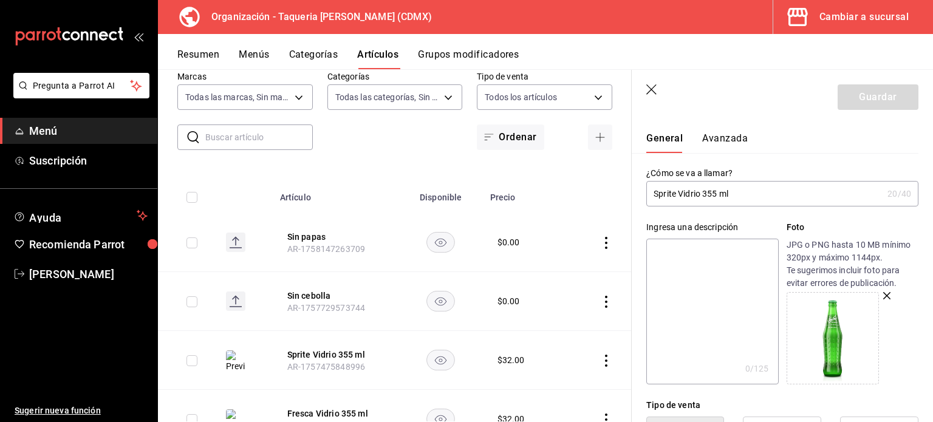
click at [656, 90] on icon "button" at bounding box center [652, 90] width 12 height 12
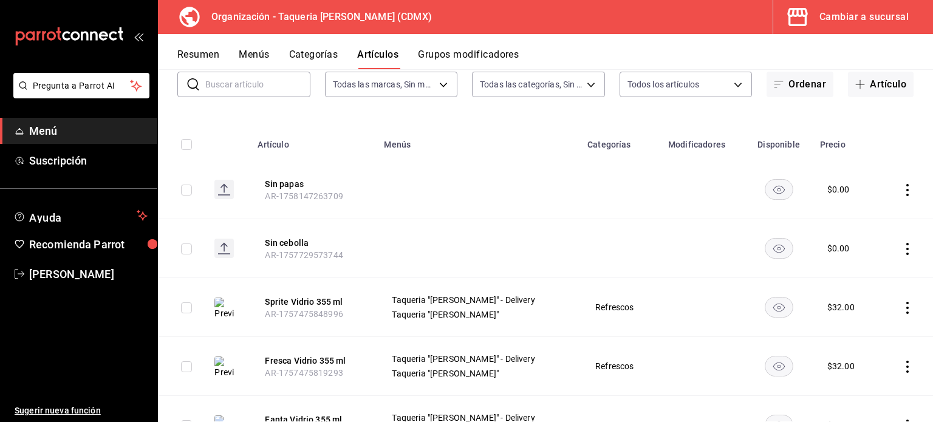
click at [902, 306] on icon "actions" at bounding box center [907, 308] width 12 height 12
click at [826, 16] on div "Cambiar a sucursal" at bounding box center [863, 17] width 89 height 17
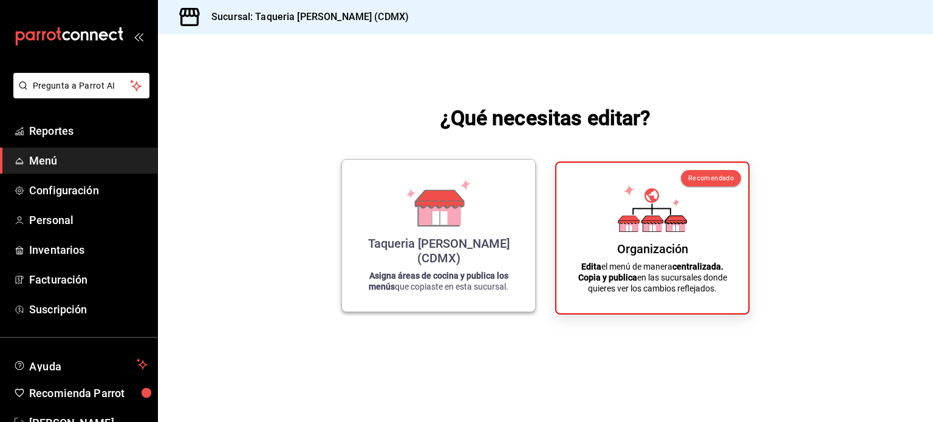
click at [428, 250] on div "Taqueria [PERSON_NAME] (CDMX) Asigna áreas de cocina y publica los menús que co…" at bounding box center [438, 235] width 164 height 132
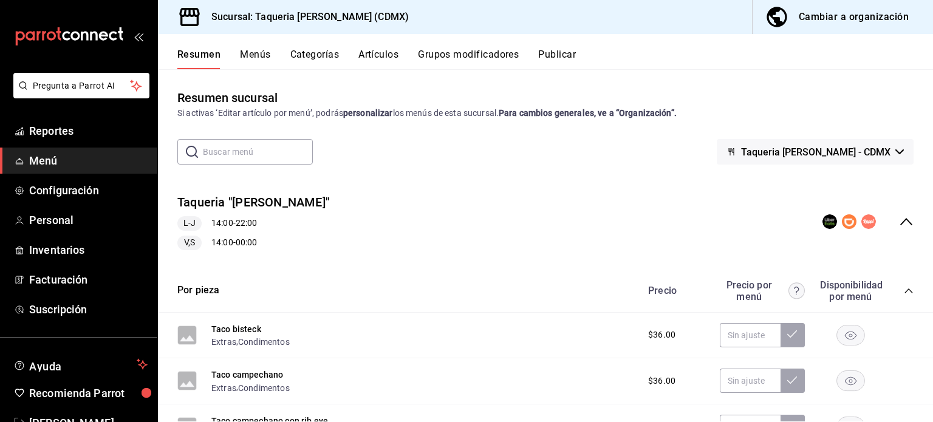
click at [256, 52] on button "Menús" at bounding box center [255, 59] width 30 height 21
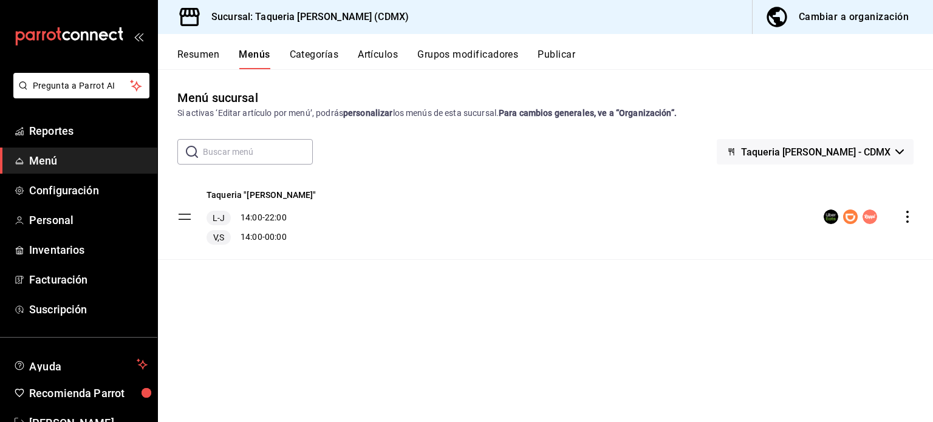
click at [355, 206] on div "Taqueria "[PERSON_NAME]" L-J 14:00 - 22:00 V,S 14:00 - 00:00" at bounding box center [545, 216] width 775 height 85
click at [264, 194] on button "Taqueria "[PERSON_NAME]"" at bounding box center [261, 195] width 110 height 12
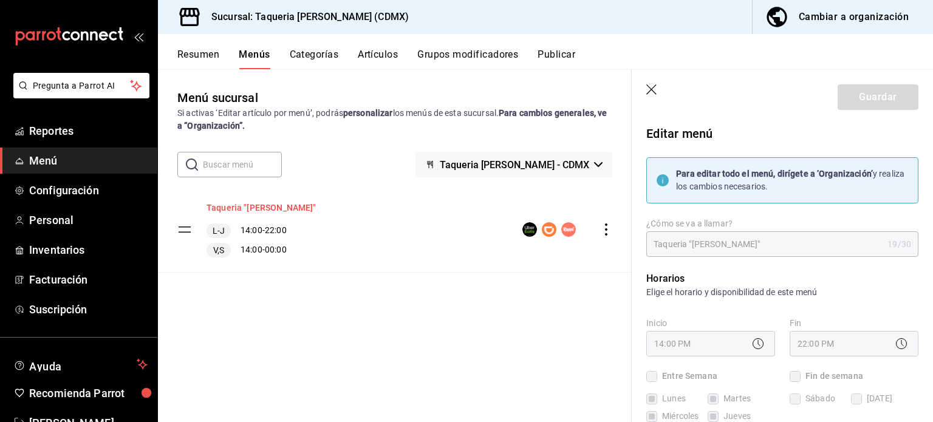
click at [245, 203] on button "Taqueria "[PERSON_NAME]"" at bounding box center [261, 208] width 110 height 12
click at [245, 210] on button "Taqueria "[PERSON_NAME]"" at bounding box center [261, 208] width 110 height 12
click at [607, 231] on icon "actions" at bounding box center [606, 229] width 12 height 12
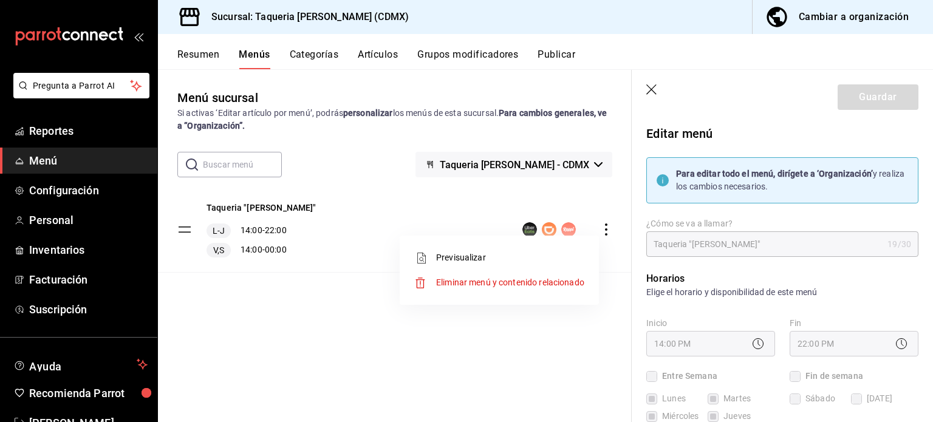
click at [607, 231] on div at bounding box center [466, 211] width 933 height 422
click at [607, 231] on icon "actions" at bounding box center [606, 229] width 12 height 12
click at [449, 259] on span "Previsualizar" at bounding box center [510, 257] width 148 height 13
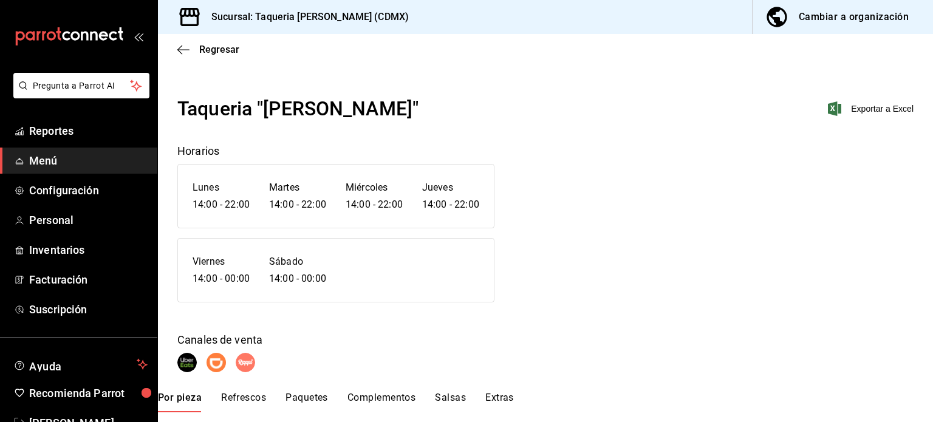
click at [832, 4] on button "Cambiar a organización" at bounding box center [837, 17] width 171 height 34
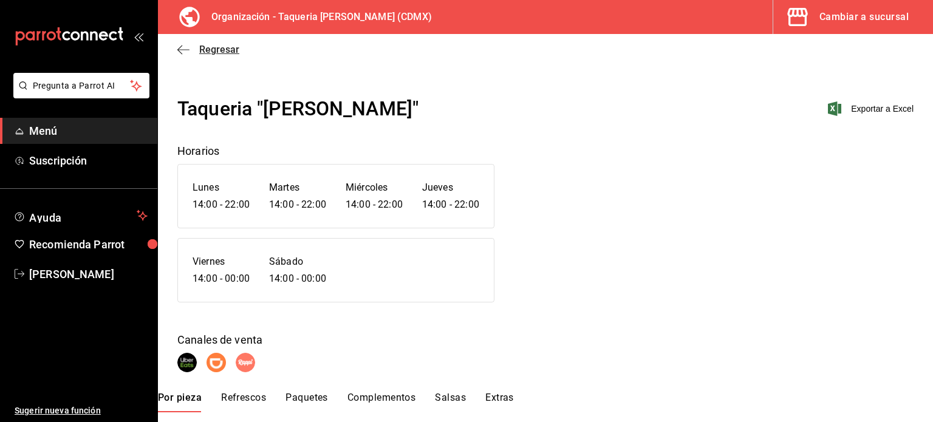
click at [183, 53] on icon "button" at bounding box center [183, 49] width 12 height 11
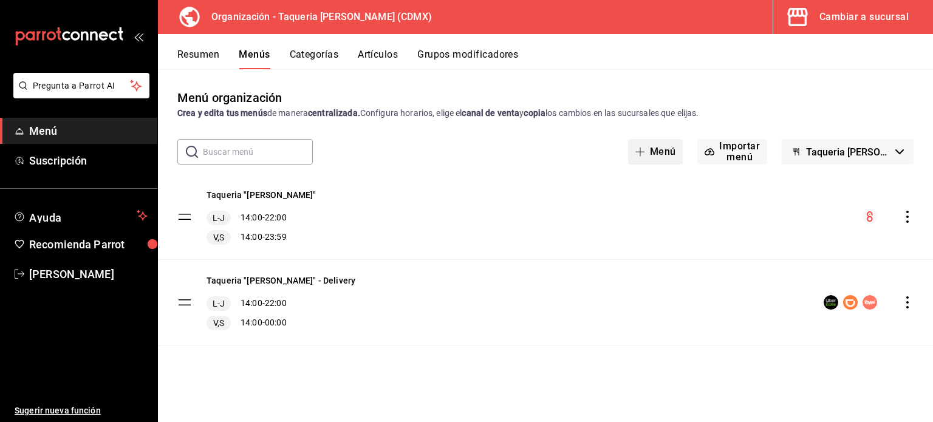
click at [645, 149] on span "button" at bounding box center [642, 152] width 15 height 10
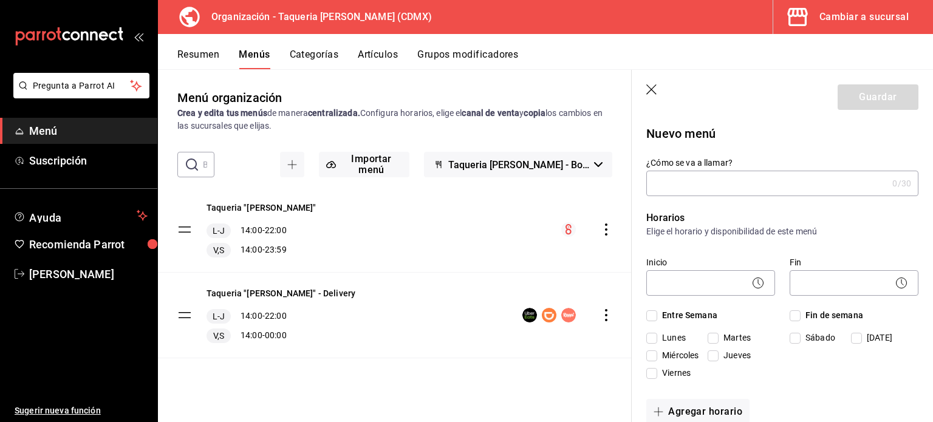
click at [648, 89] on icon "button" at bounding box center [652, 90] width 12 height 12
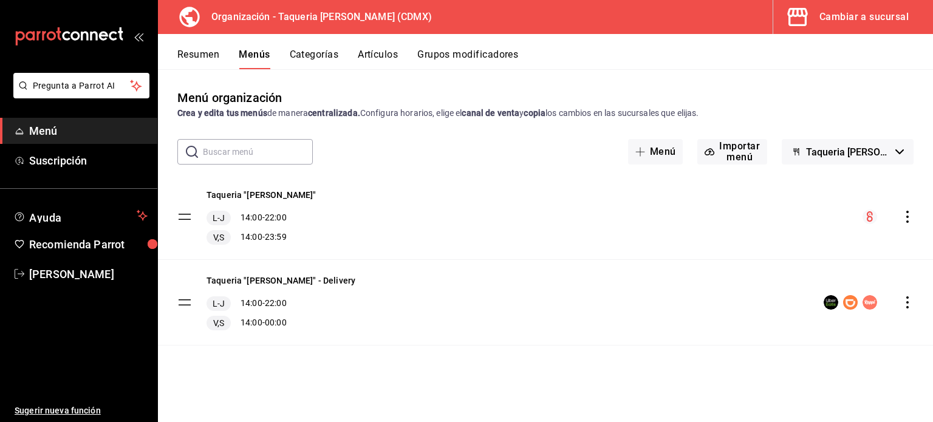
click at [910, 299] on icon "actions" at bounding box center [907, 302] width 12 height 12
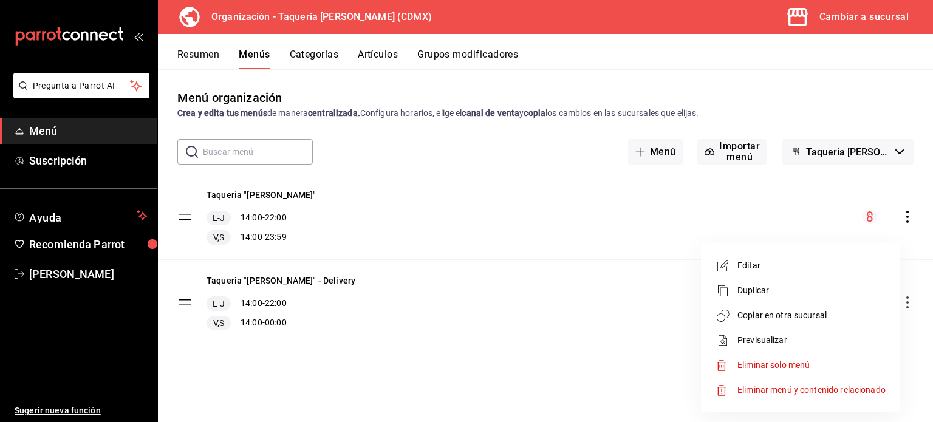
click at [845, 319] on span "Copiar en otra sucursal" at bounding box center [811, 315] width 148 height 13
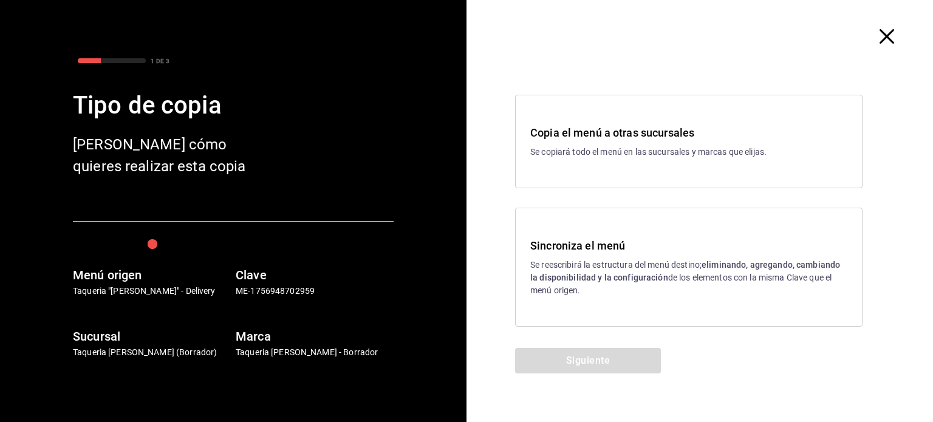
click at [582, 286] on p "Se reescribirá la estructura del menú destino; eliminando, agregando, cambiando…" at bounding box center [688, 278] width 317 height 38
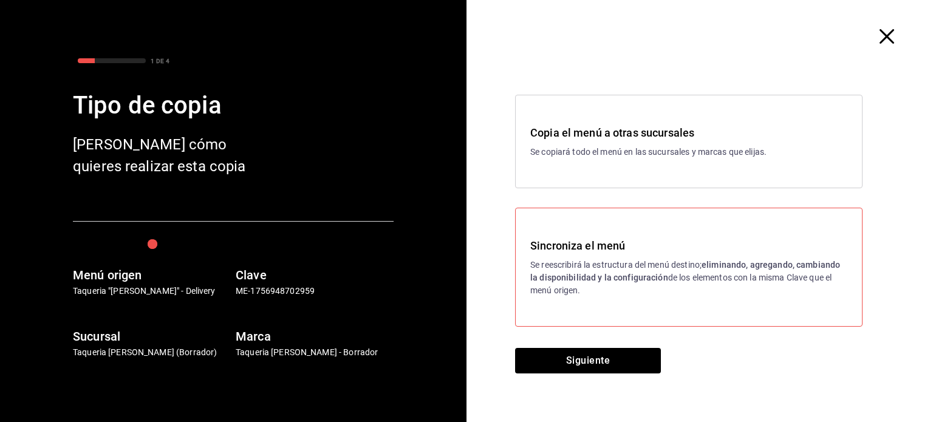
click at [678, 157] on p "Se copiará todo el menú en las sucursales y marcas que elijas." at bounding box center [688, 152] width 317 height 13
click at [624, 272] on strong "eliminando, agregando, cambiando la disponibilidad y la configuración" at bounding box center [685, 271] width 310 height 22
click at [662, 166] on div "Copia el menú a otras sucursales Se copiará todo el menú en las sucursales y ma…" at bounding box center [688, 142] width 347 height 94
click at [606, 360] on button "Siguiente" at bounding box center [588, 361] width 146 height 26
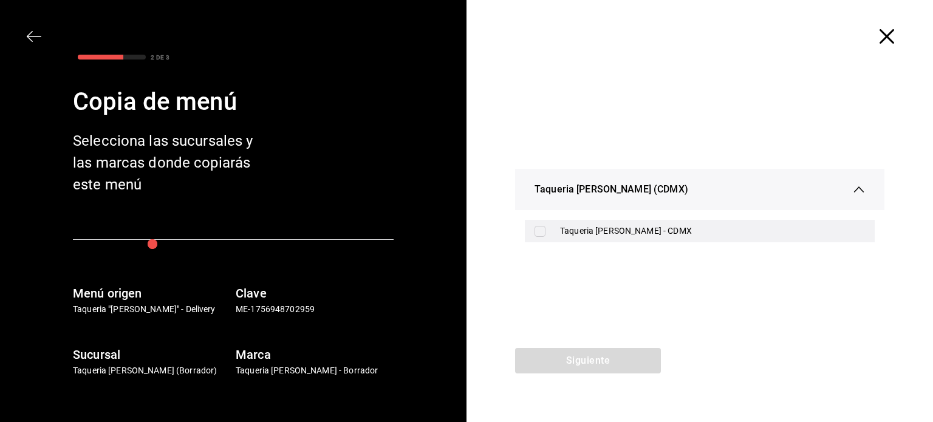
click at [537, 235] on input "checkbox" at bounding box center [539, 231] width 11 height 11
checkbox input "true"
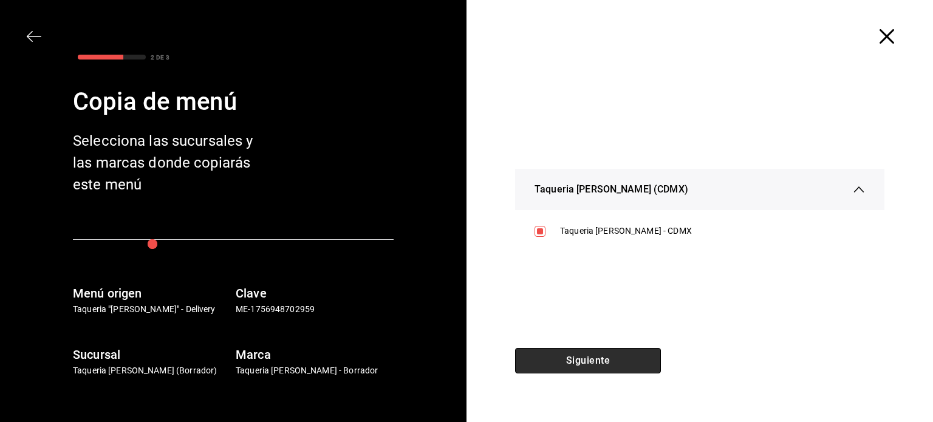
click at [584, 362] on button "Siguiente" at bounding box center [588, 361] width 146 height 26
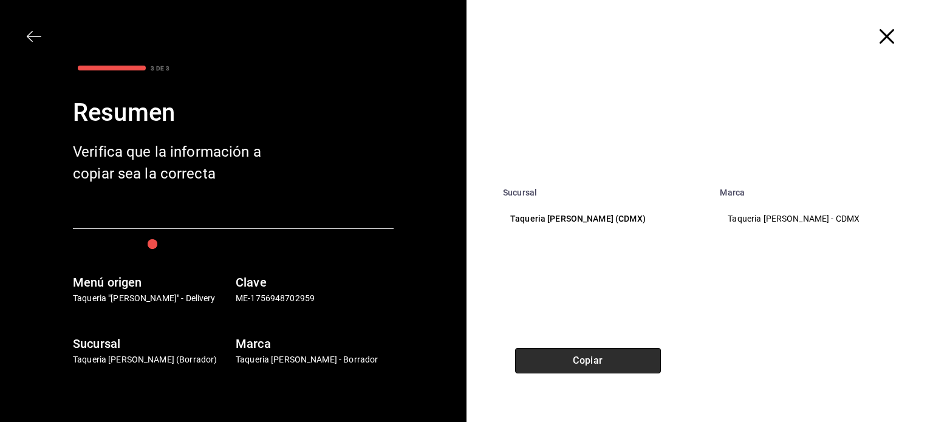
click at [584, 362] on button "Copiar" at bounding box center [588, 361] width 146 height 26
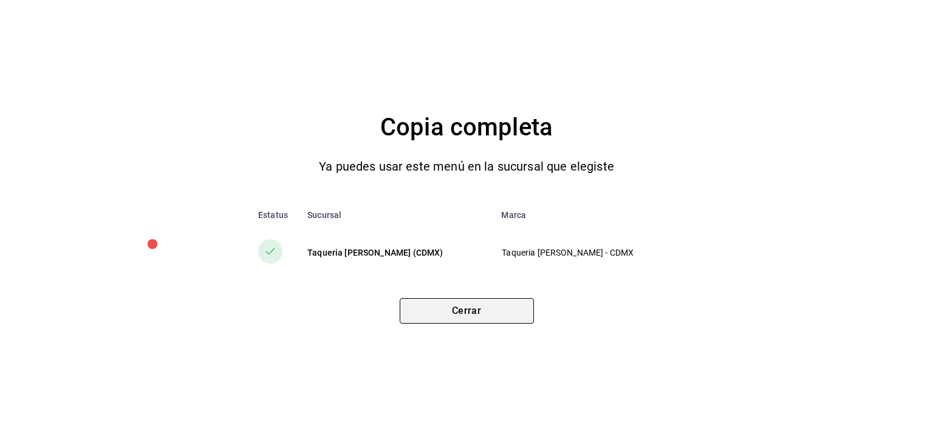
click at [473, 317] on button "Cerrar" at bounding box center [467, 311] width 134 height 26
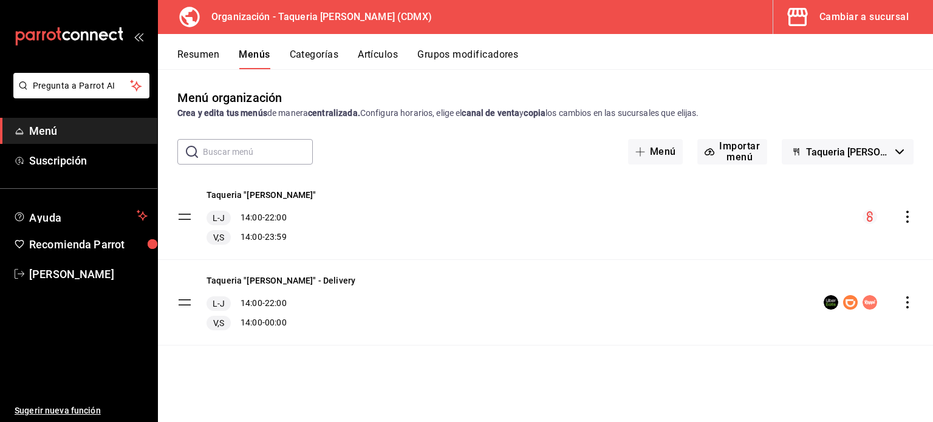
click at [823, 26] on button "Cambiar a sucursal" at bounding box center [848, 17] width 150 height 34
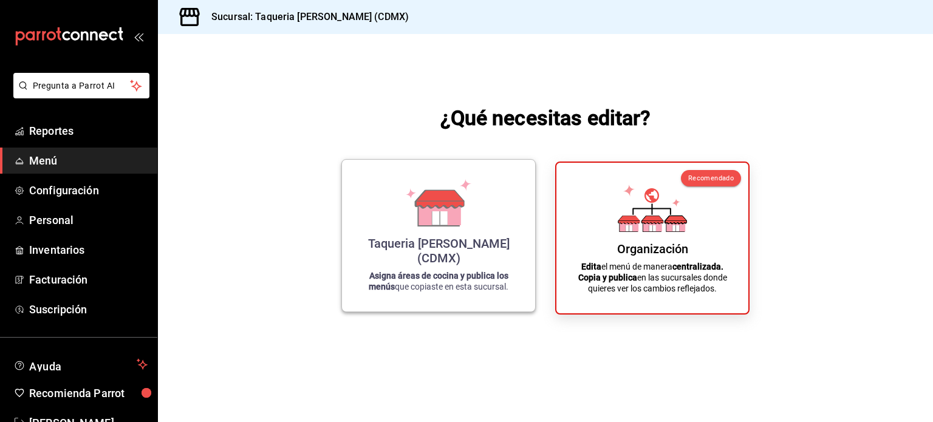
click at [390, 229] on div "Taqueria [PERSON_NAME] (CDMX) Asigna áreas de cocina y publica los menús que co…" at bounding box center [438, 235] width 164 height 132
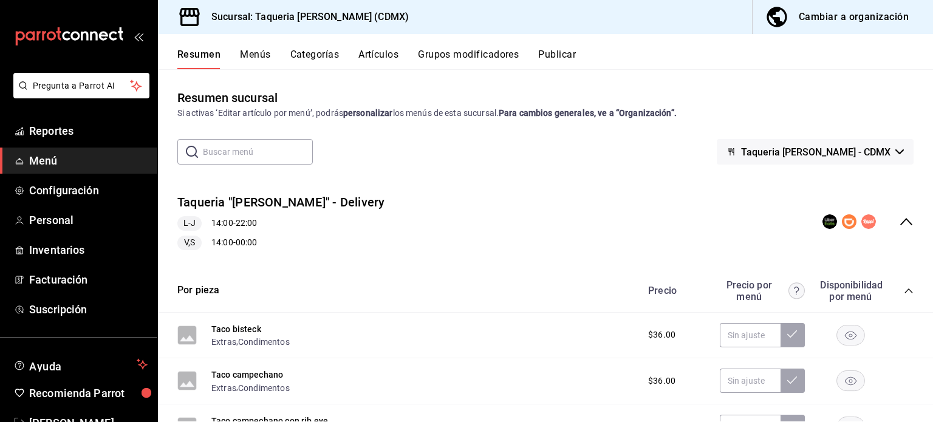
click at [429, 208] on div "Taqueria "[PERSON_NAME]" - Delivery L-J 14:00 - 22:00 V,S 14:00 - 00:00" at bounding box center [545, 222] width 775 height 76
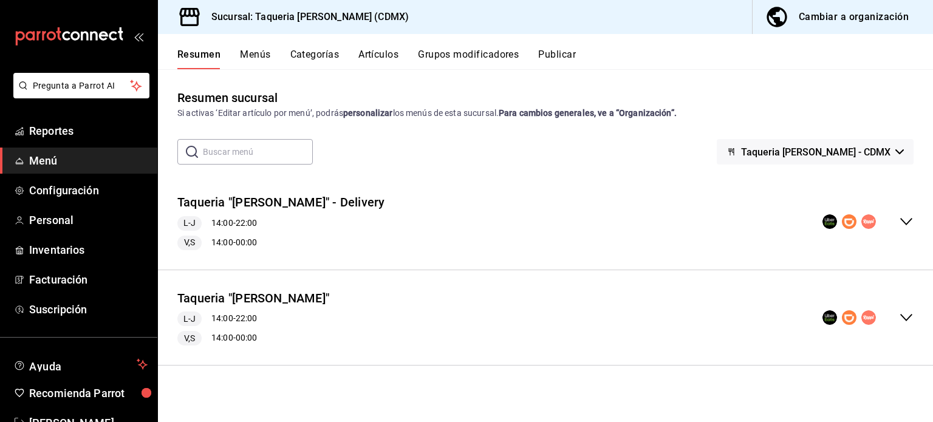
click at [904, 316] on icon "collapse-menu-row" at bounding box center [906, 317] width 15 height 15
click at [899, 320] on icon "collapse-menu-row" at bounding box center [906, 317] width 15 height 15
click at [245, 299] on button "Taqueria "[PERSON_NAME]"" at bounding box center [253, 299] width 152 height 18
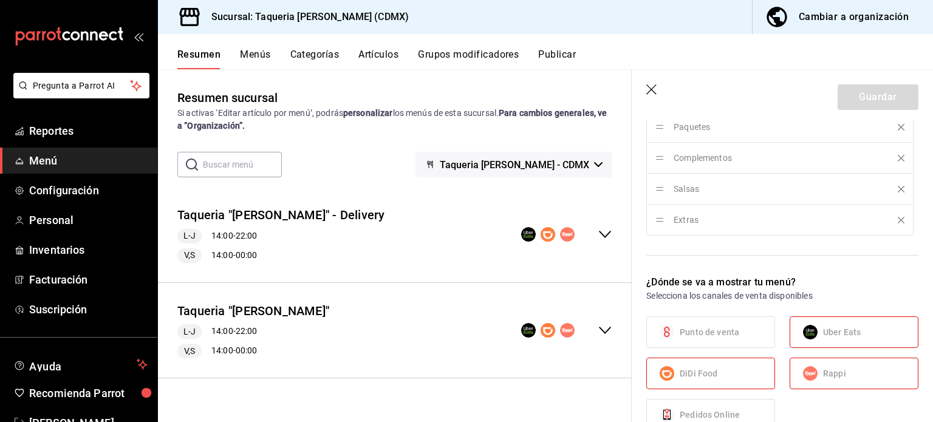
scroll to position [809, 0]
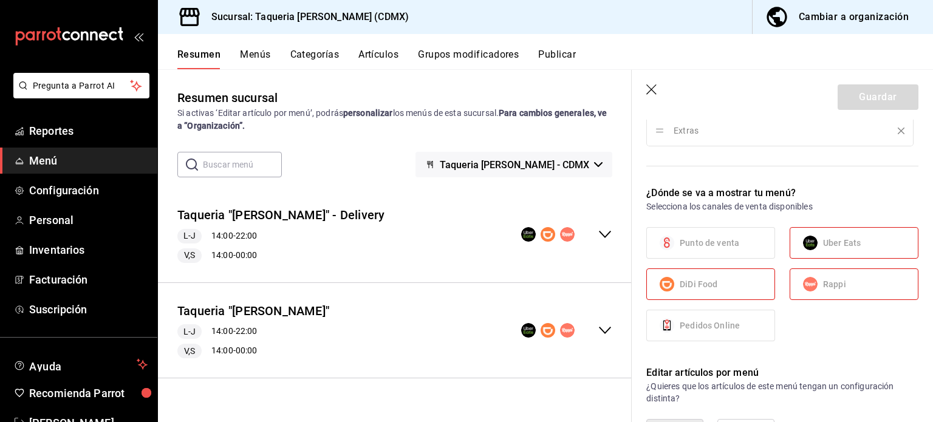
drag, startPoint x: 835, startPoint y: 246, endPoint x: 828, endPoint y: 267, distance: 22.1
click at [835, 247] on span "Uber Eats" at bounding box center [842, 243] width 38 height 13
drag, startPoint x: 823, startPoint y: 277, endPoint x: 737, endPoint y: 278, distance: 86.8
click at [823, 278] on span "Rappi" at bounding box center [834, 284] width 23 height 13
drag, startPoint x: 652, startPoint y: 87, endPoint x: 854, endPoint y: 0, distance: 219.5
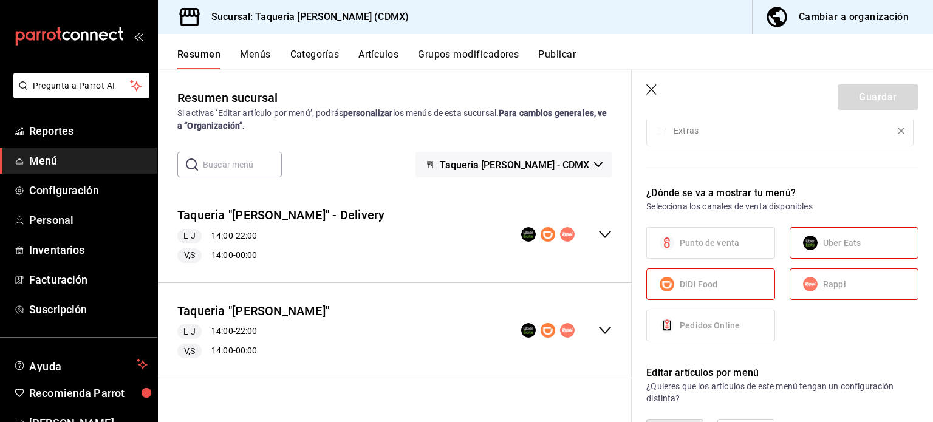
click at [653, 88] on icon "button" at bounding box center [652, 90] width 12 height 12
checkbox input "false"
type input "1758581046501"
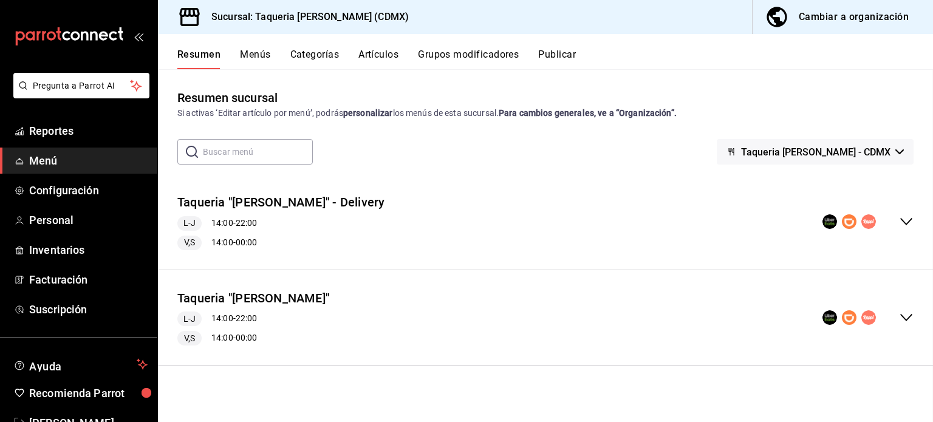
checkbox input "false"
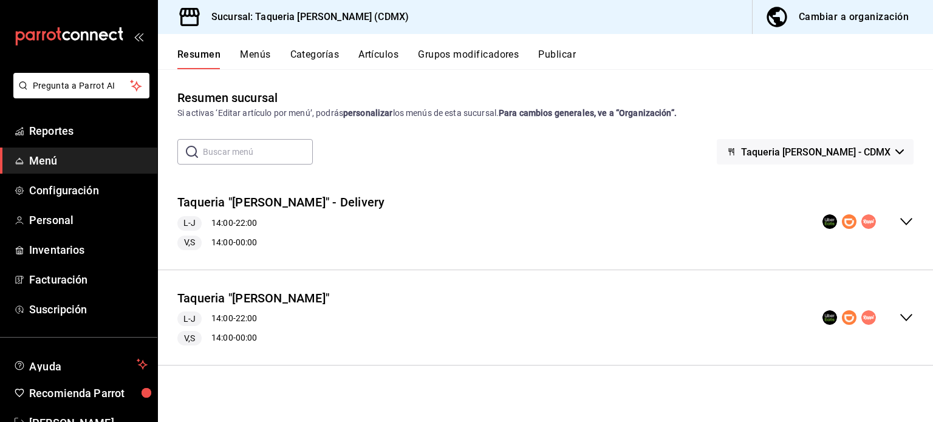
click at [867, 15] on div "Cambiar a organización" at bounding box center [853, 17] width 110 height 17
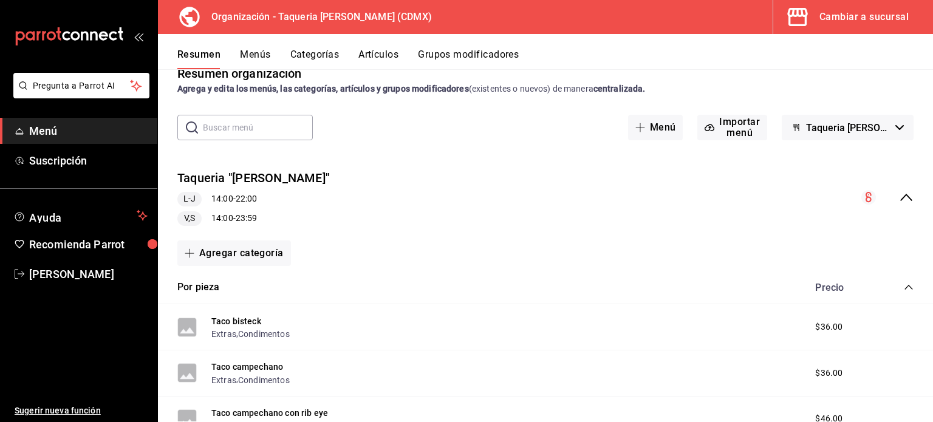
scroll to position [0, 0]
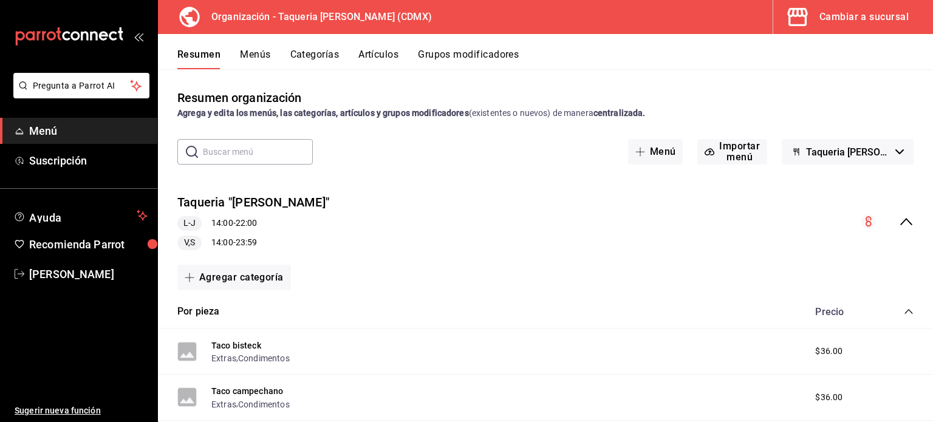
click at [265, 53] on button "Menús" at bounding box center [255, 59] width 30 height 21
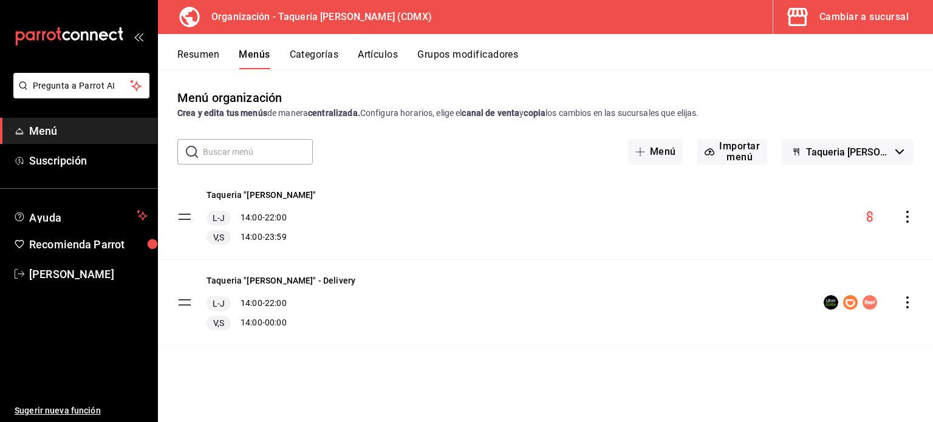
click at [910, 220] on icon "actions" at bounding box center [907, 217] width 12 height 12
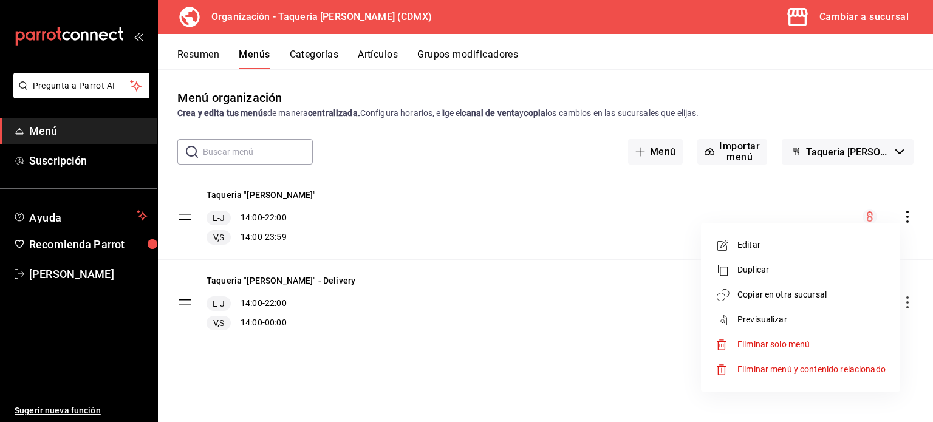
click at [809, 293] on span "Copiar en otra sucursal" at bounding box center [811, 294] width 148 height 13
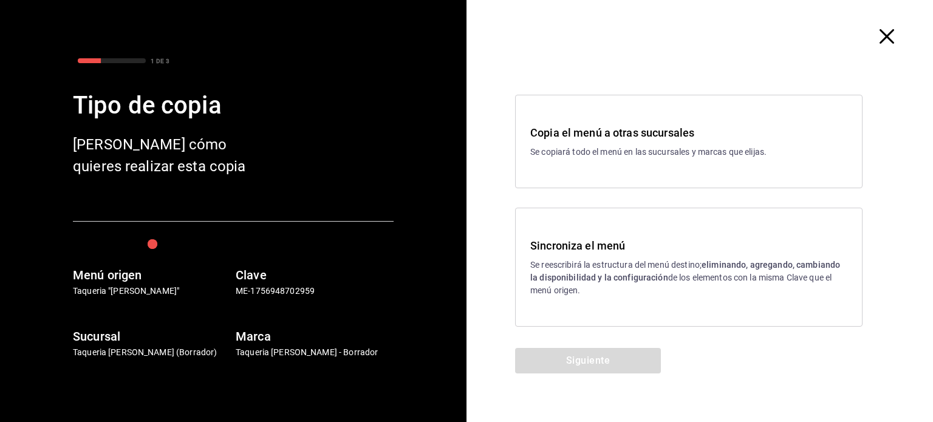
click at [701, 304] on div "Sincroniza el menú Se reescribirá la estructura del menú destino; eliminando, a…" at bounding box center [688, 267] width 347 height 119
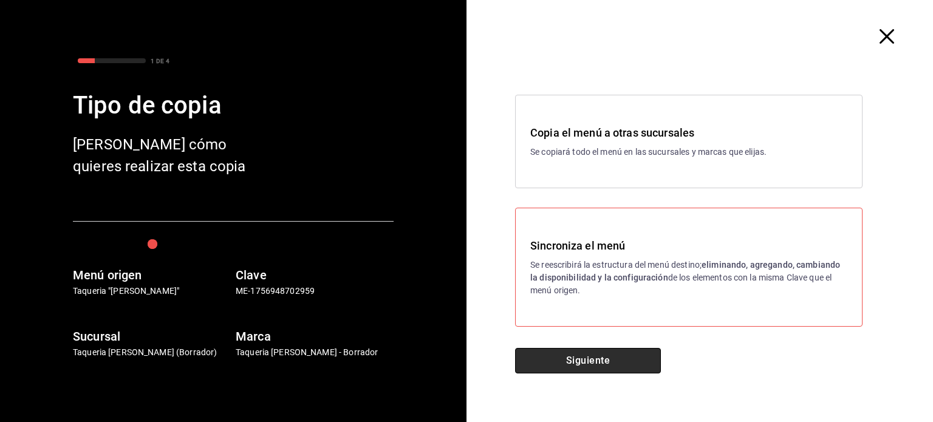
click at [617, 365] on button "Siguiente" at bounding box center [588, 361] width 146 height 26
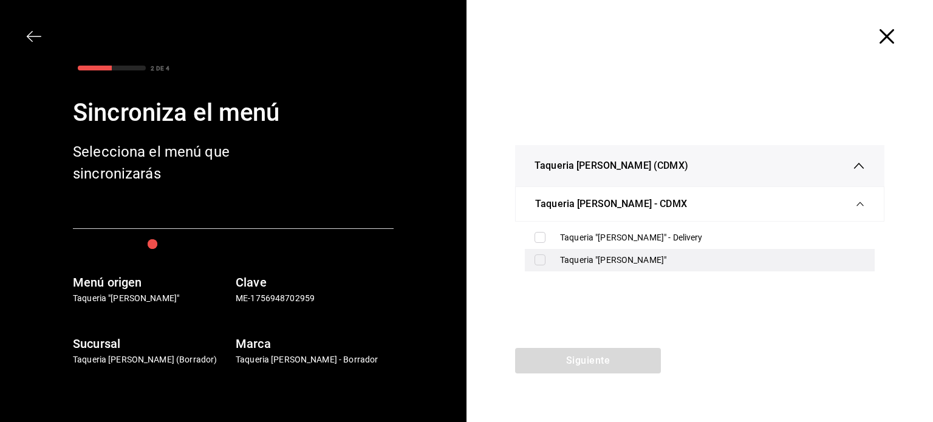
click at [536, 262] on input "checkbox" at bounding box center [539, 259] width 11 height 11
checkbox input "true"
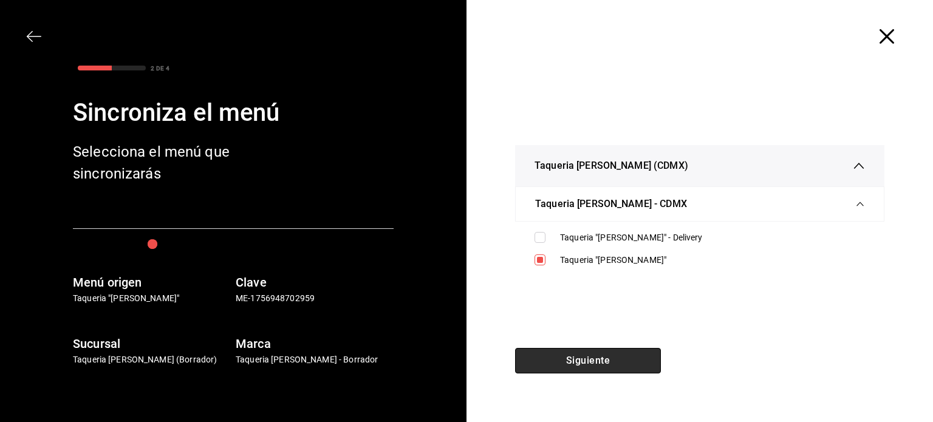
click at [605, 356] on button "Siguiente" at bounding box center [588, 361] width 146 height 26
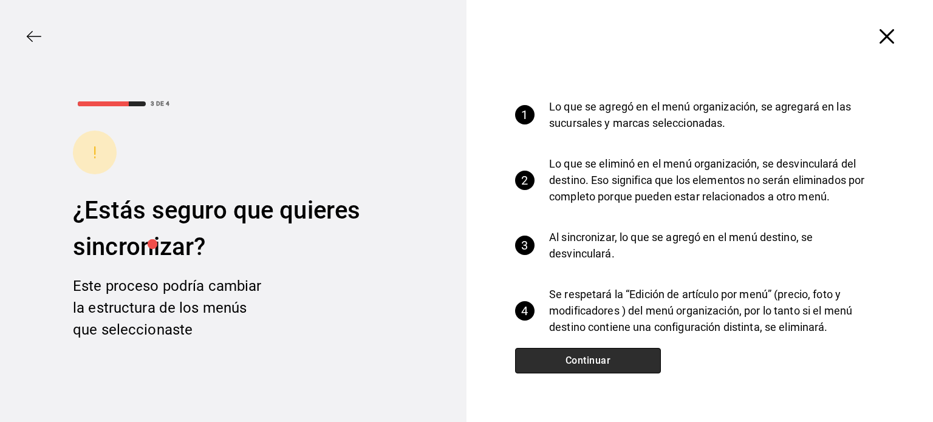
click at [610, 363] on button "Continuar" at bounding box center [588, 361] width 146 height 26
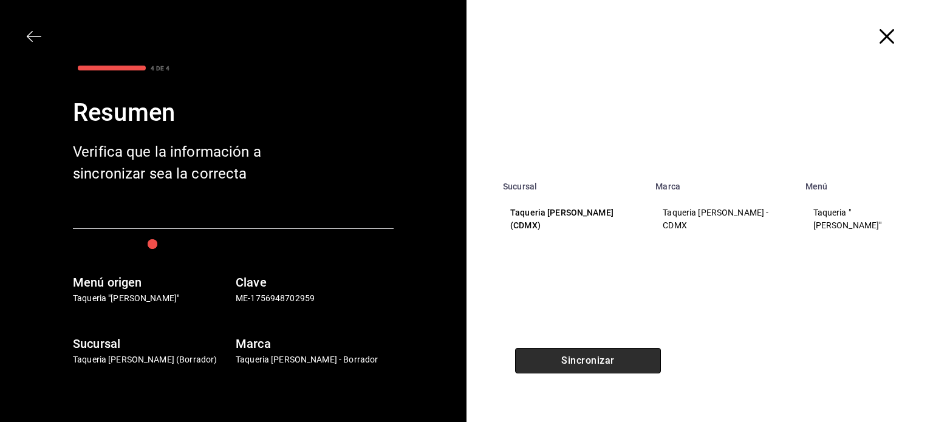
click at [610, 363] on button "Sincronizar" at bounding box center [588, 361] width 146 height 26
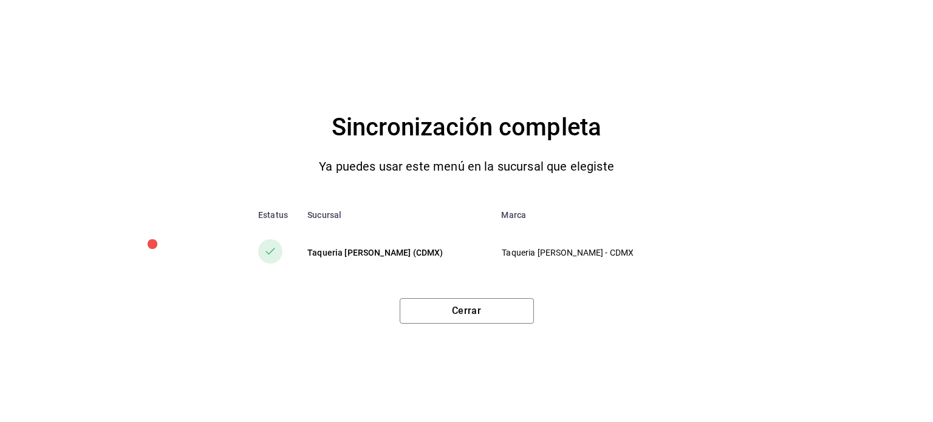
click at [447, 296] on div "Cerrar" at bounding box center [466, 305] width 884 height 35
click at [451, 310] on button "Cerrar" at bounding box center [467, 311] width 134 height 26
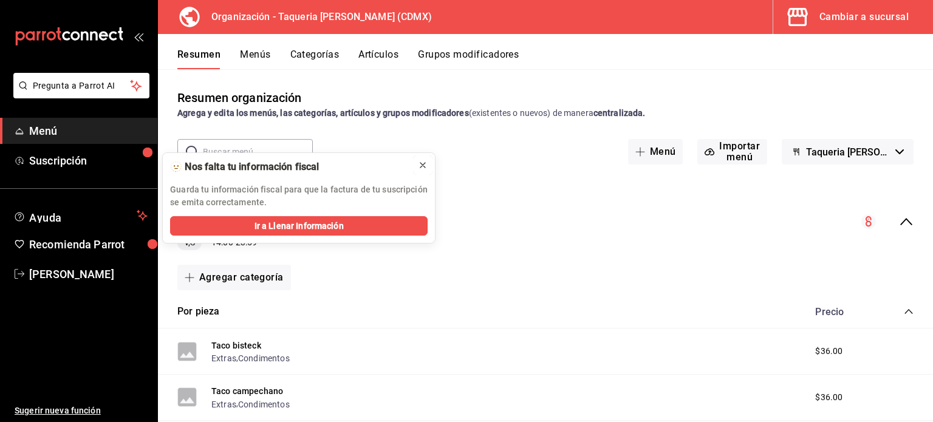
click at [420, 163] on icon at bounding box center [423, 165] width 10 height 10
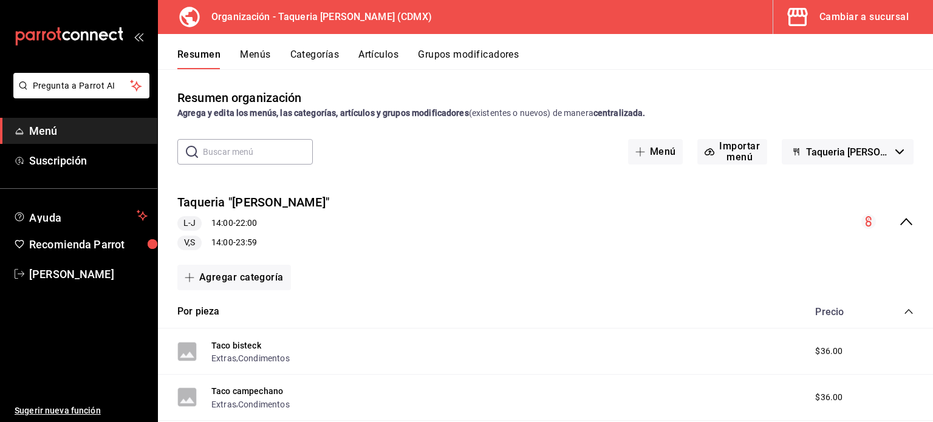
click at [860, 26] on button "Cambiar a sucursal" at bounding box center [848, 17] width 150 height 34
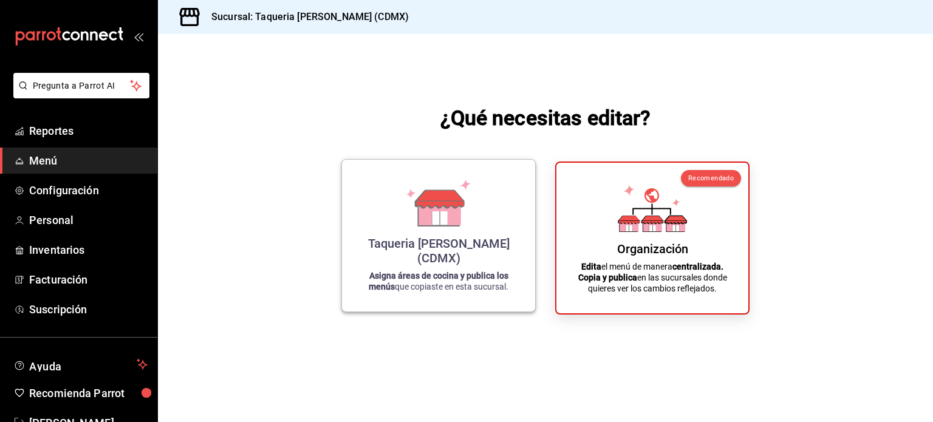
click at [409, 191] on div "Taqueria [PERSON_NAME] (CDMX) Asigna áreas de cocina y publica los menús que co…" at bounding box center [438, 235] width 164 height 132
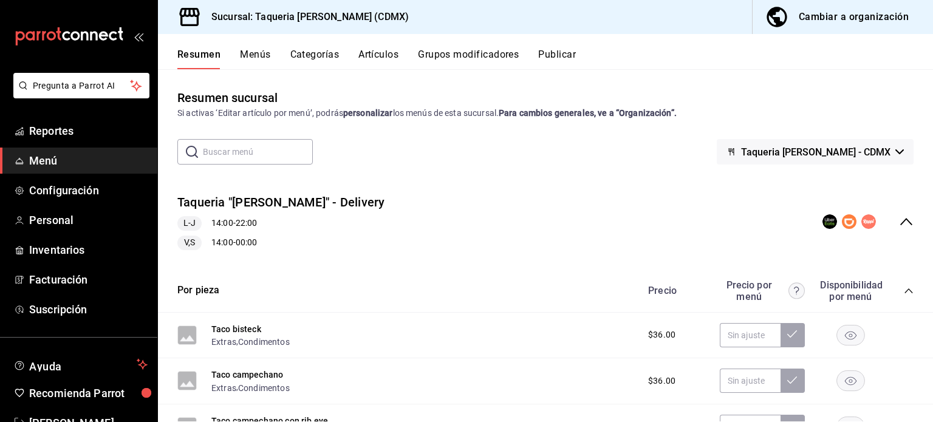
click at [418, 204] on div "Taqueria "[PERSON_NAME]" - Delivery L-J 14:00 - 22:00 V,S 14:00 - 00:00" at bounding box center [545, 222] width 775 height 76
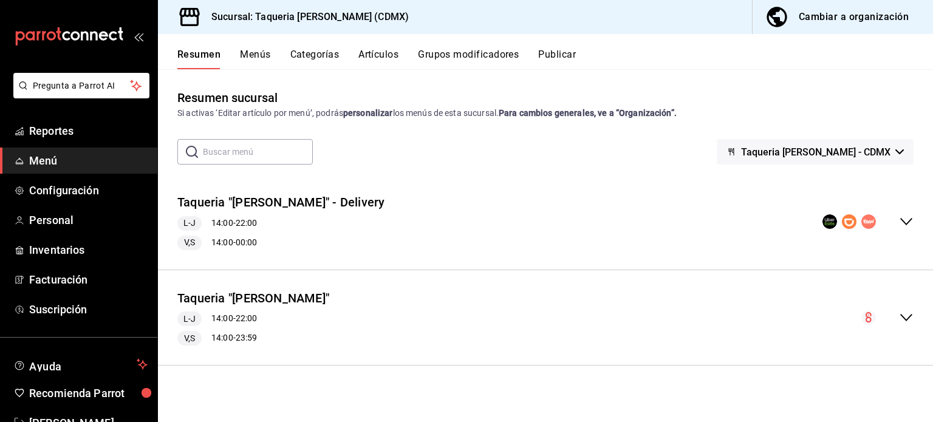
click at [393, 205] on div "Taqueria "[PERSON_NAME]" - Delivery L-J 14:00 - 22:00 V,S 14:00 - 00:00" at bounding box center [545, 222] width 775 height 76
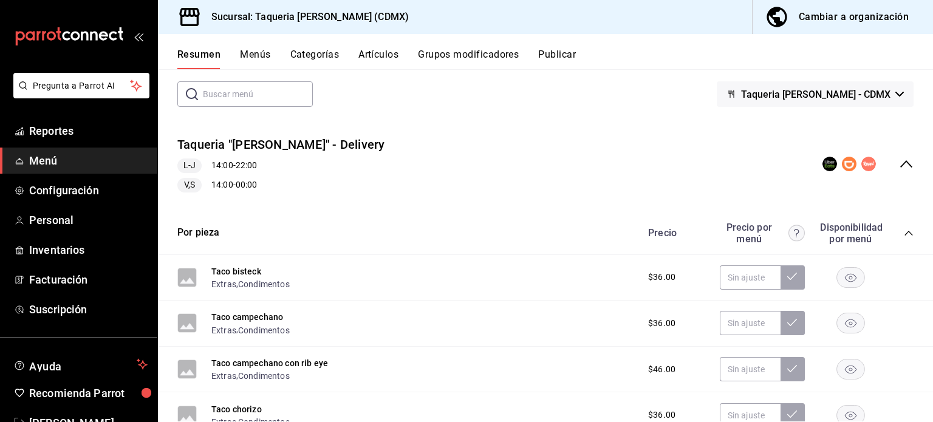
scroll to position [81, 0]
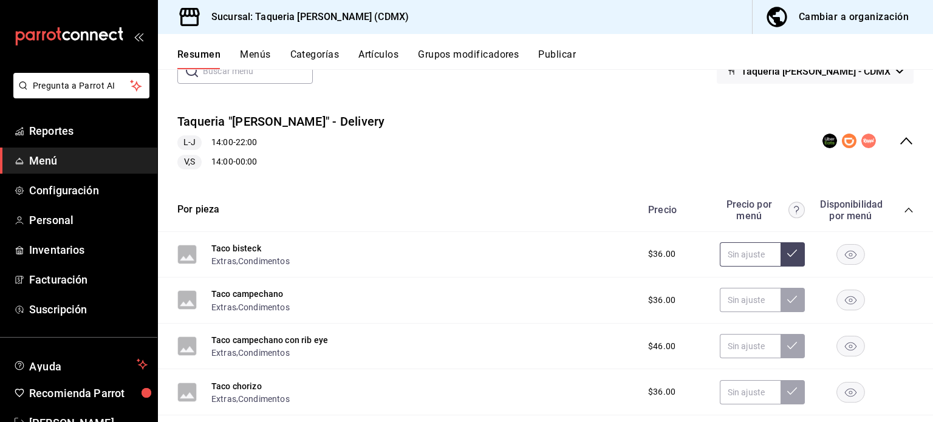
click at [741, 257] on input "text" at bounding box center [750, 254] width 61 height 24
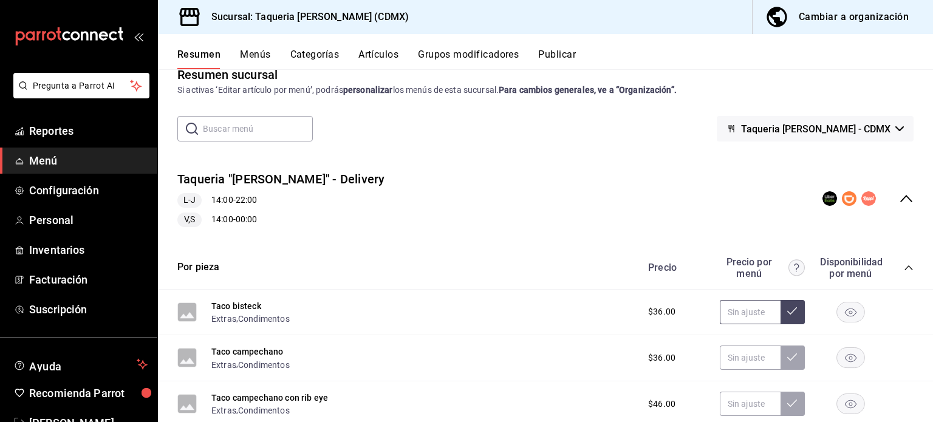
scroll to position [0, 0]
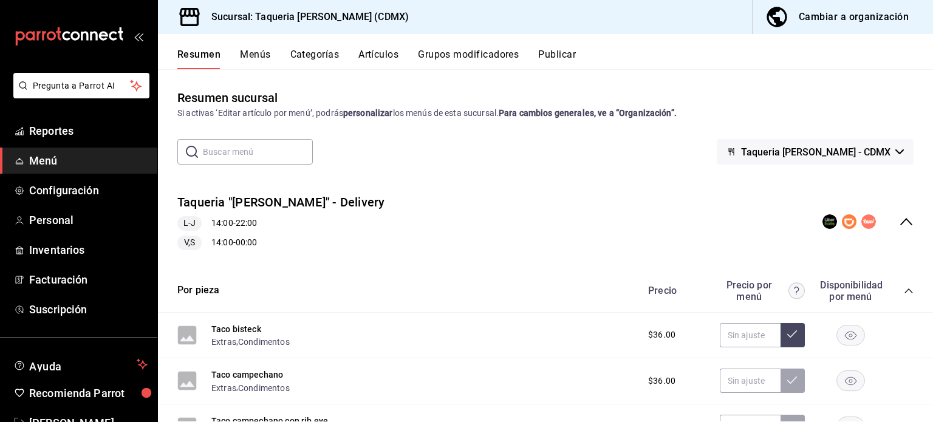
click at [464, 205] on div "Taqueria "[PERSON_NAME]" - Delivery L-J 14:00 - 22:00 V,S 14:00 - 00:00" at bounding box center [545, 222] width 775 height 76
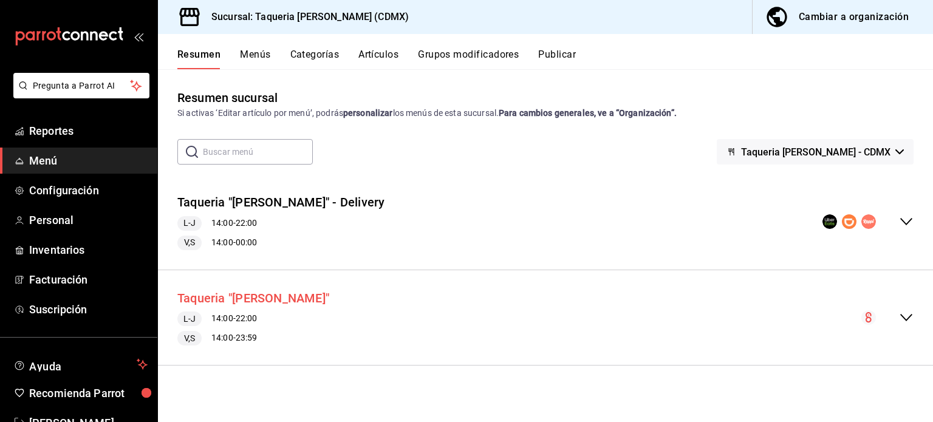
click at [257, 297] on button "Taqueria "[PERSON_NAME]"" at bounding box center [253, 299] width 152 height 18
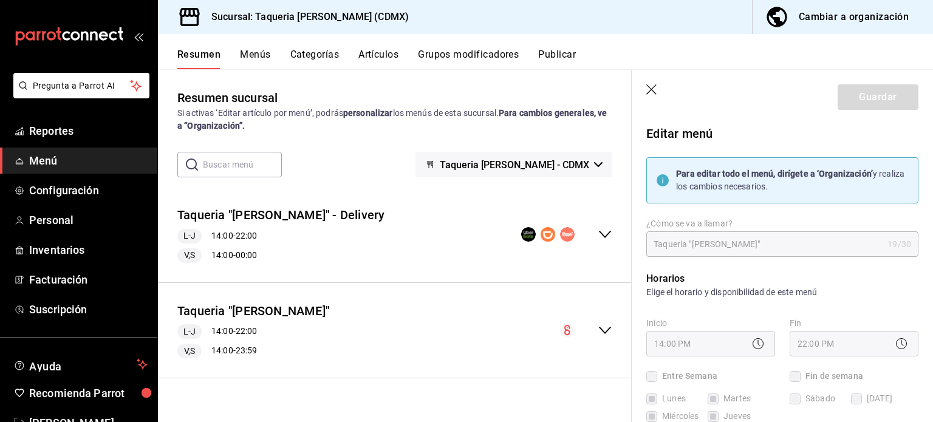
scroll to position [162, 0]
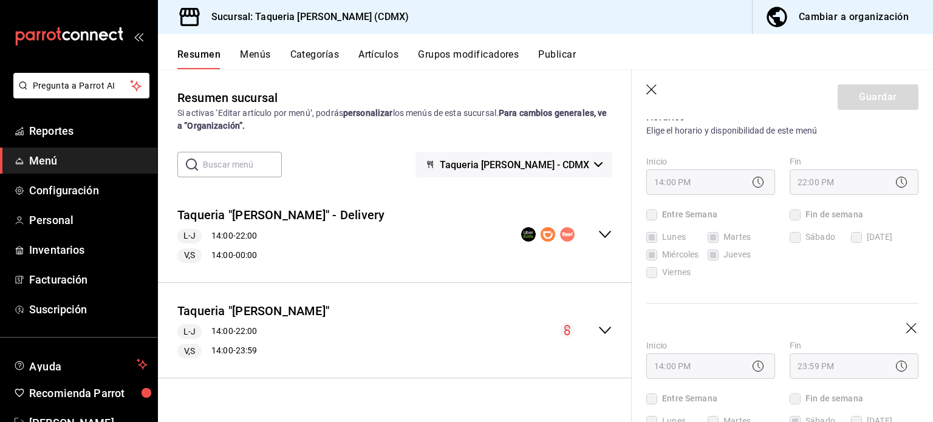
click at [256, 53] on button "Menús" at bounding box center [255, 59] width 30 height 21
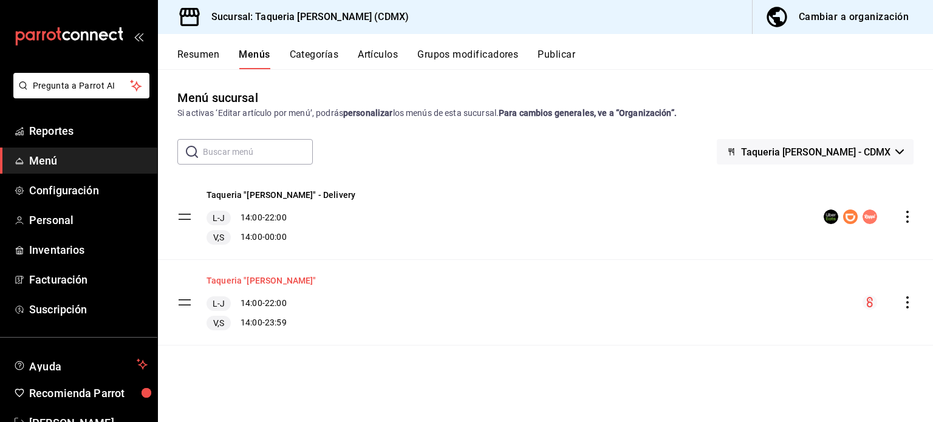
click at [269, 277] on button "Taqueria "[PERSON_NAME]"" at bounding box center [261, 280] width 110 height 12
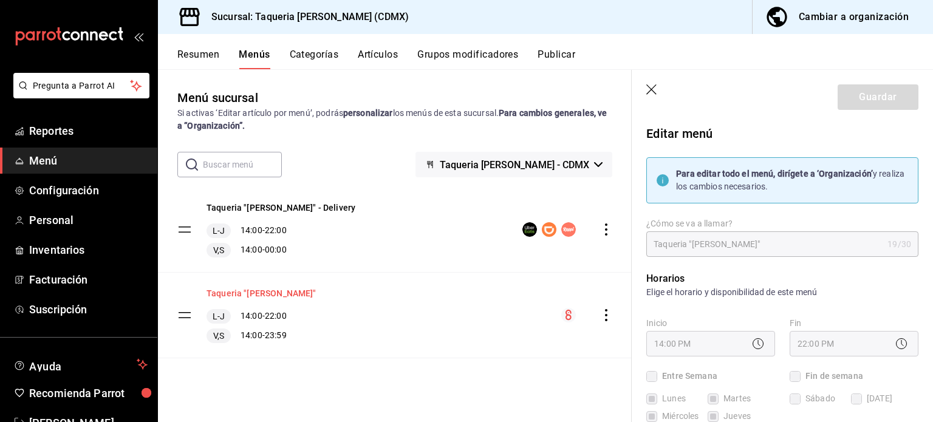
click at [267, 293] on button "Taqueria "[PERSON_NAME]"" at bounding box center [261, 293] width 110 height 12
click at [300, 206] on button "Taqueria "[PERSON_NAME]" - Delivery" at bounding box center [280, 208] width 149 height 12
click at [267, 241] on div "L-J 14:00 - 22:00 V,S 14:00 - 00:00" at bounding box center [280, 240] width 149 height 34
click at [309, 50] on button "Categorías" at bounding box center [314, 59] width 49 height 21
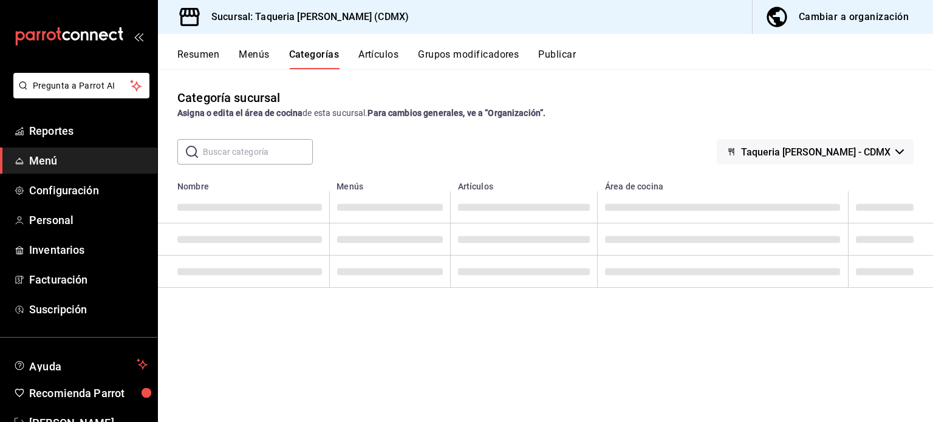
click at [387, 50] on button "Artículos" at bounding box center [378, 59] width 40 height 21
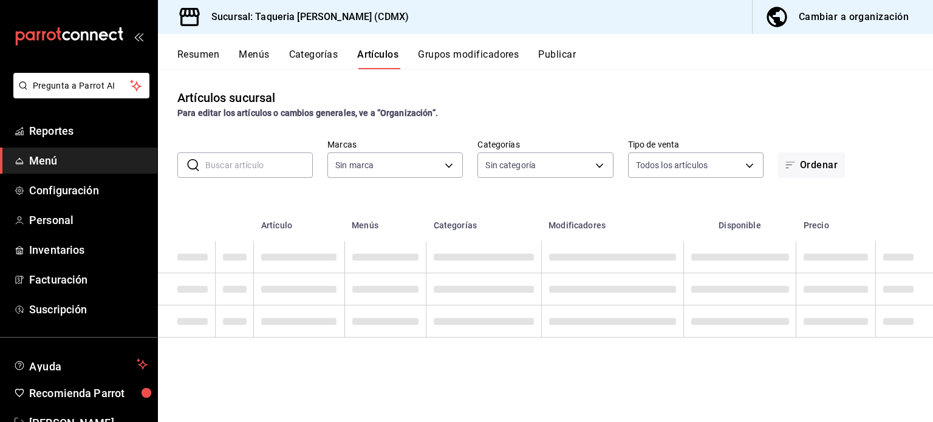
type input "6420383b-8504-466e-b8e1-7ad85ed98961"
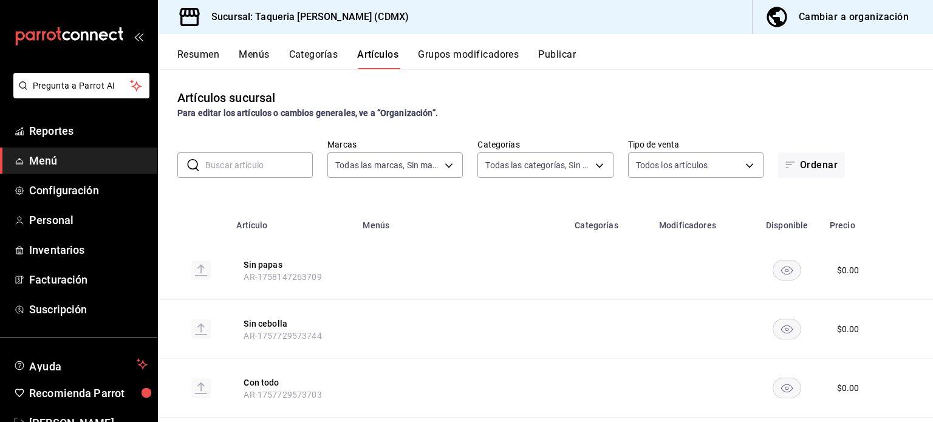
type input "ed9b51ba-9b42-42bb-a1bf-61966d11c073,8f5feebf-6ecb-4b31-b74b-0a8d4b97d945,0bf33…"
click at [255, 44] on div "Resumen Menús Categorías Artículos Grupos modificadores Publicar" at bounding box center [545, 51] width 775 height 35
click at [312, 44] on div "Resumen Menús Categorías Artículos Grupos modificadores Publicar" at bounding box center [545, 51] width 775 height 35
click at [261, 47] on div "Resumen Menús Categorías Artículos Grupos modificadores Publicar" at bounding box center [545, 51] width 775 height 35
click at [254, 55] on button "Menús" at bounding box center [254, 59] width 30 height 21
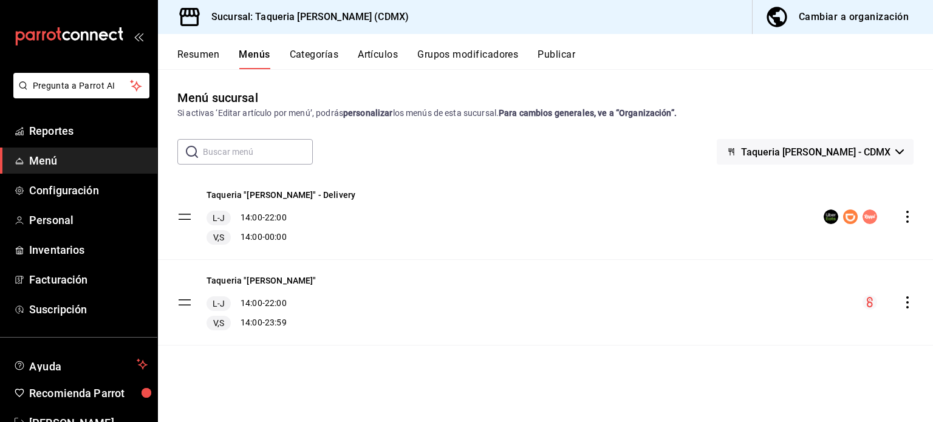
click at [182, 216] on tbody "Taqueria "[PERSON_NAME]" - Delivery L-J 14:00 - 22:00 V,S 14:00 - 00:00 Taqueri…" at bounding box center [545, 259] width 775 height 171
click at [178, 220] on tbody "Taqueria "[PERSON_NAME]" - Delivery L-J 14:00 - 22:00 V,S 14:00 - 00:00 Taqueri…" at bounding box center [545, 259] width 775 height 171
click at [187, 219] on tbody "Taqueria "[PERSON_NAME]" - Delivery L-J 14:00 - 22:00 V,S 14:00 - 00:00 Taqueri…" at bounding box center [545, 259] width 775 height 171
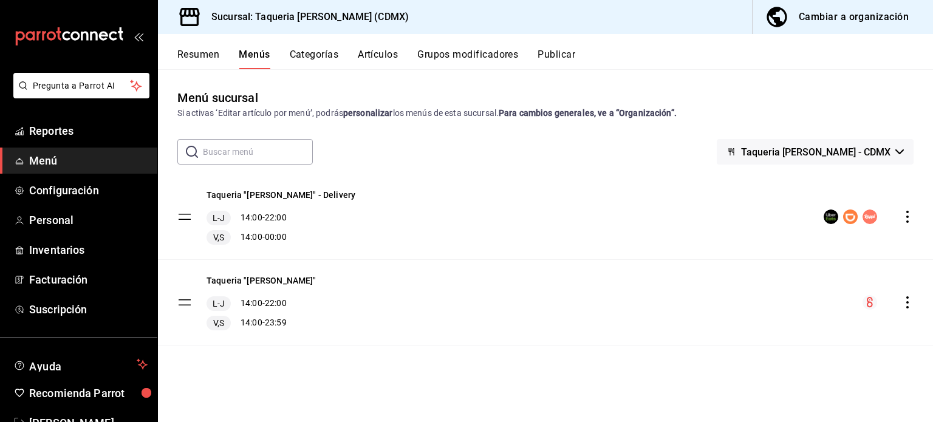
click at [342, 250] on div "Taqueria "Don Pepe" - Delivery L-J 14:00 - 22:00 V,S 14:00 - 00:00" at bounding box center [545, 216] width 775 height 85
click at [257, 235] on div "V,S 14:00 - 00:00" at bounding box center [280, 237] width 149 height 15
click at [212, 61] on button "Resumen" at bounding box center [198, 59] width 42 height 21
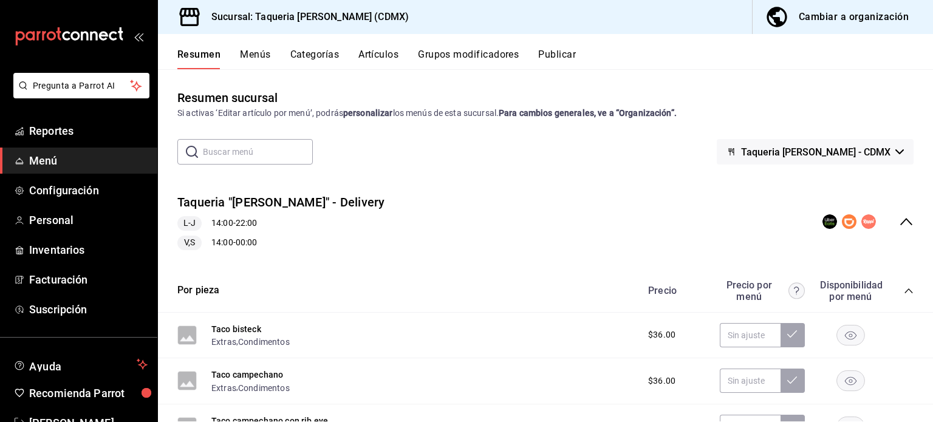
click at [572, 223] on div "Taqueria "Don Pepe" - Delivery L-J 14:00 - 22:00 V,S 14:00 - 00:00" at bounding box center [545, 222] width 775 height 76
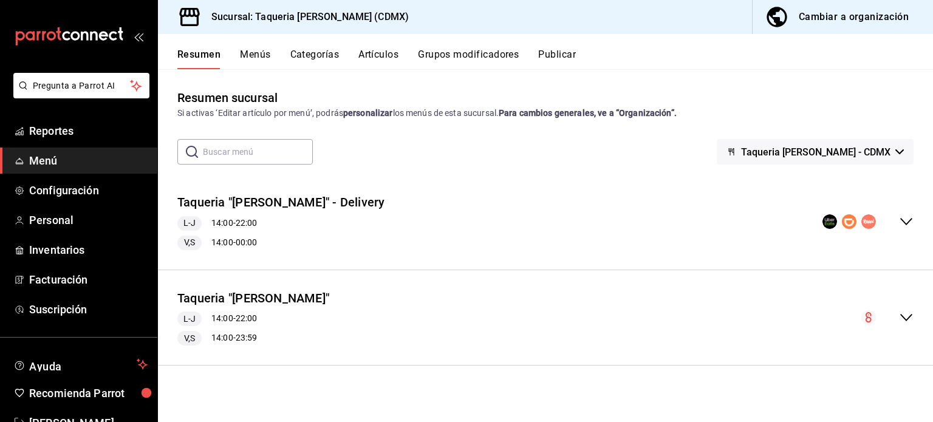
click at [568, 223] on div "Taqueria "Don Pepe" - Delivery L-J 14:00 - 22:00 V,S 14:00 - 00:00" at bounding box center [545, 222] width 775 height 76
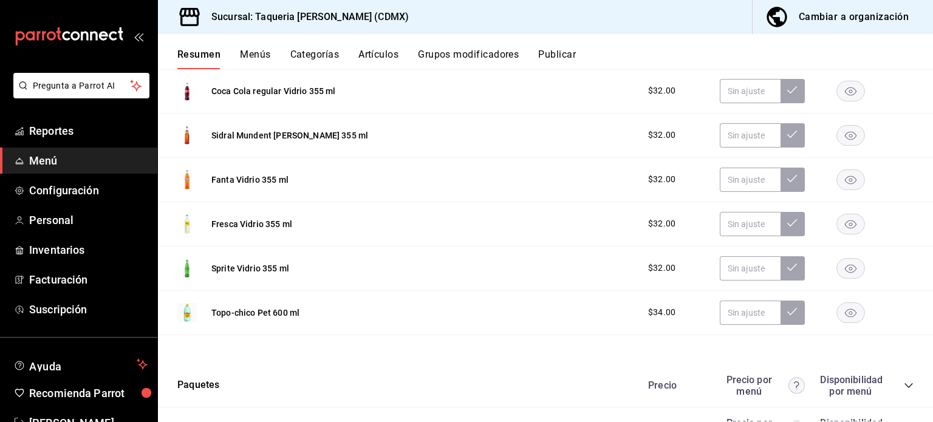
scroll to position [1295, 0]
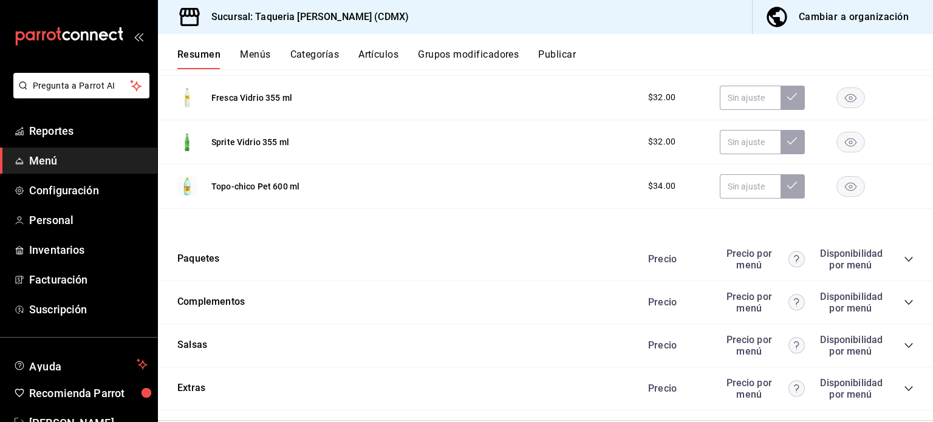
click at [736, 248] on div "Precio por menú" at bounding box center [762, 259] width 85 height 23
click at [202, 252] on button "Paquetes" at bounding box center [198, 259] width 42 height 14
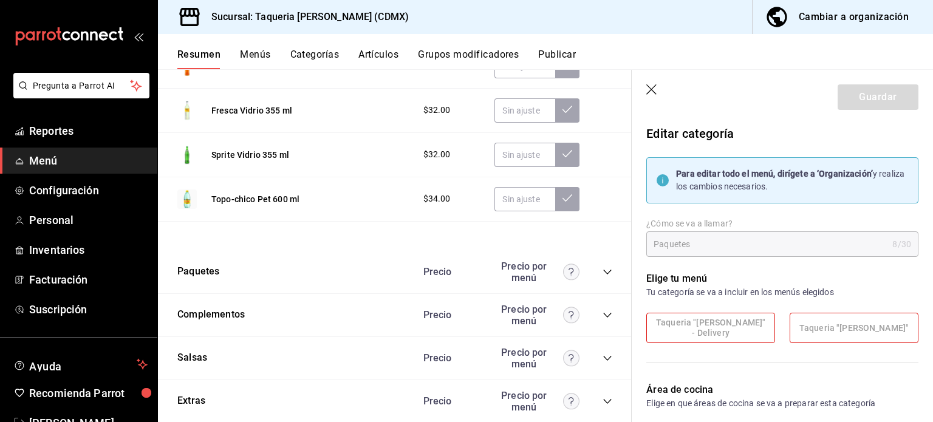
click at [229, 272] on div "Paquetes Precio Precio por menú" at bounding box center [395, 272] width 474 height 43
click at [650, 92] on icon "button" at bounding box center [652, 90] width 12 height 12
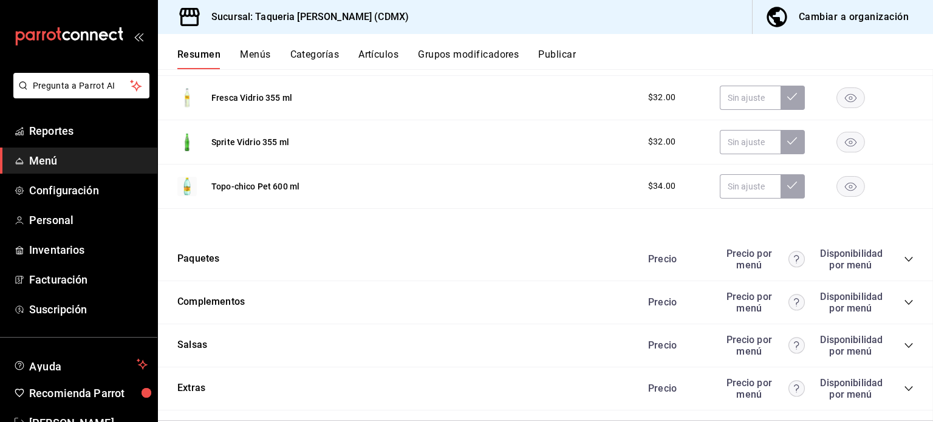
scroll to position [1307, 0]
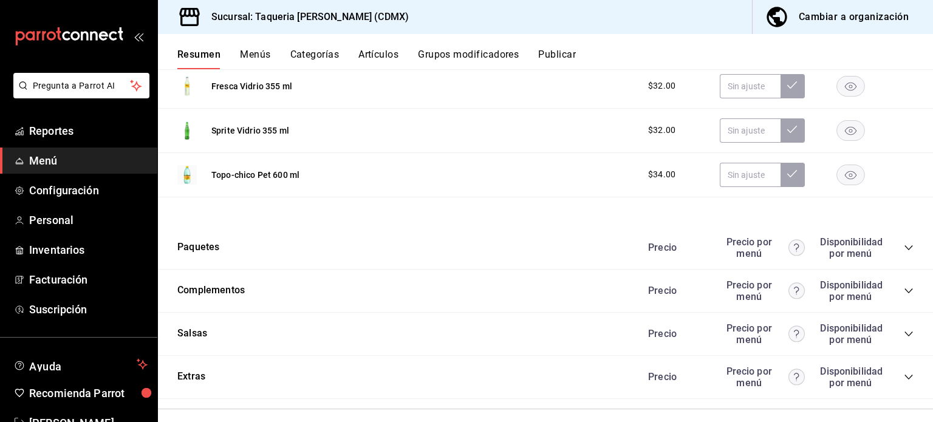
click at [903, 250] on icon "collapse-category-row" at bounding box center [908, 248] width 10 height 10
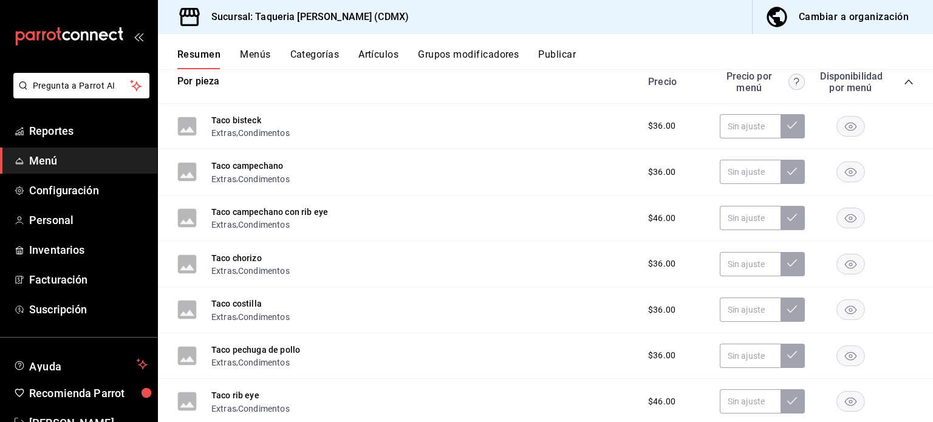
scroll to position [172, 0]
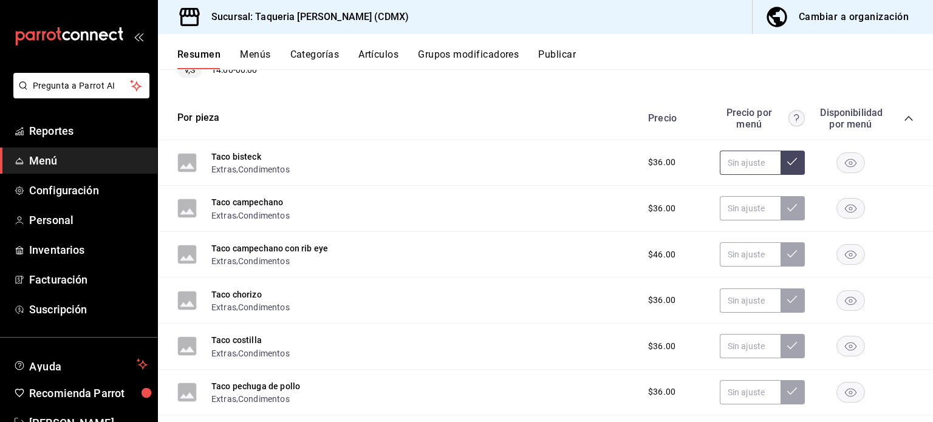
click at [735, 165] on input "text" at bounding box center [750, 163] width 61 height 24
paste input "$48.00"
type input "$48.00"
click at [743, 206] on input "text" at bounding box center [750, 208] width 61 height 24
click at [746, 157] on input "text" at bounding box center [750, 163] width 61 height 24
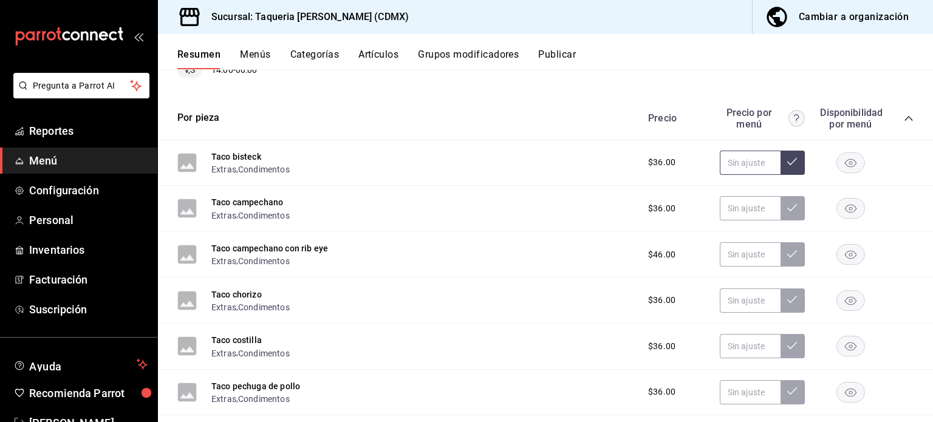
paste input "$48.00"
type input "$48.00"
click at [789, 162] on button at bounding box center [792, 163] width 24 height 24
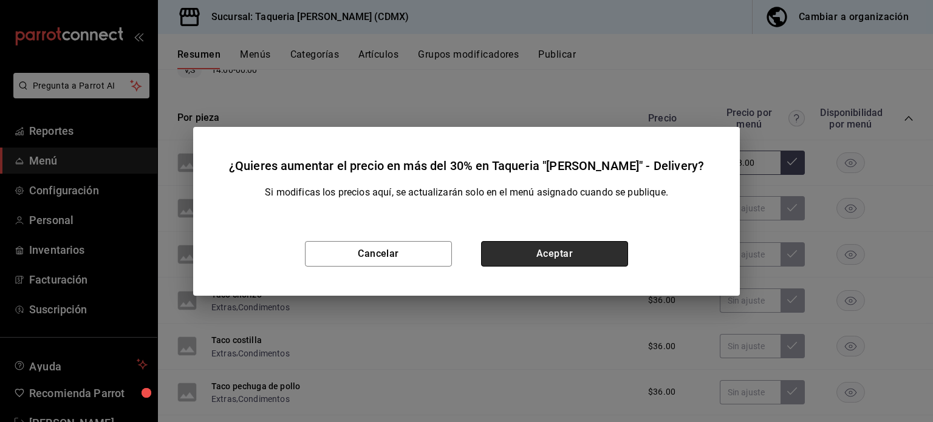
click at [569, 253] on button "Aceptar" at bounding box center [554, 254] width 147 height 26
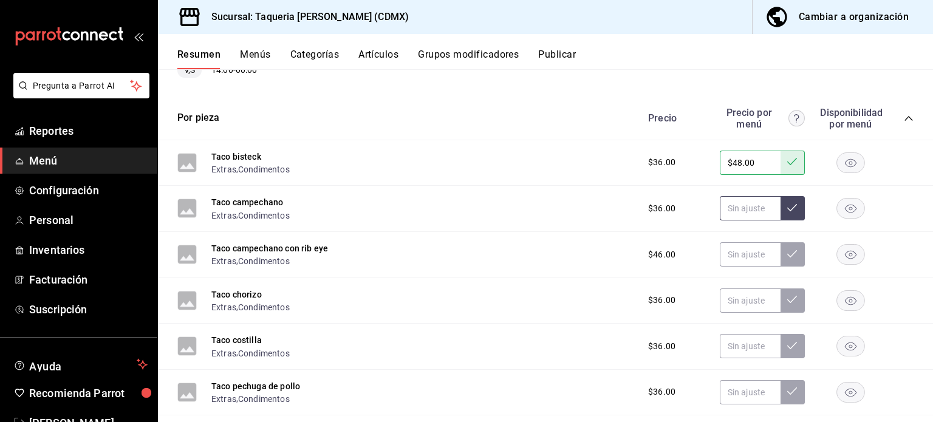
click at [763, 206] on input "text" at bounding box center [750, 208] width 61 height 24
paste input "$48.00"
type input "$48.00"
click at [784, 214] on button at bounding box center [792, 208] width 24 height 24
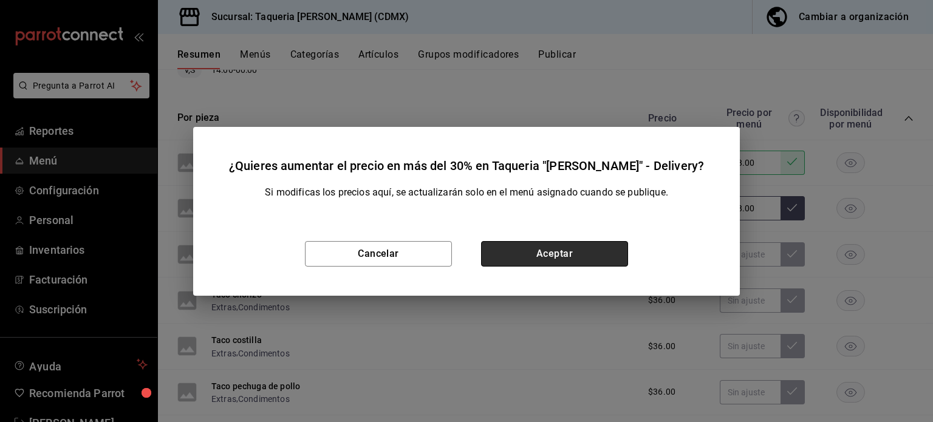
click at [546, 253] on button "Aceptar" at bounding box center [554, 254] width 147 height 26
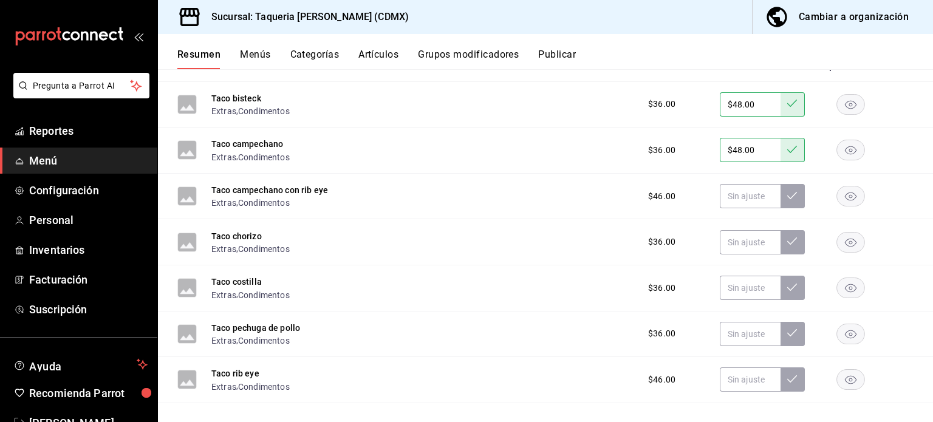
scroll to position [254, 0]
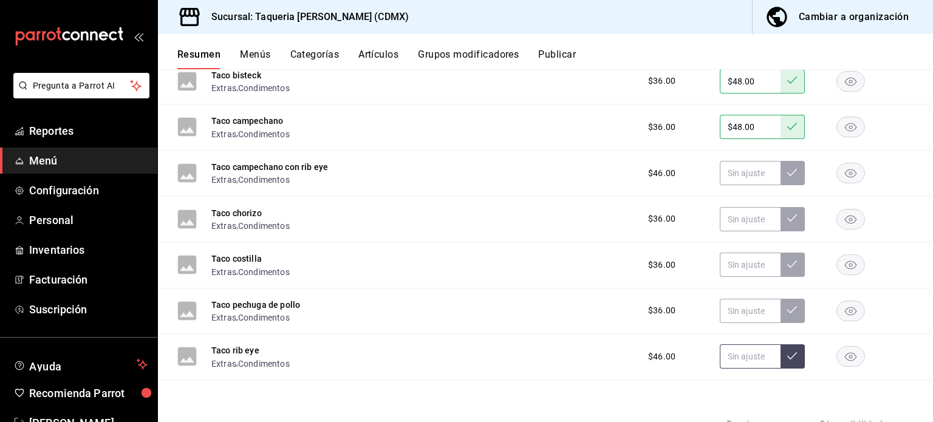
click at [749, 359] on input "text" at bounding box center [750, 356] width 61 height 24
paste input "$61.00"
type input "$61.00"
click at [786, 361] on button at bounding box center [792, 356] width 24 height 24
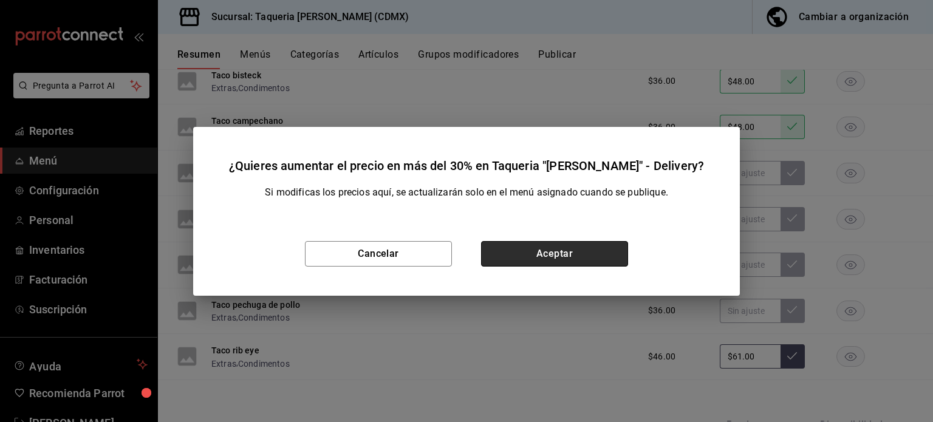
click at [542, 250] on button "Aceptar" at bounding box center [554, 254] width 147 height 26
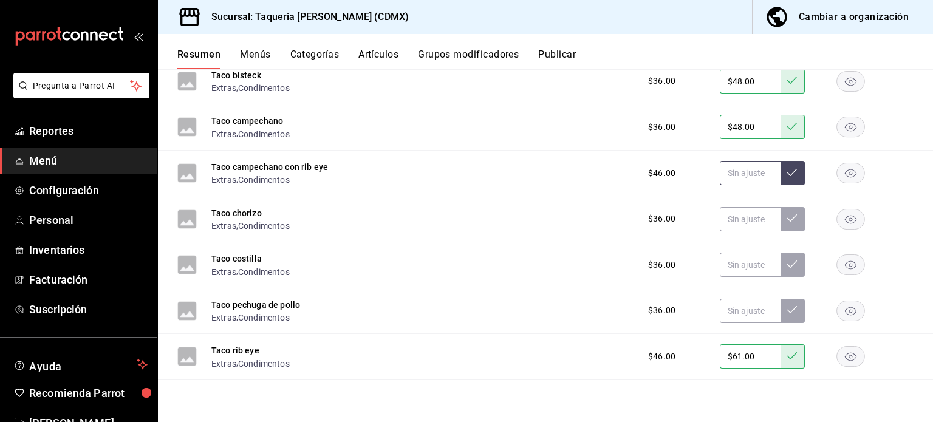
click at [749, 174] on input "text" at bounding box center [750, 173] width 61 height 24
paste input "$61.00"
type input "$61.00"
click at [787, 175] on icon at bounding box center [792, 173] width 10 height 10
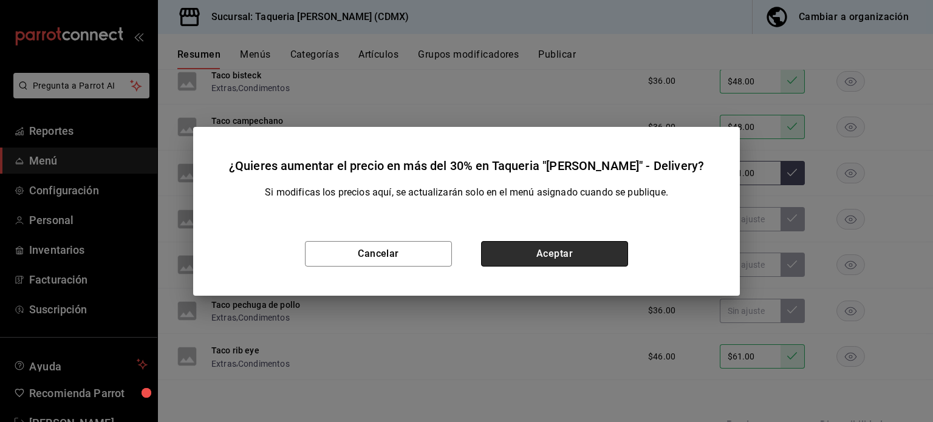
click at [594, 241] on button "Aceptar" at bounding box center [554, 254] width 147 height 26
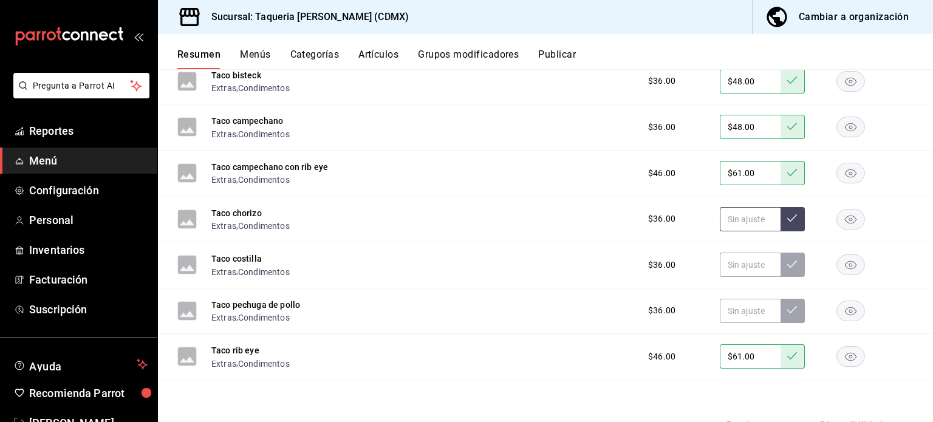
click at [738, 216] on input "text" at bounding box center [750, 219] width 61 height 24
paste input "$48.00"
type input "$48.00"
click at [787, 217] on icon at bounding box center [792, 217] width 10 height 7
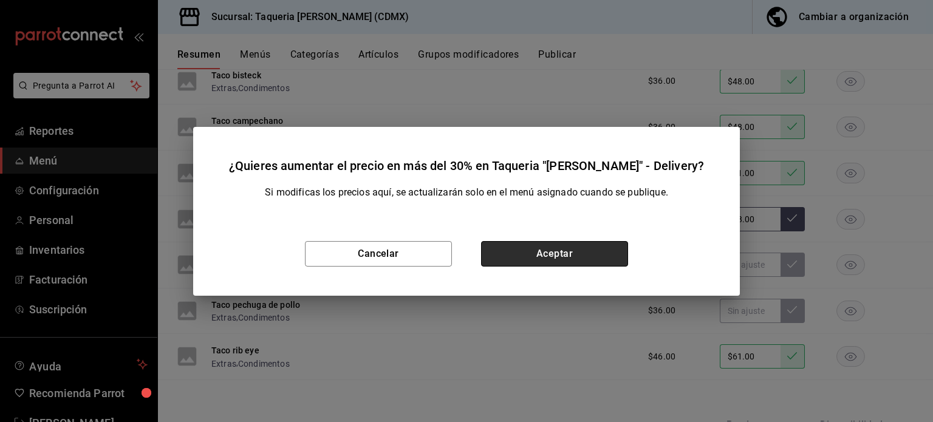
click at [578, 254] on button "Aceptar" at bounding box center [554, 254] width 147 height 26
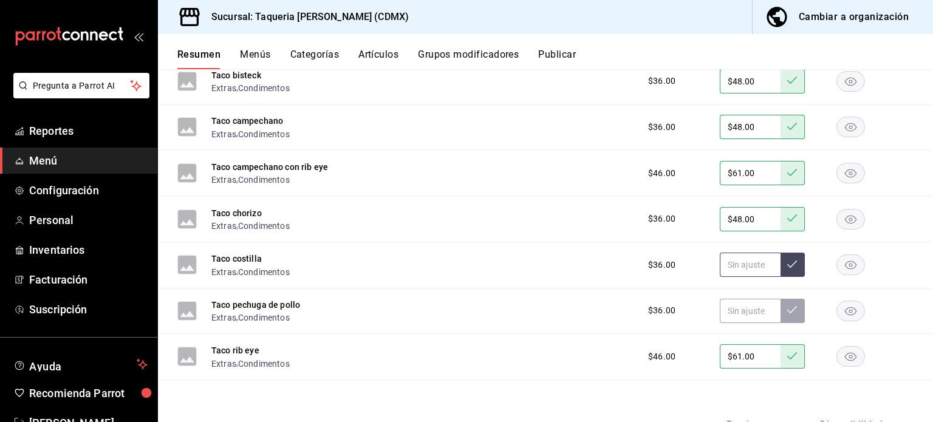
click at [732, 267] on input "text" at bounding box center [750, 265] width 61 height 24
paste input "$48.00"
type input "$48.00"
click at [788, 264] on button at bounding box center [792, 265] width 24 height 24
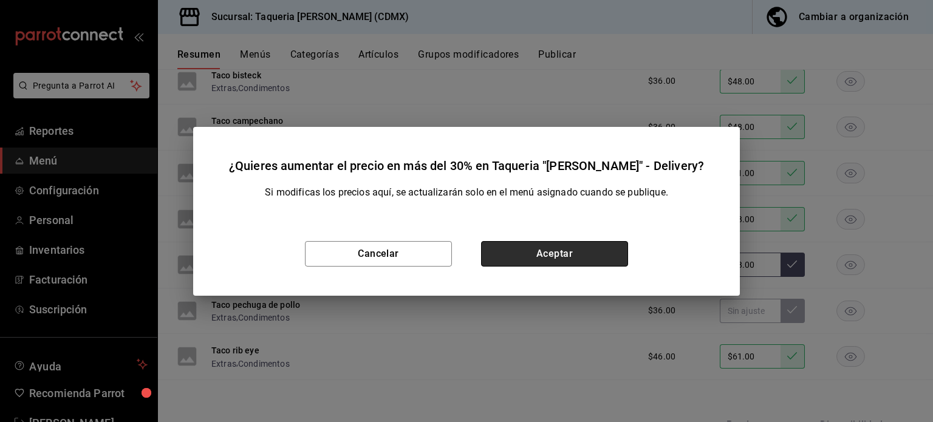
click at [618, 248] on button "Aceptar" at bounding box center [554, 254] width 147 height 26
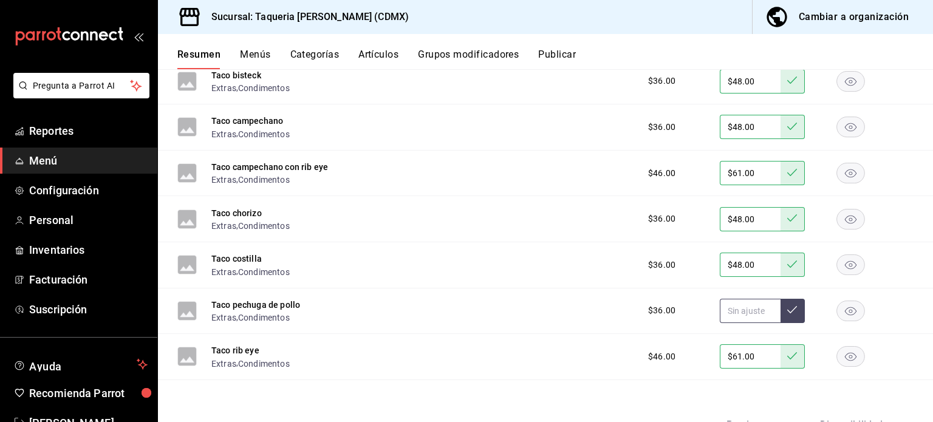
click at [731, 305] on input "text" at bounding box center [750, 311] width 61 height 24
paste input "$48.00"
type input "$48.00"
click at [780, 310] on button at bounding box center [792, 311] width 24 height 24
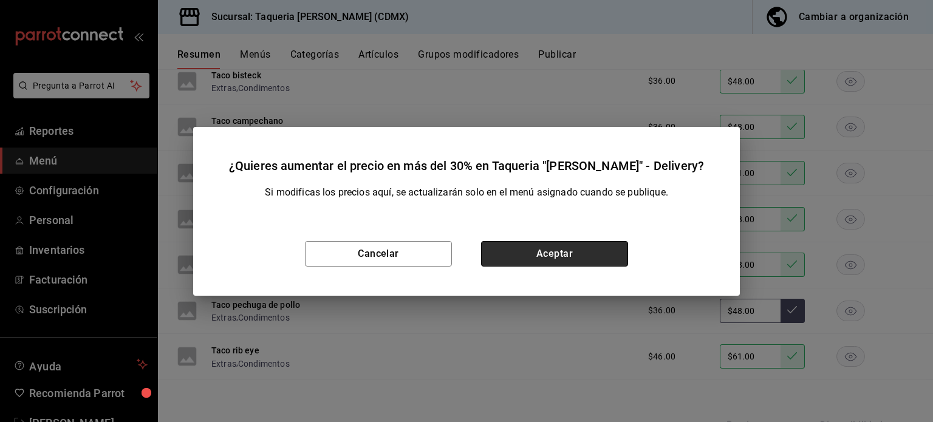
click at [597, 256] on button "Aceptar" at bounding box center [554, 254] width 147 height 26
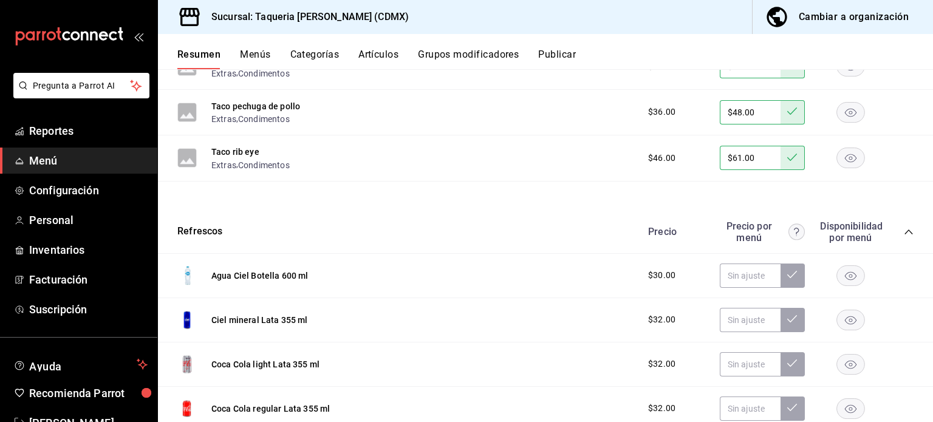
scroll to position [497, 0]
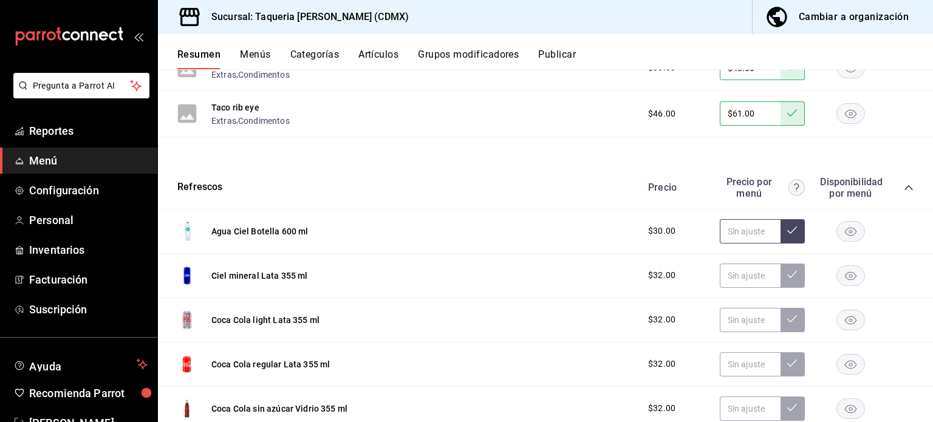
click at [744, 228] on input "text" at bounding box center [750, 231] width 61 height 24
paste input "$40.00"
type input "$40.00"
click at [780, 233] on button at bounding box center [792, 231] width 24 height 24
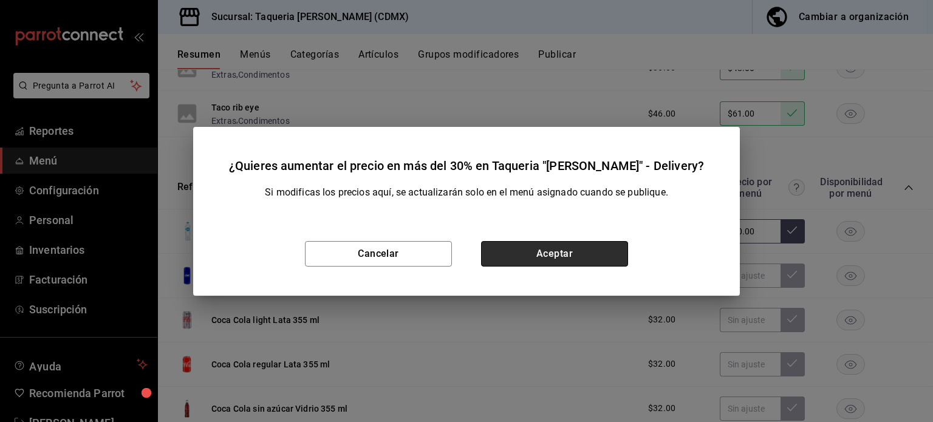
click at [537, 256] on button "Aceptar" at bounding box center [554, 254] width 147 height 26
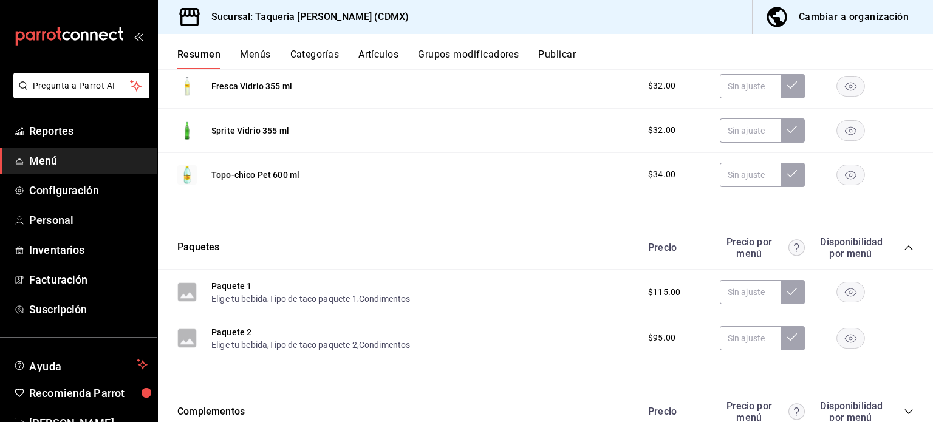
scroll to position [1225, 0]
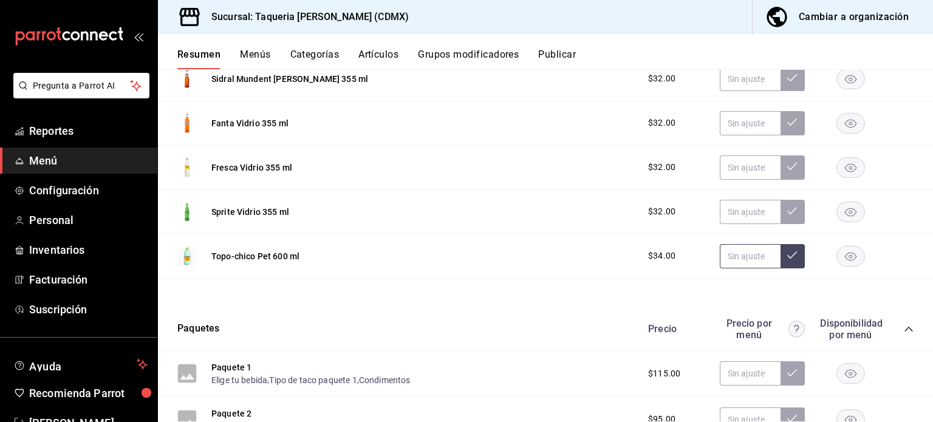
click at [738, 257] on input "text" at bounding box center [750, 256] width 61 height 24
paste input "$45.00"
type input "$45.00"
click at [787, 254] on icon at bounding box center [792, 255] width 10 height 10
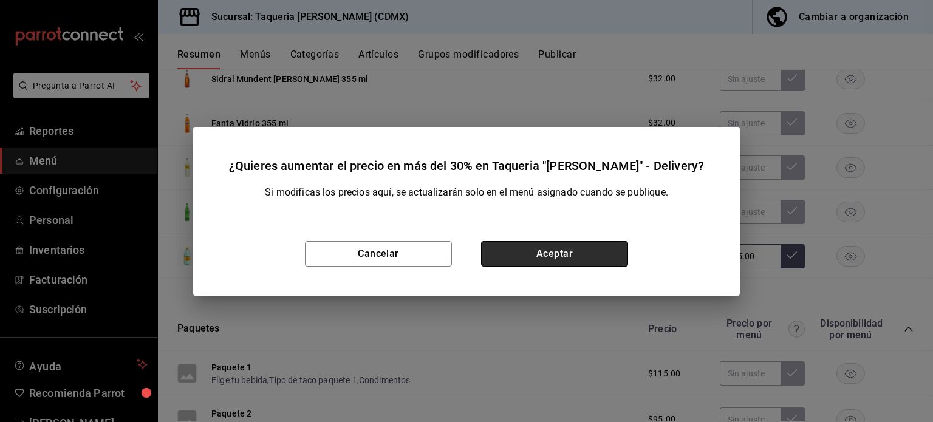
click at [545, 243] on button "Aceptar" at bounding box center [554, 254] width 147 height 26
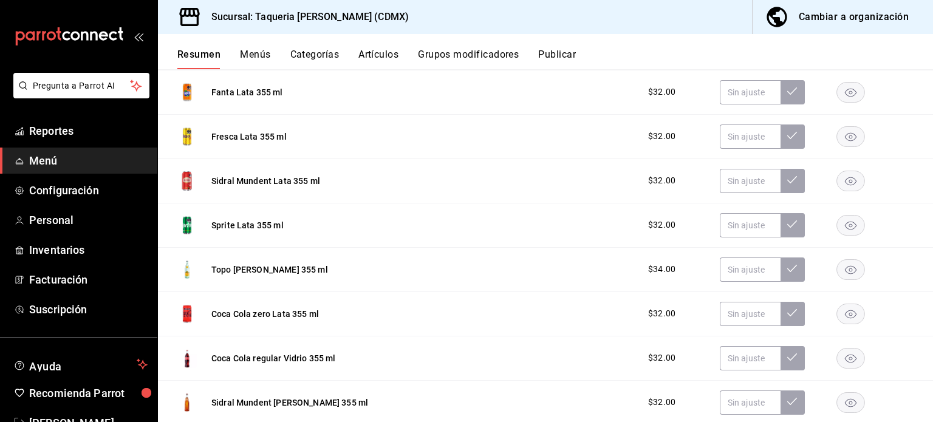
scroll to position [901, 0]
drag, startPoint x: 769, startPoint y: 265, endPoint x: 754, endPoint y: 267, distance: 16.0
click at [761, 265] on input "text" at bounding box center [750, 270] width 61 height 24
paste input "$45.00"
type input "$45.00"
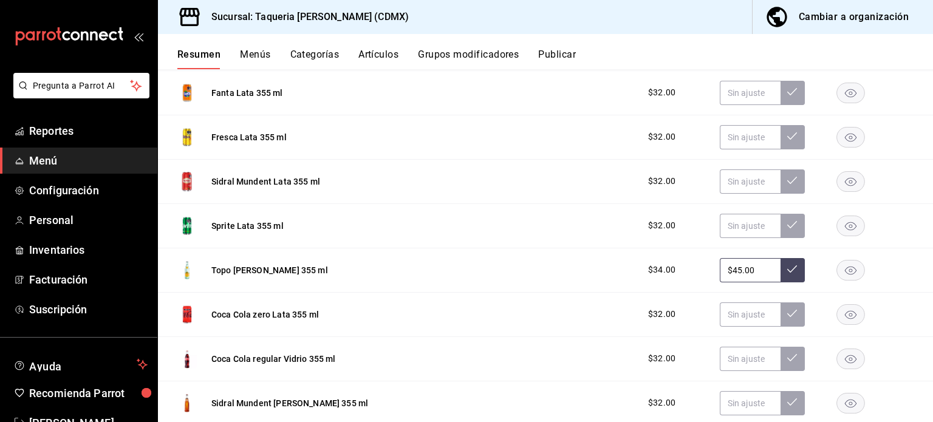
click at [787, 266] on icon at bounding box center [792, 269] width 10 height 10
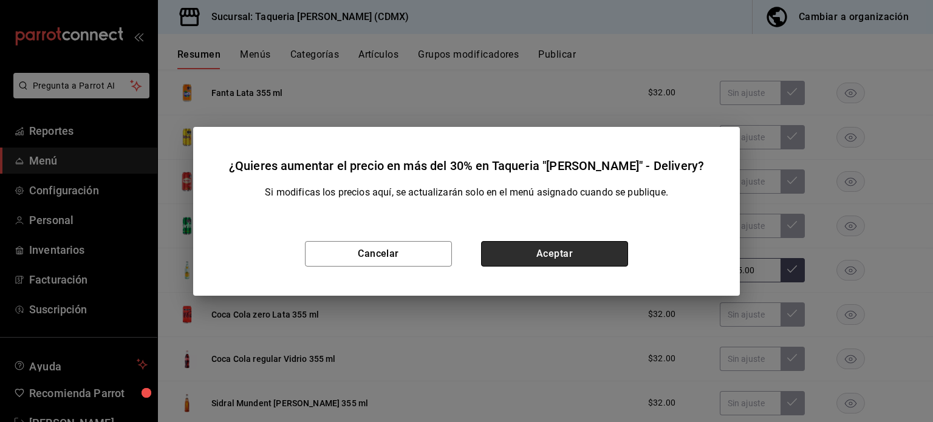
click at [560, 245] on button "Aceptar" at bounding box center [554, 254] width 147 height 26
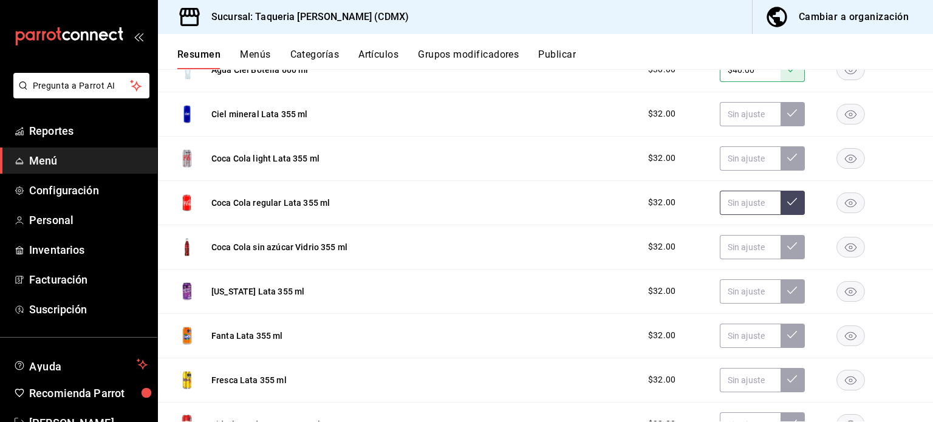
scroll to position [497, 0]
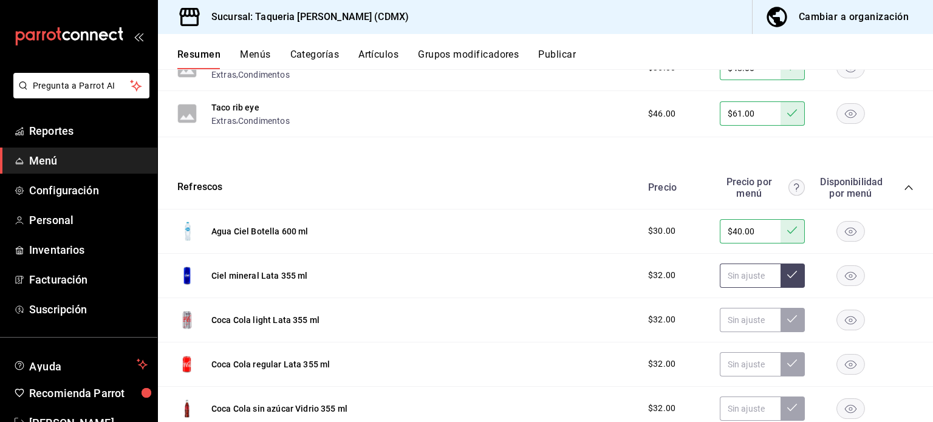
click at [735, 268] on input "text" at bounding box center [750, 276] width 61 height 24
paste input "$42.00"
type input "$42.00"
click at [787, 272] on icon at bounding box center [792, 275] width 10 height 10
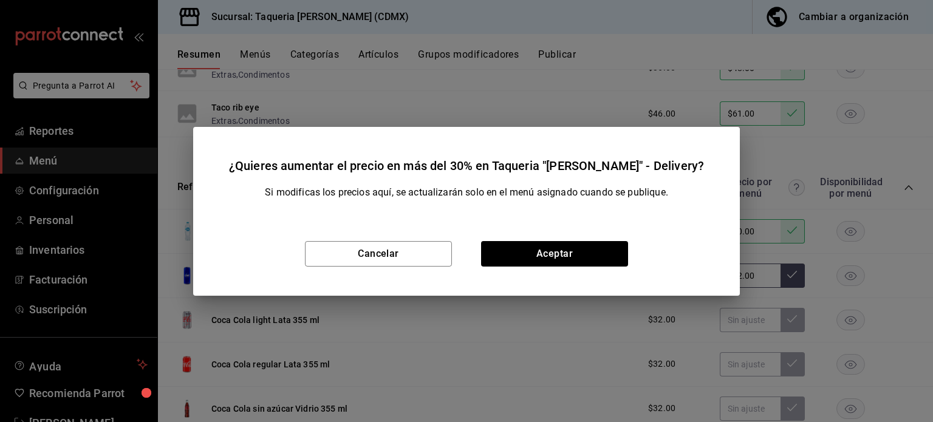
click at [571, 237] on div "Cancelar Aceptar" at bounding box center [466, 254] width 546 height 84
click at [577, 249] on button "Aceptar" at bounding box center [554, 254] width 147 height 26
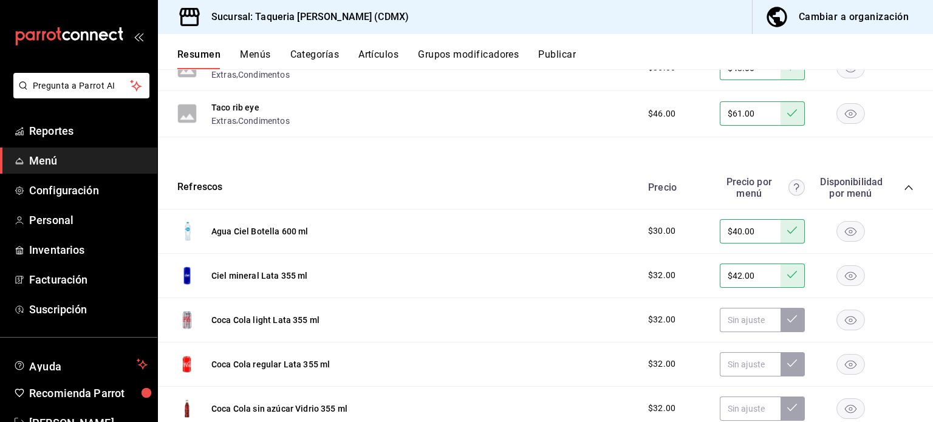
scroll to position [578, 0]
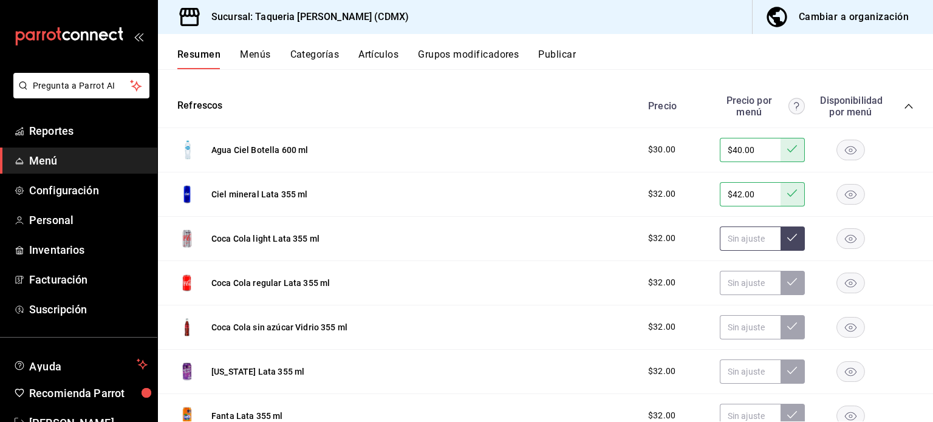
click at [731, 232] on input "text" at bounding box center [750, 238] width 61 height 24
paste input "$42.00"
type input "$42.00"
click at [793, 240] on button at bounding box center [792, 238] width 24 height 24
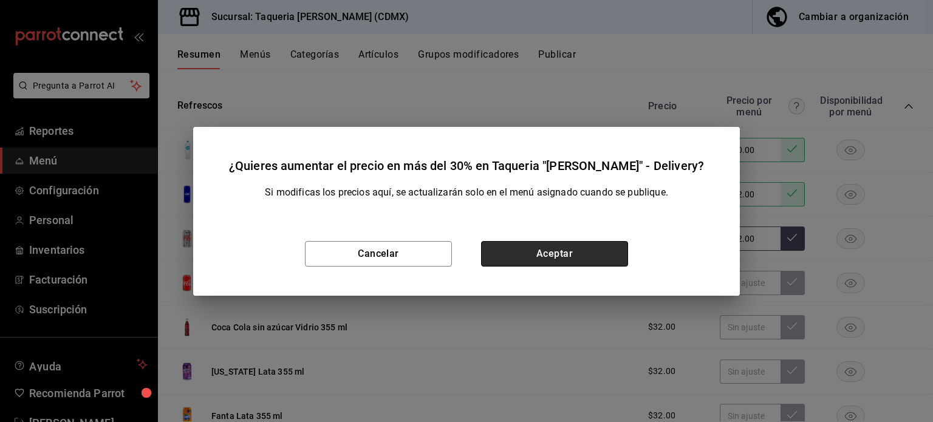
click at [604, 251] on button "Aceptar" at bounding box center [554, 254] width 147 height 26
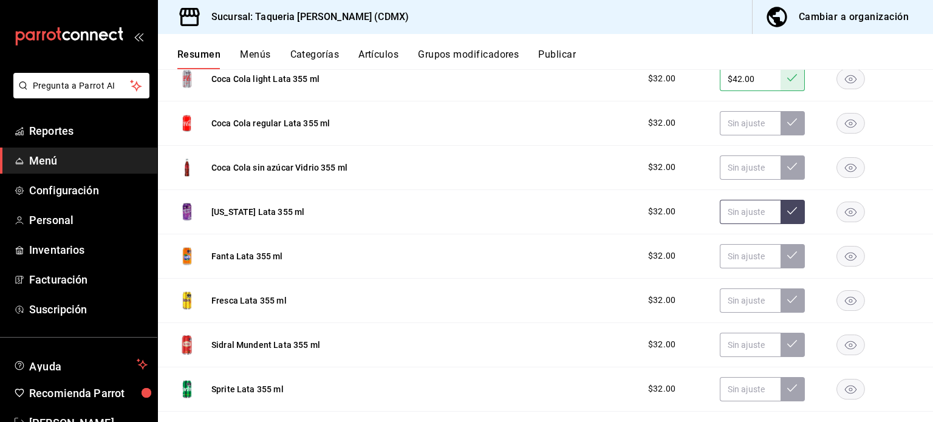
scroll to position [740, 0]
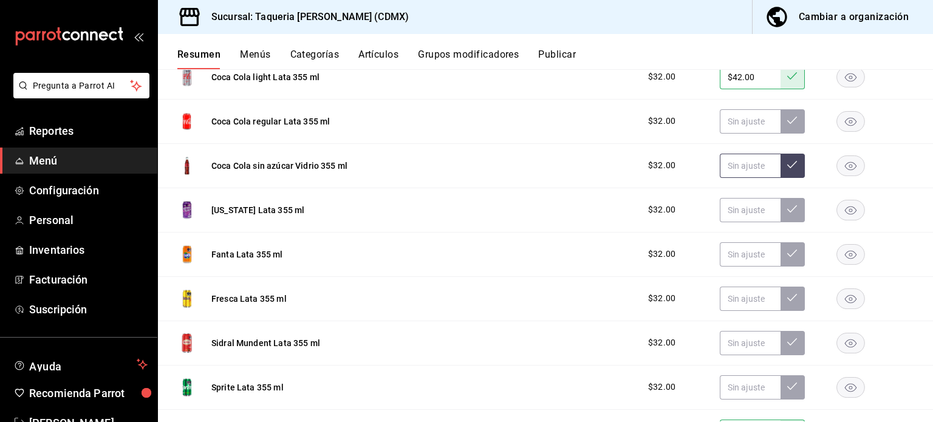
drag, startPoint x: 743, startPoint y: 167, endPoint x: 743, endPoint y: 154, distance: 12.8
click at [743, 166] on input "text" at bounding box center [750, 166] width 61 height 24
paste input "$42.00"
type input "$42.00"
click at [780, 164] on button at bounding box center [792, 166] width 24 height 24
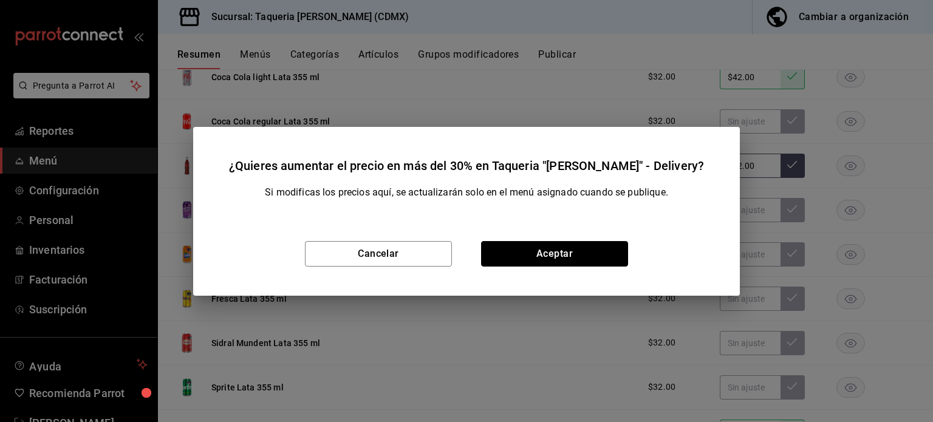
drag, startPoint x: 567, startPoint y: 240, endPoint x: 568, endPoint y: 247, distance: 6.9
click at [568, 245] on button "Aceptar" at bounding box center [554, 254] width 147 height 26
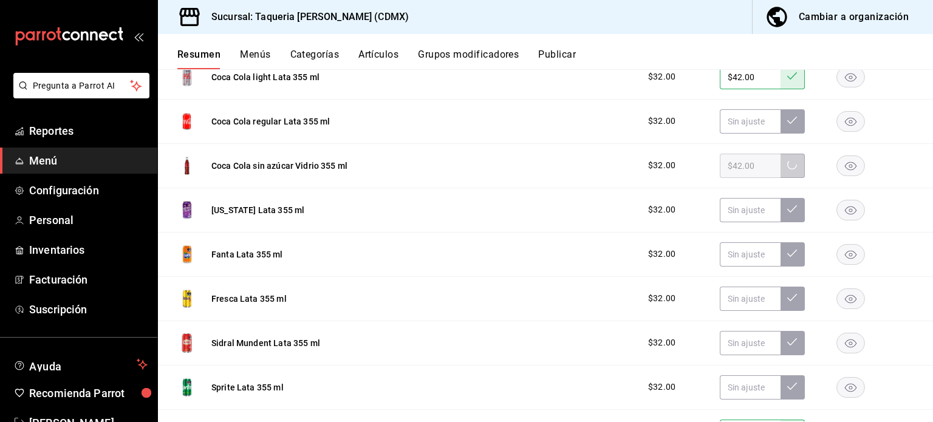
click at [568, 247] on div "Fanta Lata 355 ml $32.00" at bounding box center [545, 255] width 775 height 44
click at [738, 126] on input "text" at bounding box center [750, 121] width 61 height 24
paste input "$42.00"
type input "$42.00"
click at [783, 127] on button at bounding box center [792, 121] width 24 height 24
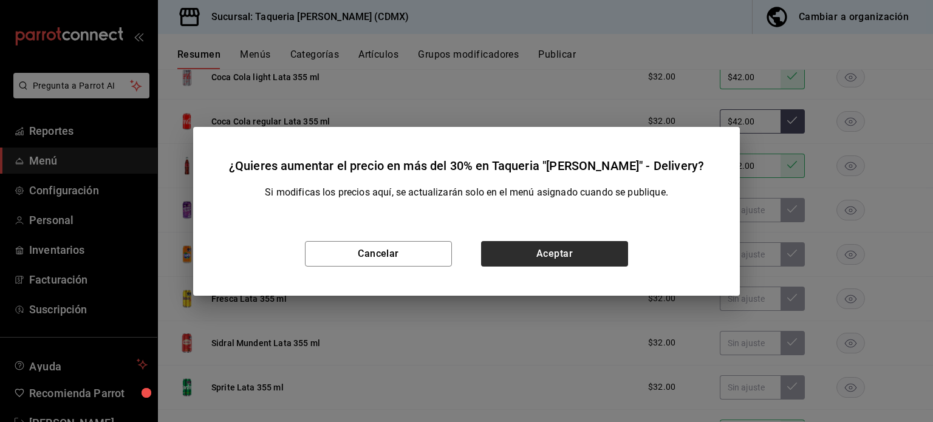
drag, startPoint x: 584, startPoint y: 236, endPoint x: 580, endPoint y: 247, distance: 11.3
click at [582, 243] on div "Cancelar Aceptar" at bounding box center [466, 254] width 546 height 84
click at [580, 248] on button "Aceptar" at bounding box center [554, 254] width 147 height 26
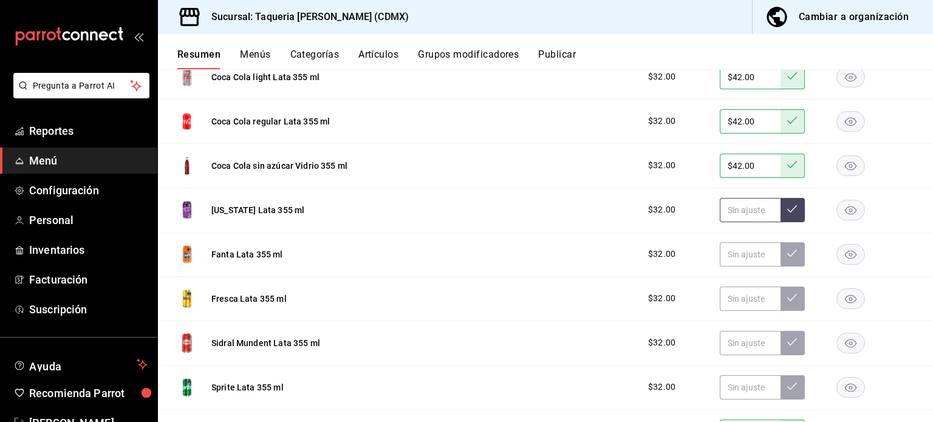
click at [738, 208] on input "text" at bounding box center [750, 210] width 61 height 24
paste input "$42.00"
type input "$42.00"
click at [788, 209] on button at bounding box center [792, 210] width 24 height 24
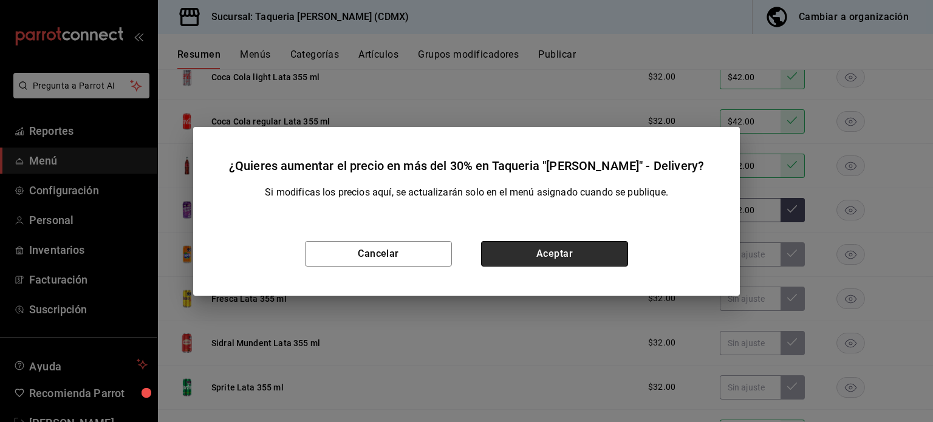
click at [583, 250] on button "Aceptar" at bounding box center [554, 254] width 147 height 26
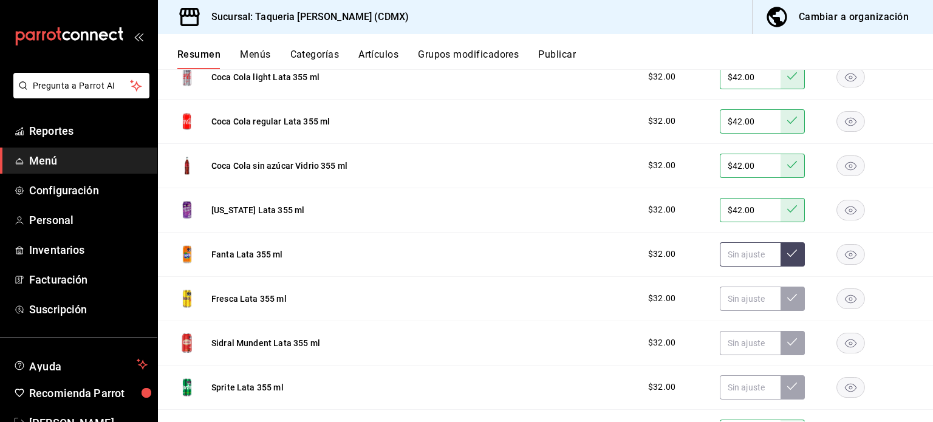
click at [726, 253] on input "text" at bounding box center [750, 254] width 61 height 24
paste input "$42.00"
type input "$42.00"
click at [780, 248] on button at bounding box center [792, 254] width 24 height 24
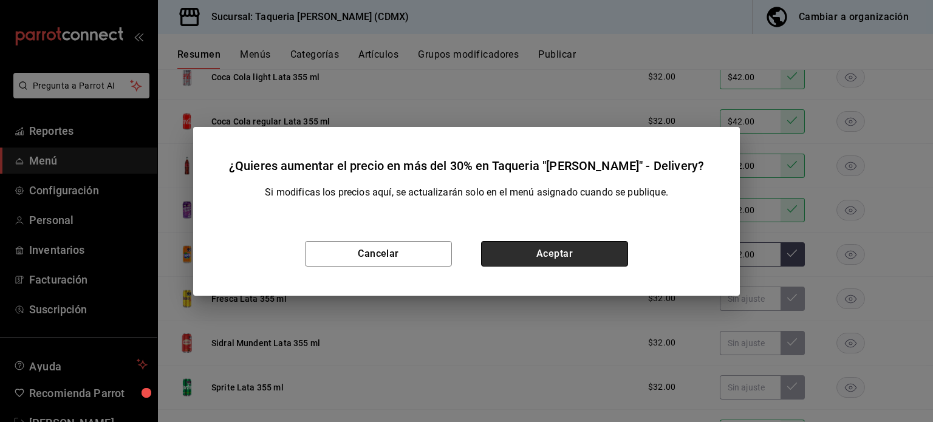
click at [568, 254] on button "Aceptar" at bounding box center [554, 254] width 147 height 26
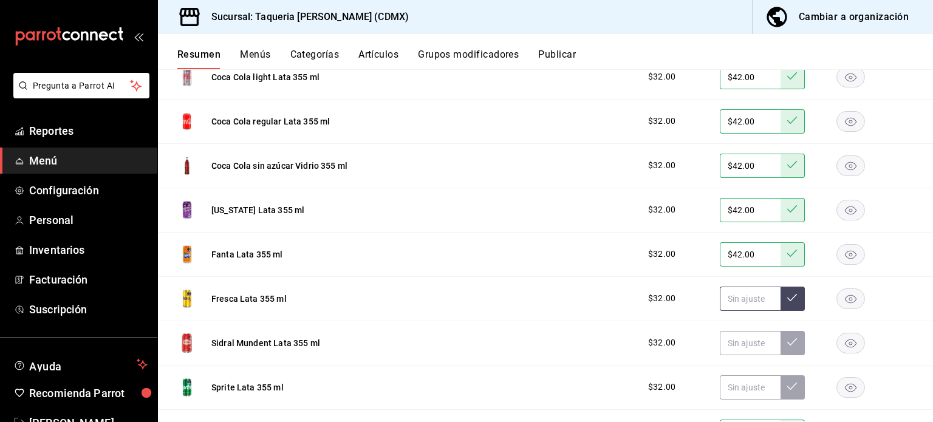
click at [720, 290] on input "text" at bounding box center [750, 299] width 61 height 24
paste input "$42.00"
type input "$42.00"
click at [780, 299] on button at bounding box center [792, 299] width 24 height 24
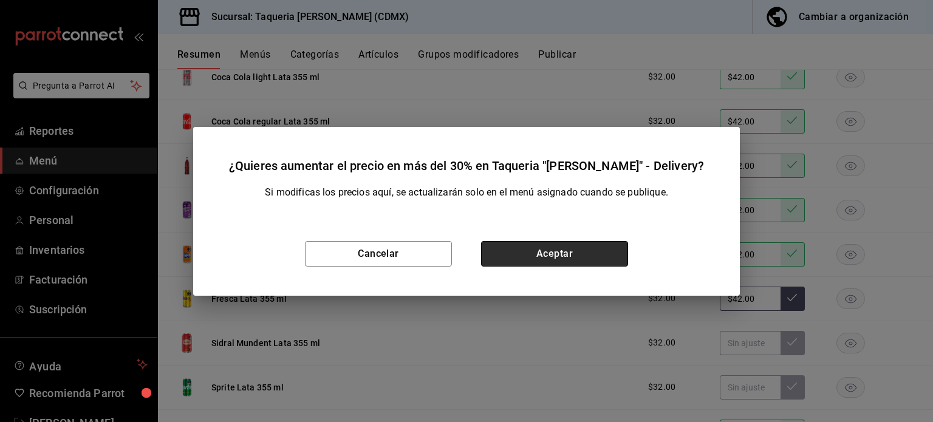
click at [596, 260] on button "Aceptar" at bounding box center [554, 254] width 147 height 26
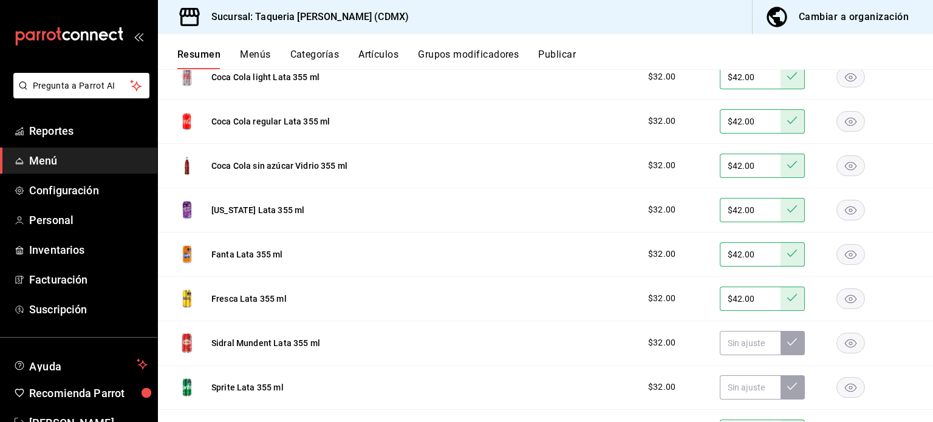
scroll to position [821, 0]
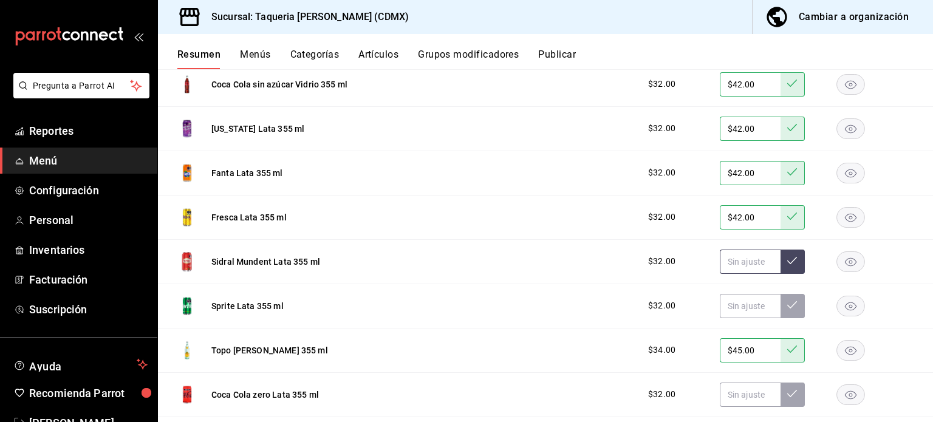
click at [738, 263] on input "text" at bounding box center [750, 262] width 61 height 24
paste input "$42.00"
type input "$42.00"
click at [787, 263] on icon at bounding box center [792, 261] width 10 height 10
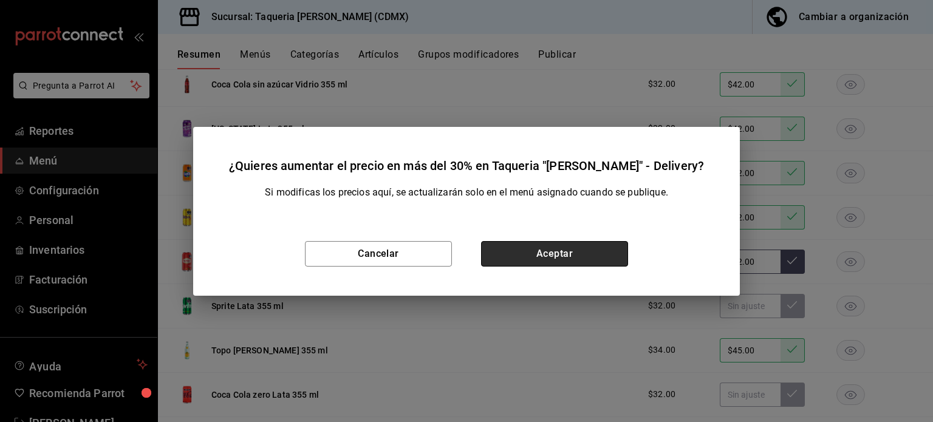
click at [614, 266] on button "Aceptar" at bounding box center [554, 254] width 147 height 26
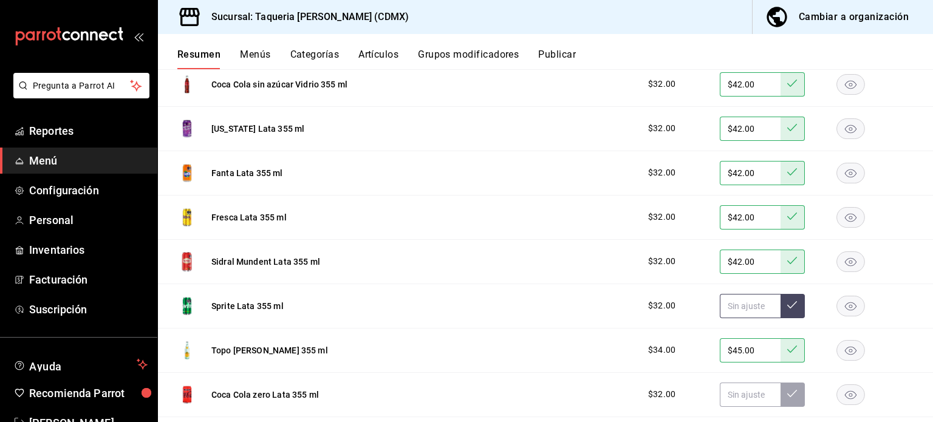
click at [726, 302] on input "text" at bounding box center [750, 306] width 61 height 24
paste input "$42.00"
type input "$42.00"
click at [787, 301] on icon at bounding box center [792, 305] width 10 height 10
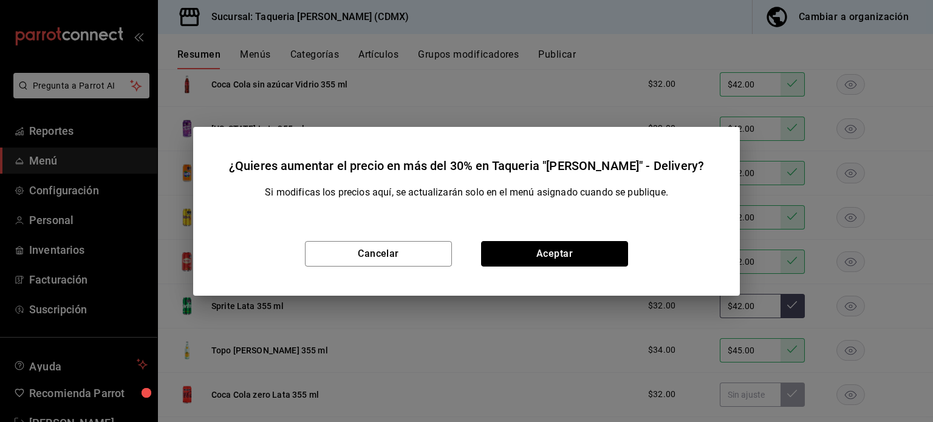
click at [588, 262] on button "Aceptar" at bounding box center [554, 254] width 147 height 26
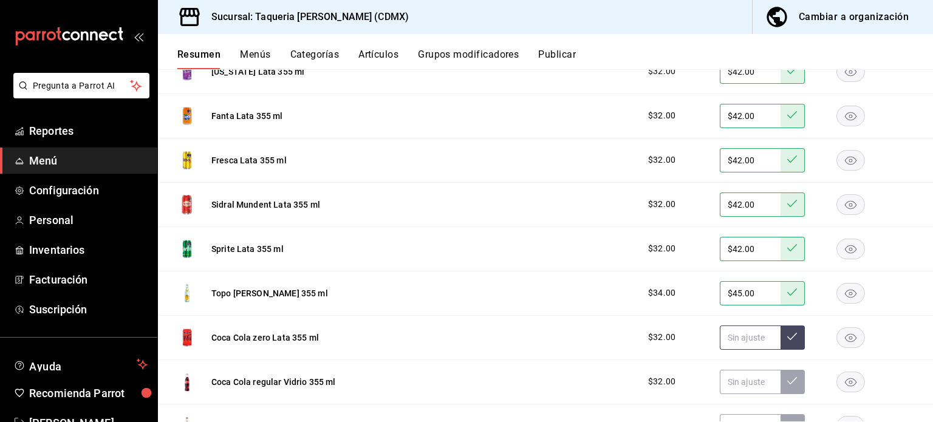
scroll to position [901, 0]
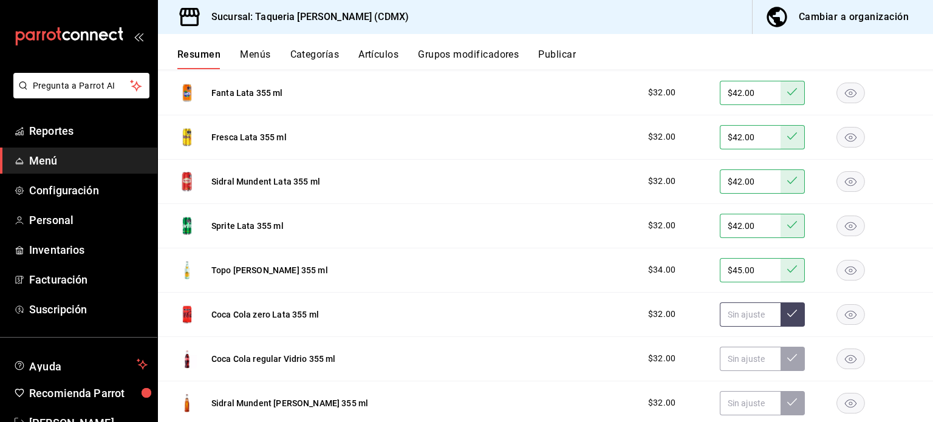
click at [739, 318] on input "text" at bounding box center [750, 314] width 61 height 24
paste input "$42.00"
type input "$42.00"
click at [787, 311] on icon at bounding box center [792, 313] width 10 height 10
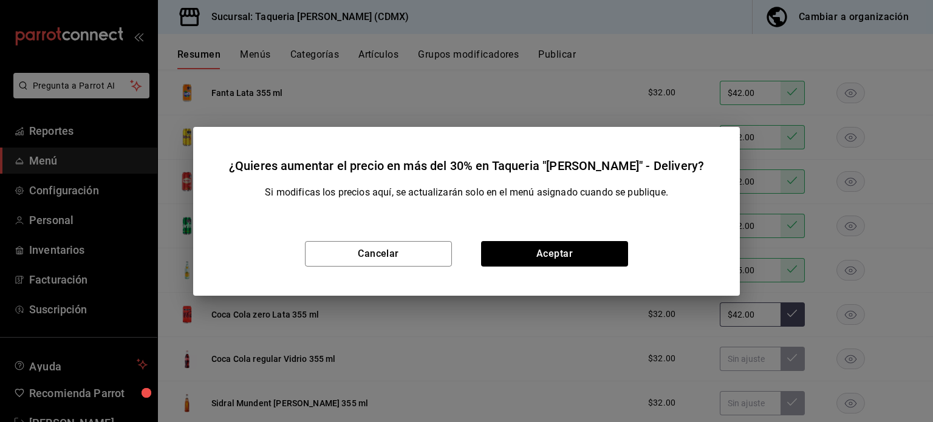
click at [600, 272] on div "Cancelar Aceptar" at bounding box center [466, 254] width 546 height 84
click at [596, 263] on button "Aceptar" at bounding box center [554, 254] width 147 height 26
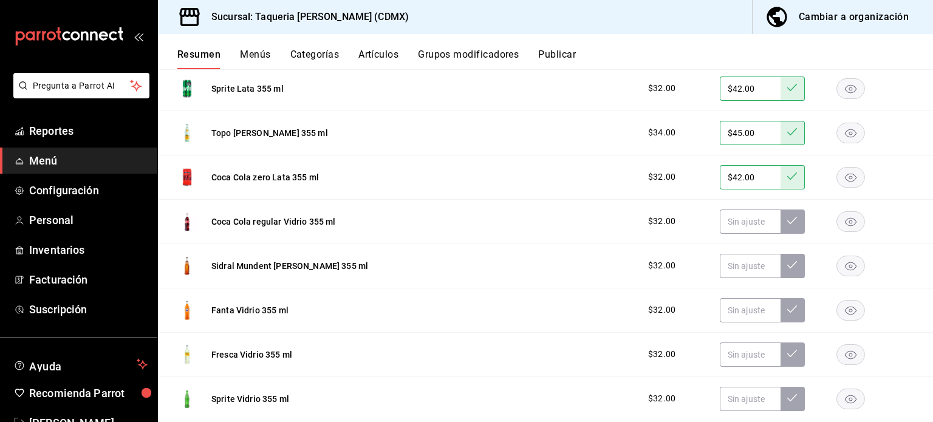
scroll to position [1064, 0]
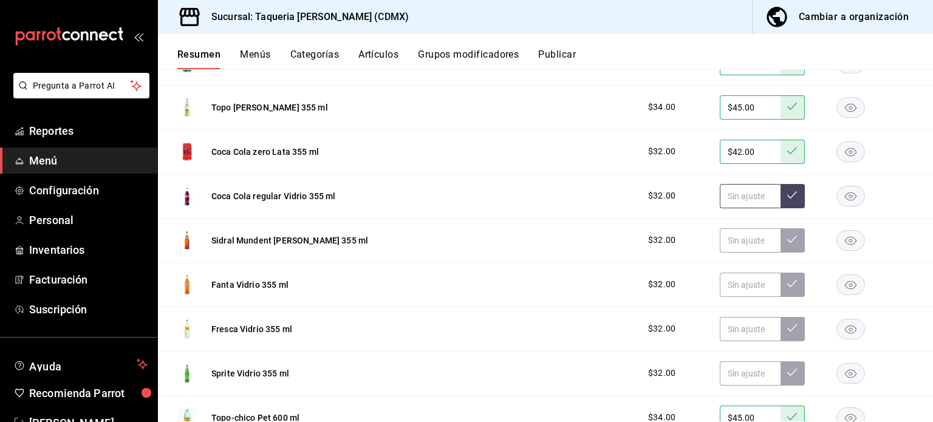
click at [736, 199] on input "text" at bounding box center [750, 196] width 61 height 24
paste input "$42.00"
type input "$42.00"
click at [794, 192] on button at bounding box center [792, 196] width 24 height 24
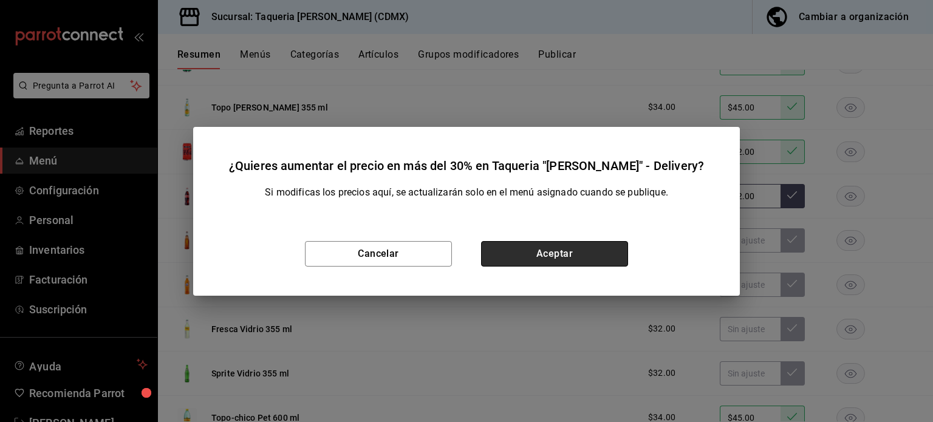
click at [554, 253] on button "Aceptar" at bounding box center [554, 254] width 147 height 26
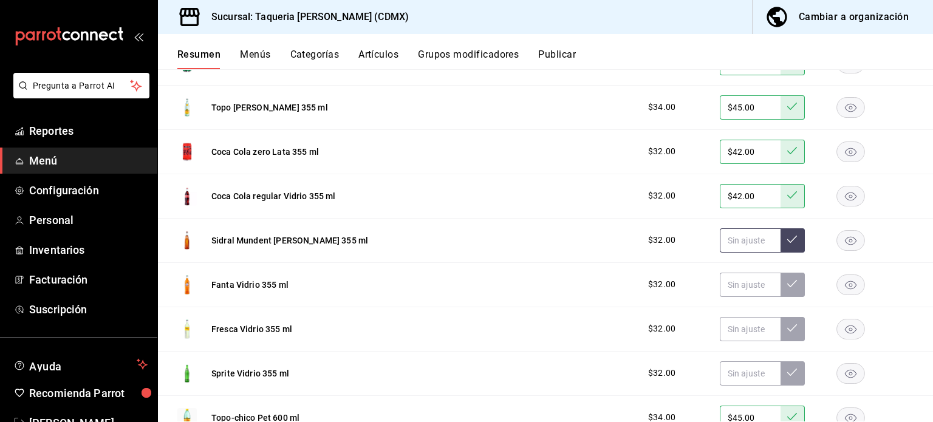
click at [720, 240] on input "text" at bounding box center [750, 240] width 61 height 24
paste input "$42.00"
type input "$42.00"
click at [792, 240] on div "$32.00 $42.00" at bounding box center [774, 240] width 277 height 24
click at [789, 240] on button at bounding box center [792, 240] width 24 height 24
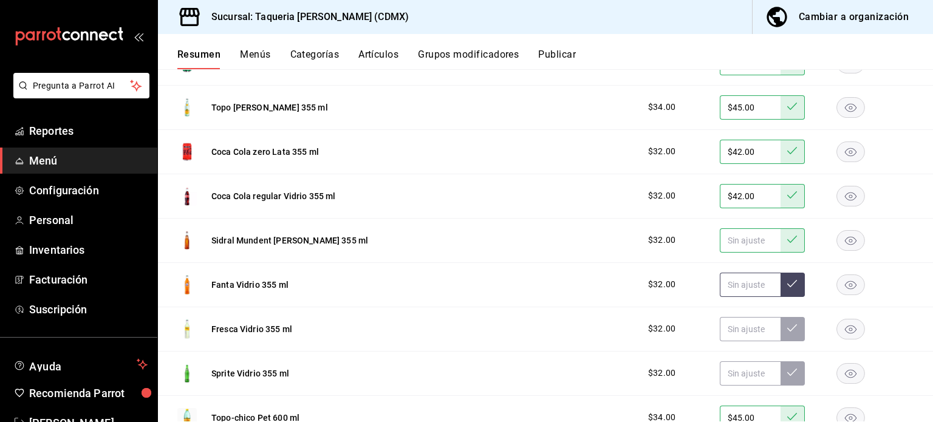
click at [732, 282] on input "text" at bounding box center [750, 285] width 61 height 24
click at [736, 236] on input "text" at bounding box center [750, 240] width 61 height 24
paste input "$42.00"
type input "$42.00"
click at [787, 240] on icon at bounding box center [792, 239] width 10 height 10
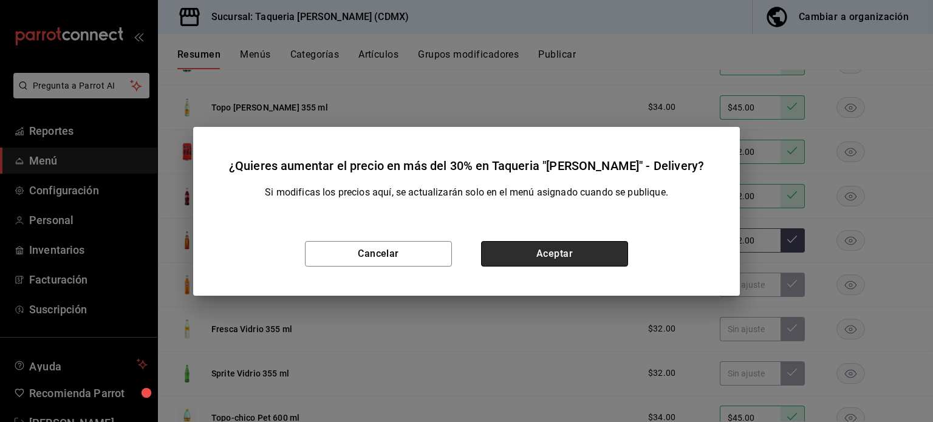
click at [590, 251] on button "Aceptar" at bounding box center [554, 254] width 147 height 26
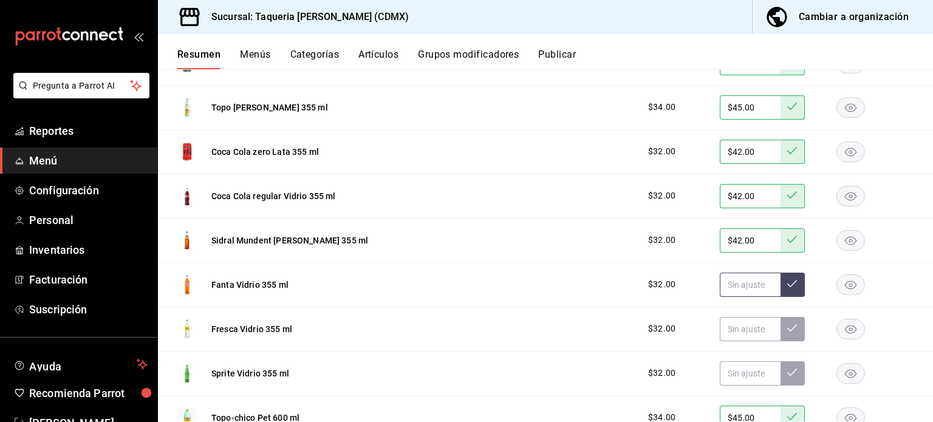
click at [740, 281] on input "text" at bounding box center [750, 285] width 61 height 24
paste input "$42.00"
type input "$42.00"
click at [787, 286] on icon at bounding box center [792, 284] width 10 height 10
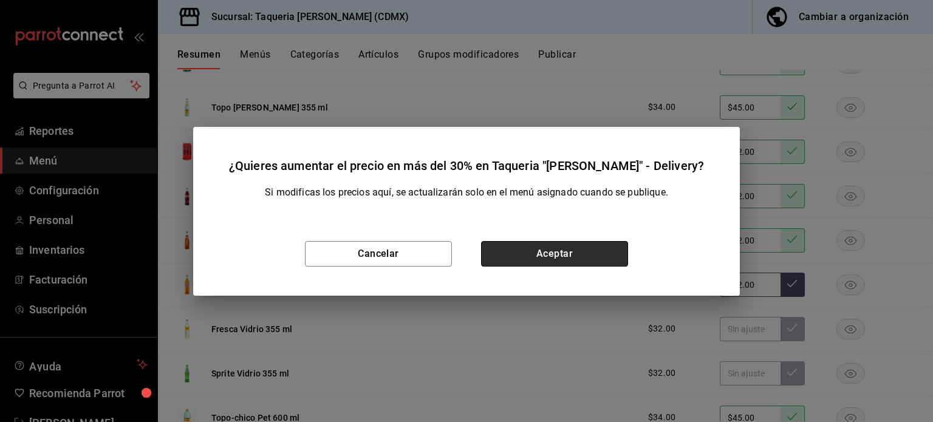
click at [590, 256] on button "Aceptar" at bounding box center [554, 254] width 147 height 26
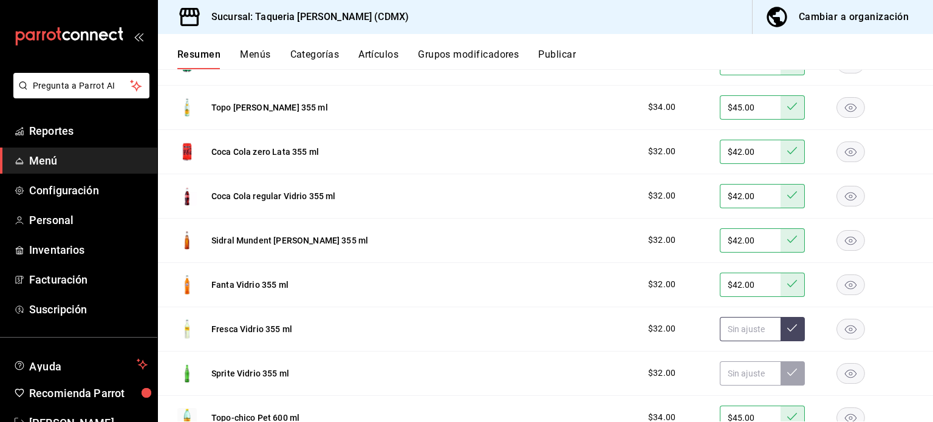
click at [735, 335] on input "text" at bounding box center [750, 329] width 61 height 24
paste input "$42.00"
type input "$42.00"
click at [789, 325] on button at bounding box center [792, 329] width 24 height 24
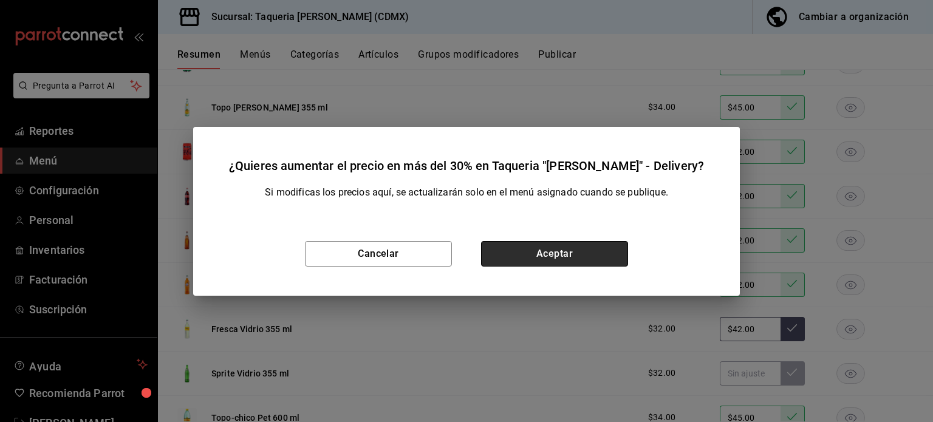
click at [585, 254] on button "Aceptar" at bounding box center [554, 254] width 147 height 26
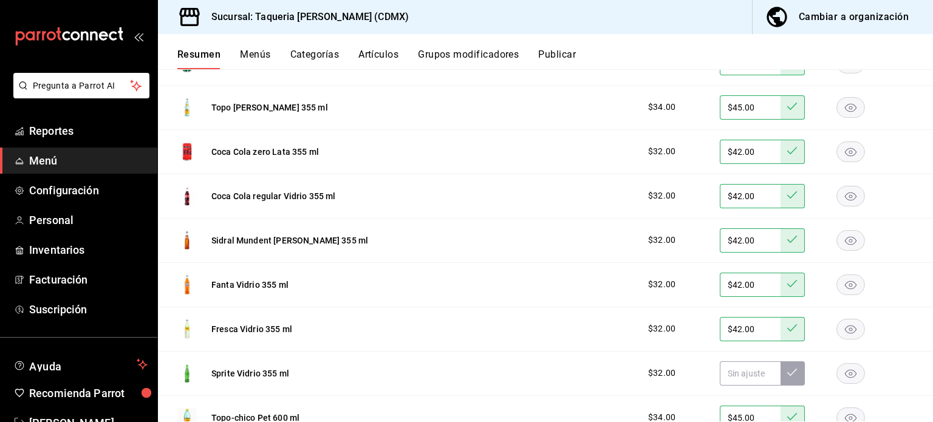
scroll to position [1225, 0]
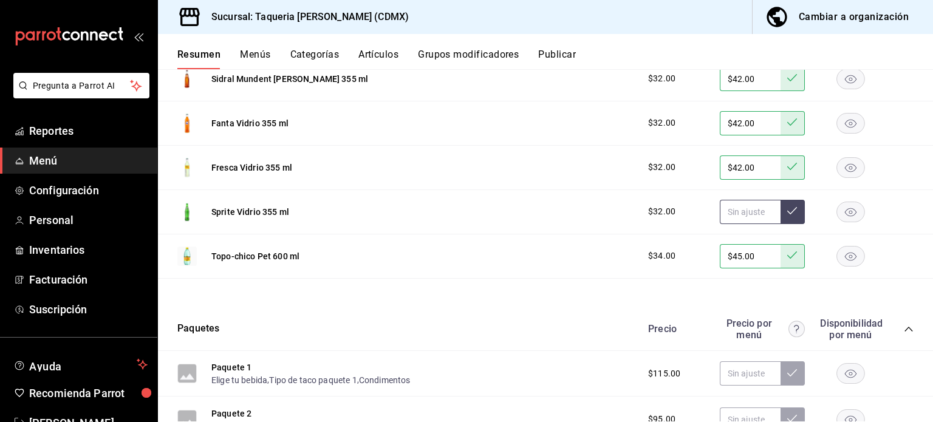
click at [746, 216] on input "text" at bounding box center [750, 212] width 61 height 24
paste input "$42.00"
type input "$42.00"
click at [787, 209] on icon at bounding box center [792, 211] width 10 height 10
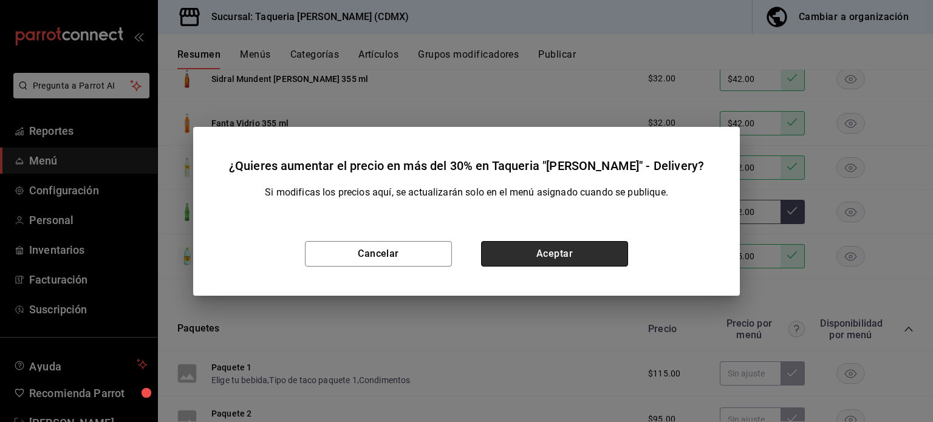
click at [545, 242] on button "Aceptar" at bounding box center [554, 254] width 147 height 26
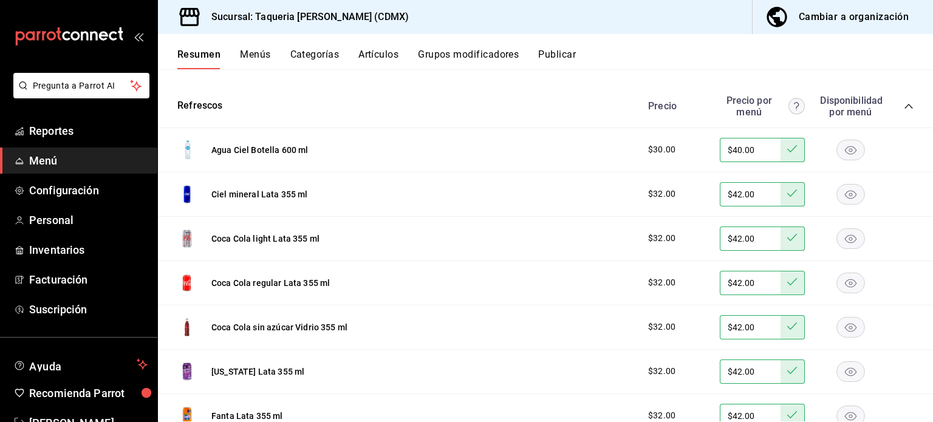
scroll to position [497, 0]
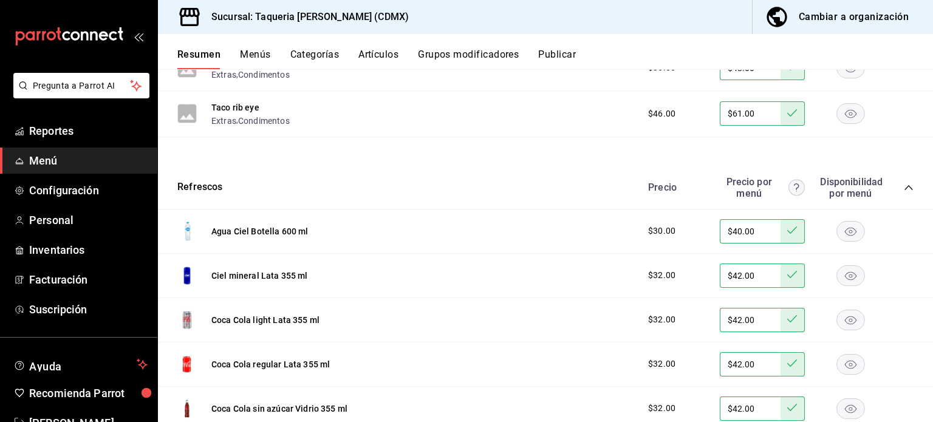
click at [903, 187] on div "Refrescos Precio Precio por menú Disponibilidad por menú" at bounding box center [545, 187] width 775 height 43
click at [903, 186] on icon "collapse-category-row" at bounding box center [908, 188] width 10 height 10
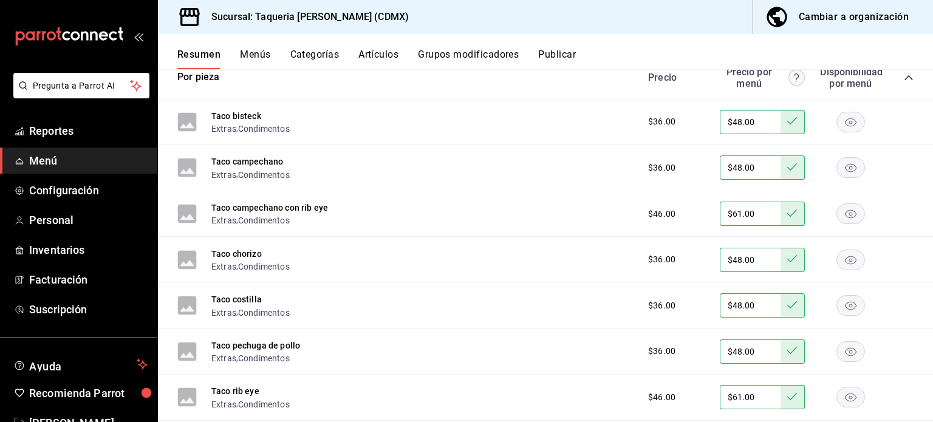
scroll to position [172, 0]
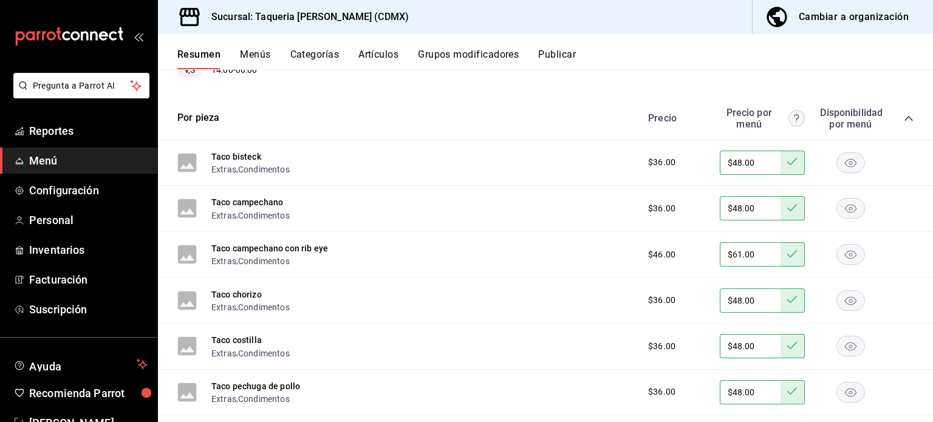
click at [903, 118] on icon "collapse-category-row" at bounding box center [908, 119] width 10 height 10
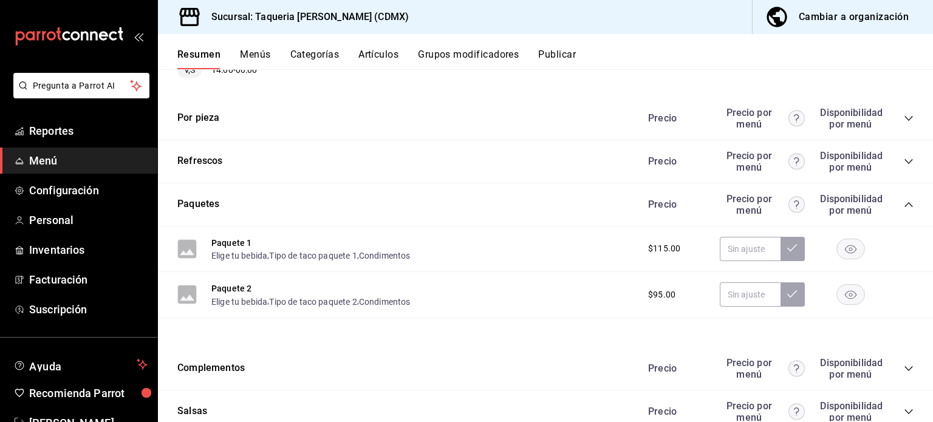
click at [726, 262] on div "Paquete 1 Elige tu bebida , Tipo de taco paquete 1 , Condimentos $115.00" at bounding box center [545, 249] width 775 height 46
click at [726, 253] on input "text" at bounding box center [750, 249] width 61 height 24
paste input "$151.00"
type input "$151.00"
click at [787, 250] on icon at bounding box center [792, 247] width 10 height 7
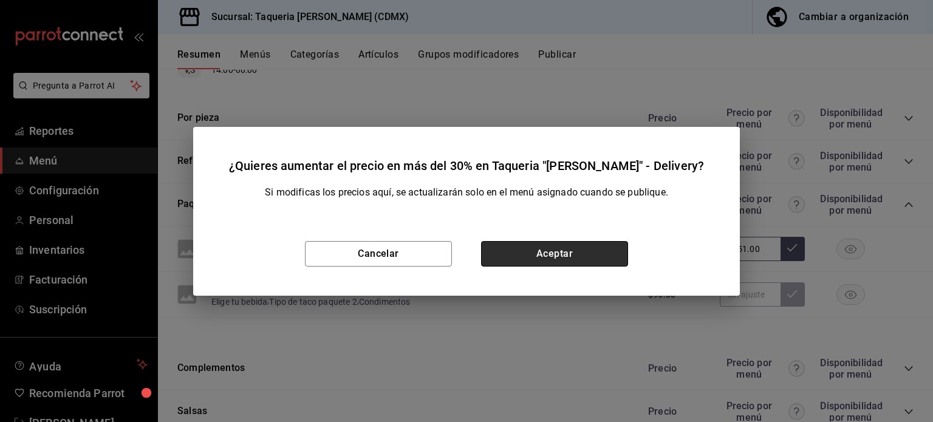
click at [551, 247] on button "Aceptar" at bounding box center [554, 254] width 147 height 26
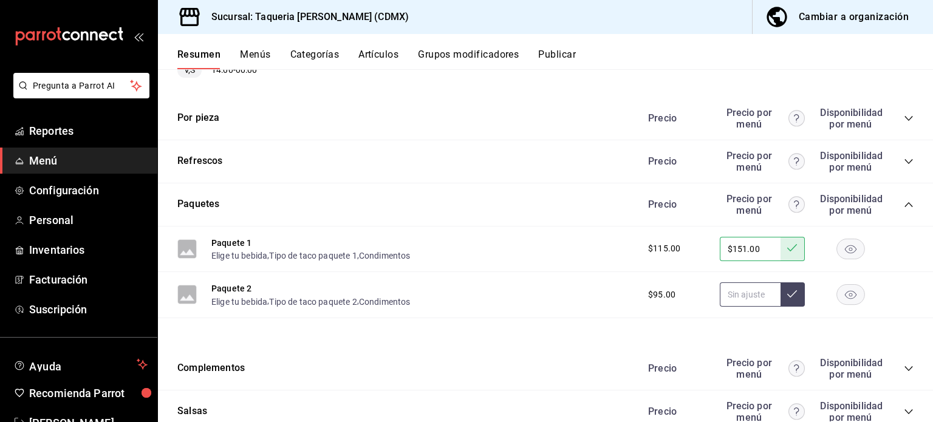
click at [757, 299] on input "text" at bounding box center [750, 294] width 61 height 24
paste input "$125.00"
type input "$125.00"
click at [787, 290] on icon at bounding box center [792, 294] width 10 height 10
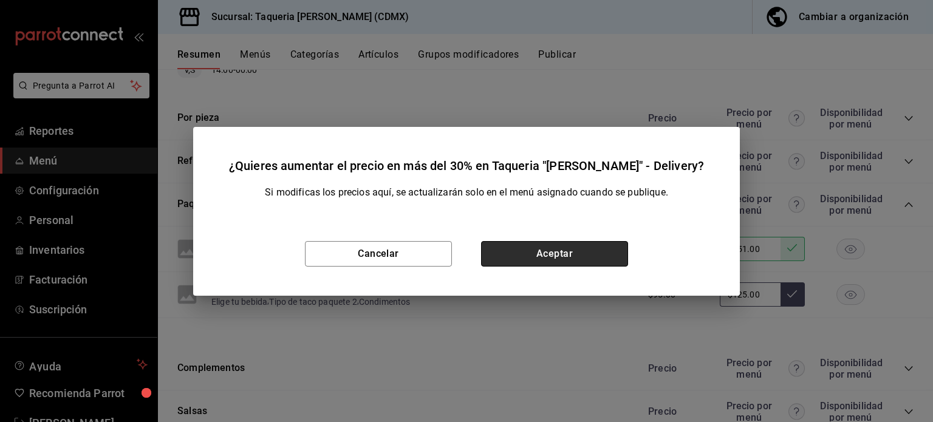
click at [549, 248] on button "Aceptar" at bounding box center [554, 254] width 147 height 26
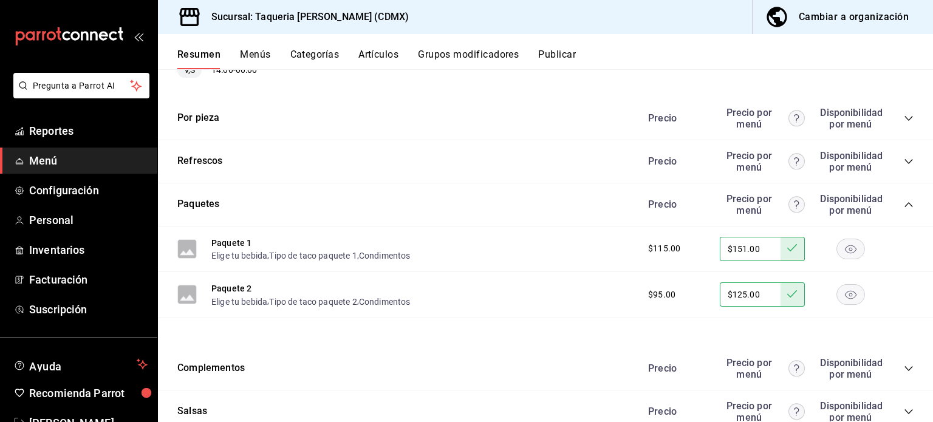
scroll to position [254, 0]
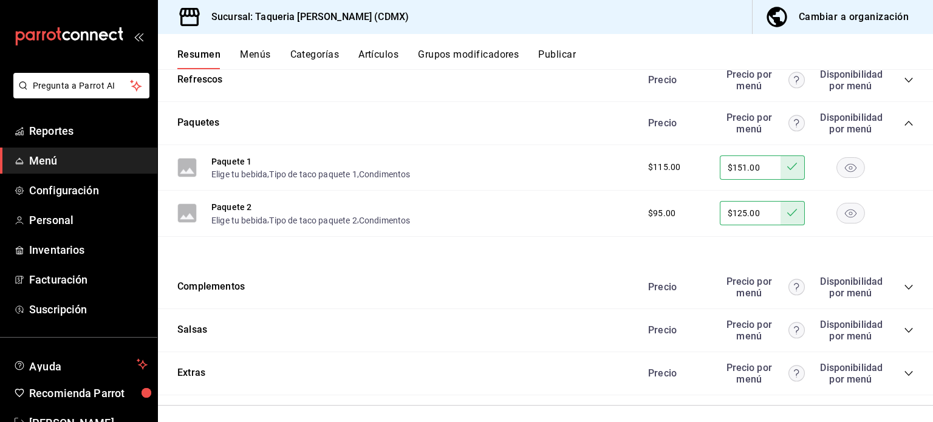
click at [904, 123] on icon "collapse-category-row" at bounding box center [908, 123] width 8 height 5
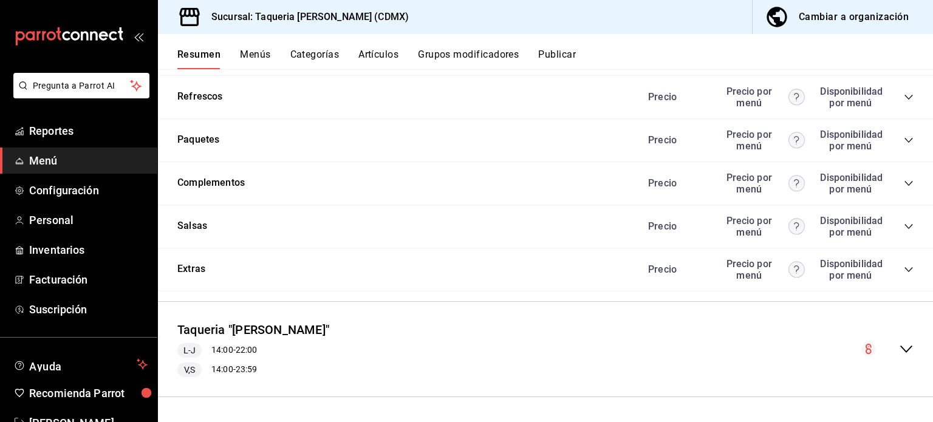
scroll to position [237, 0]
click at [903, 182] on icon "collapse-category-row" at bounding box center [908, 184] width 10 height 10
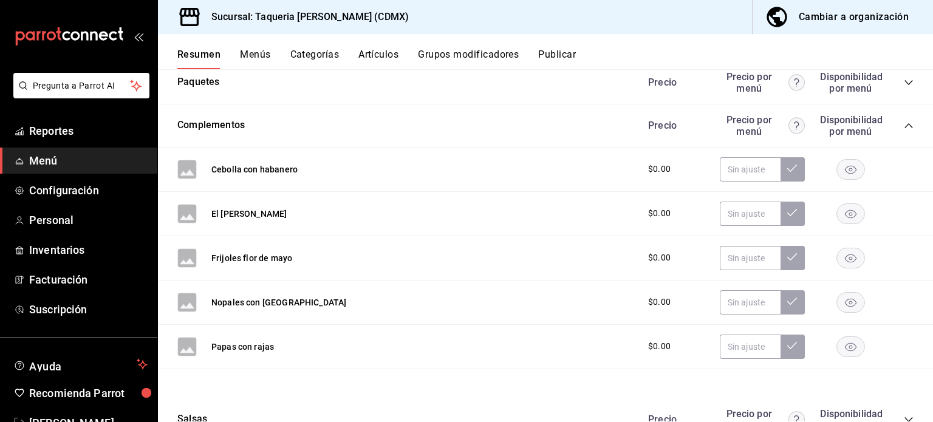
scroll to position [318, 0]
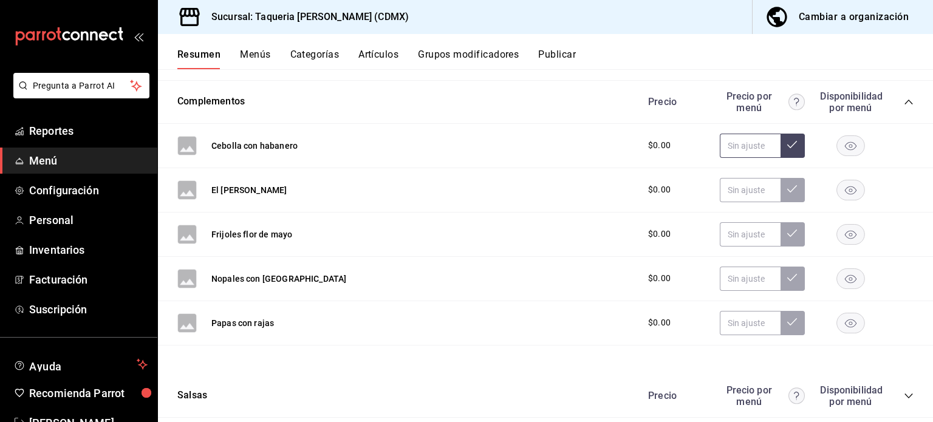
click at [741, 146] on input "text" at bounding box center [750, 146] width 61 height 24
paste input "$20.00"
type input "$20.00"
click at [791, 148] on button at bounding box center [792, 146] width 24 height 24
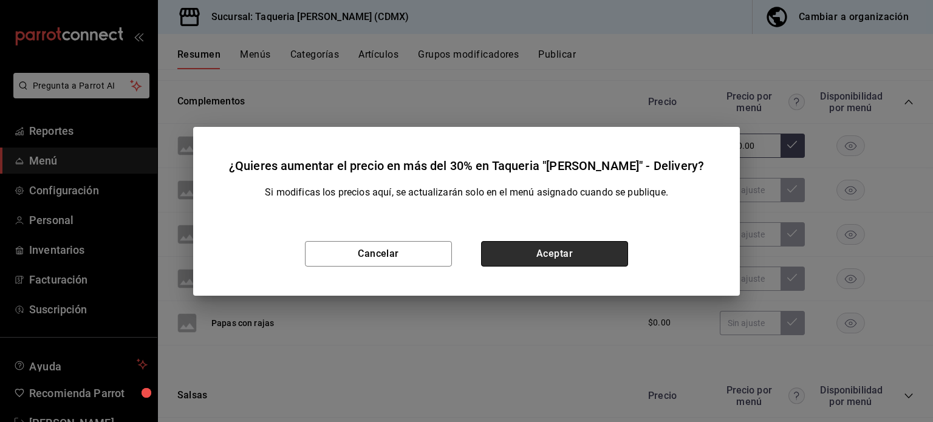
click at [543, 258] on button "Aceptar" at bounding box center [554, 254] width 147 height 26
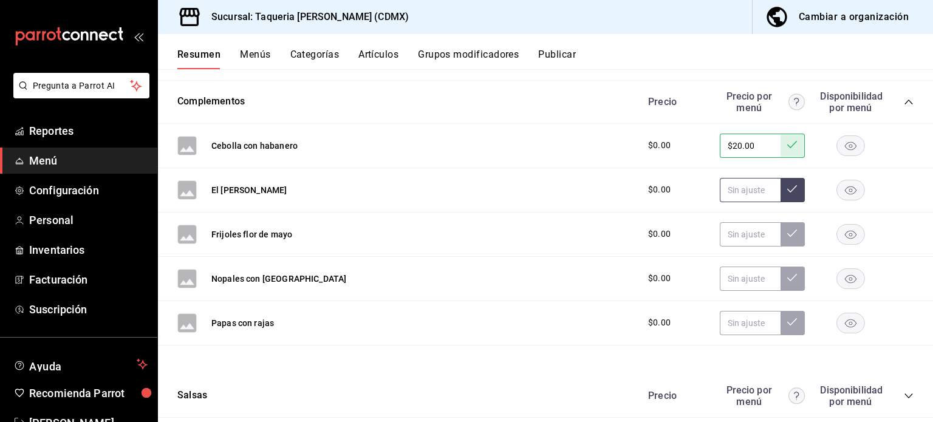
click at [747, 184] on input "text" at bounding box center [750, 190] width 61 height 24
paste input "$20.00"
type input "$20.00"
drag, startPoint x: 799, startPoint y: 192, endPoint x: 789, endPoint y: 191, distance: 9.8
click at [799, 192] on div "$0.00 $20.00" at bounding box center [774, 190] width 277 height 24
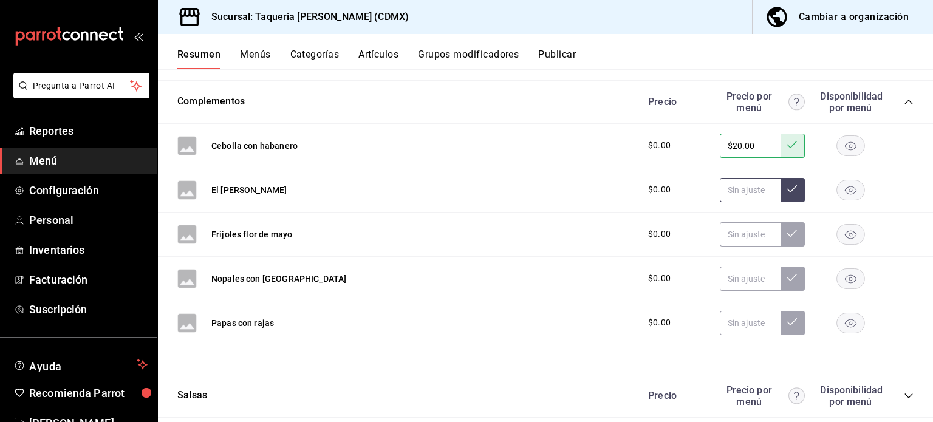
click at [787, 191] on icon at bounding box center [792, 189] width 10 height 10
click at [745, 188] on input "text" at bounding box center [750, 190] width 61 height 24
paste input "$20.00"
click at [771, 192] on input "$20.00" at bounding box center [750, 190] width 61 height 24
type input "$20.00"
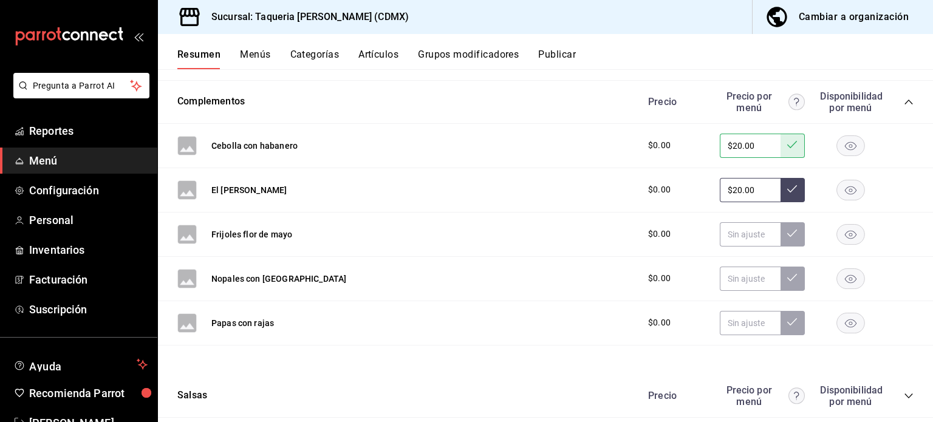
click at [787, 192] on icon at bounding box center [792, 189] width 10 height 10
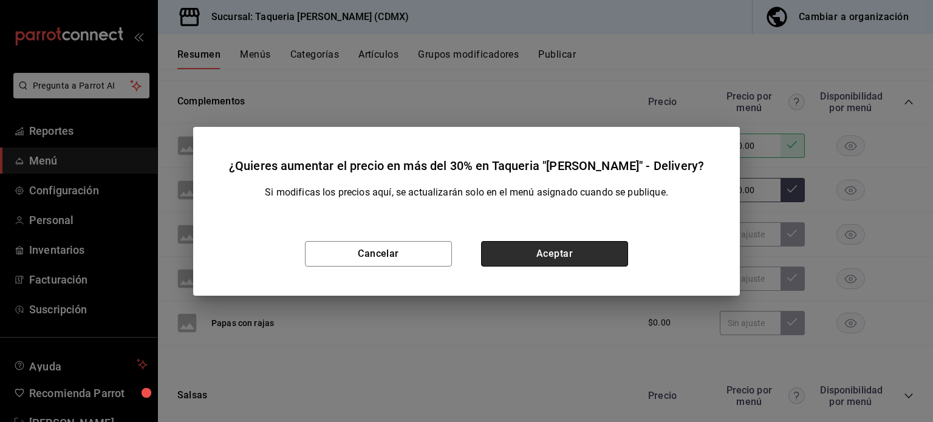
click at [587, 257] on button "Aceptar" at bounding box center [554, 254] width 147 height 26
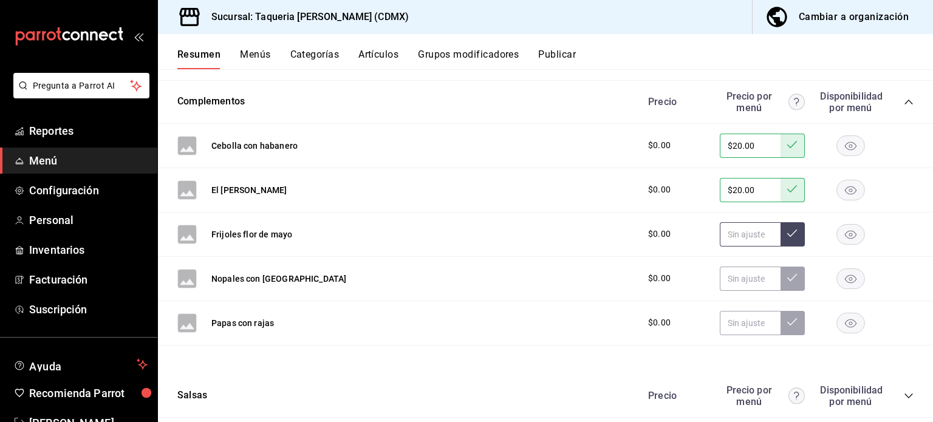
click at [732, 239] on input "text" at bounding box center [750, 234] width 61 height 24
paste input "$20.00"
type input "$20.00"
click at [787, 236] on icon at bounding box center [792, 233] width 10 height 10
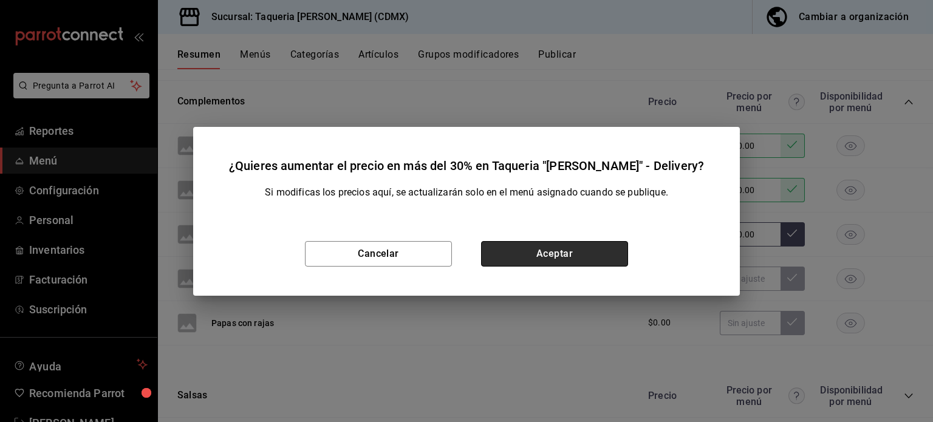
click at [565, 260] on button "Aceptar" at bounding box center [554, 254] width 147 height 26
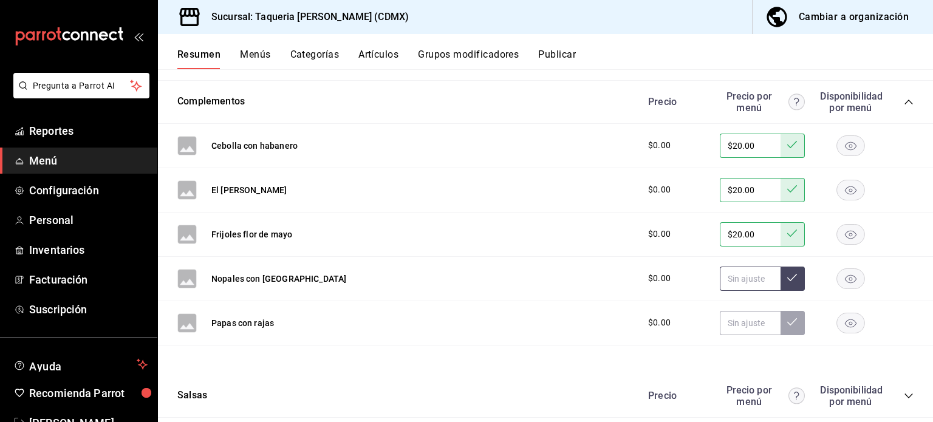
click at [728, 267] on input "text" at bounding box center [750, 279] width 61 height 24
paste input "$20.00"
type input "$20.00"
click at [795, 281] on div "$0.00 $20.00" at bounding box center [774, 279] width 277 height 24
click at [784, 283] on button at bounding box center [792, 279] width 24 height 24
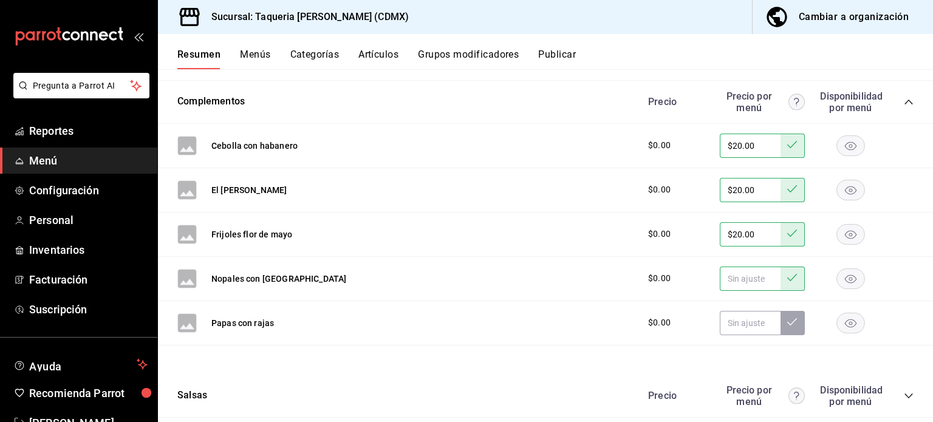
click at [749, 283] on input "text" at bounding box center [750, 279] width 61 height 24
paste input "$20.00"
type input "$20.00"
click at [787, 279] on icon at bounding box center [792, 277] width 10 height 7
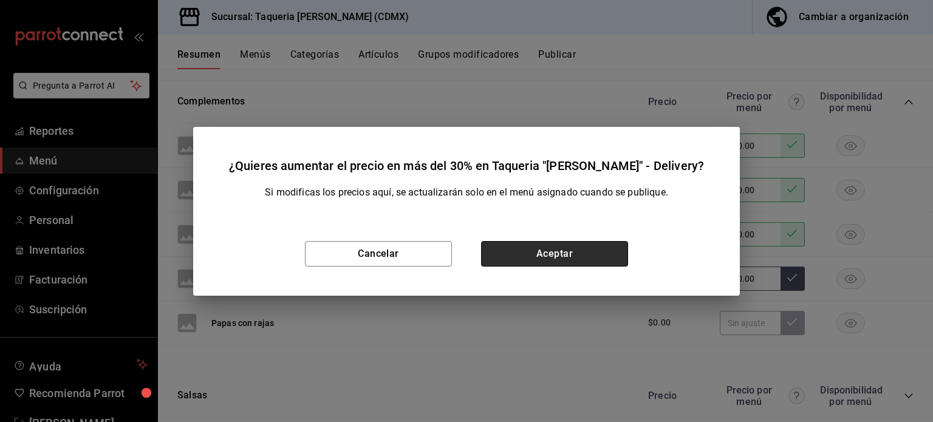
click at [571, 246] on button "Aceptar" at bounding box center [554, 254] width 147 height 26
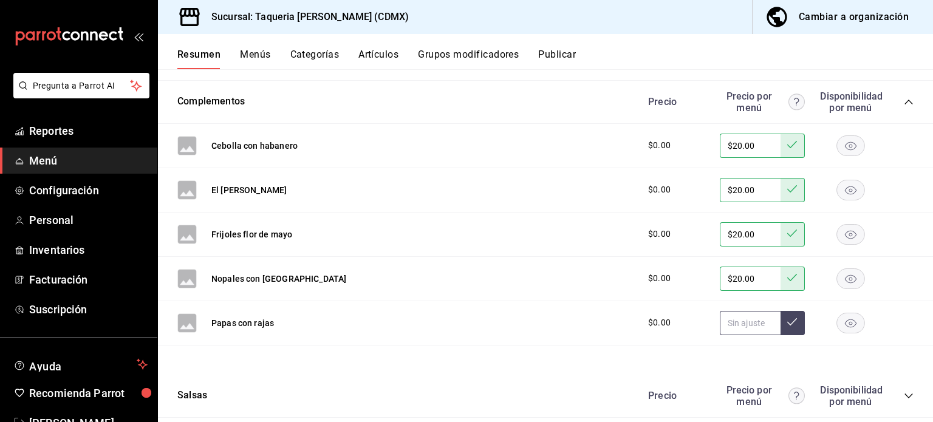
click at [741, 325] on input "text" at bounding box center [750, 323] width 61 height 24
paste input "$20.00"
type input "$20.00"
click at [788, 321] on button at bounding box center [792, 323] width 24 height 24
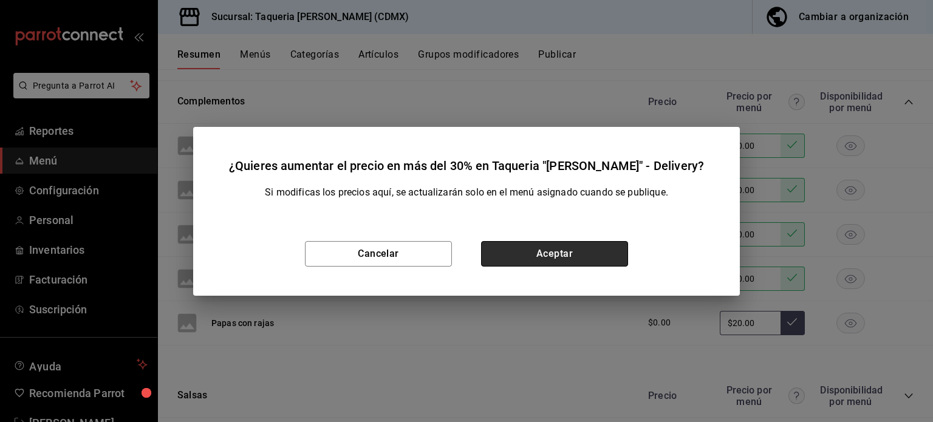
click at [541, 241] on button "Aceptar" at bounding box center [554, 254] width 147 height 26
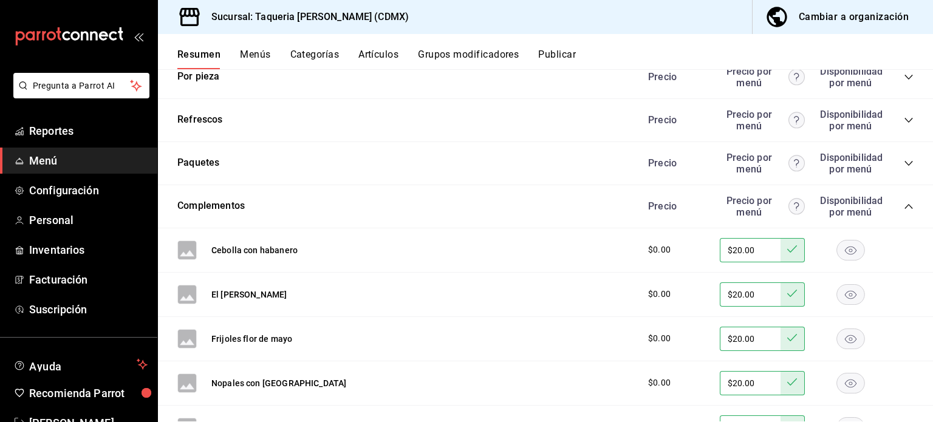
scroll to position [237, 0]
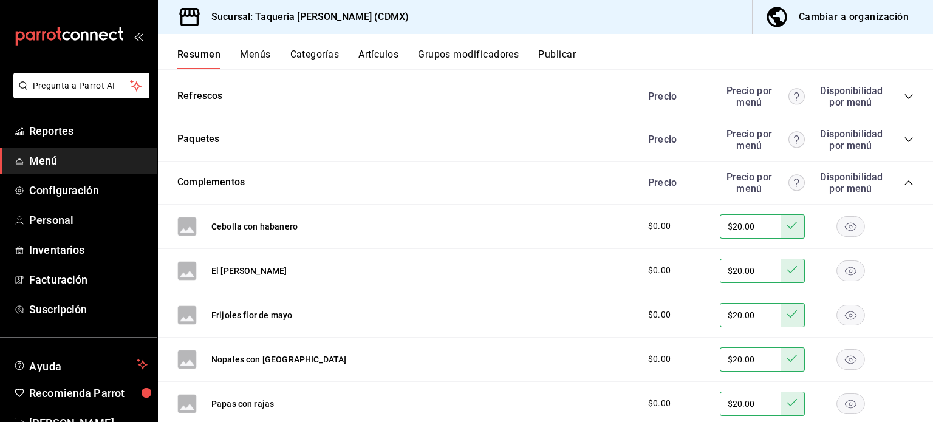
click at [903, 180] on icon "collapse-category-row" at bounding box center [908, 183] width 10 height 10
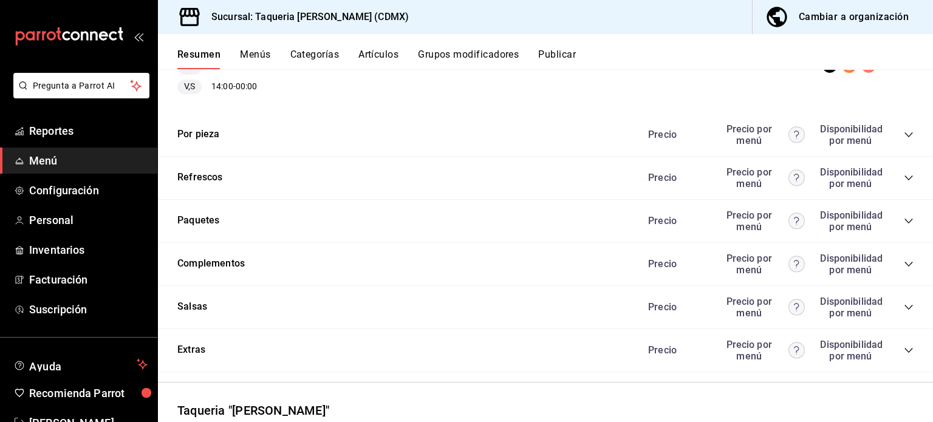
scroll to position [237, 0]
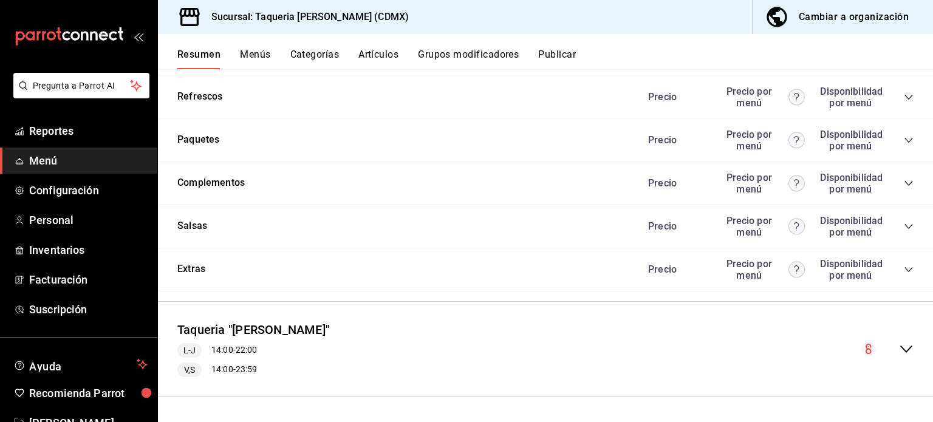
click at [903, 228] on icon "collapse-category-row" at bounding box center [908, 227] width 10 height 10
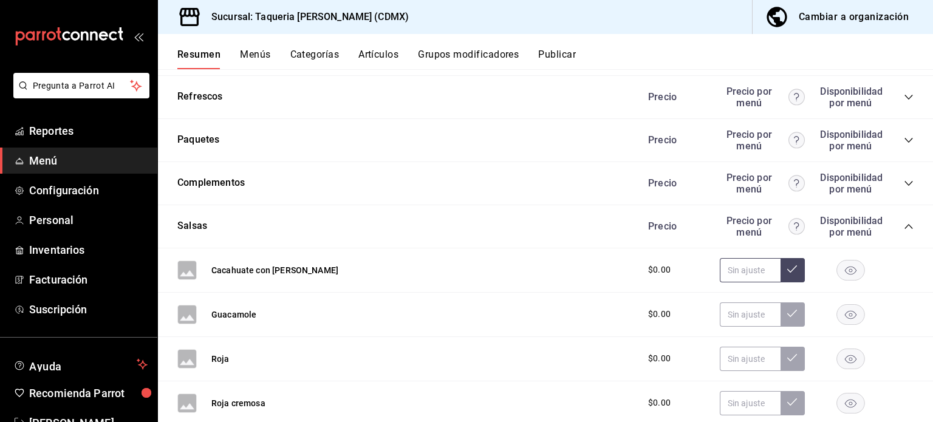
click at [720, 265] on input "text" at bounding box center [750, 270] width 61 height 24
paste input "$20.00"
type input "$20.00"
click at [787, 273] on icon at bounding box center [792, 269] width 10 height 10
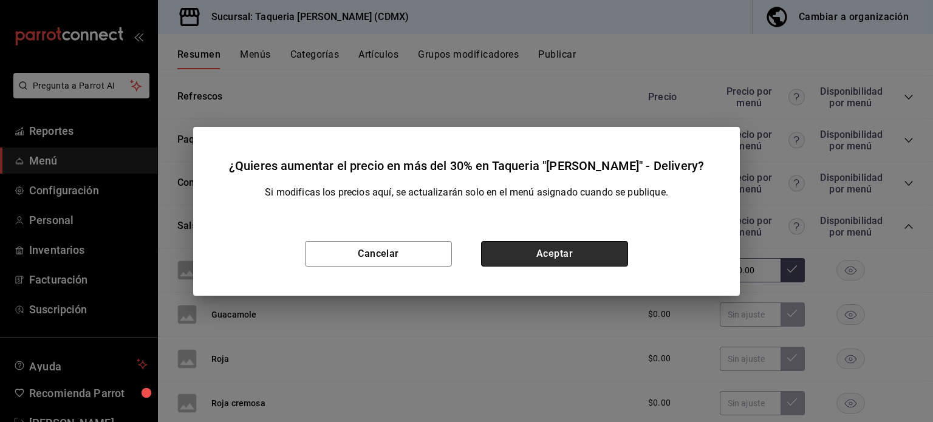
click at [603, 254] on button "Aceptar" at bounding box center [554, 254] width 147 height 26
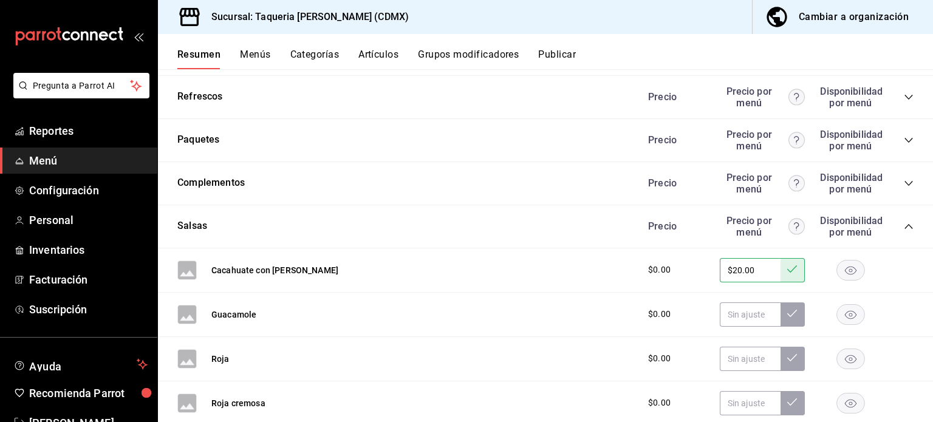
scroll to position [318, 0]
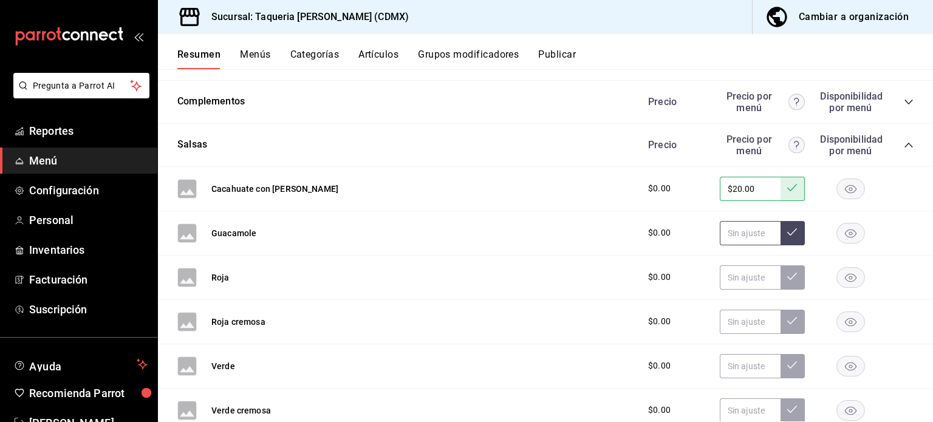
click at [733, 245] on input "text" at bounding box center [750, 233] width 61 height 24
paste input "$20.00"
type input "$20.00"
click at [794, 228] on button at bounding box center [792, 233] width 24 height 24
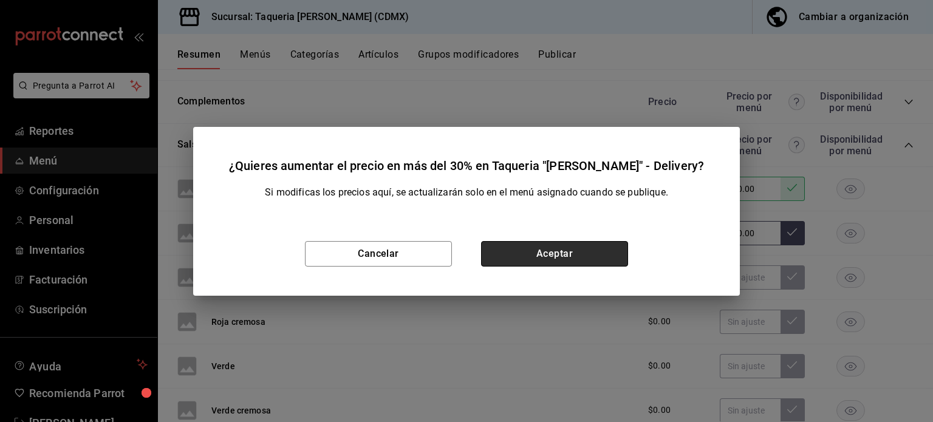
click at [600, 242] on button "Aceptar" at bounding box center [554, 254] width 147 height 26
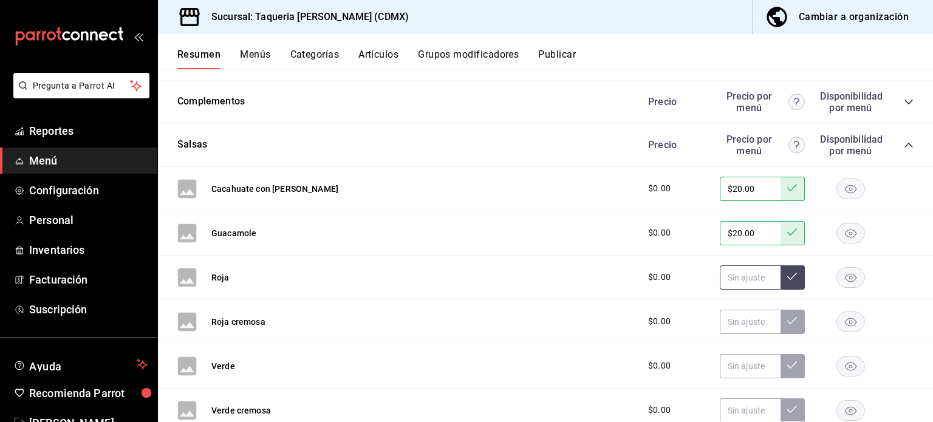
click at [727, 275] on input "text" at bounding box center [750, 277] width 61 height 24
paste input "$20.00"
type input "$20.00"
click at [791, 282] on button at bounding box center [792, 277] width 24 height 24
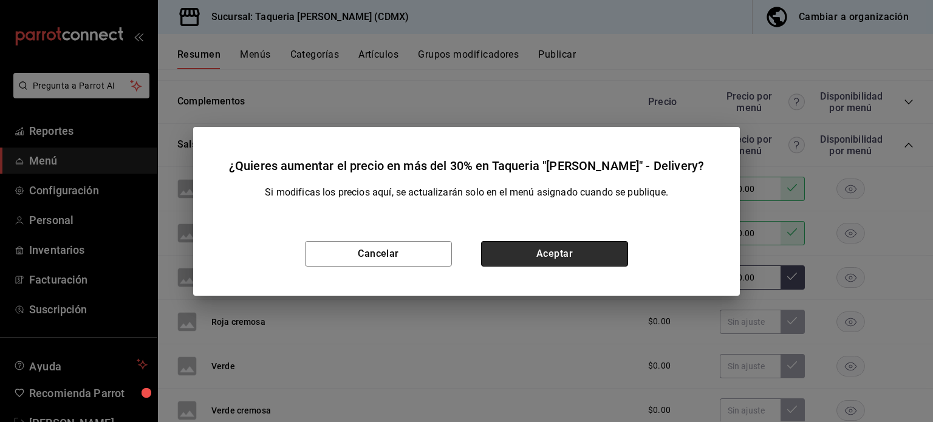
click at [599, 252] on button "Aceptar" at bounding box center [554, 254] width 147 height 26
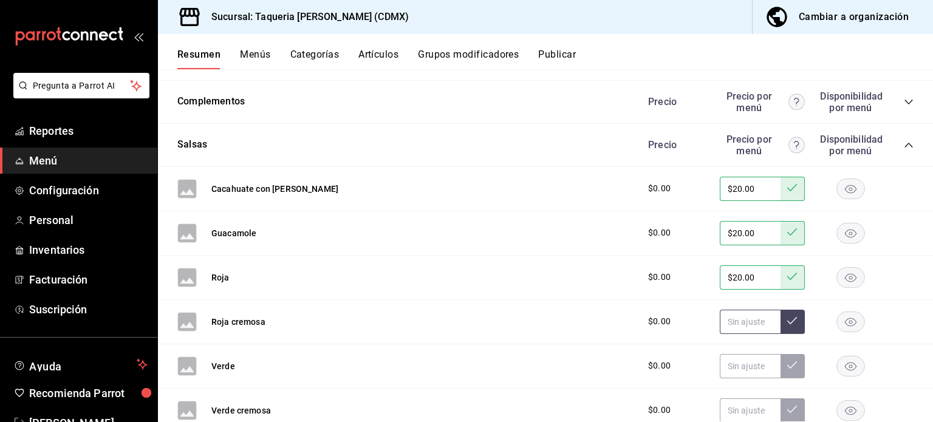
click at [726, 316] on input "text" at bounding box center [750, 322] width 61 height 24
paste input "$20.00"
type input "$20.00"
click at [792, 320] on button at bounding box center [792, 322] width 24 height 24
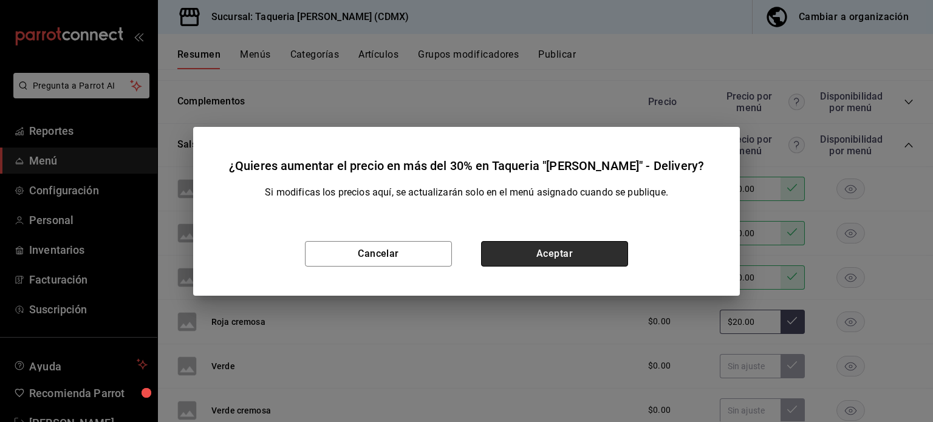
click at [611, 257] on button "Aceptar" at bounding box center [554, 254] width 147 height 26
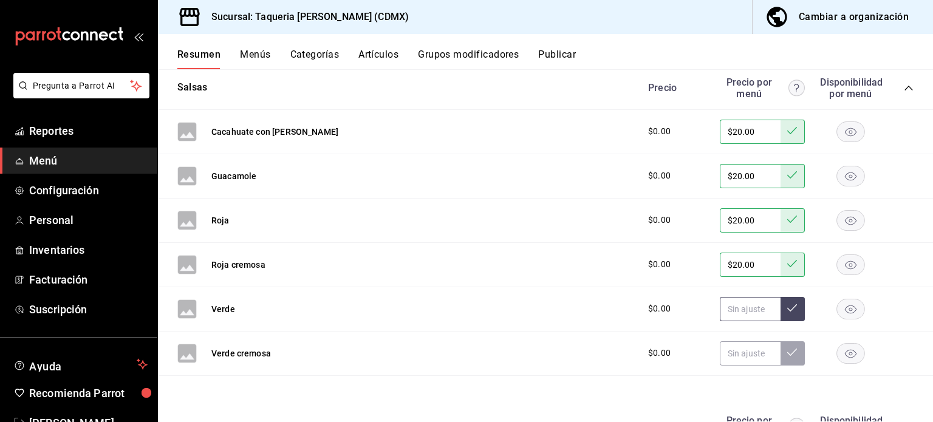
scroll to position [398, 0]
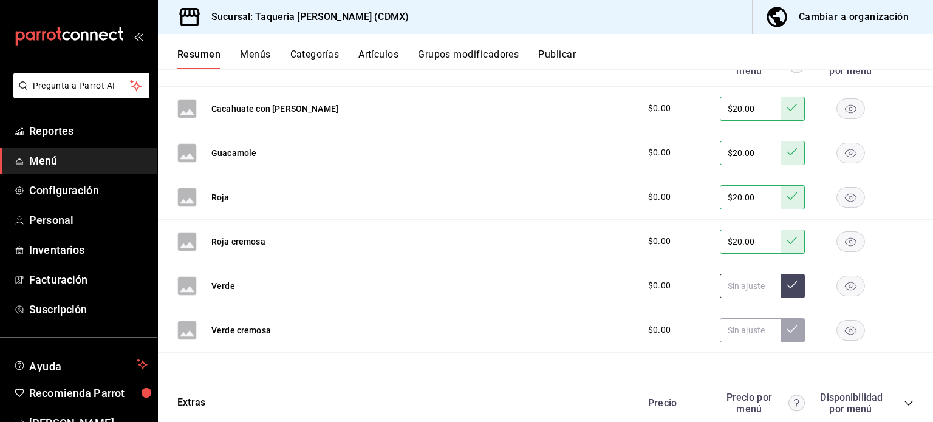
click at [732, 288] on input "text" at bounding box center [750, 286] width 61 height 24
paste input "$20.00"
type input "$20.00"
click at [787, 282] on icon at bounding box center [792, 285] width 10 height 10
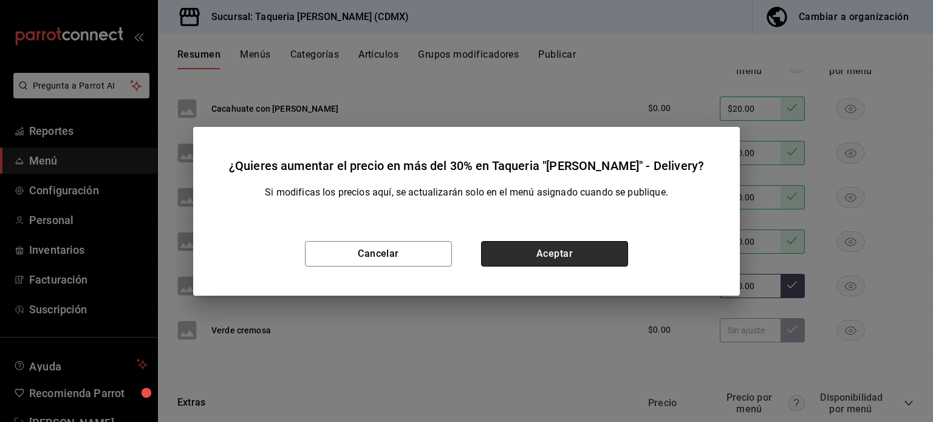
click at [556, 257] on button "Aceptar" at bounding box center [554, 254] width 147 height 26
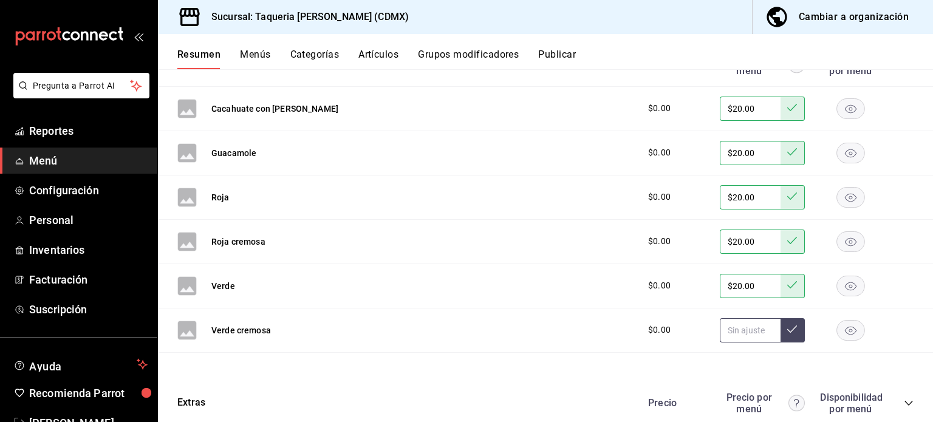
click at [735, 331] on input "text" at bounding box center [750, 330] width 61 height 24
paste input "$20.00"
type input "$20.00"
click at [792, 332] on button at bounding box center [792, 330] width 24 height 24
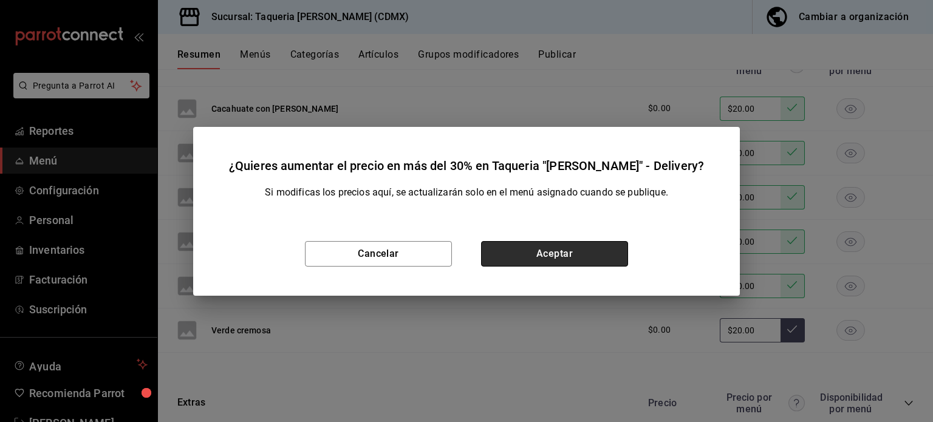
click at [567, 244] on button "Aceptar" at bounding box center [554, 254] width 147 height 26
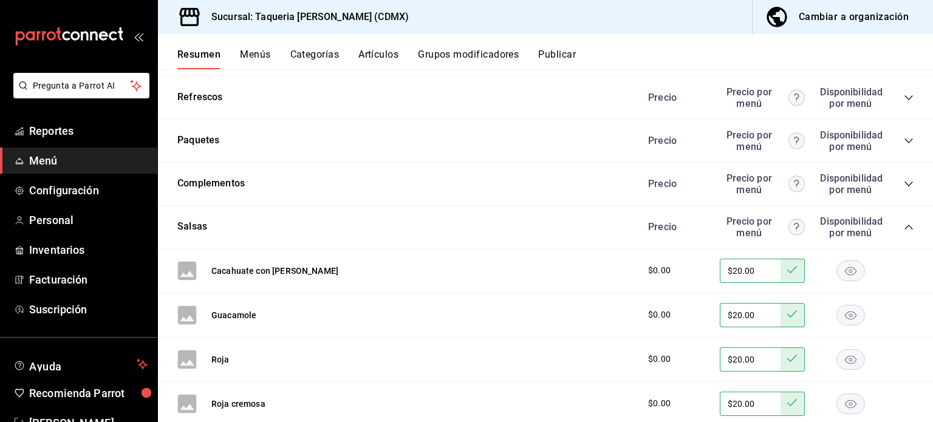
scroll to position [207, 0]
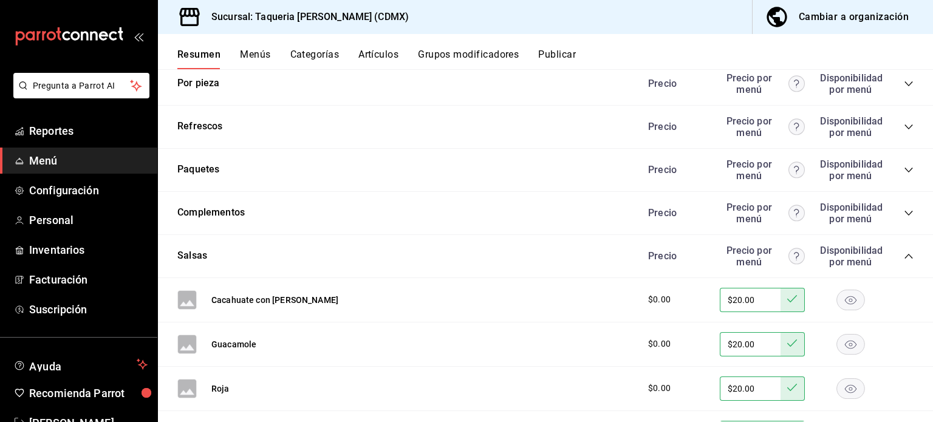
click at [903, 256] on icon "collapse-category-row" at bounding box center [908, 256] width 10 height 10
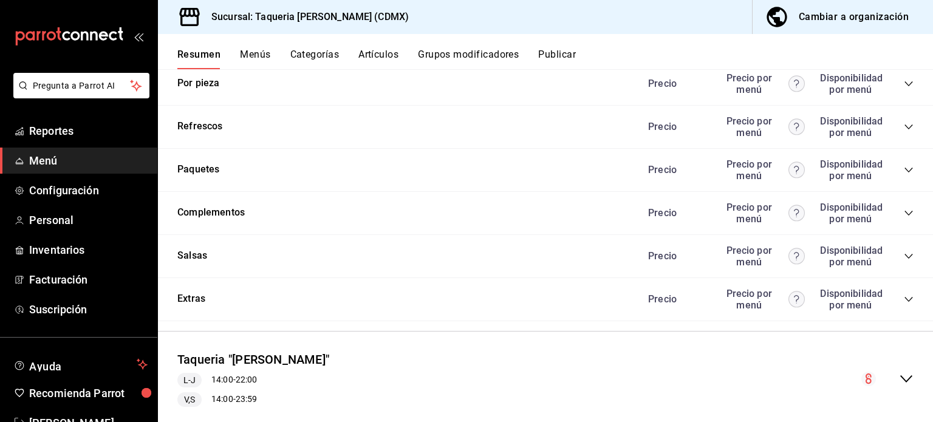
scroll to position [237, 0]
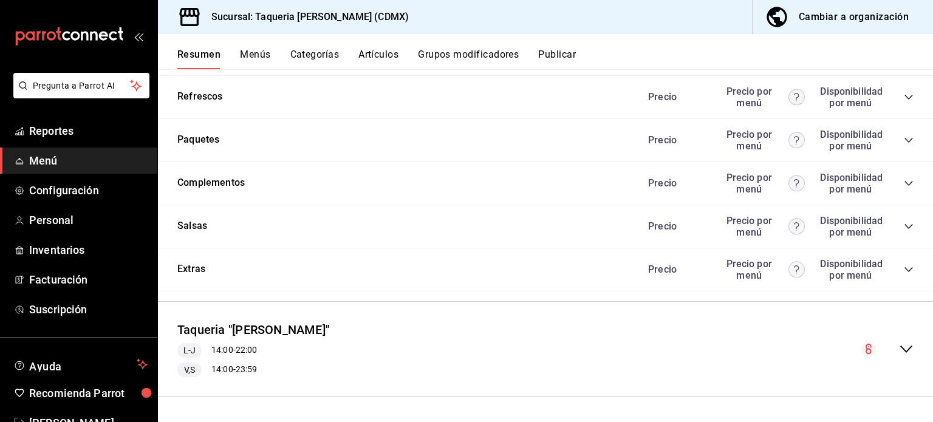
click at [903, 269] on icon "collapse-category-row" at bounding box center [908, 270] width 10 height 10
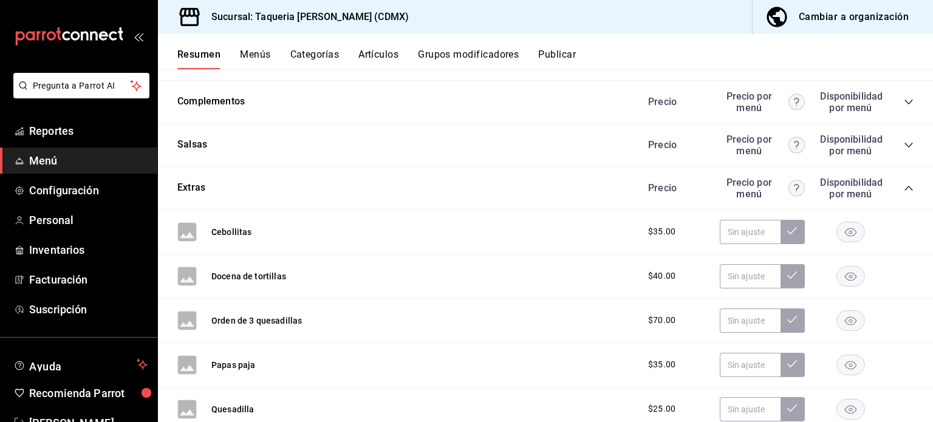
scroll to position [398, 0]
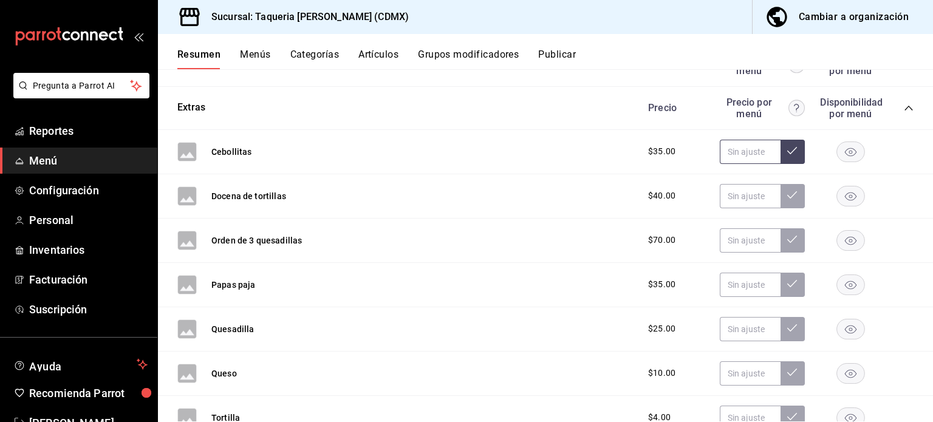
click at [724, 146] on input "text" at bounding box center [750, 152] width 61 height 24
paste input "$46.00"
type input "$46.00"
click at [787, 148] on icon at bounding box center [792, 151] width 10 height 10
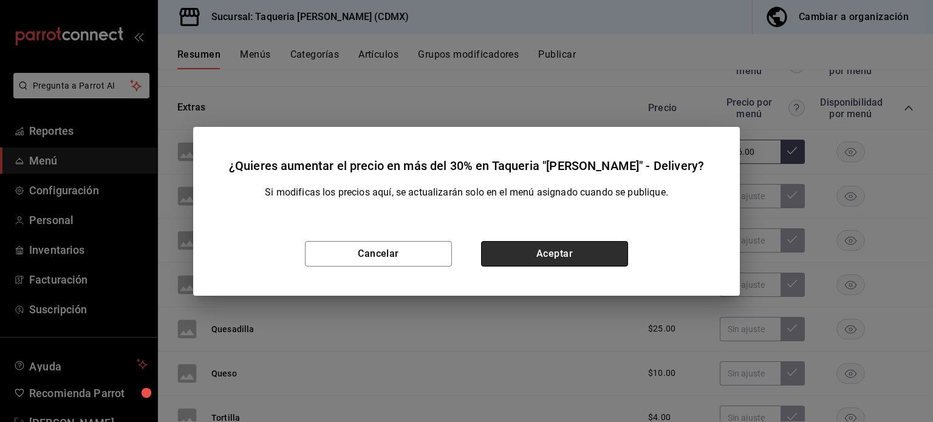
click at [582, 250] on button "Aceptar" at bounding box center [554, 254] width 147 height 26
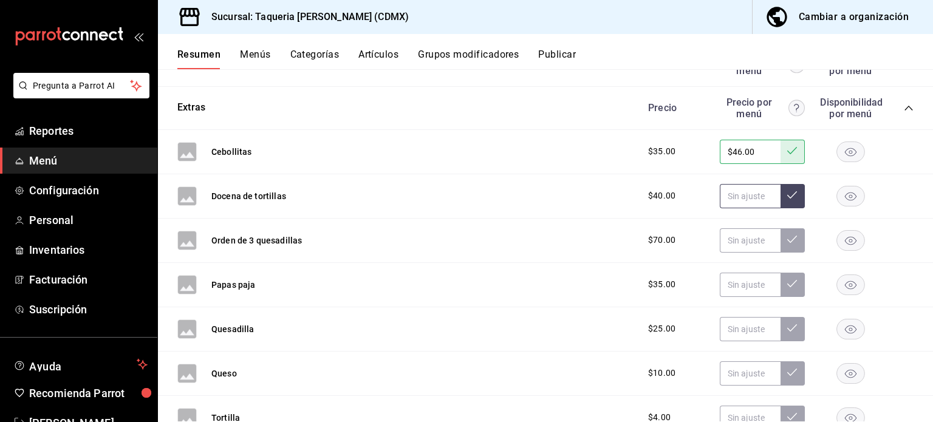
click at [741, 200] on input "text" at bounding box center [750, 196] width 61 height 24
paste input "$63.00"
type input "$63.00"
click at [787, 197] on icon at bounding box center [792, 194] width 10 height 7
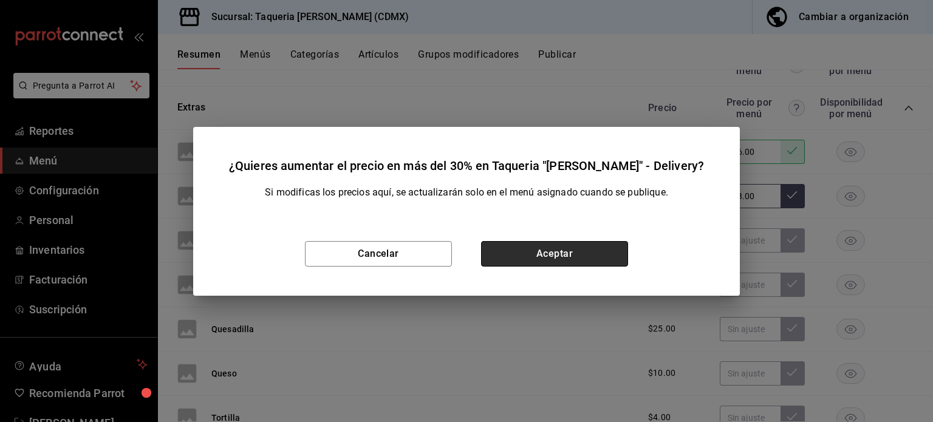
click at [550, 247] on button "Aceptar" at bounding box center [554, 254] width 147 height 26
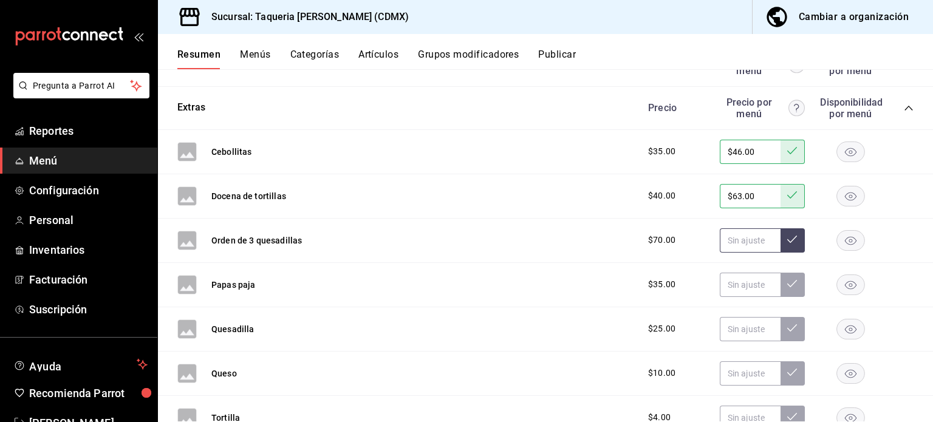
click at [738, 252] on input "text" at bounding box center [750, 240] width 61 height 24
paste input "$92.00"
type input "$92.00"
click at [788, 239] on button at bounding box center [792, 240] width 24 height 24
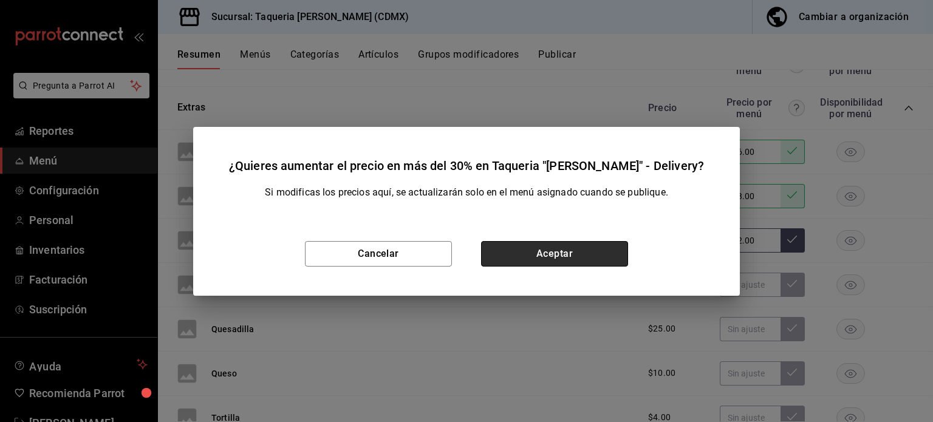
click at [574, 252] on button "Aceptar" at bounding box center [554, 254] width 147 height 26
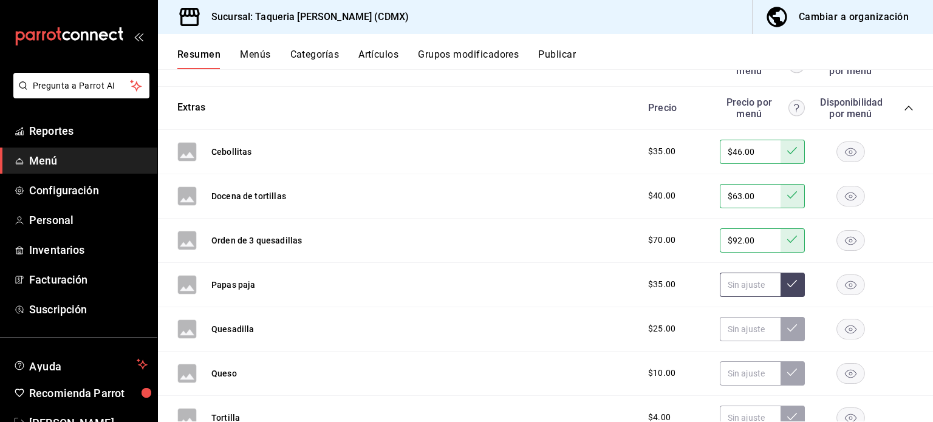
click at [725, 281] on input "text" at bounding box center [750, 285] width 61 height 24
paste input "$46.00"
type input "$46.00"
click at [787, 285] on icon at bounding box center [792, 284] width 10 height 10
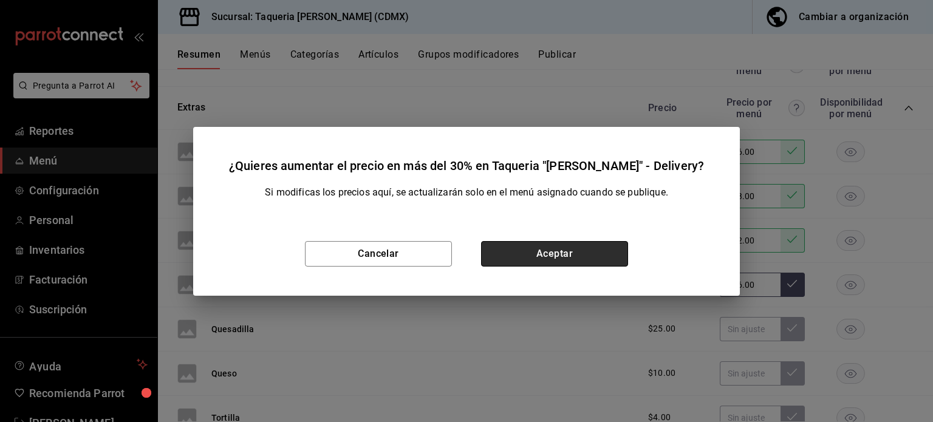
click at [597, 253] on button "Aceptar" at bounding box center [554, 254] width 147 height 26
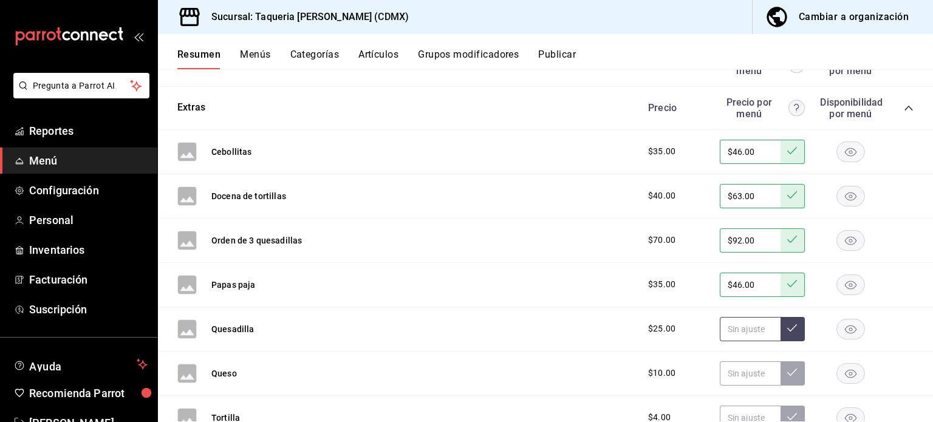
click at [729, 335] on input "text" at bounding box center [750, 329] width 61 height 24
paste input "$33.00"
type input "$33.00"
click at [787, 326] on icon at bounding box center [792, 328] width 10 height 10
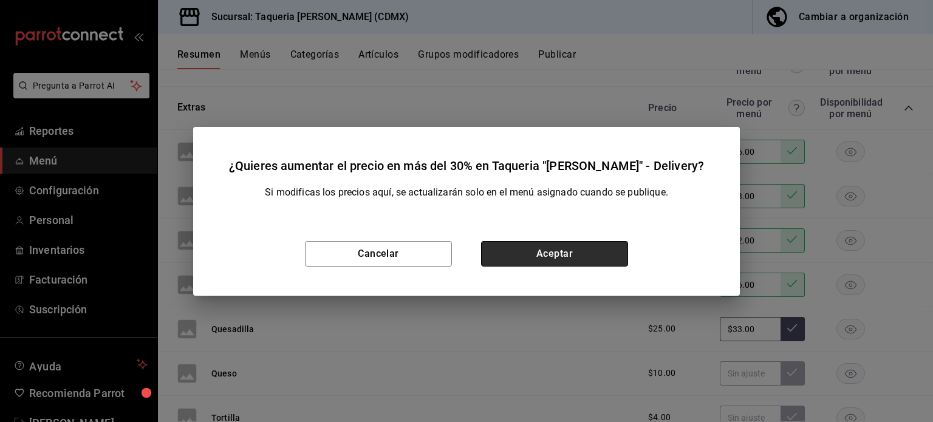
click at [583, 243] on button "Aceptar" at bounding box center [554, 254] width 147 height 26
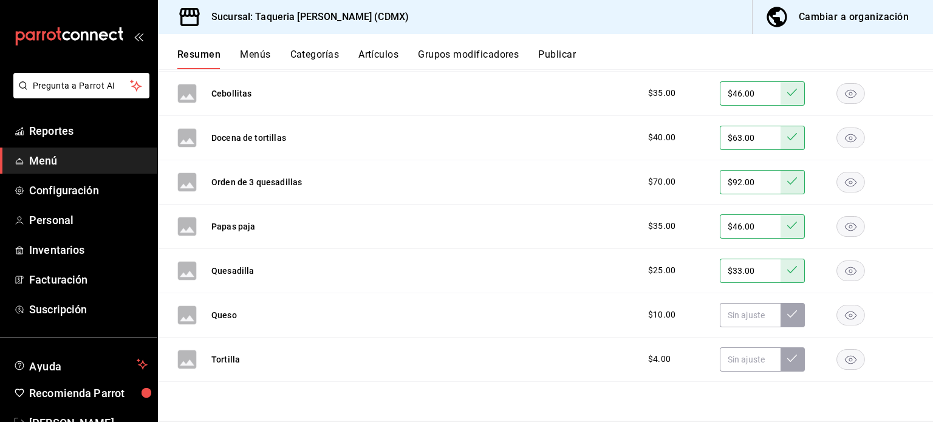
scroll to position [480, 0]
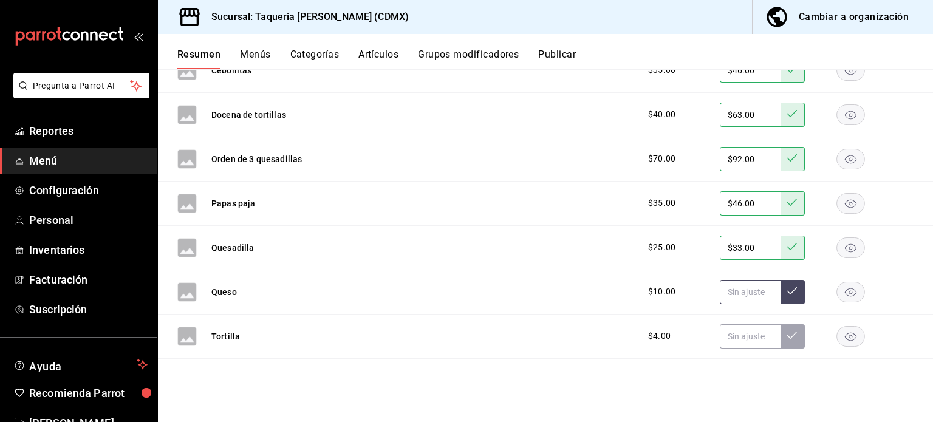
click at [725, 291] on input "text" at bounding box center [750, 292] width 61 height 24
paste input "$16.00"
type input "$16.00"
click at [794, 295] on button at bounding box center [792, 292] width 24 height 24
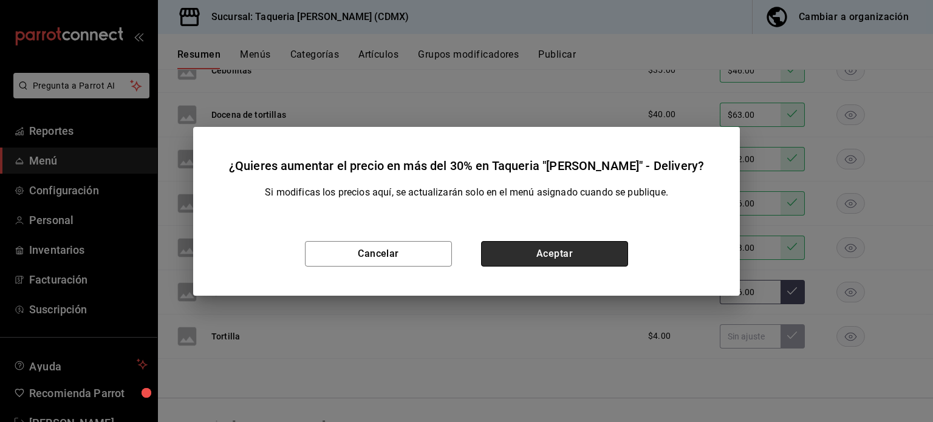
click at [557, 248] on button "Aceptar" at bounding box center [554, 254] width 147 height 26
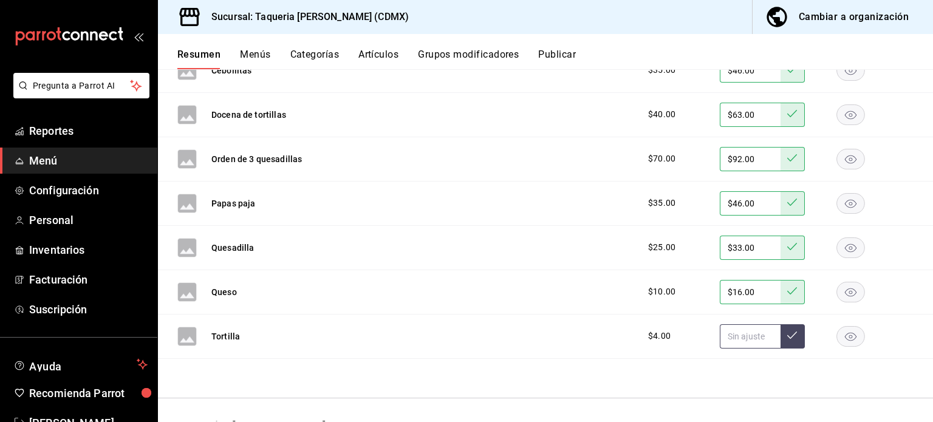
click at [738, 328] on input "text" at bounding box center [750, 336] width 61 height 24
paste input "$6.00"
type input "$6.00"
click at [787, 337] on icon at bounding box center [792, 335] width 10 height 10
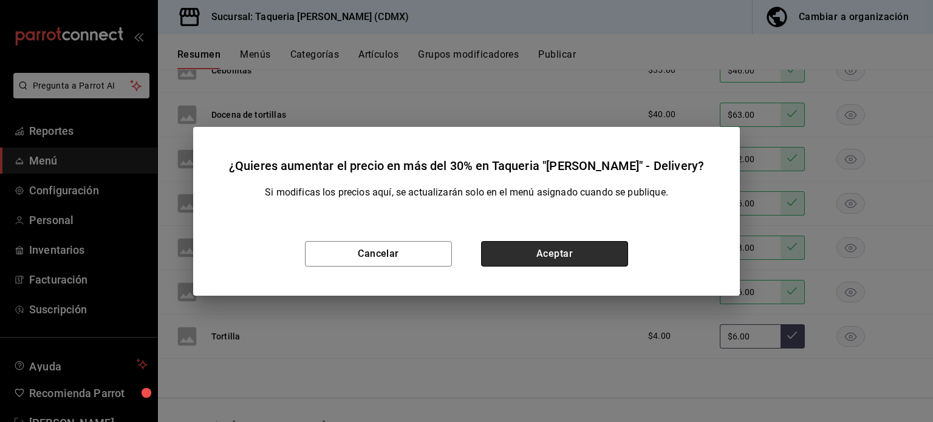
click at [612, 262] on button "Aceptar" at bounding box center [554, 254] width 147 height 26
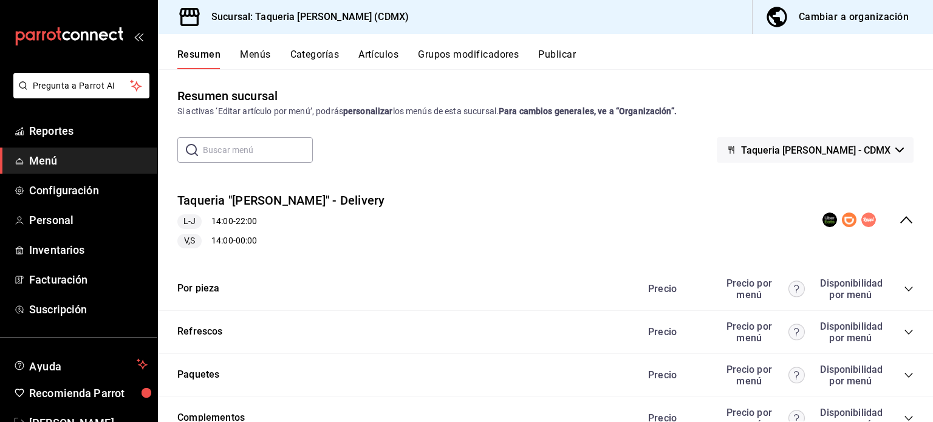
scroll to position [0, 0]
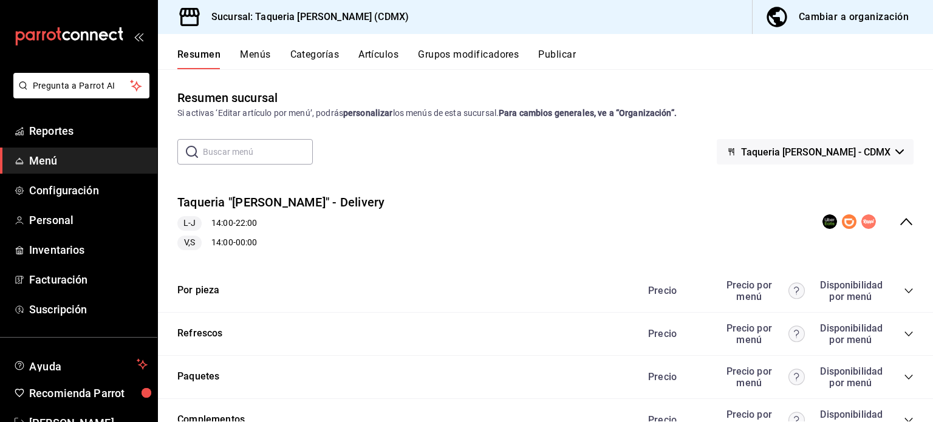
click at [420, 201] on div "Taqueria "Don Pepe" - Delivery L-J 14:00 - 22:00 V,S 14:00 - 00:00" at bounding box center [545, 222] width 775 height 76
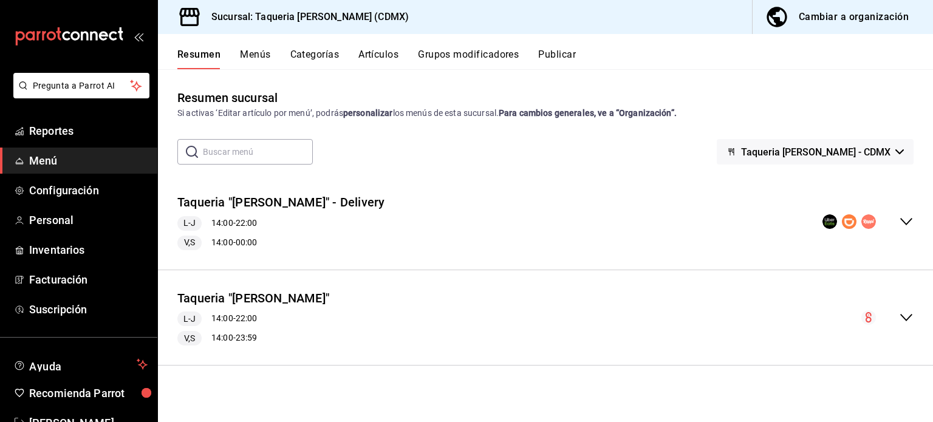
click at [383, 295] on div "Taqueria "Don Pepe" L-J 14:00 - 22:00 V,S 14:00 - 23:59" at bounding box center [545, 318] width 775 height 76
click at [495, 50] on button "Grupos modificadores" at bounding box center [468, 59] width 101 height 21
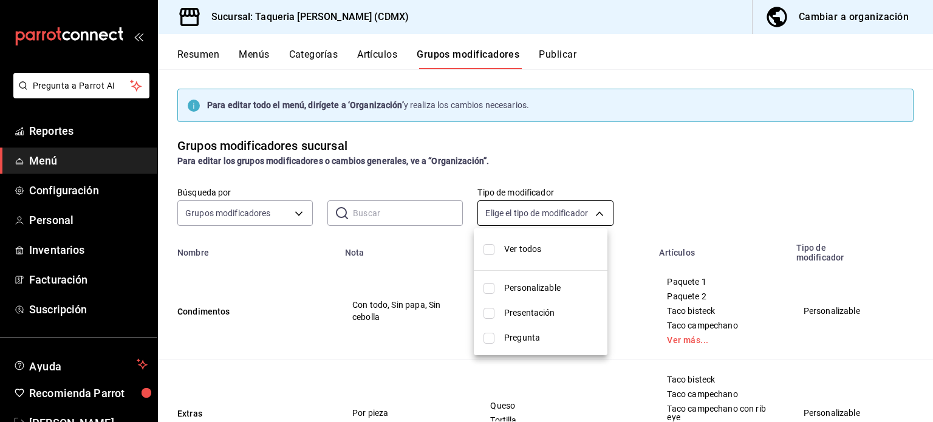
click at [554, 214] on body "Pregunta a Parrot AI Reportes Menú Configuración Personal Inventarios Facturaci…" at bounding box center [466, 211] width 933 height 422
click at [554, 214] on div at bounding box center [466, 211] width 933 height 422
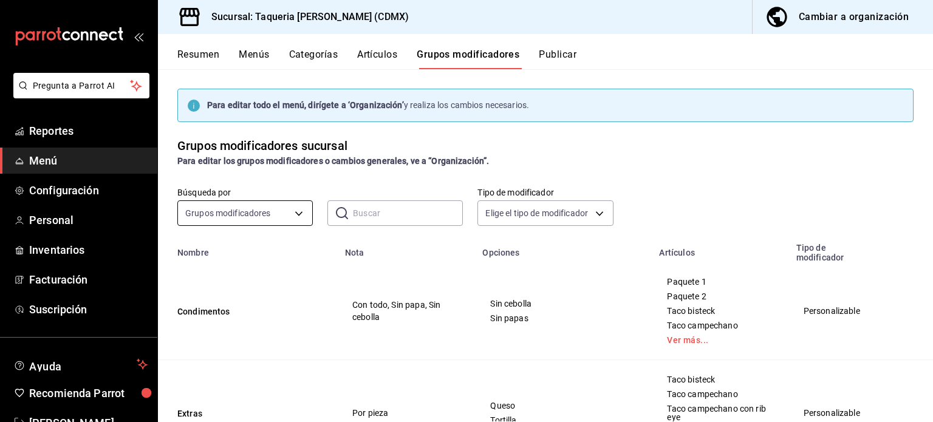
click at [287, 208] on body "Pregunta a Parrot AI Reportes Menú Configuración Personal Inventarios Facturaci…" at bounding box center [466, 211] width 933 height 422
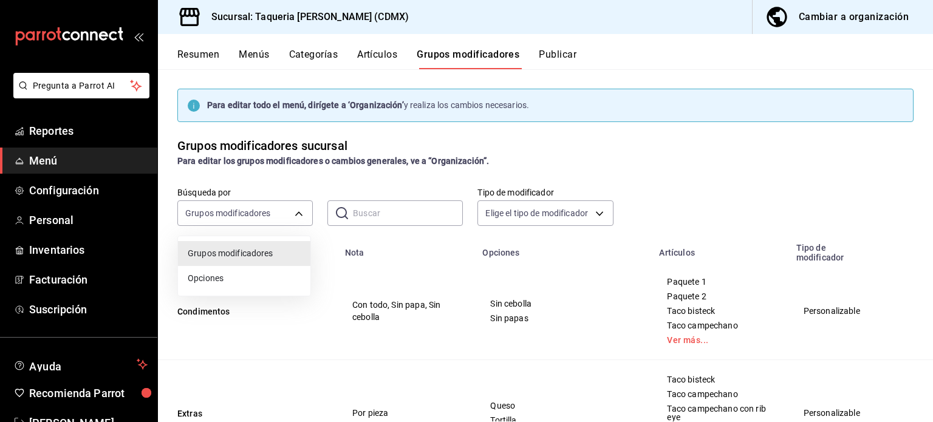
click at [240, 276] on span "Opciones" at bounding box center [244, 278] width 113 height 13
type input "OPTION"
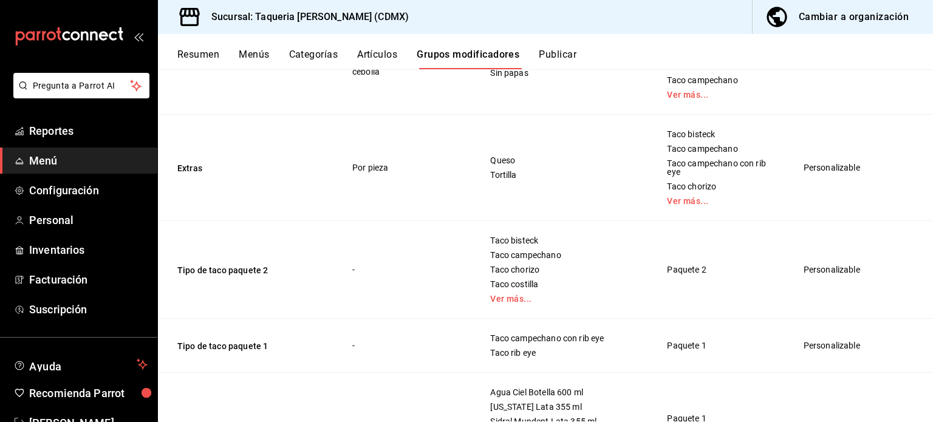
scroll to position [78, 0]
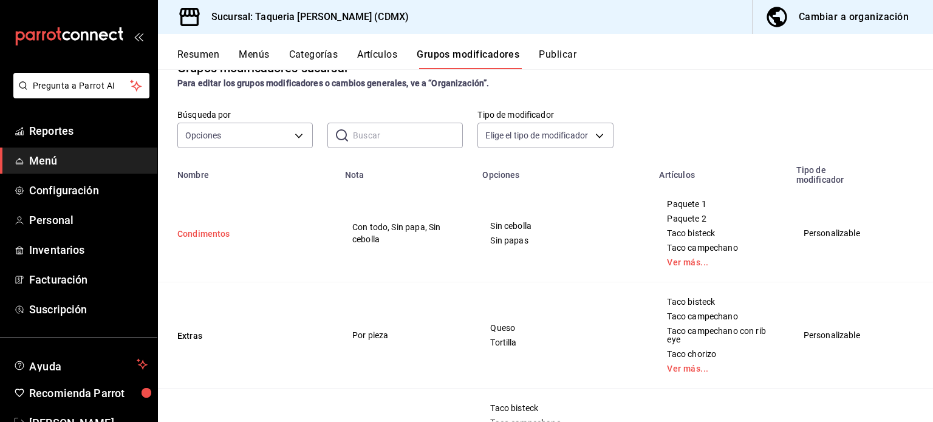
click at [214, 228] on button "Condimentos" at bounding box center [250, 234] width 146 height 12
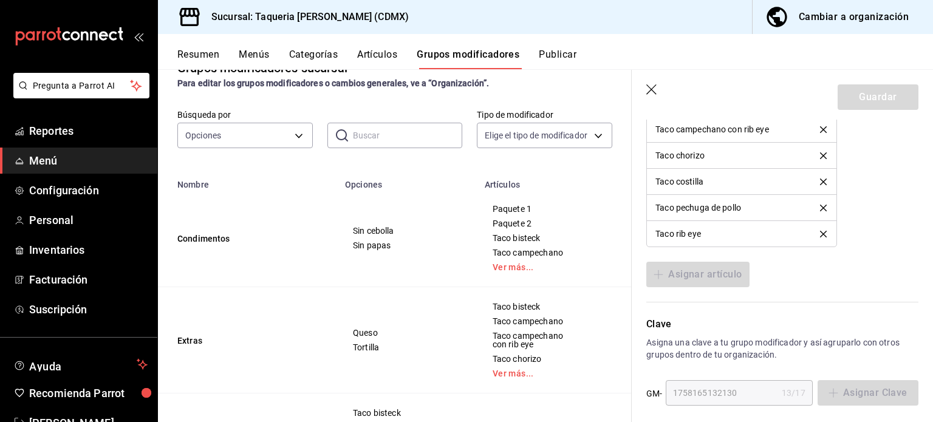
scroll to position [933, 0]
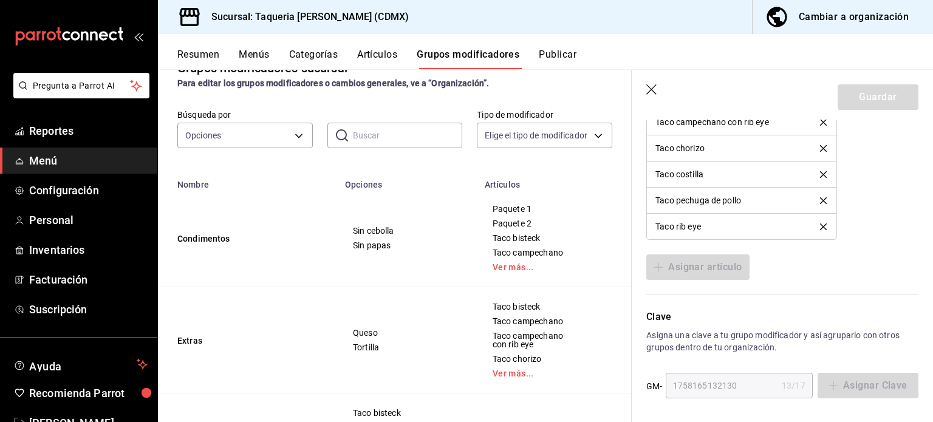
click at [288, 47] on div "Resumen Menús Categorías Artículos Grupos modificadores Publicar" at bounding box center [545, 51] width 775 height 35
click at [300, 50] on button "Categorías" at bounding box center [313, 59] width 49 height 21
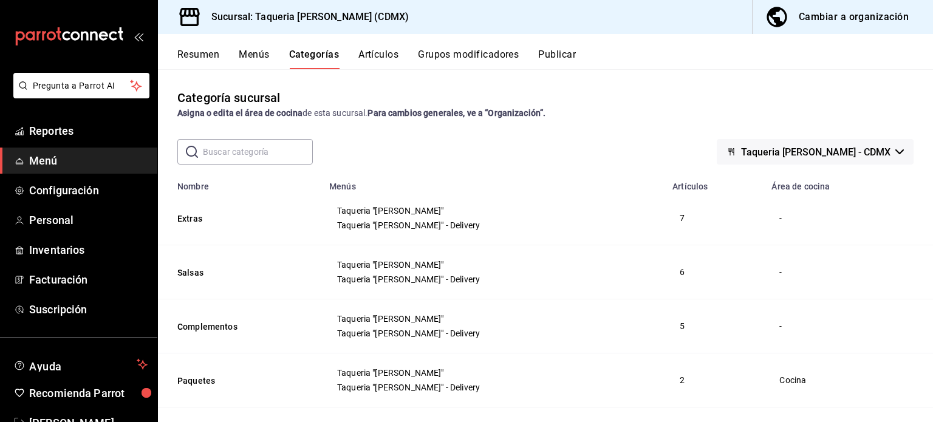
click at [252, 53] on button "Menús" at bounding box center [254, 59] width 30 height 21
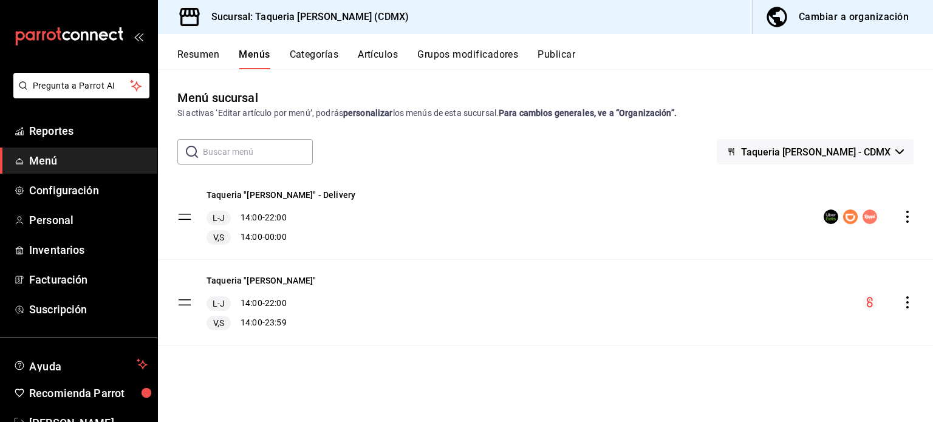
click at [211, 53] on button "Resumen" at bounding box center [198, 59] width 42 height 21
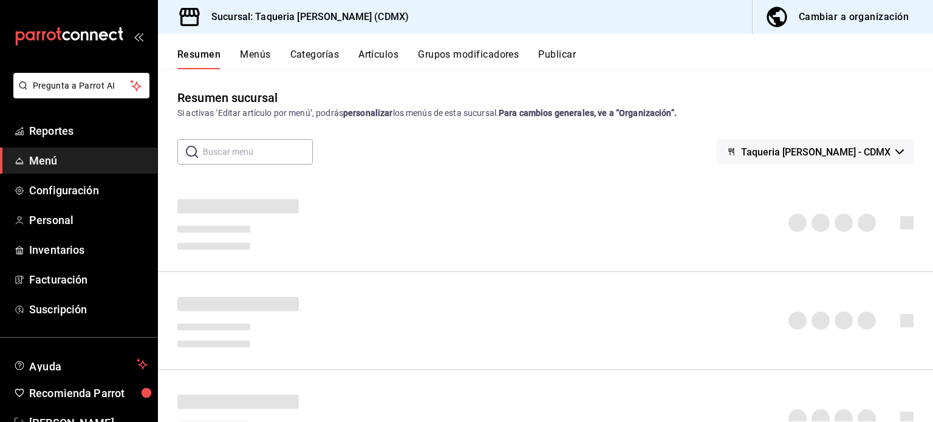
click at [254, 53] on button "Menús" at bounding box center [255, 59] width 30 height 21
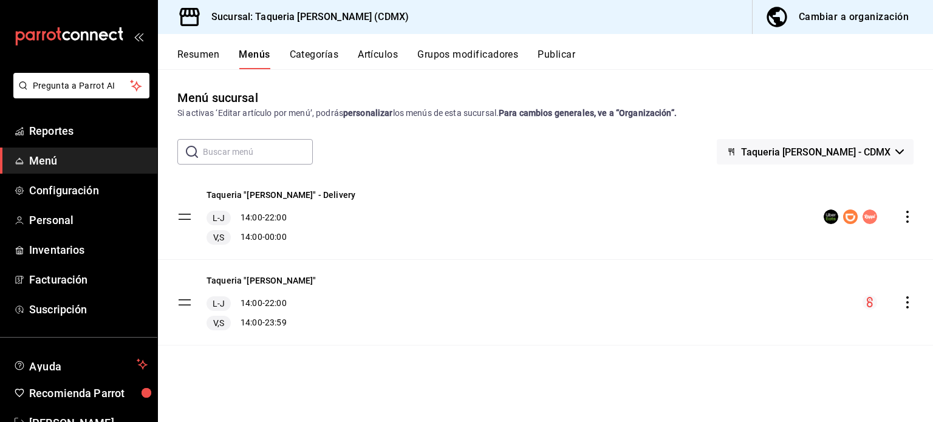
click at [304, 223] on div "L-J 14:00 - 22:00" at bounding box center [280, 218] width 149 height 15
click at [289, 201] on button "Taqueria "[PERSON_NAME]" - Delivery" at bounding box center [280, 195] width 149 height 12
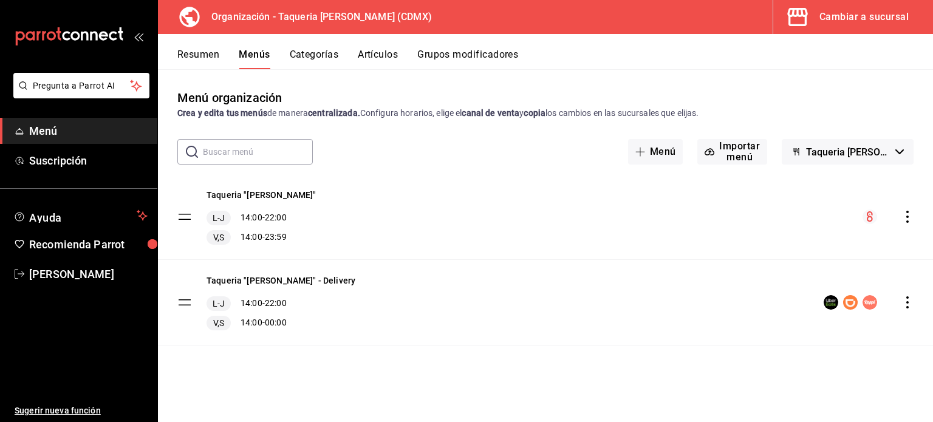
click at [476, 56] on button "Grupos modificadores" at bounding box center [467, 59] width 101 height 21
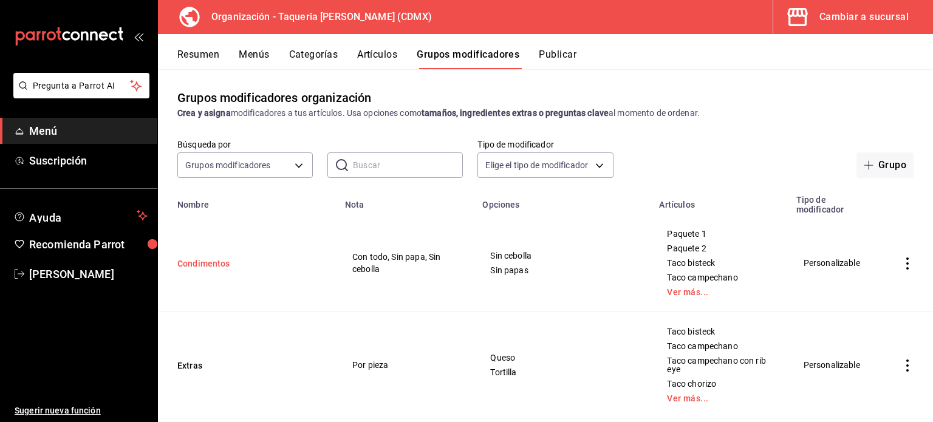
click at [209, 257] on button "Condimentos" at bounding box center [250, 263] width 146 height 12
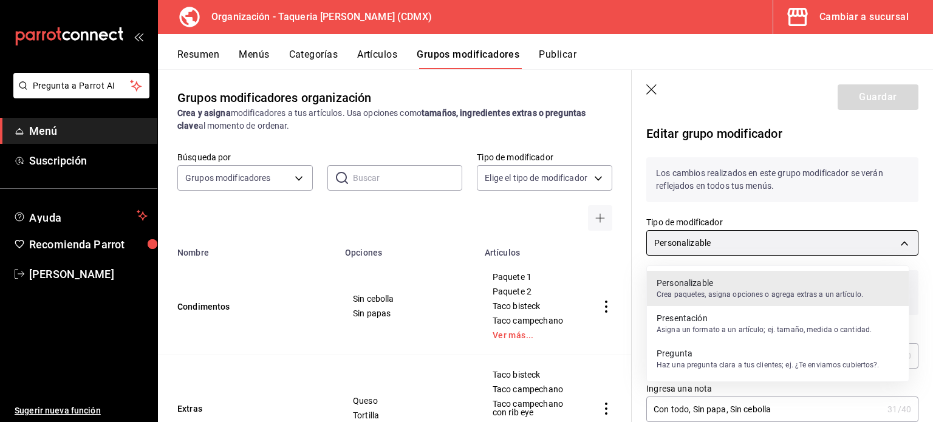
click at [820, 236] on body "Pregunta a Parrot AI Menú Suscripción Ayuda Recomienda Parrot [PERSON_NAME] Sug…" at bounding box center [466, 211] width 933 height 422
click at [820, 236] on div at bounding box center [466, 211] width 933 height 422
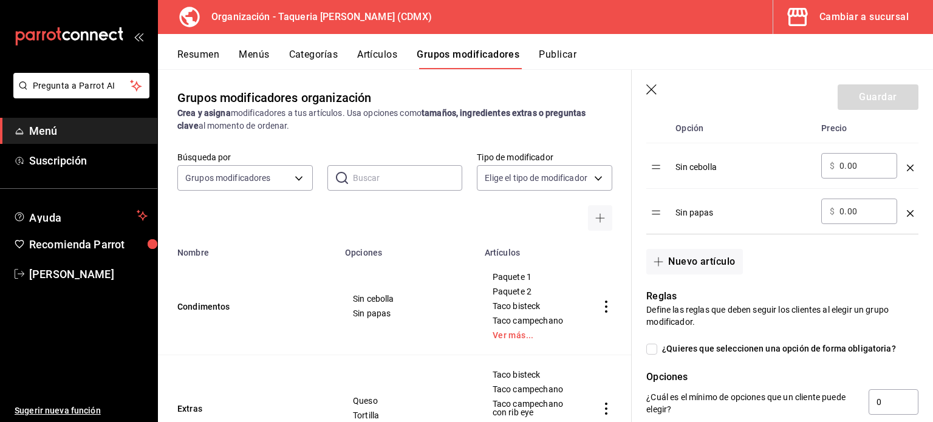
scroll to position [325, 0]
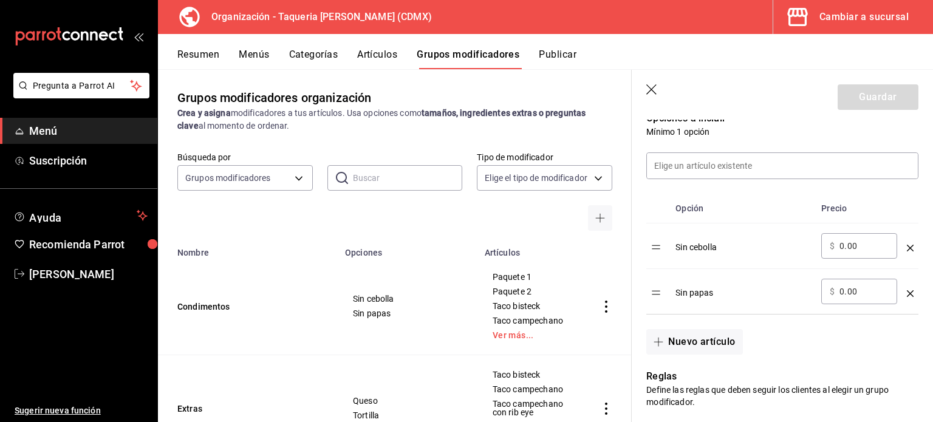
click at [385, 53] on button "Artículos" at bounding box center [377, 59] width 40 height 21
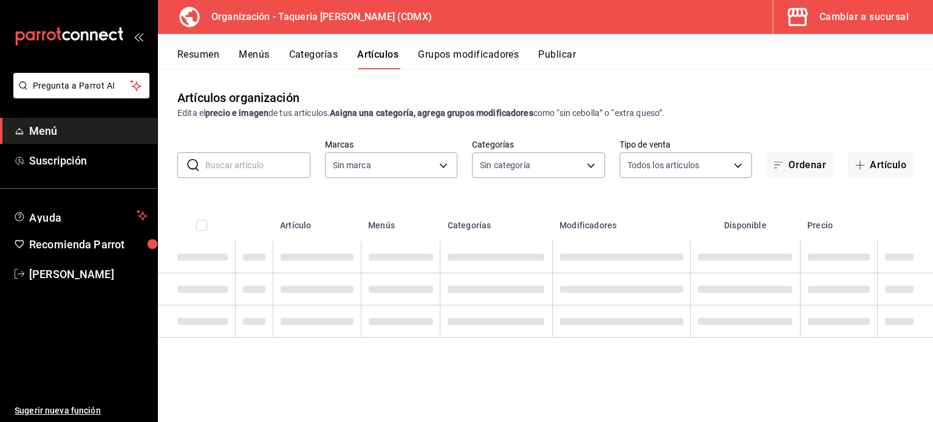
type input "6420383b-8504-466e-b8e1-7ad85ed98961"
type input "ed9b51ba-9b42-42bb-a1bf-61966d11c073,8f5feebf-6ecb-4b31-b74b-0a8d4b97d945,0bf33…"
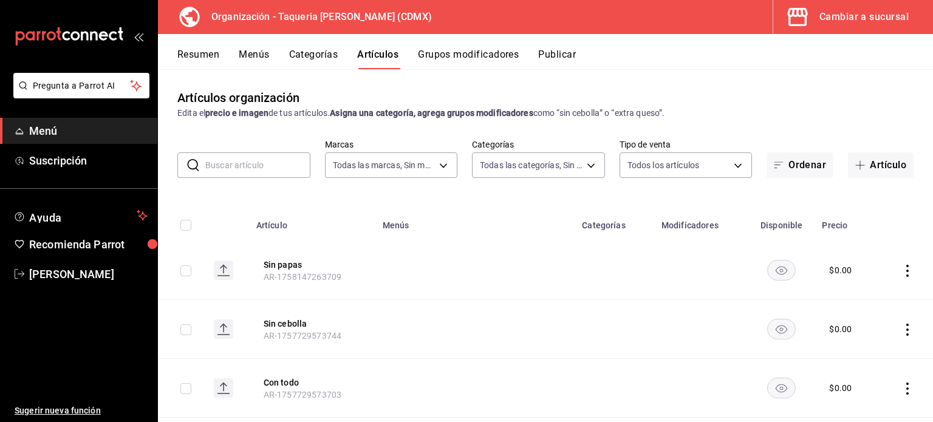
click at [559, 53] on button "Publicar" at bounding box center [557, 59] width 38 height 21
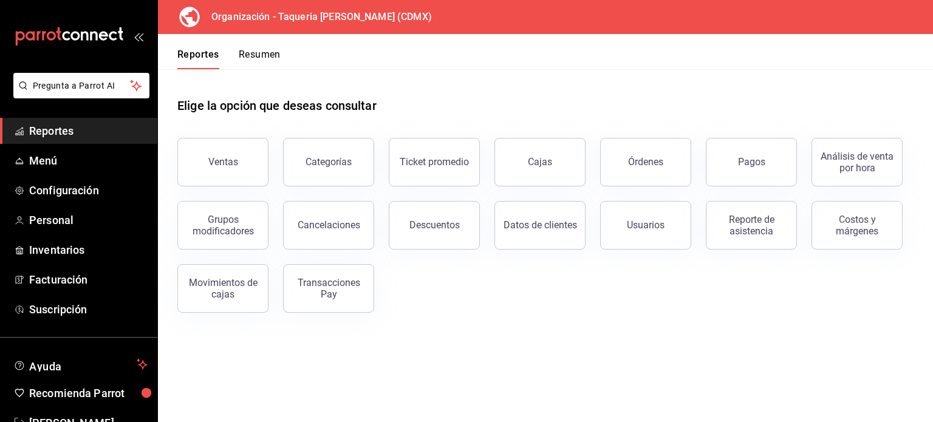
click at [259, 55] on button "Resumen" at bounding box center [260, 59] width 42 height 21
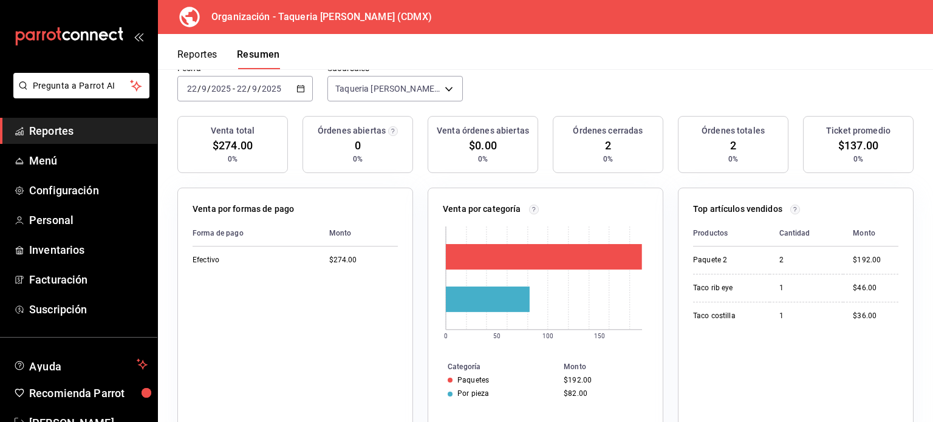
scroll to position [81, 0]
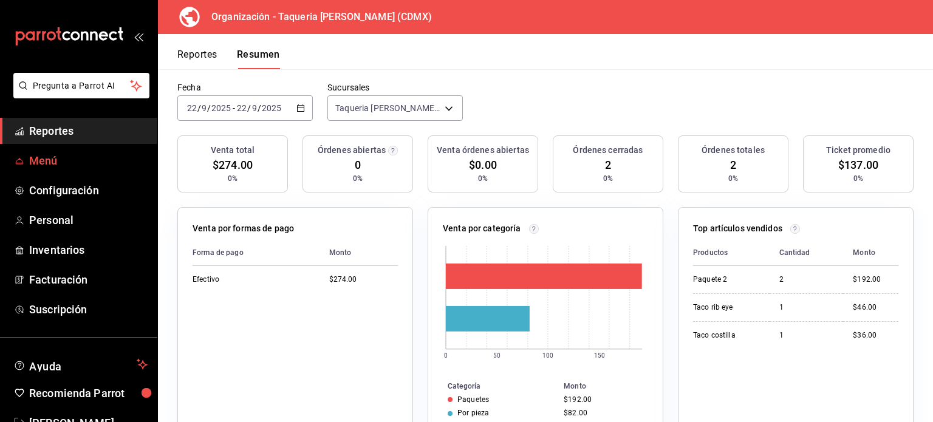
click at [48, 162] on span "Menú" at bounding box center [88, 160] width 118 height 16
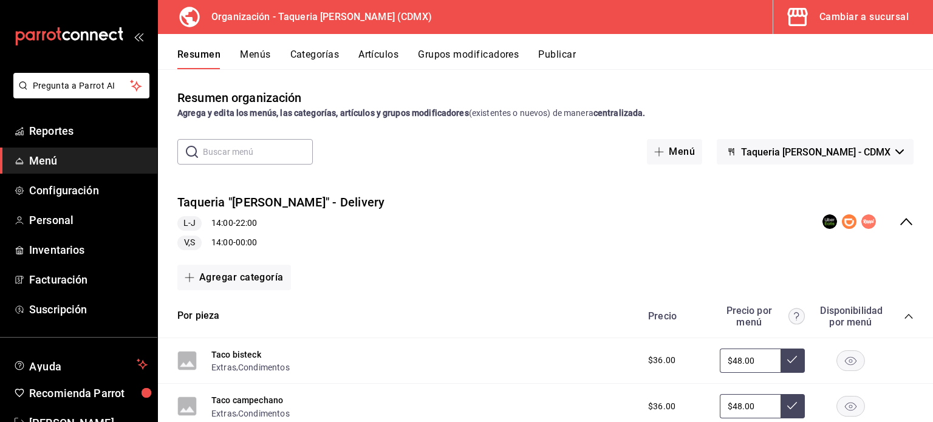
click at [250, 53] on button "Menús" at bounding box center [255, 59] width 30 height 21
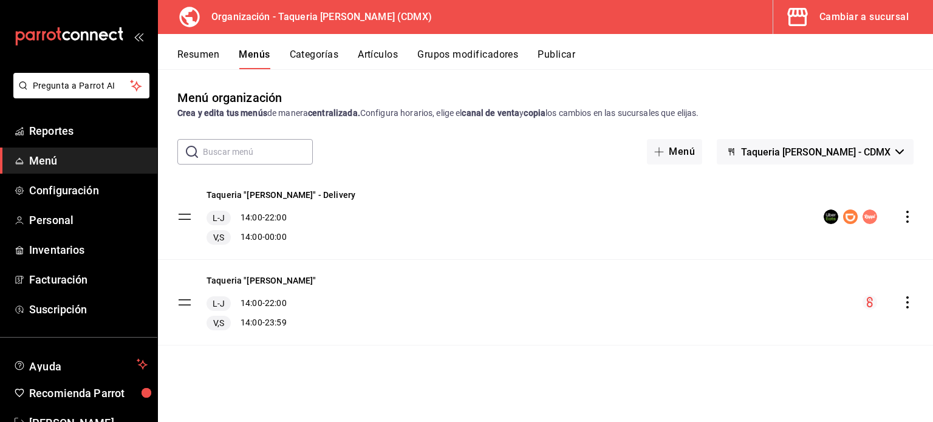
click at [904, 300] on icon "actions" at bounding box center [907, 302] width 12 height 12
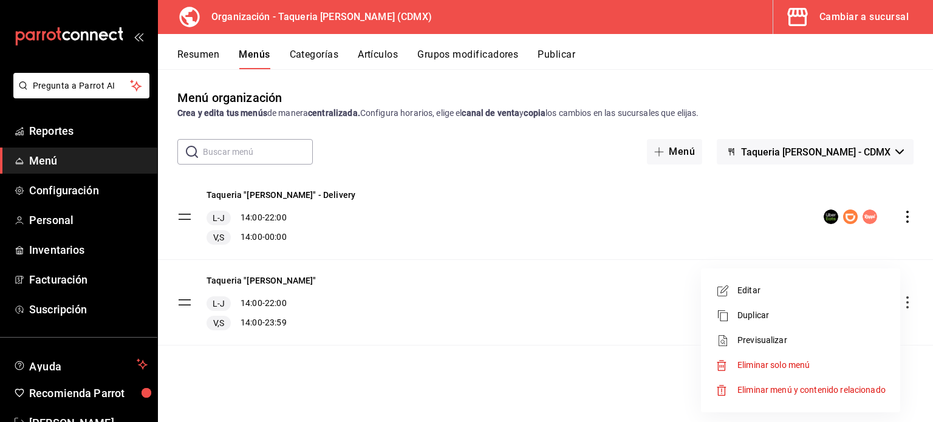
click at [767, 296] on span "Editar" at bounding box center [811, 290] width 148 height 13
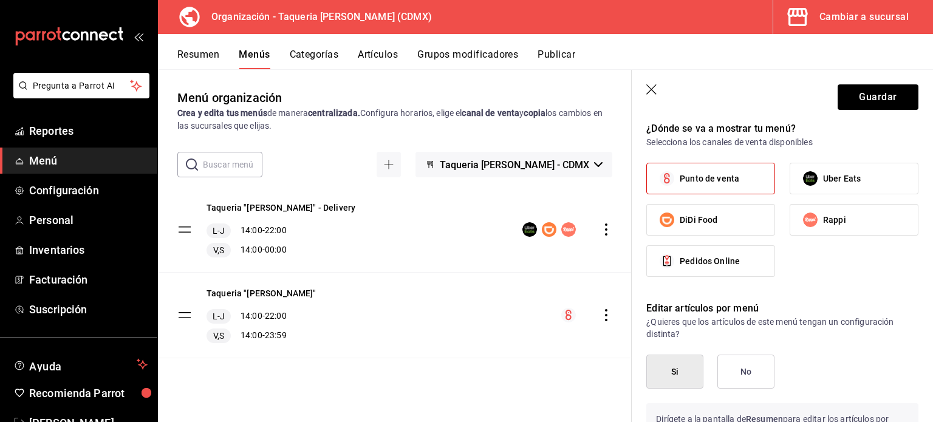
scroll to position [971, 0]
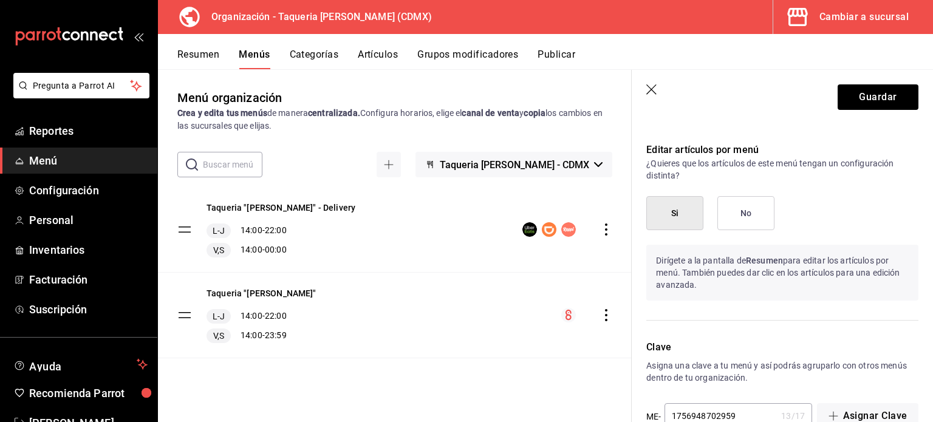
click at [735, 205] on button "No" at bounding box center [745, 213] width 57 height 34
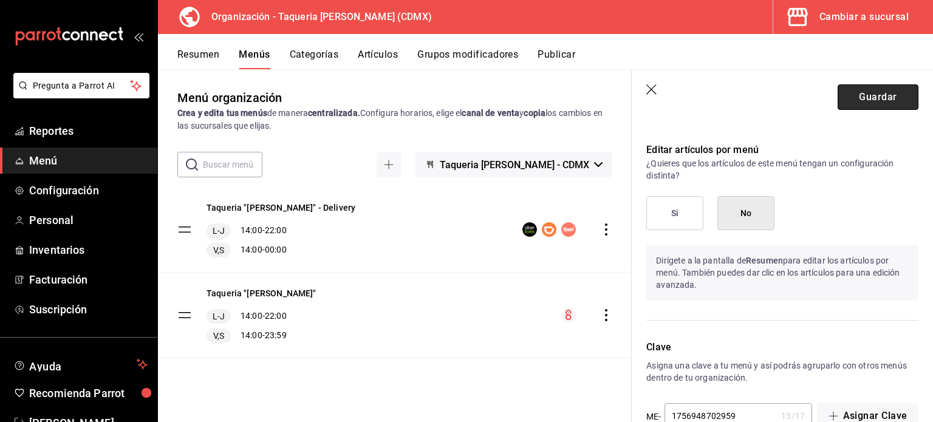
click at [892, 97] on button "Guardar" at bounding box center [877, 97] width 81 height 26
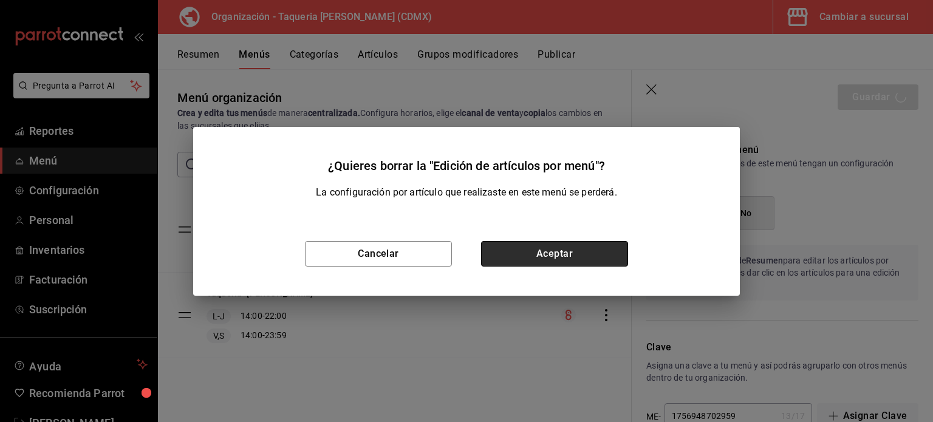
click at [592, 245] on button "Aceptar" at bounding box center [554, 254] width 147 height 26
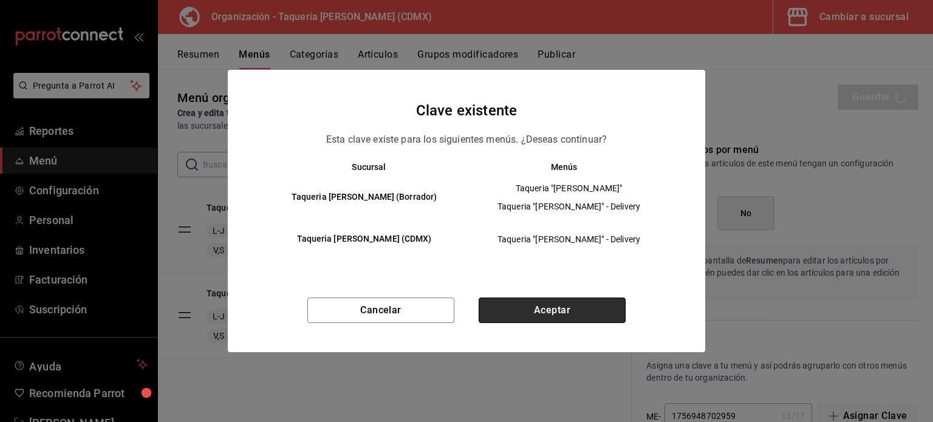
click at [591, 305] on button "Aceptar" at bounding box center [551, 311] width 147 height 26
checkbox input "false"
type input "1758583686979"
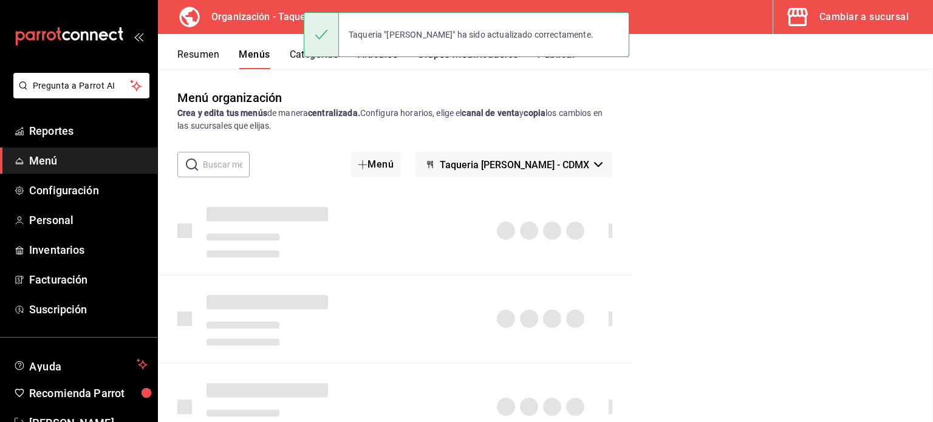
checkbox input "false"
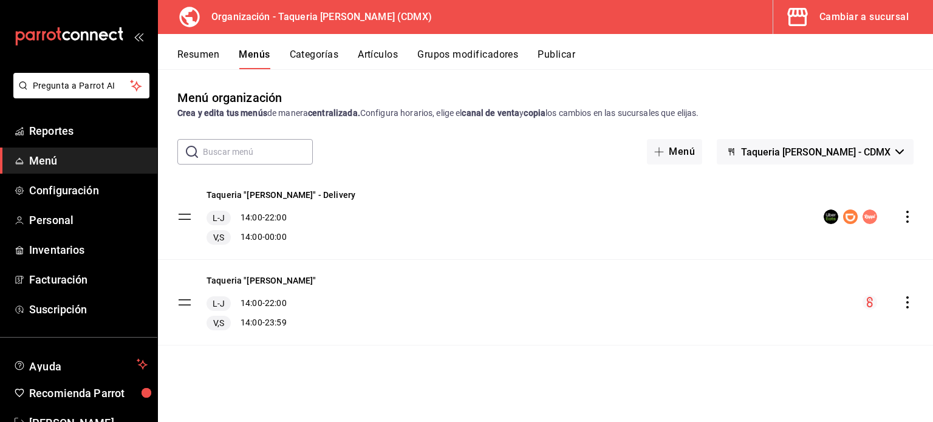
click at [551, 55] on button "Publicar" at bounding box center [556, 59] width 38 height 21
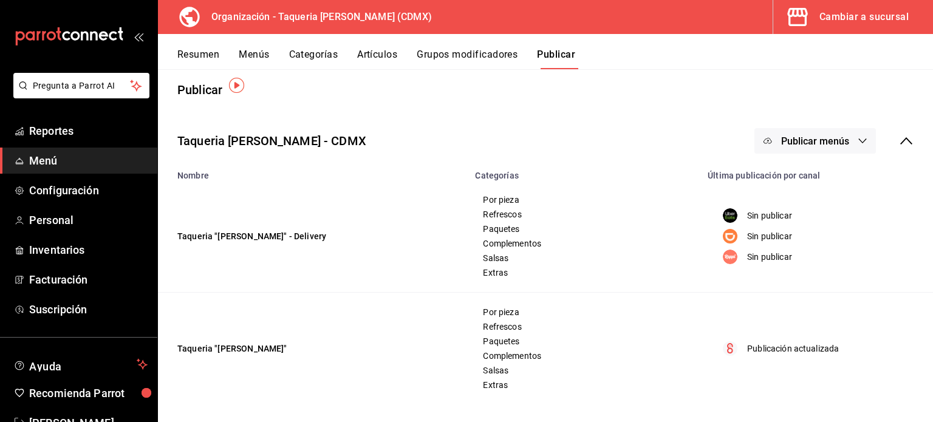
scroll to position [10, 0]
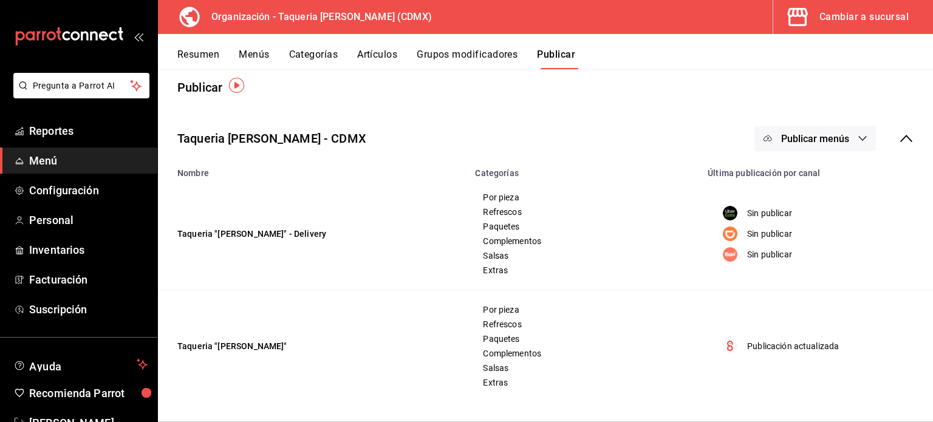
drag, startPoint x: 211, startPoint y: 235, endPoint x: 223, endPoint y: 216, distance: 22.6
click at [212, 235] on td "Taqueria "[PERSON_NAME]" - Delivery" at bounding box center [313, 234] width 310 height 112
click at [484, 58] on button "Grupos modificadores" at bounding box center [467, 59] width 101 height 21
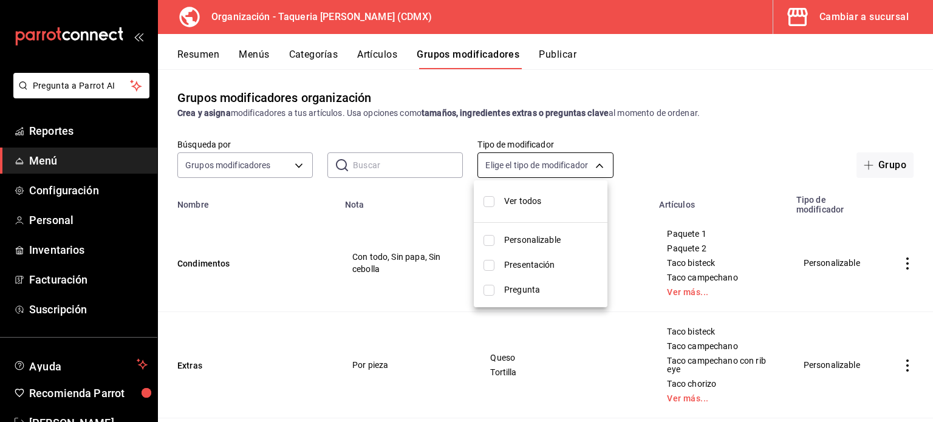
click at [545, 153] on body "Pregunta a Parrot AI Reportes Menú Configuración Personal Inventarios Facturaci…" at bounding box center [466, 211] width 933 height 422
click at [486, 205] on input "checkbox" at bounding box center [488, 201] width 11 height 11
checkbox input "true"
type input "CUSTOMIZABLE,PRESENTATION,QUESTION"
checkbox input "true"
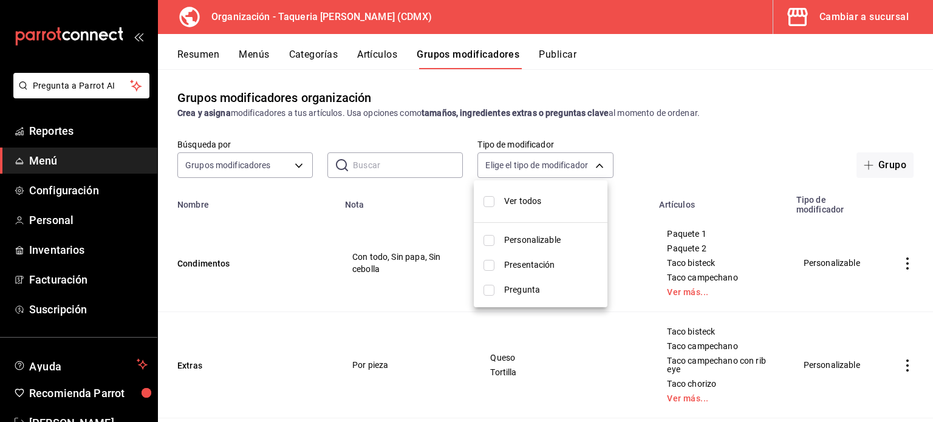
checkbox input "true"
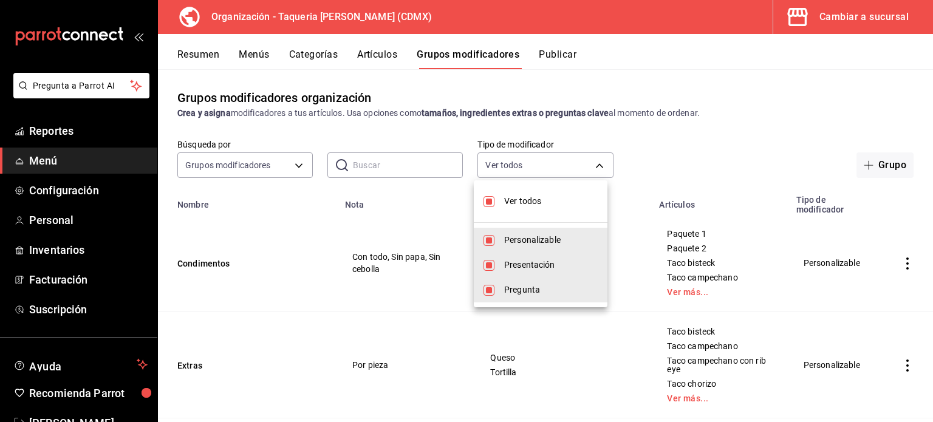
click at [491, 201] on input "checkbox" at bounding box center [488, 201] width 11 height 11
checkbox input "false"
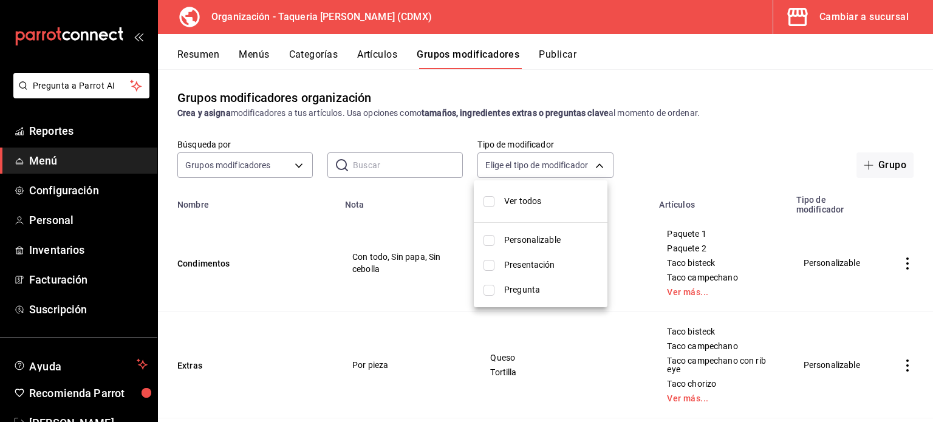
click at [702, 138] on div at bounding box center [466, 211] width 933 height 422
click at [359, 157] on input "text" at bounding box center [408, 165] width 110 height 24
click at [250, 53] on button "Menús" at bounding box center [254, 59] width 30 height 21
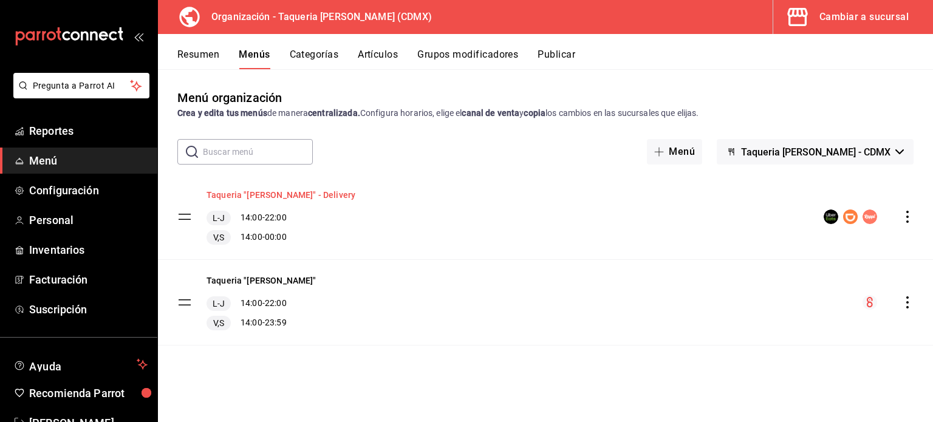
click at [284, 190] on button "Taqueria "[PERSON_NAME]" - Delivery" at bounding box center [280, 195] width 149 height 12
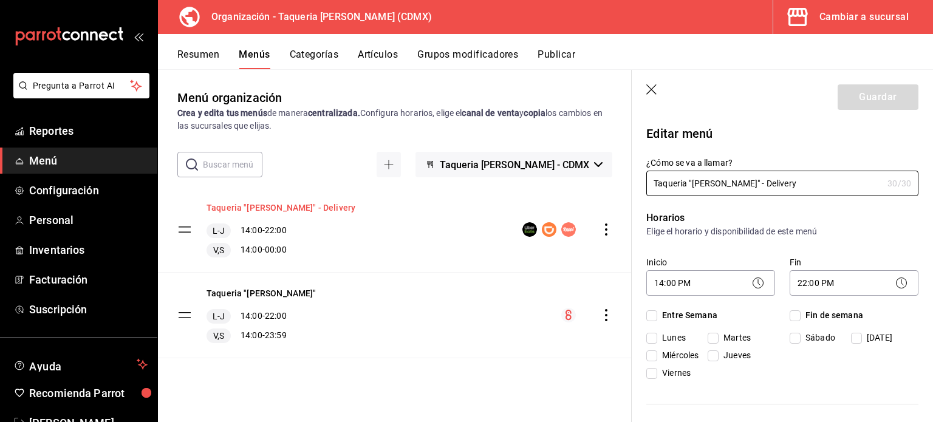
checkbox input "true"
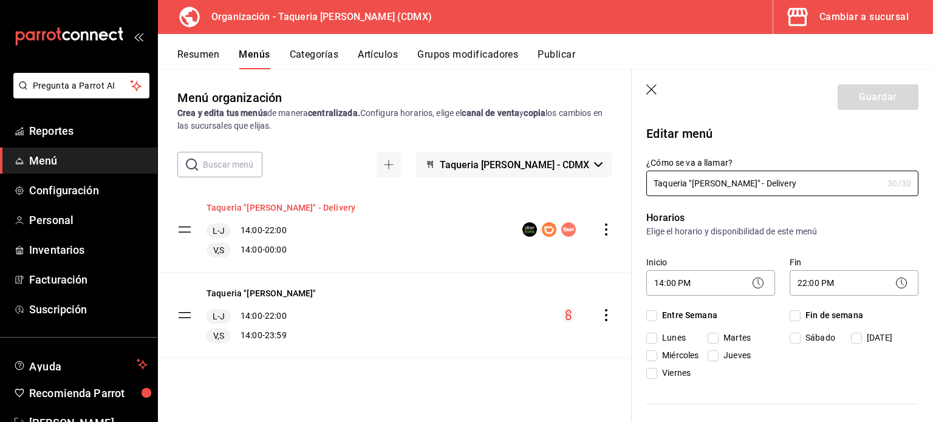
checkbox input "true"
click at [282, 204] on button "Taqueria "[PERSON_NAME]" - Delivery" at bounding box center [280, 208] width 149 height 12
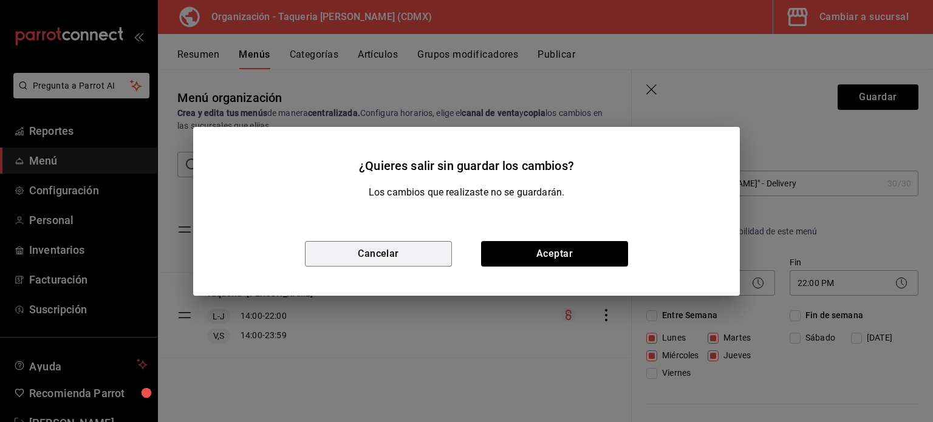
click at [397, 257] on button "Cancelar" at bounding box center [378, 254] width 147 height 26
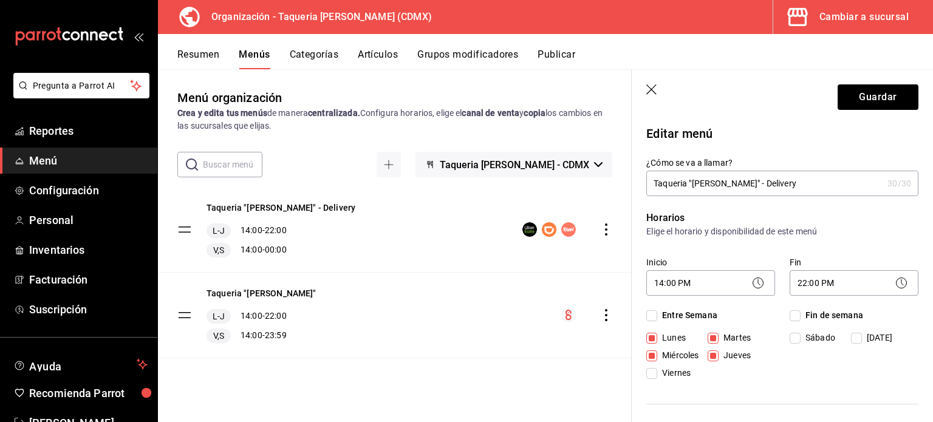
click at [279, 247] on div "V,S 14:00 - 00:00" at bounding box center [280, 250] width 149 height 15
click at [182, 230] on tbody "Taqueria "[PERSON_NAME]" - Delivery L-J 14:00 - 22:00 V,S 14:00 - 00:00 Taqueri…" at bounding box center [395, 272] width 474 height 171
click at [650, 87] on icon "button" at bounding box center [652, 90] width 12 height 12
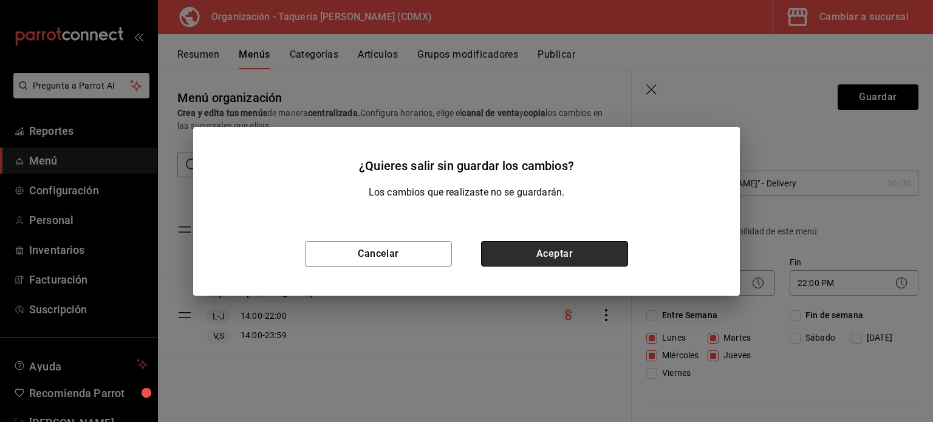
click at [522, 251] on button "Aceptar" at bounding box center [554, 254] width 147 height 26
checkbox input "false"
type input "1758583724611"
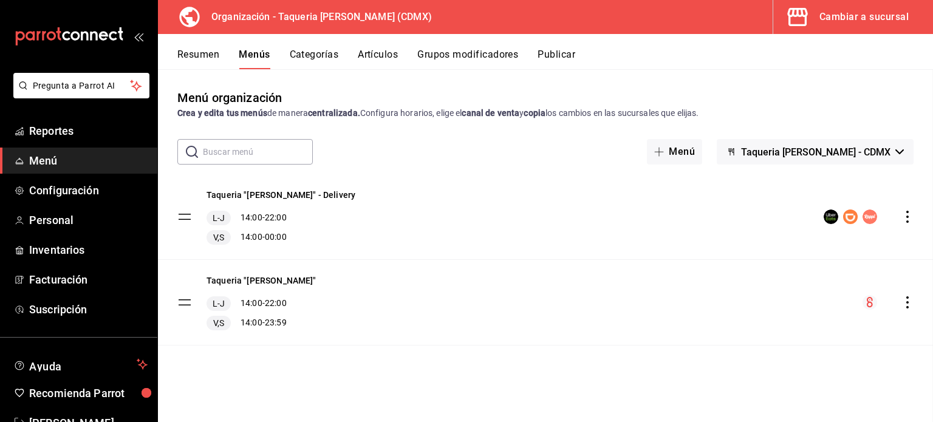
checkbox input "false"
click at [327, 56] on button "Categorías" at bounding box center [314, 59] width 49 height 21
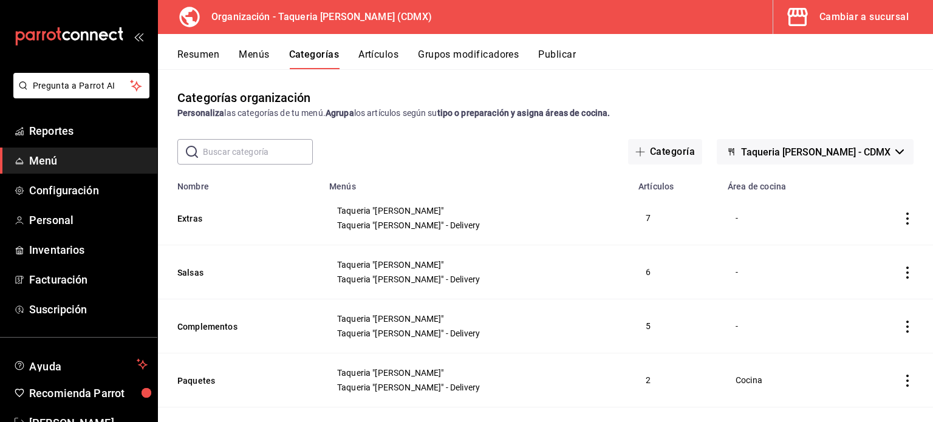
click at [369, 61] on button "Artículos" at bounding box center [378, 59] width 40 height 21
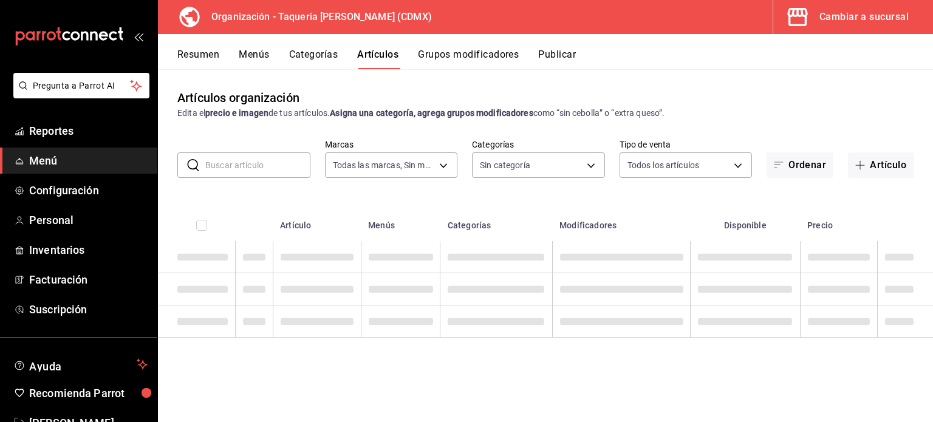
type input "6420383b-8504-466e-b8e1-7ad85ed98961"
type input "ed9b51ba-9b42-42bb-a1bf-61966d11c073,8f5feebf-6ecb-4b31-b74b-0a8d4b97d945,0bf33…"
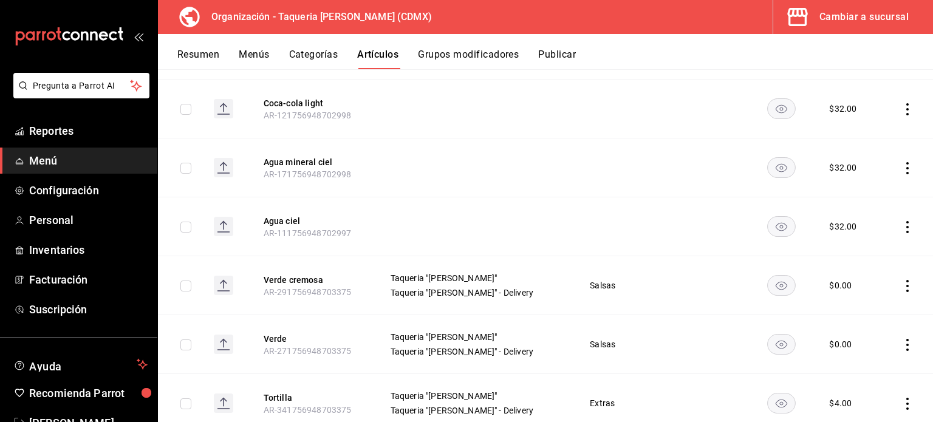
scroll to position [890, 0]
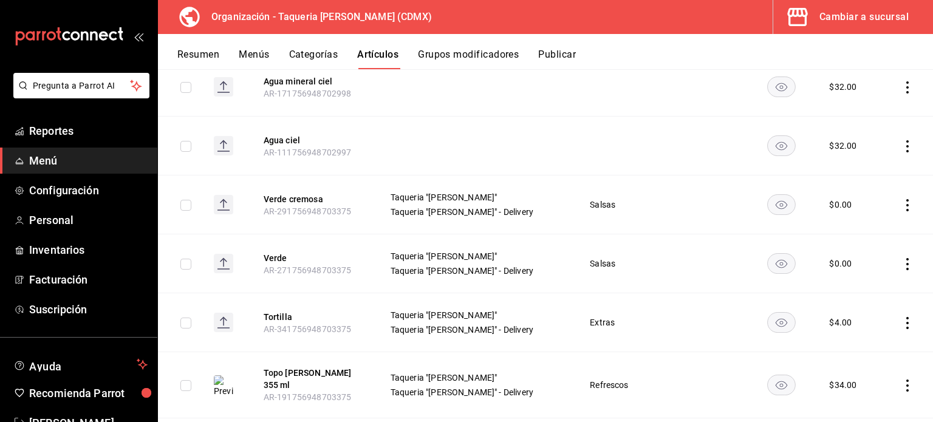
click at [901, 201] on icon "actions" at bounding box center [907, 205] width 12 height 12
click at [274, 199] on div at bounding box center [466, 211] width 933 height 422
click at [282, 199] on button "Verde cremosa" at bounding box center [312, 199] width 97 height 12
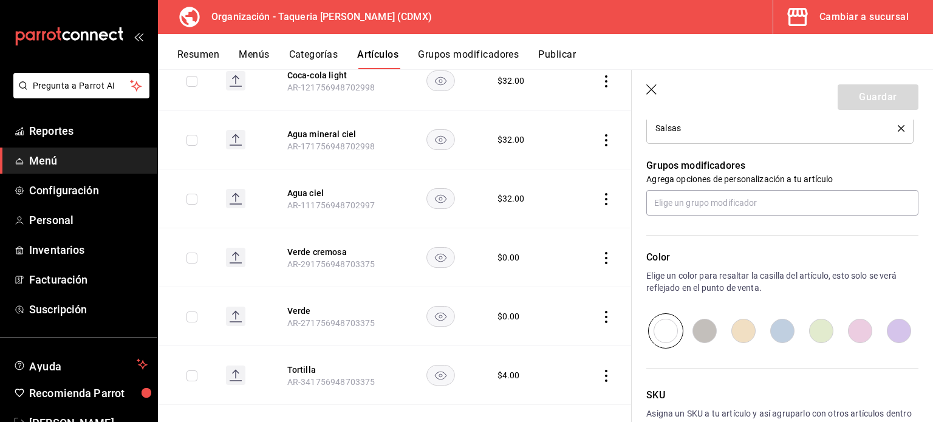
scroll to position [672, 0]
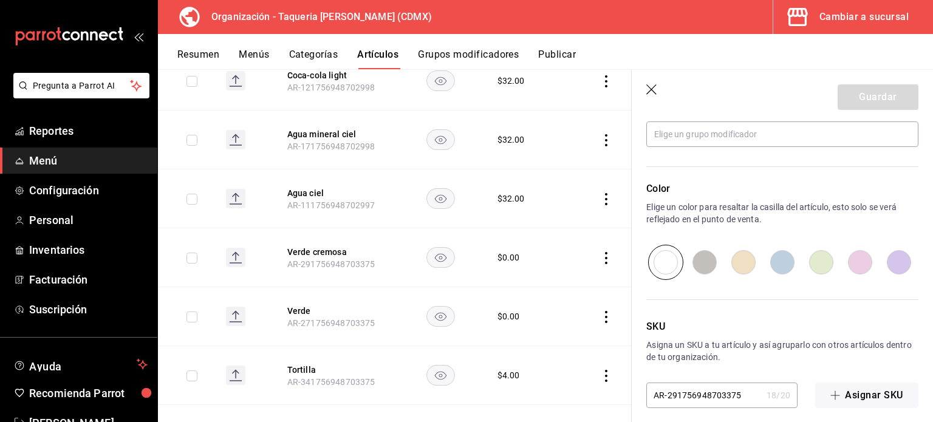
click at [390, 150] on th "Agua mineral ciel AR-171756948702998" at bounding box center [336, 140] width 126 height 59
